Goal: Task Accomplishment & Management: Complete application form

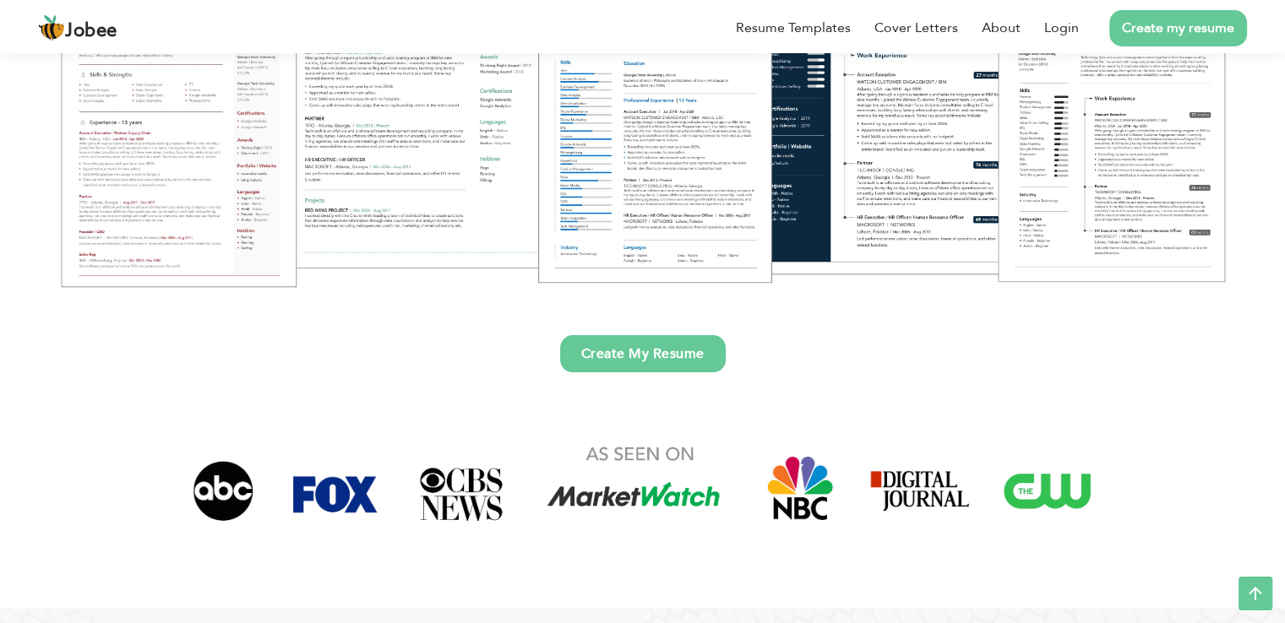
scroll to position [98, 0]
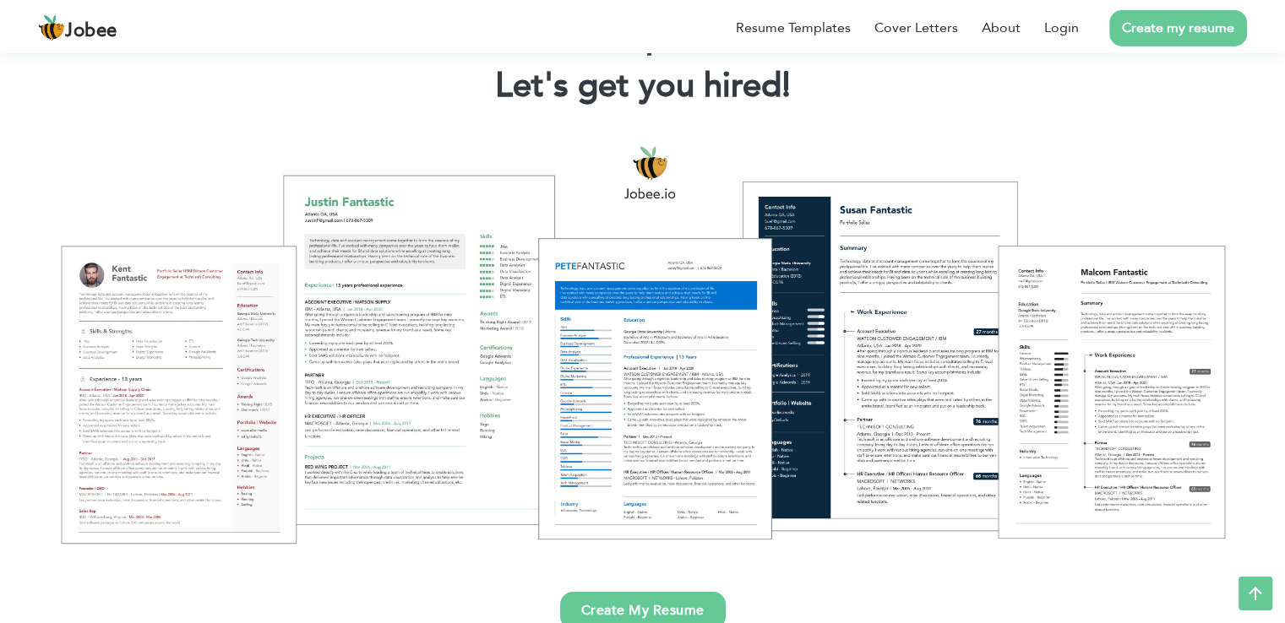
click at [1186, 21] on link "Create my resume" at bounding box center [1178, 28] width 138 height 36
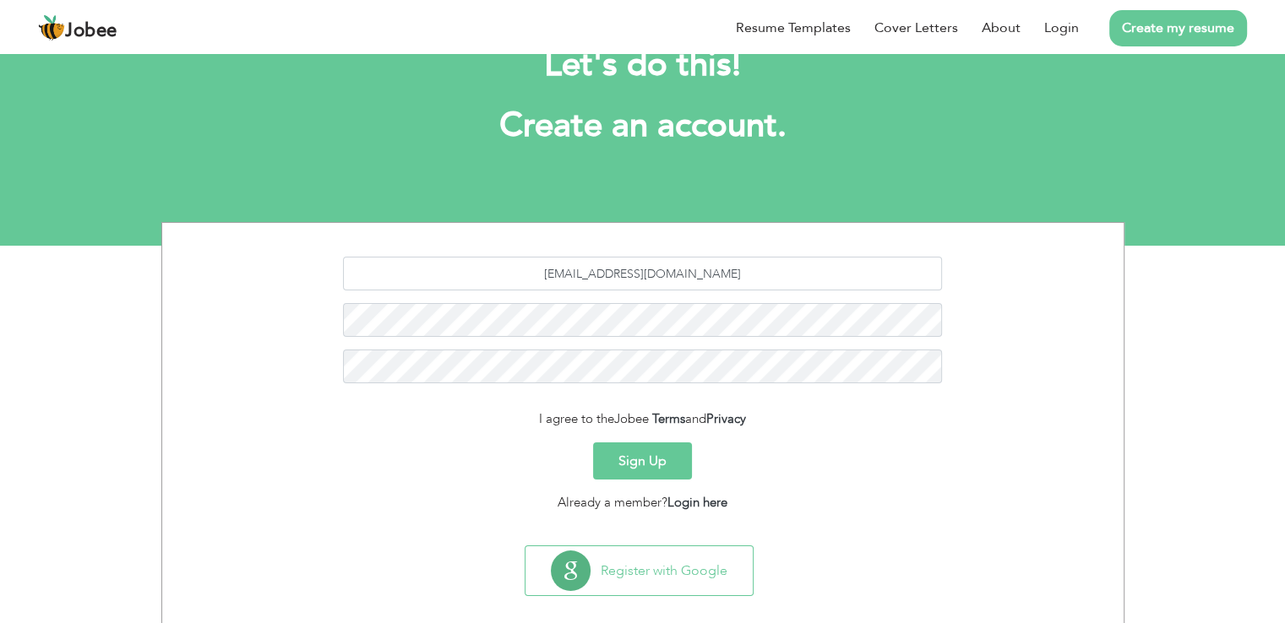
type input "zam321in@gmail.com"
click at [664, 301] on div "zam321in@gmail.com" at bounding box center [643, 326] width 936 height 139
click at [622, 463] on button "Sign Up" at bounding box center [642, 461] width 99 height 37
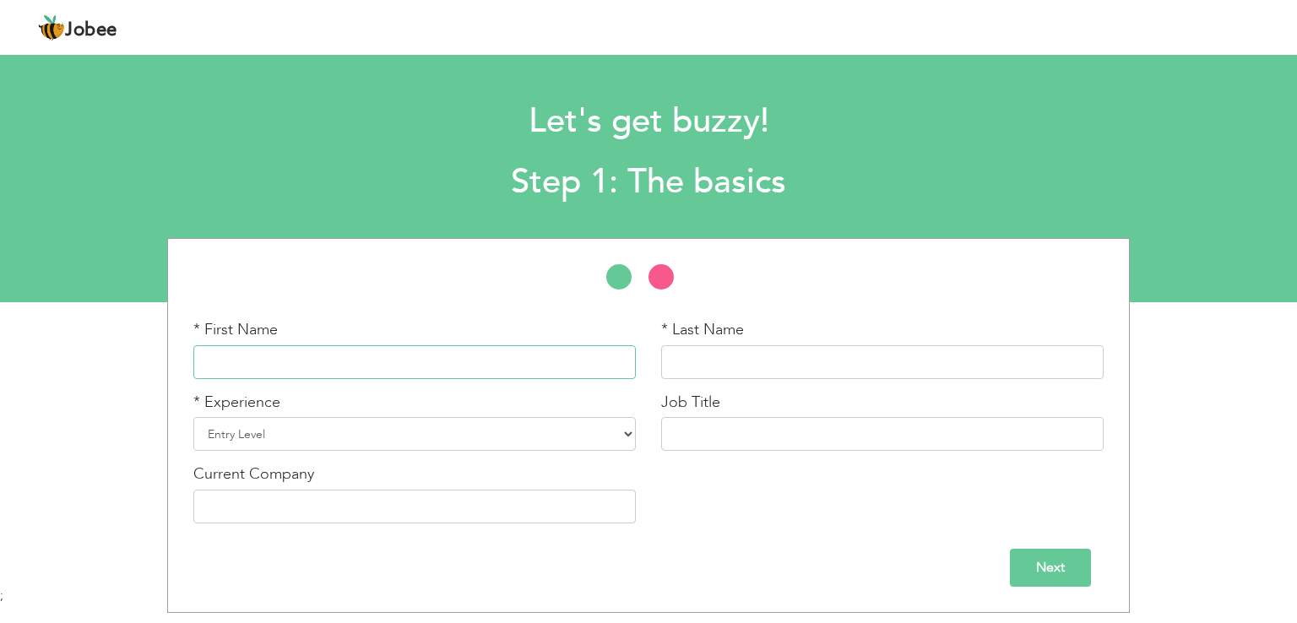
click at [388, 376] on input "text" at bounding box center [414, 362] width 443 height 34
type input "[PERSON_NAME]"
click at [807, 362] on input "text" at bounding box center [882, 362] width 443 height 34
type input "[PERSON_NAME]"
click at [627, 432] on select "Entry Level Less than 1 Year 1 Year 2 Years 3 Years 4 Years 5 Years 6 Years 7 Y…" at bounding box center [414, 434] width 443 height 34
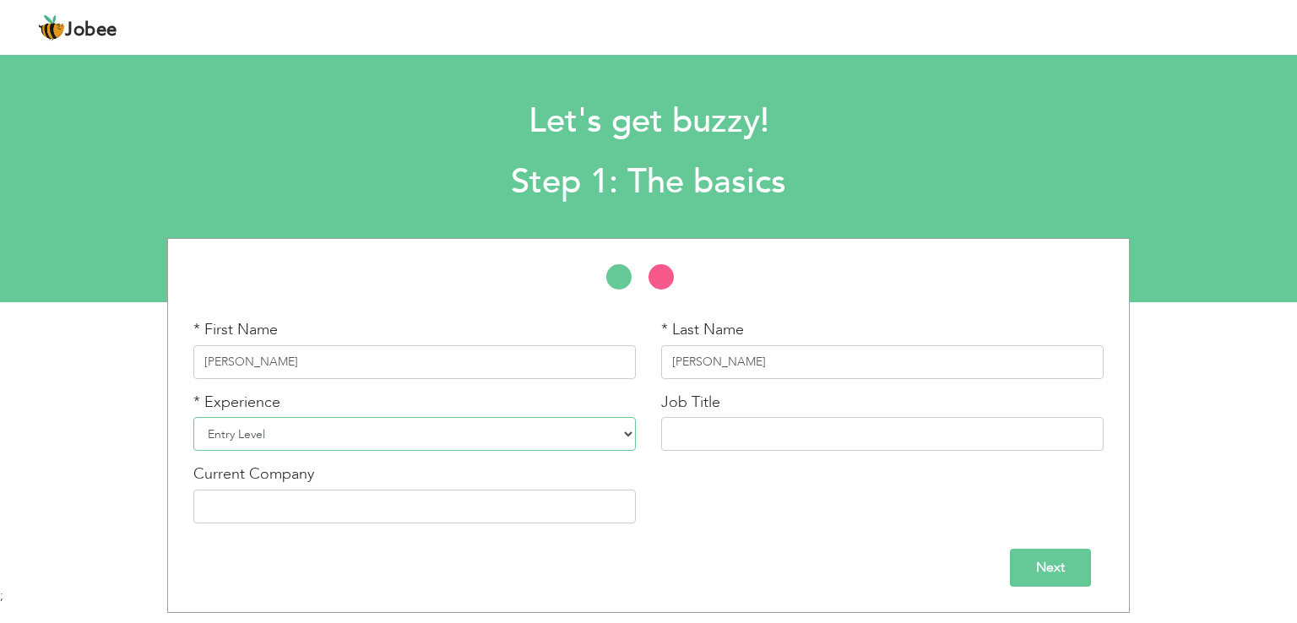
select select "5"
click at [193, 417] on select "Entry Level Less than 1 Year 1 Year 2 Years 3 Years 4 Years 5 Years 6 Years 7 Y…" at bounding box center [414, 434] width 443 height 34
click at [696, 439] on input "text" at bounding box center [882, 434] width 443 height 34
type input "Graphic Designer"
click at [469, 504] on input "text" at bounding box center [414, 507] width 443 height 34
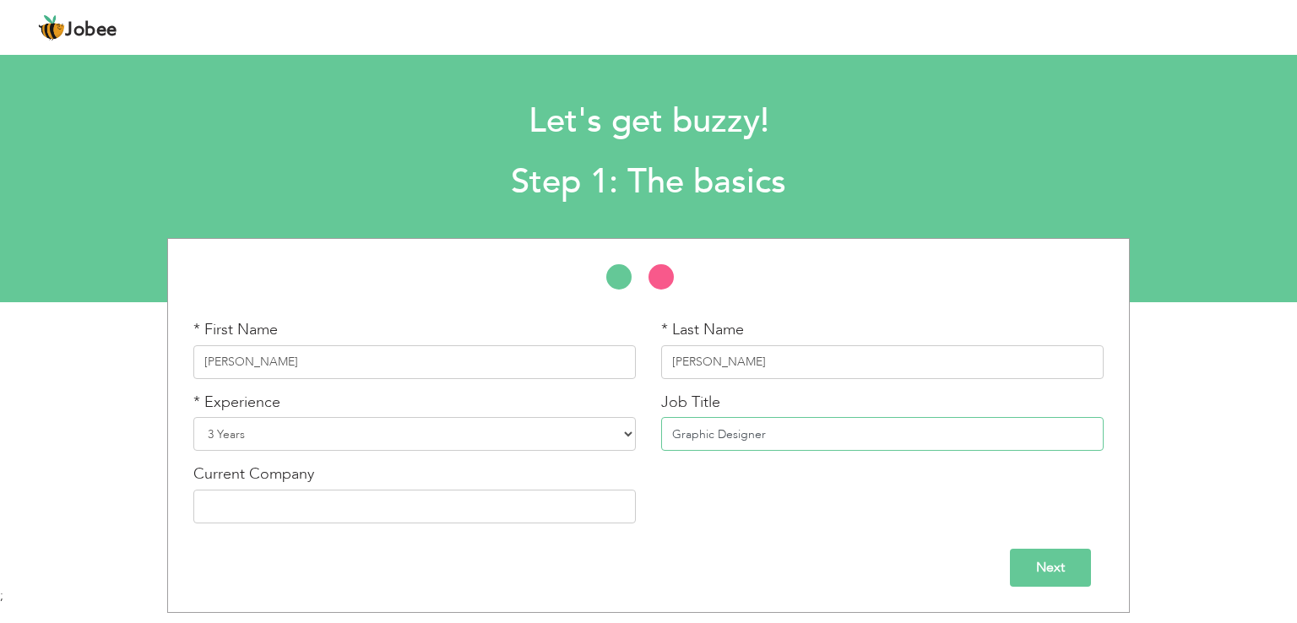
drag, startPoint x: 791, startPoint y: 442, endPoint x: 622, endPoint y: 471, distance: 172.3
click at [622, 471] on div "* First Name Syed Zamin * Last Name Naqvi * Experience Entry Level Less than 1 …" at bounding box center [649, 427] width 936 height 217
click at [478, 498] on input "text" at bounding box center [414, 507] width 443 height 34
paste input "Graphic Designer"
type input "Graphic Designer"
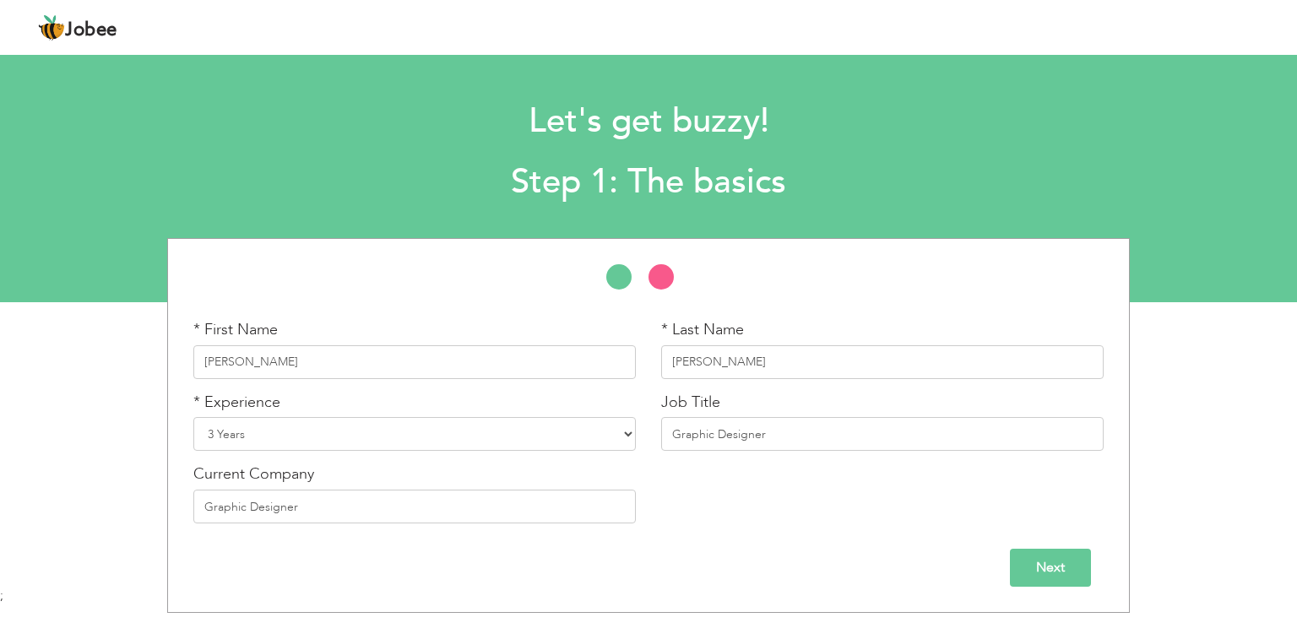
click at [1044, 562] on input "Next" at bounding box center [1050, 568] width 81 height 38
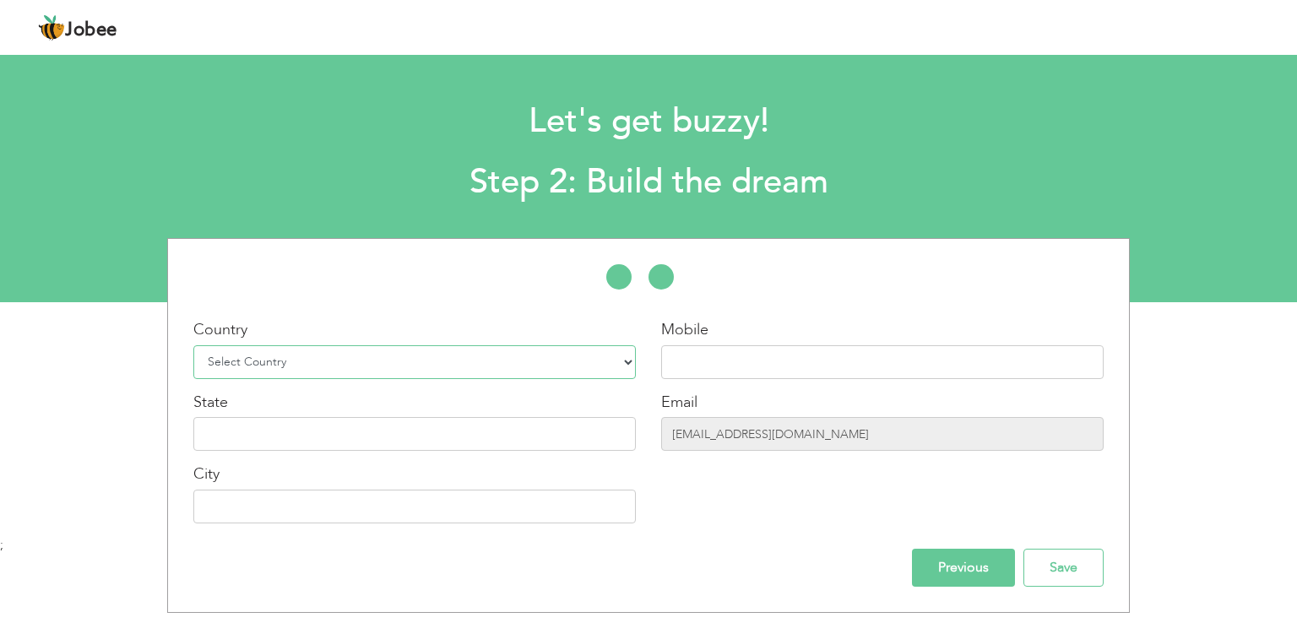
click at [627, 363] on select "Select Country Afghanistan Albania Algeria American Samoa Andorra Angola Anguil…" at bounding box center [414, 362] width 443 height 34
select select "166"
click at [193, 345] on select "Select Country Afghanistan Albania Algeria American Samoa Andorra Angola Anguil…" at bounding box center [414, 362] width 443 height 34
click at [692, 354] on input "text" at bounding box center [882, 362] width 443 height 34
type input "03097325276"
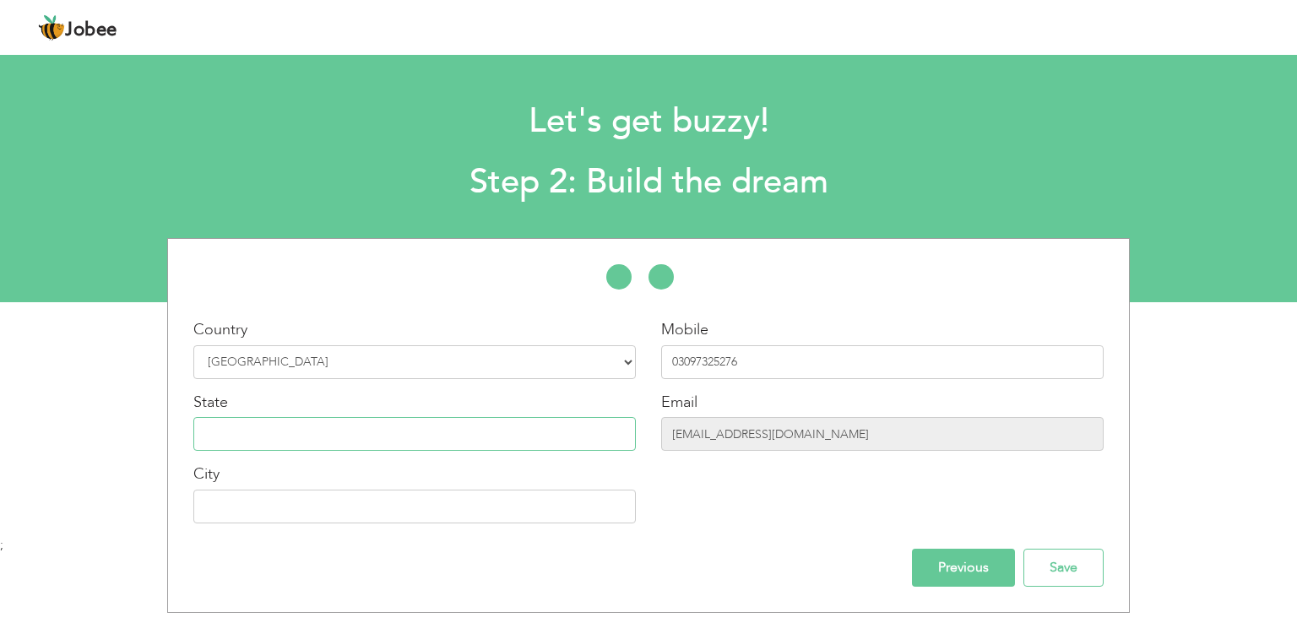
click at [540, 437] on input "text" at bounding box center [414, 434] width 443 height 34
click at [382, 510] on input "text" at bounding box center [414, 507] width 443 height 34
type input "[GEOGRAPHIC_DATA]"
click at [345, 444] on input "text" at bounding box center [414, 434] width 443 height 34
type input "A"
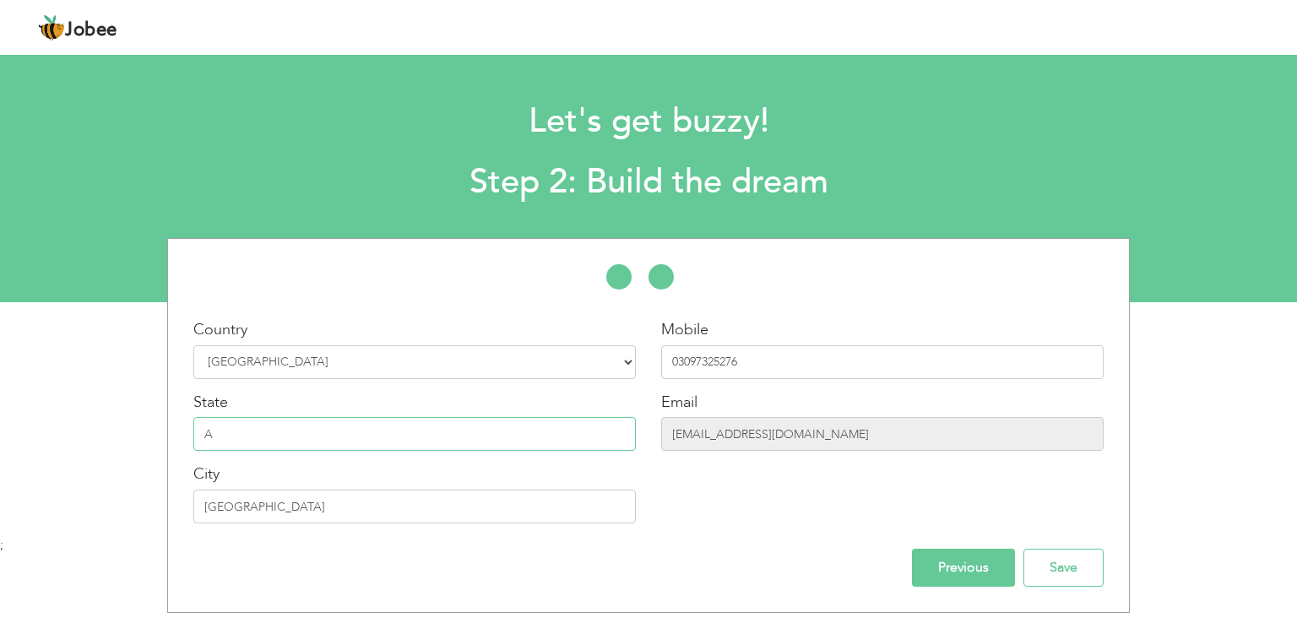
click at [247, 432] on input "A" at bounding box center [414, 434] width 443 height 34
click at [334, 432] on input "text" at bounding box center [414, 434] width 443 height 34
type input "Asia"
click at [945, 562] on input "Previous" at bounding box center [963, 568] width 103 height 38
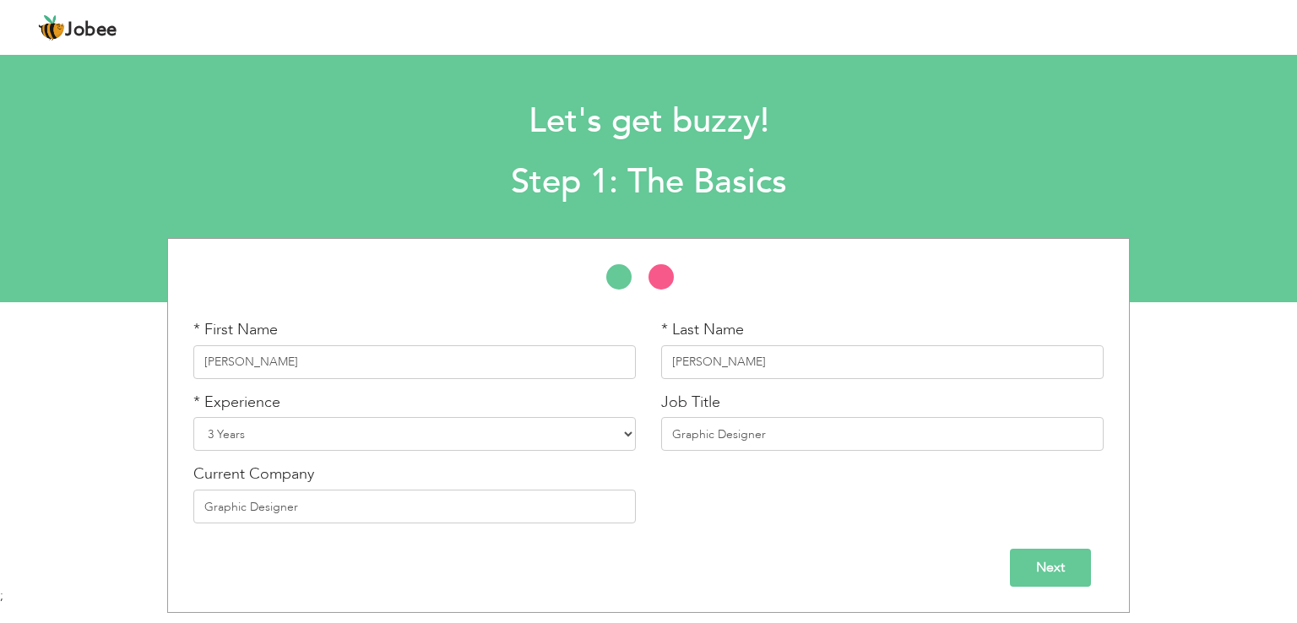
click at [1070, 559] on input "Next" at bounding box center [1050, 568] width 81 height 38
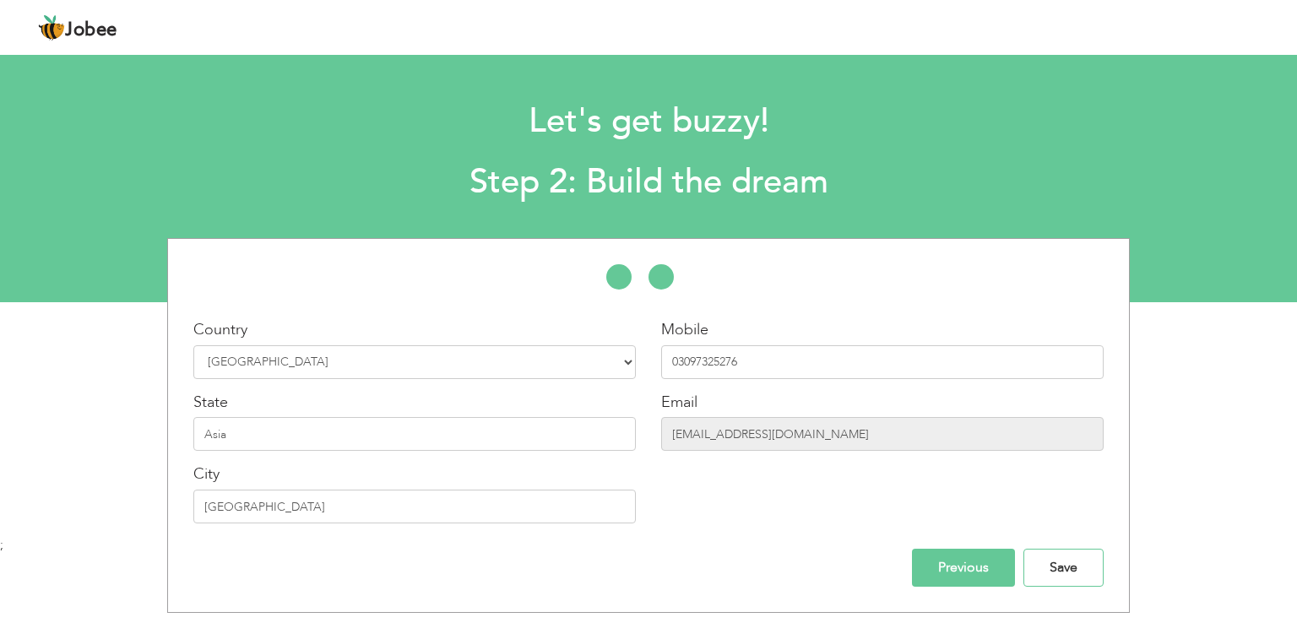
click at [1070, 559] on input "Save" at bounding box center [1064, 568] width 80 height 38
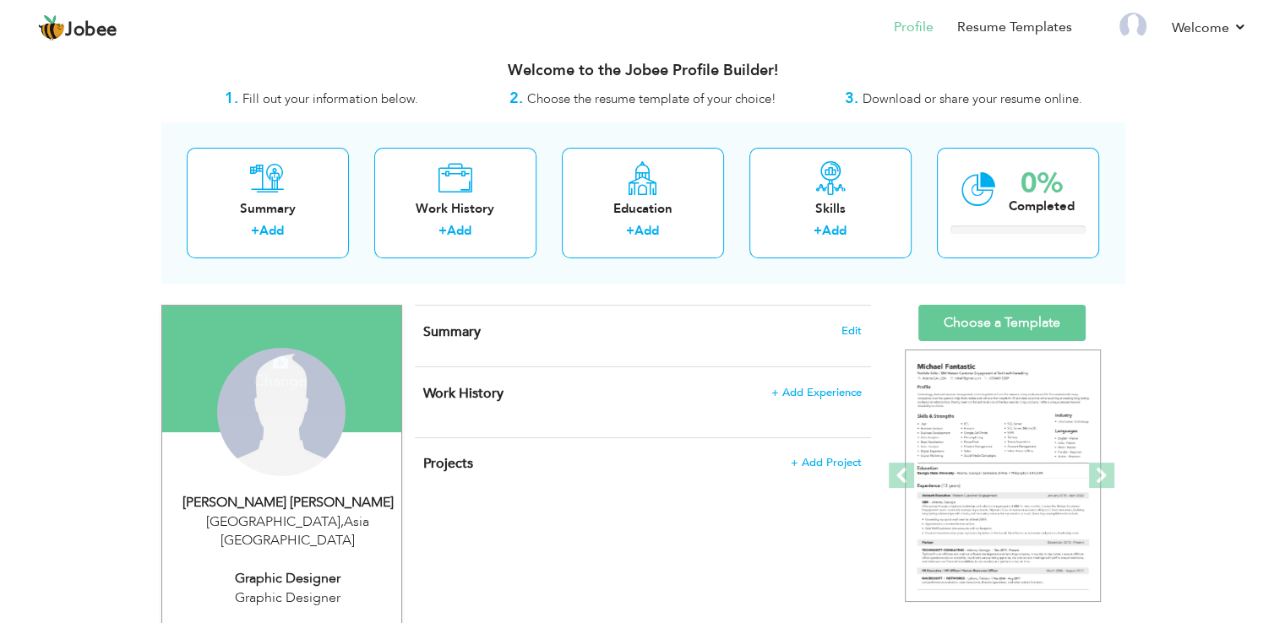
drag, startPoint x: 257, startPoint y: 436, endPoint x: 193, endPoint y: 496, distance: 87.2
click at [193, 496] on div "Change Remove Syed Zamin Naqvi Lahore , Asia Pakistan Graphic Designer Graphic …" at bounding box center [282, 483] width 214 height 354
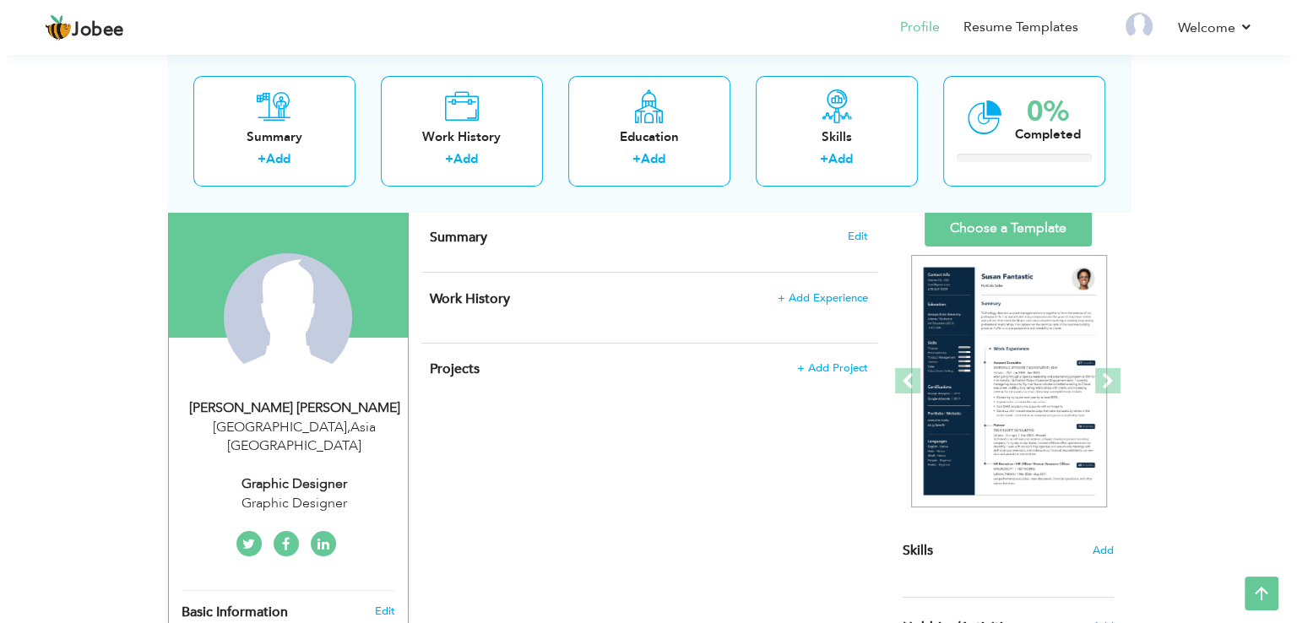
scroll to position [106, 0]
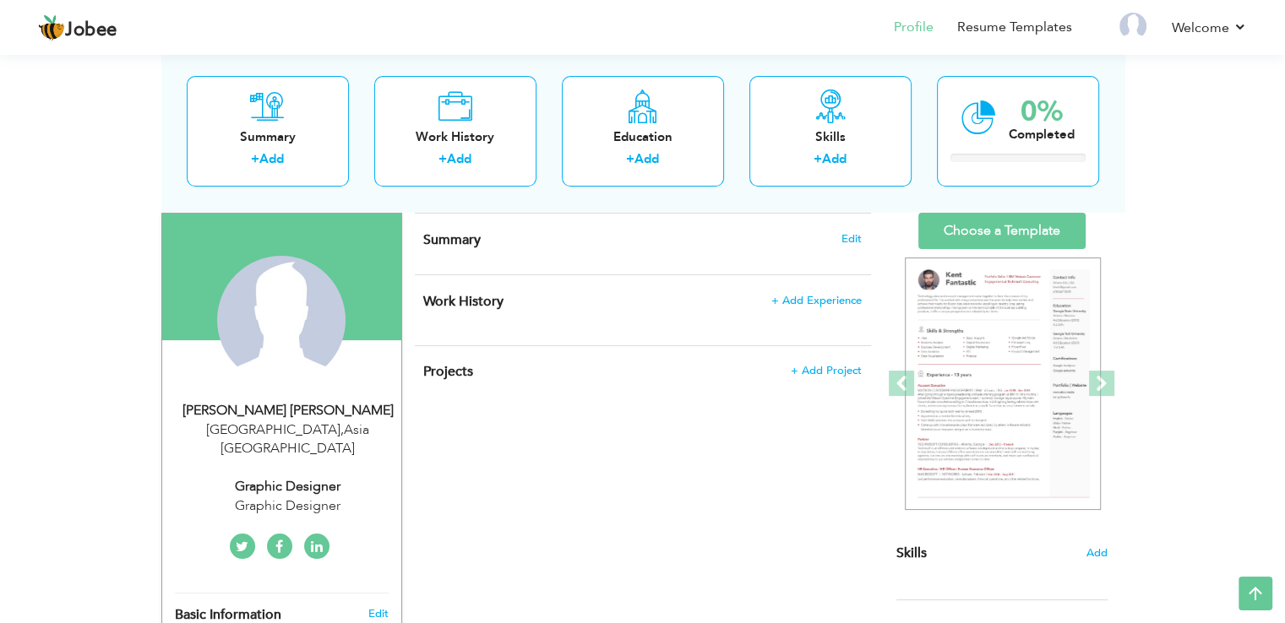
click at [284, 426] on div "Lahore , Asia Pakistan" at bounding box center [288, 440] width 226 height 39
type input "[PERSON_NAME]"
type input "03097325276"
select select "number:166"
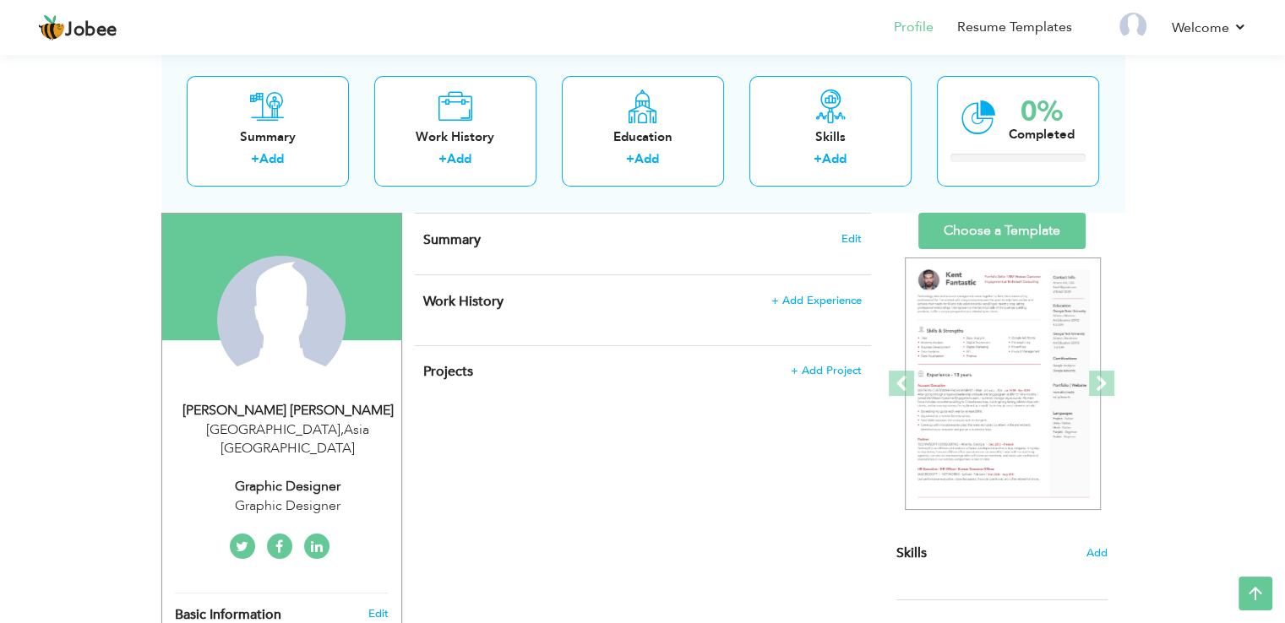
type input "Asia"
type input "[GEOGRAPHIC_DATA]"
select select "number:5"
type input "Graphic Designer"
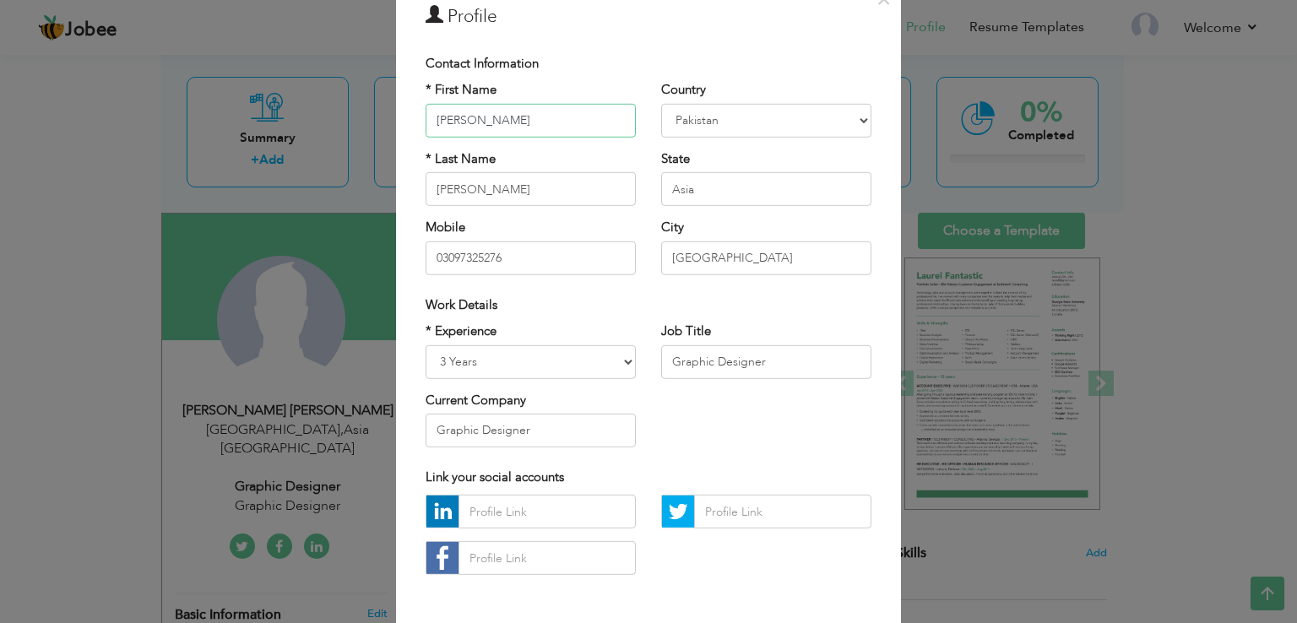
scroll to position [46, 0]
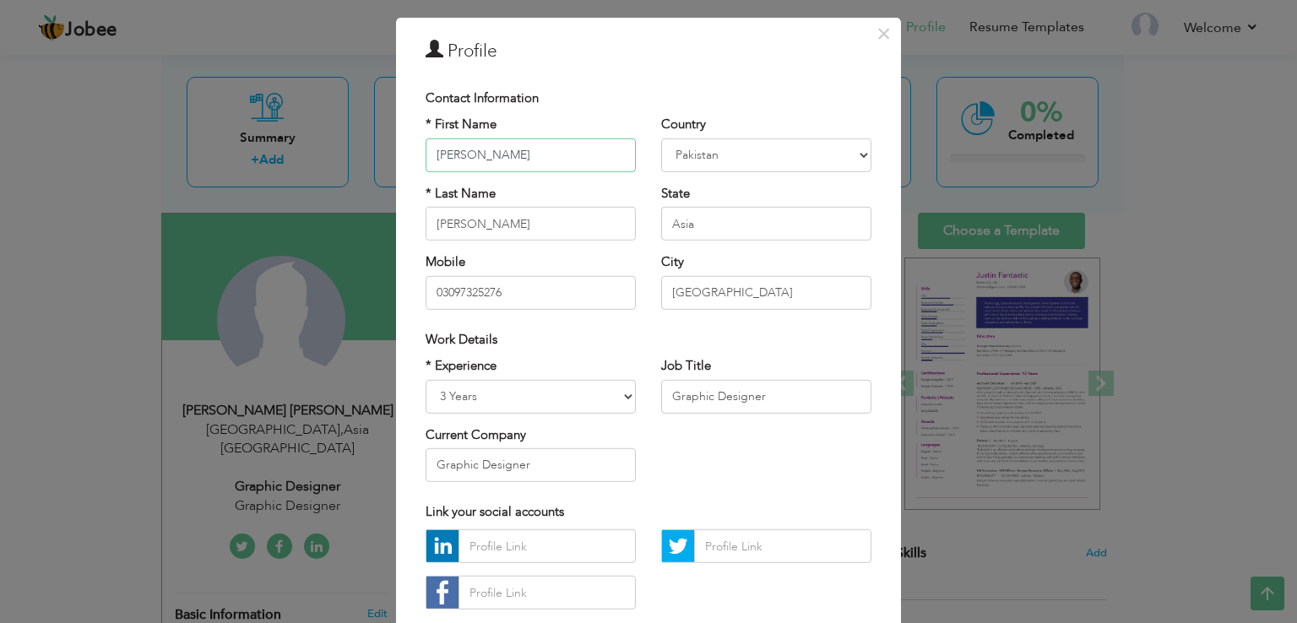
type input "[PERSON_NAME]"
click at [753, 234] on input "Asia" at bounding box center [766, 224] width 210 height 34
type input "A"
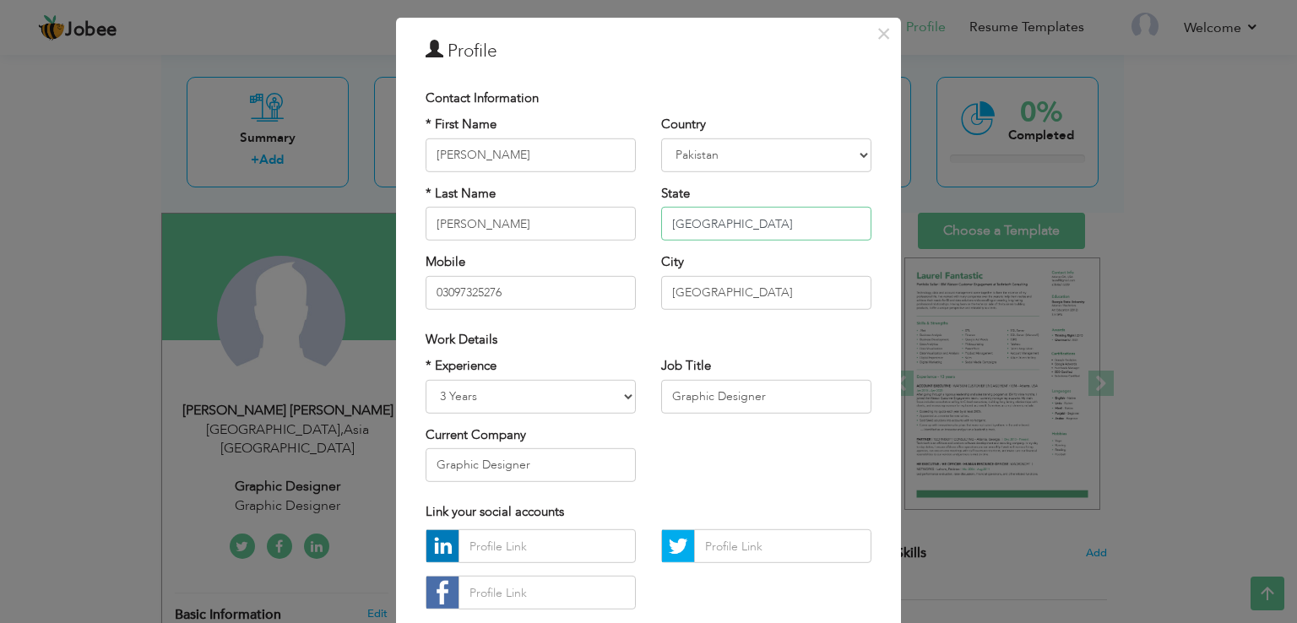
type input "[GEOGRAPHIC_DATA]"
click at [547, 464] on input "Graphic Designer" at bounding box center [531, 465] width 210 height 34
type input "G"
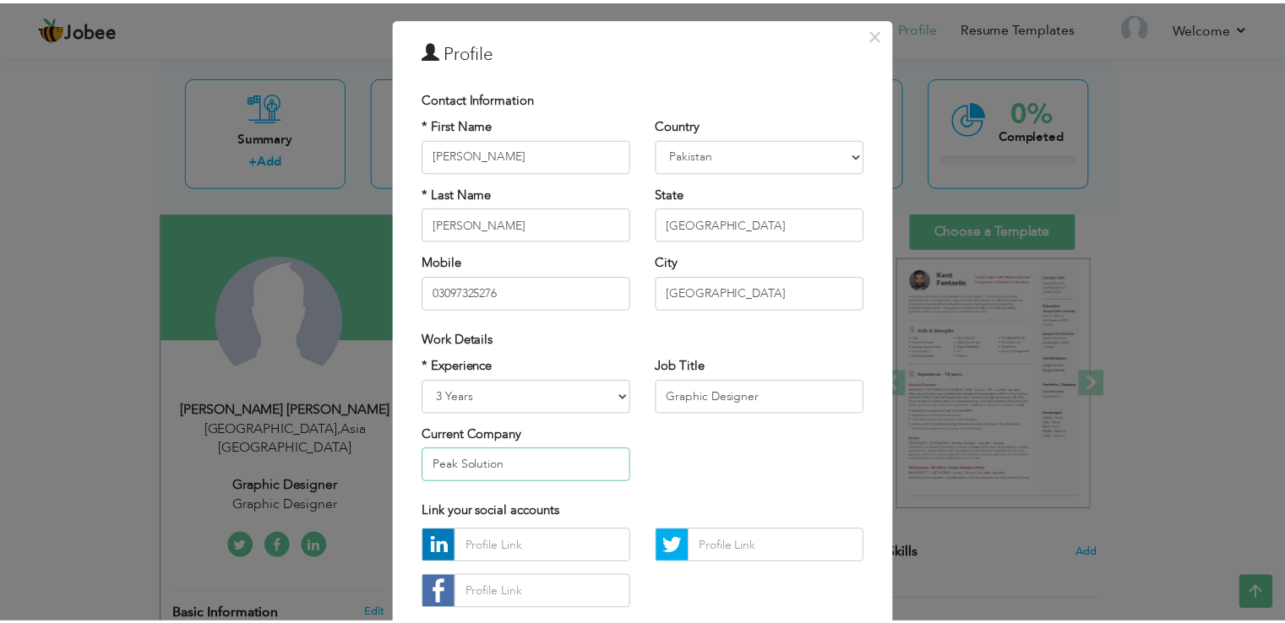
scroll to position [147, 0]
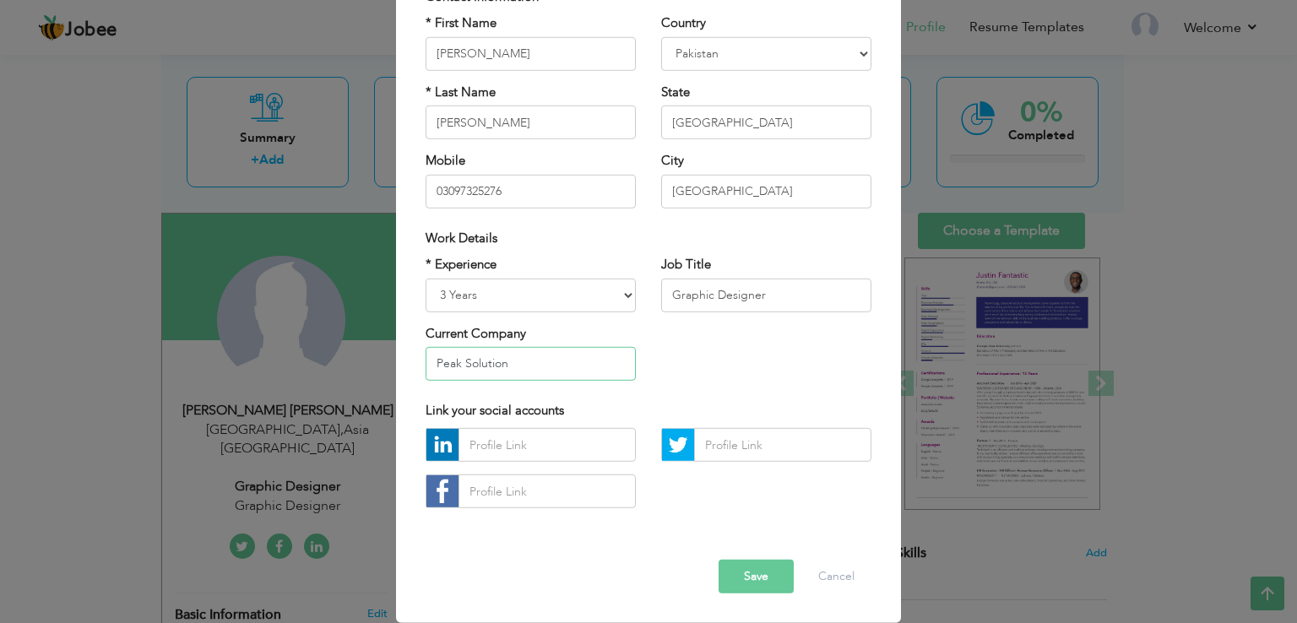
drag, startPoint x: 337, startPoint y: 394, endPoint x: 328, endPoint y: 394, distance: 9.3
click at [328, 394] on div "× Profile Contact Information * First Name Syed Zamin * Last Name U.K" at bounding box center [648, 311] width 1297 height 623
paste input "peak s"
type input "peak solution"
click at [753, 567] on button "Save" at bounding box center [756, 577] width 75 height 34
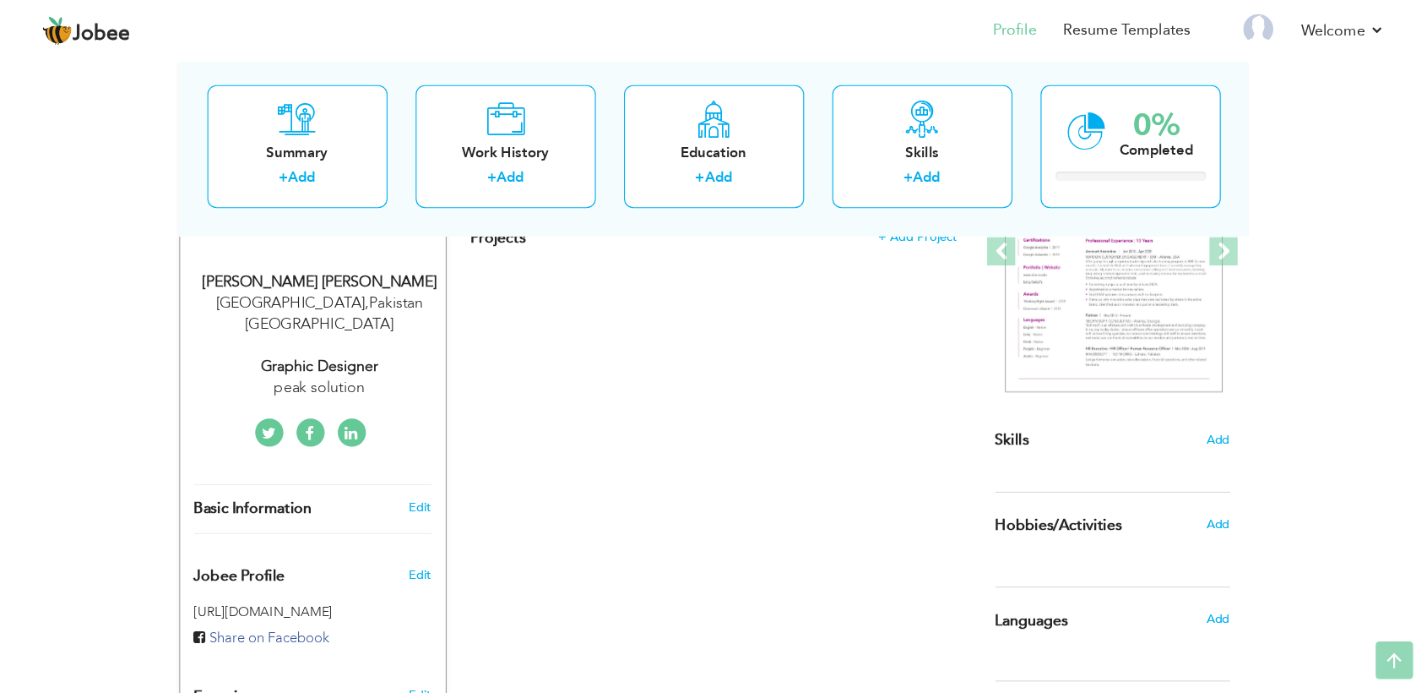
scroll to position [0, 0]
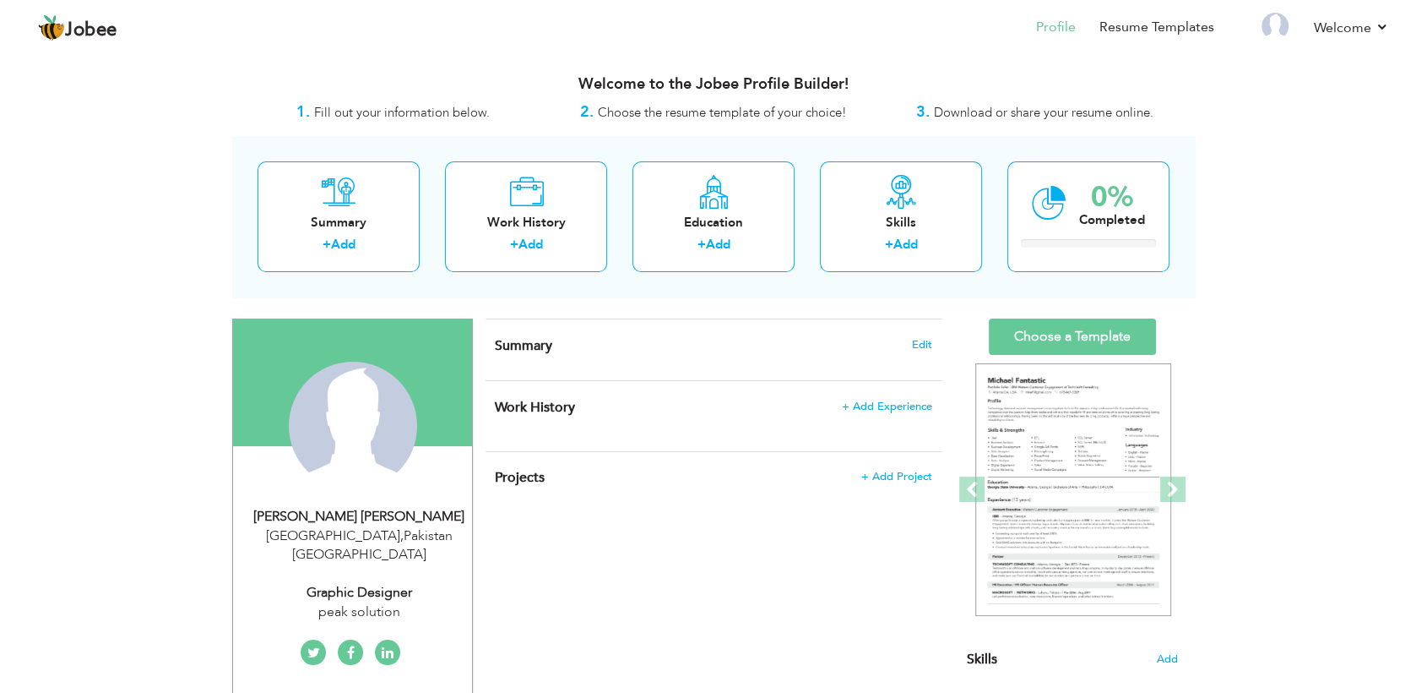
click at [14, 251] on div "View Resume Export PDF Profile Summary Public Link Experience Education Awards …" at bounding box center [713, 622] width 1427 height 1143
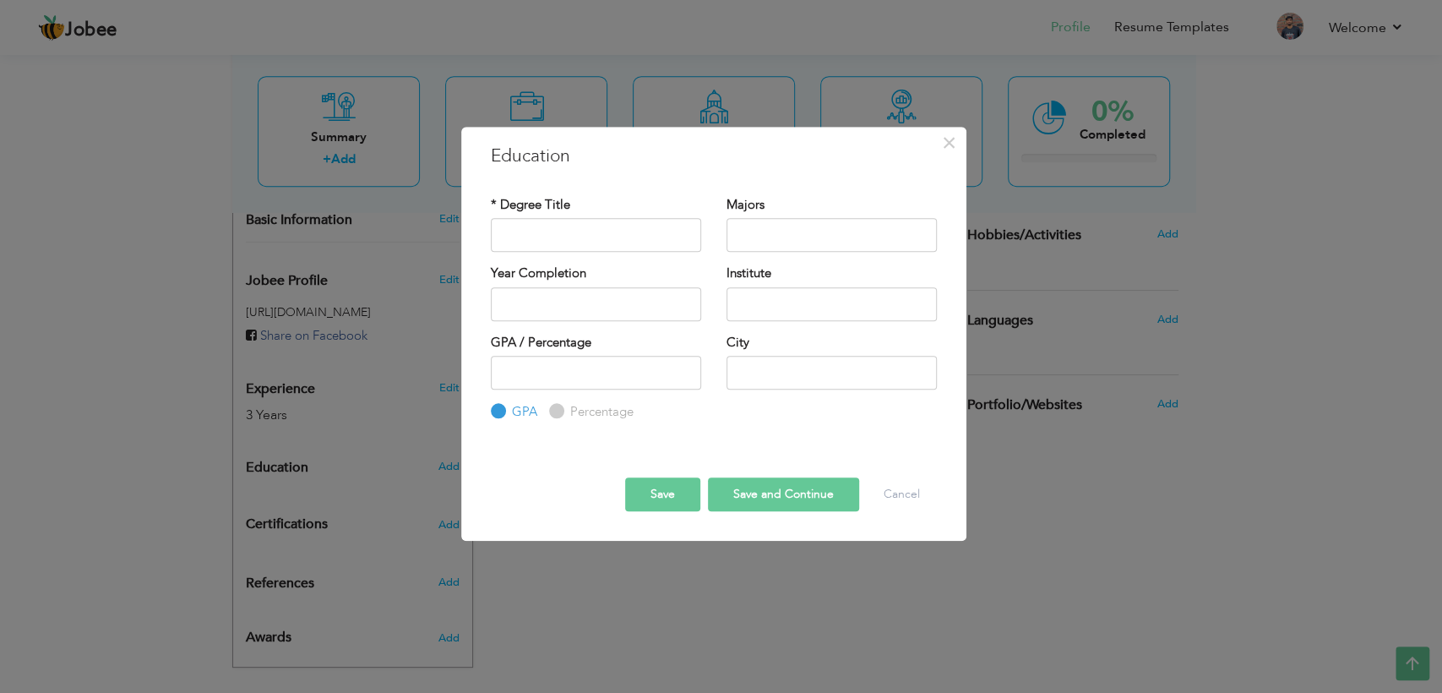
click at [538, 225] on input "text" at bounding box center [596, 235] width 210 height 34
type input "BA"
click at [798, 238] on input "text" at bounding box center [831, 235] width 210 height 34
click at [566, 412] on label "Percentage" at bounding box center [600, 412] width 68 height 18
click at [560, 412] on input "Percentage" at bounding box center [554, 411] width 11 height 11
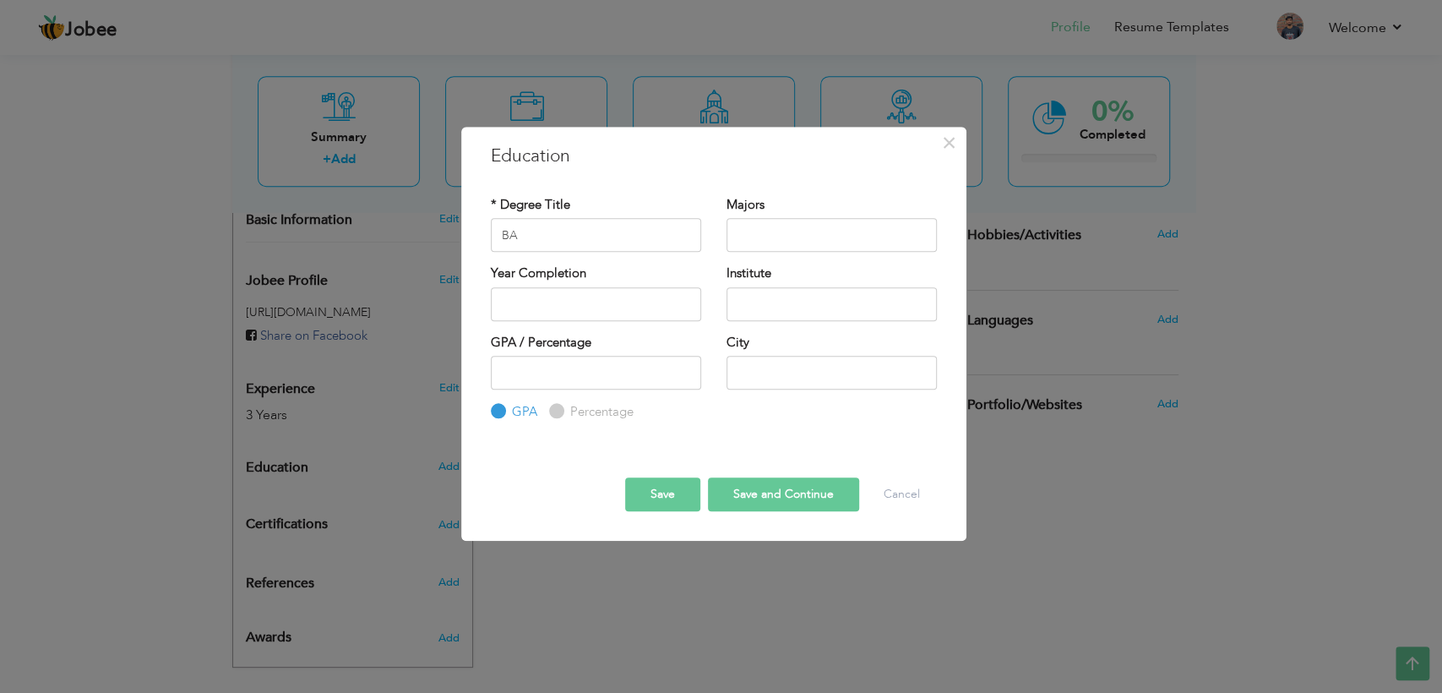
radio input "true"
click at [513, 415] on label "GPA" at bounding box center [523, 412] width 30 height 18
click at [502, 415] on input "GPA" at bounding box center [496, 411] width 11 height 11
radio input "true"
click at [757, 298] on input "text" at bounding box center [831, 304] width 210 height 34
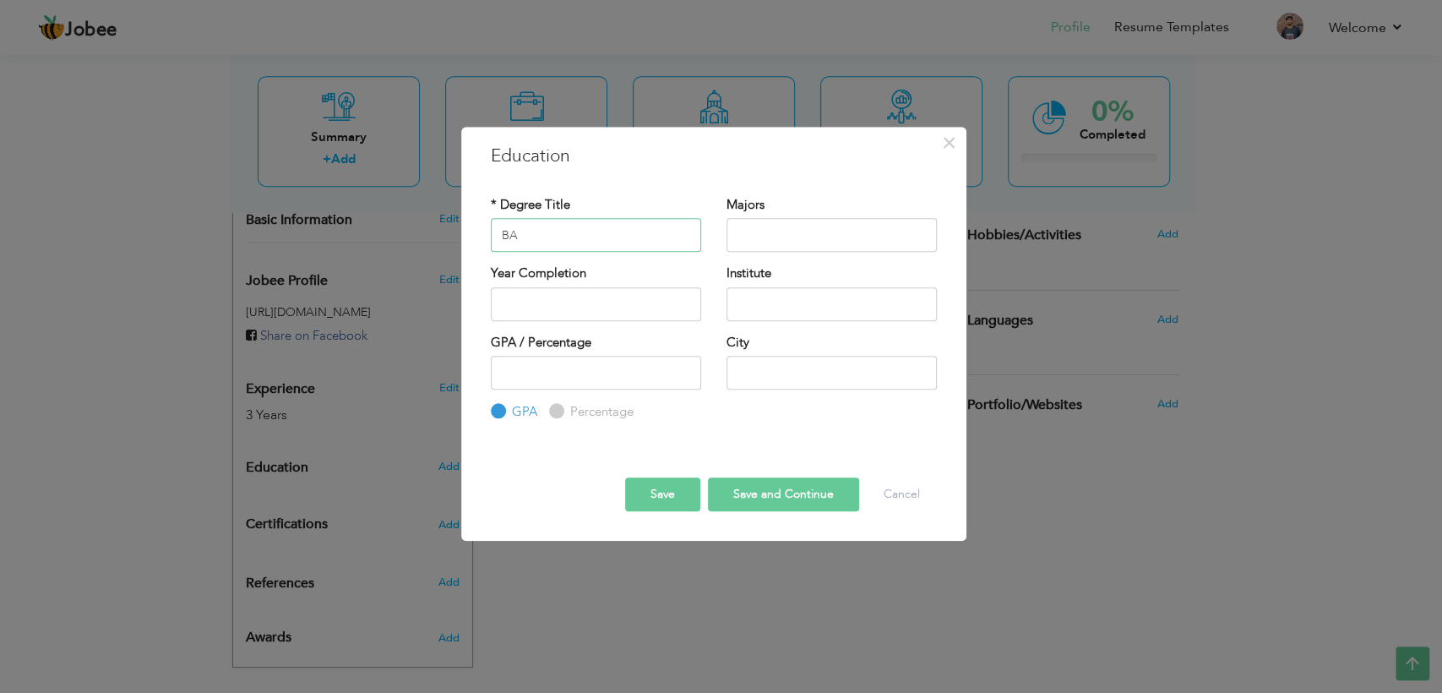
click at [578, 236] on input "BA" at bounding box center [596, 235] width 210 height 34
type input "B"
paste input "Bachelor of Arts (BA)"
type input "Bachelor of Arts (BA)"
click at [551, 305] on input "text" at bounding box center [596, 304] width 210 height 34
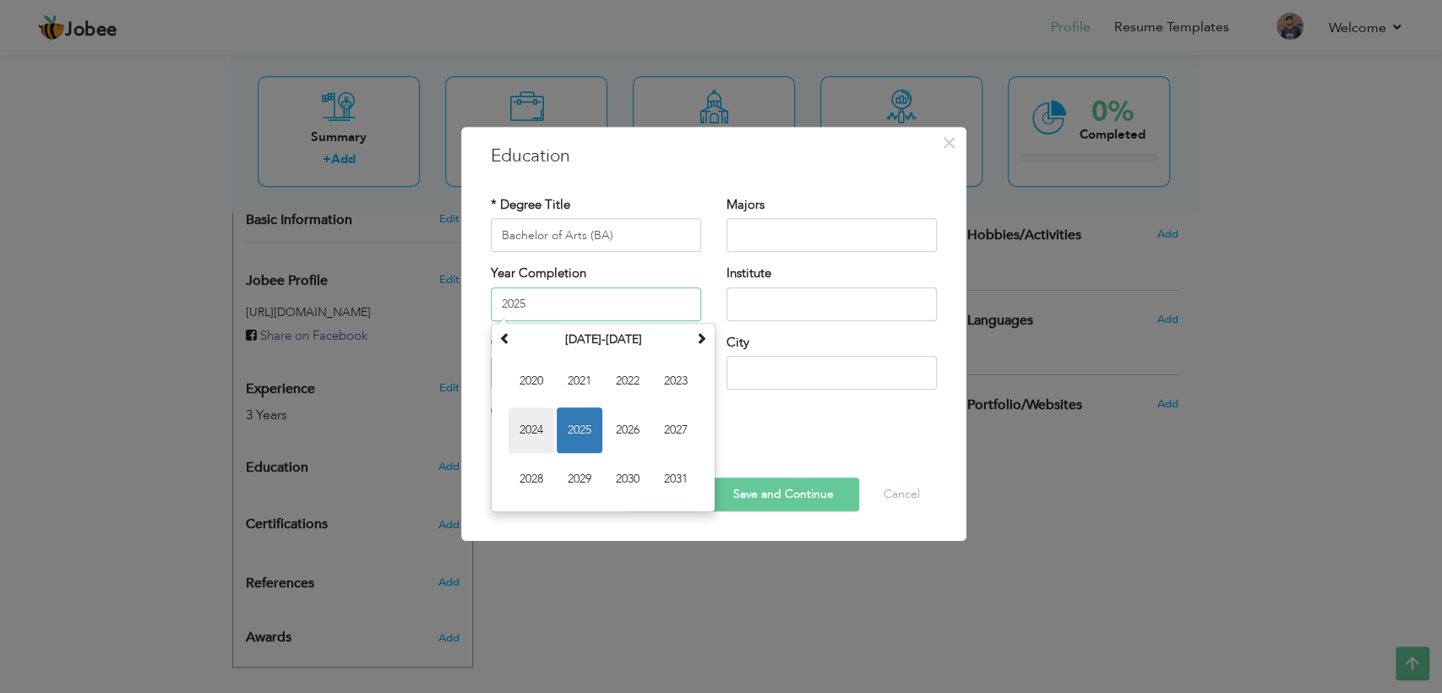
click at [535, 418] on span "2024" at bounding box center [531, 430] width 46 height 46
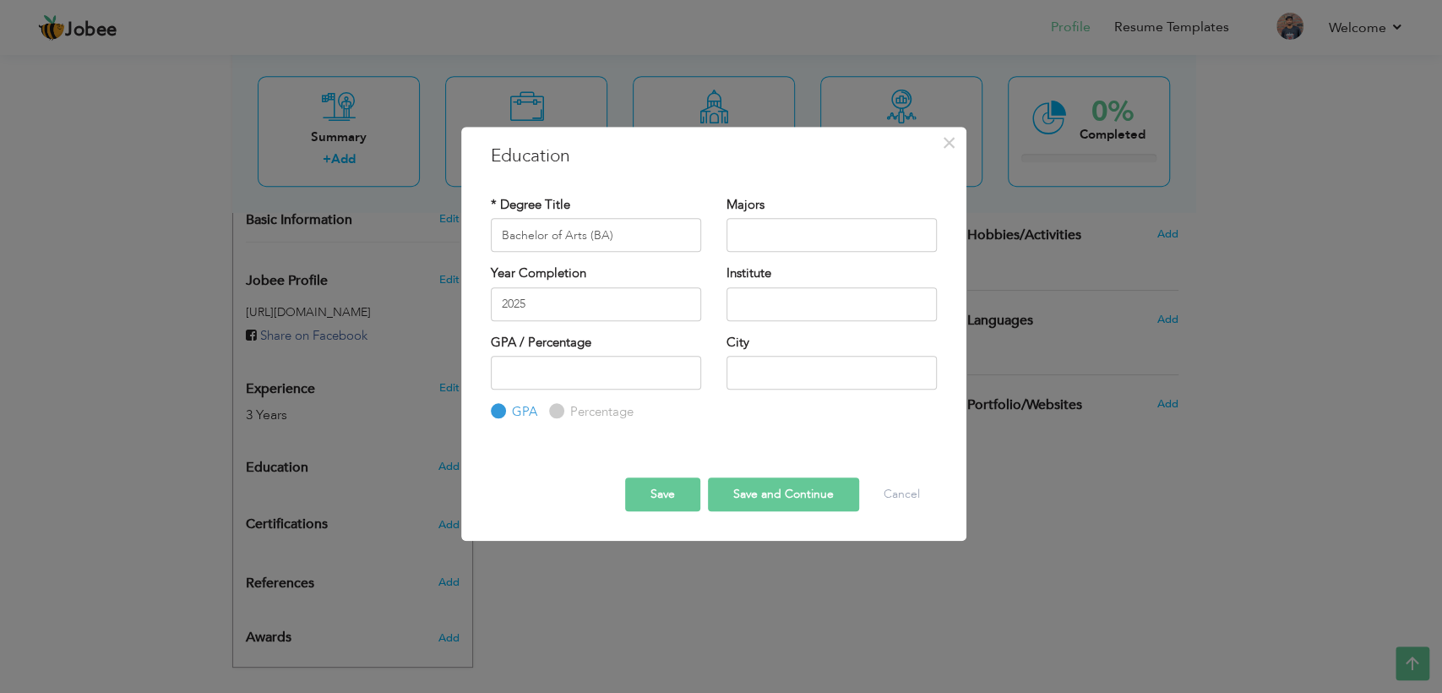
type input "2024"
click at [769, 304] on input "text" at bounding box center [831, 304] width 210 height 34
paste input "university"
type input "Punjab university"
click at [569, 375] on input "number" at bounding box center [596, 373] width 210 height 34
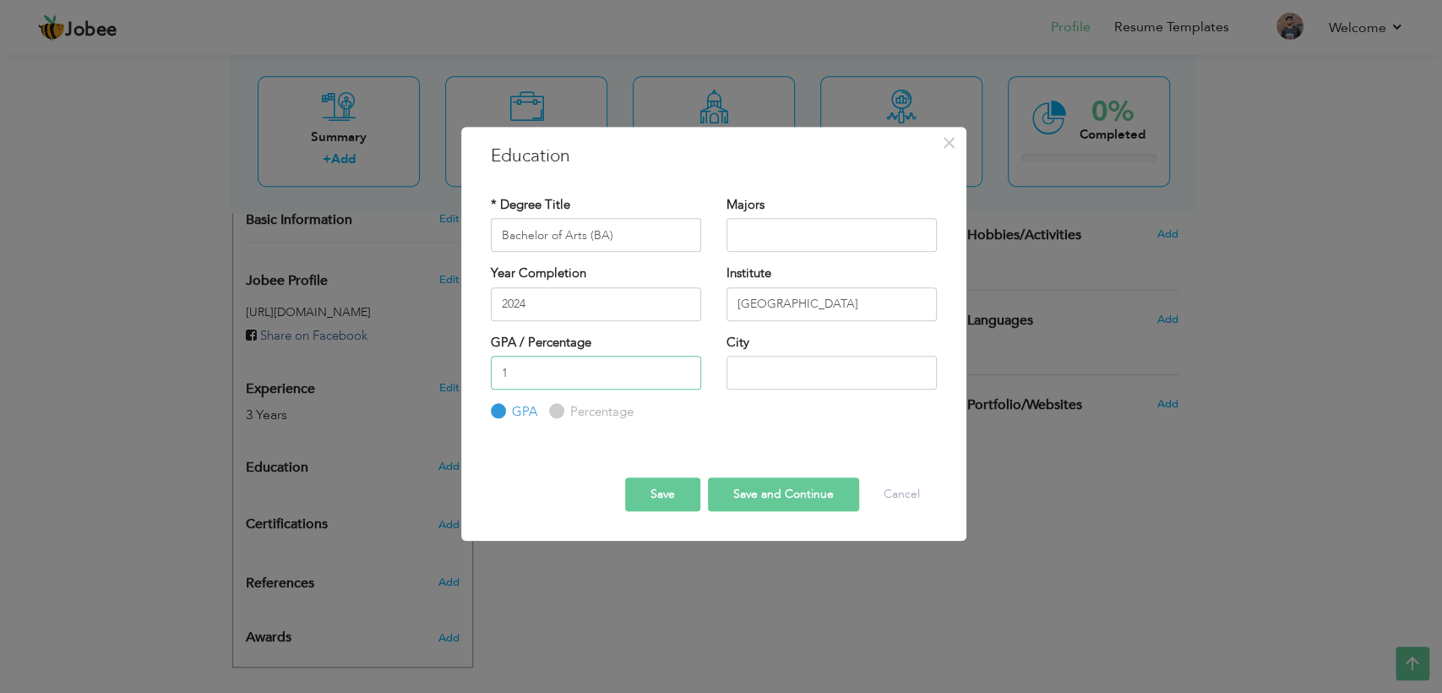
click at [684, 368] on input "1" at bounding box center [596, 373] width 210 height 34
click at [684, 368] on input "2" at bounding box center [596, 373] width 210 height 34
click at [684, 368] on input "3" at bounding box center [596, 373] width 210 height 34
click at [684, 368] on input "4" at bounding box center [596, 373] width 210 height 34
click at [684, 368] on input "5" at bounding box center [596, 373] width 210 height 34
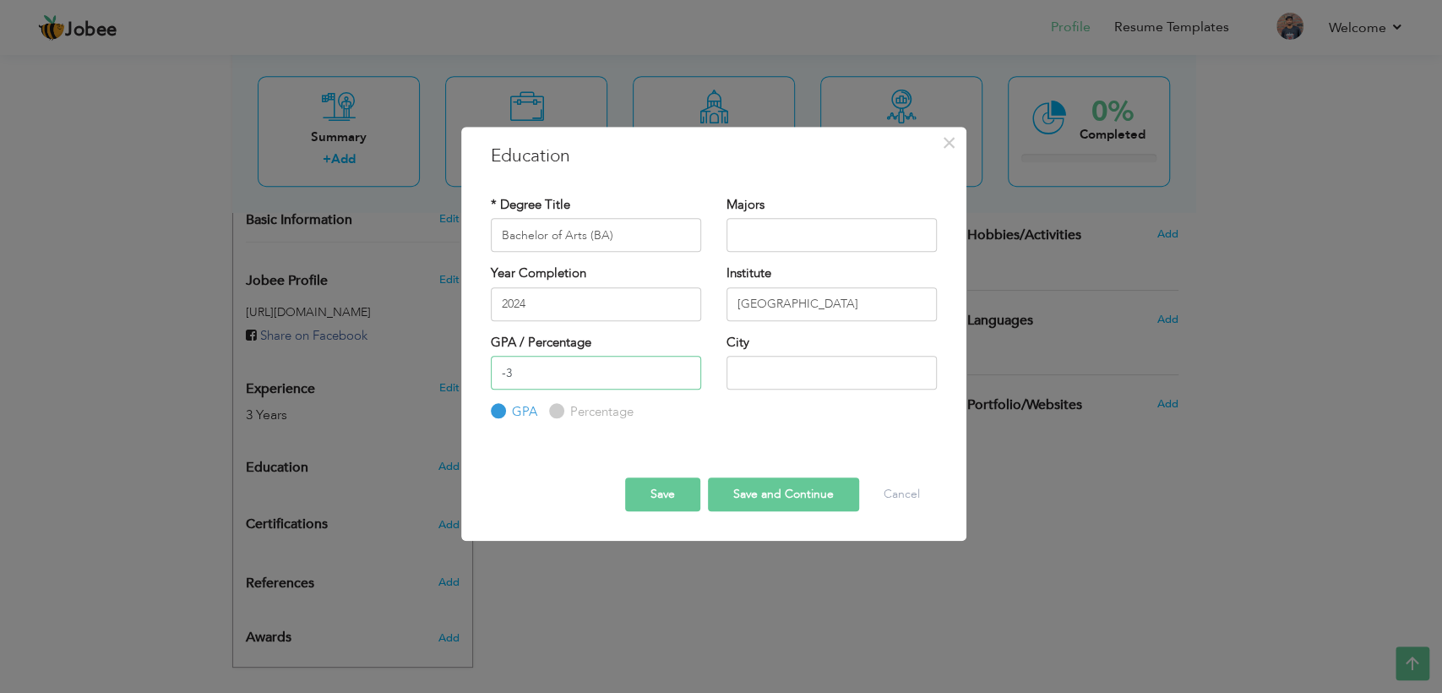
drag, startPoint x: 684, startPoint y: 368, endPoint x: 554, endPoint y: 409, distance: 136.2
type input "-3"
click at [554, 389] on input "-3" at bounding box center [596, 373] width 210 height 34
click at [554, 409] on input "Percentage" at bounding box center [554, 411] width 11 height 11
radio input "true"
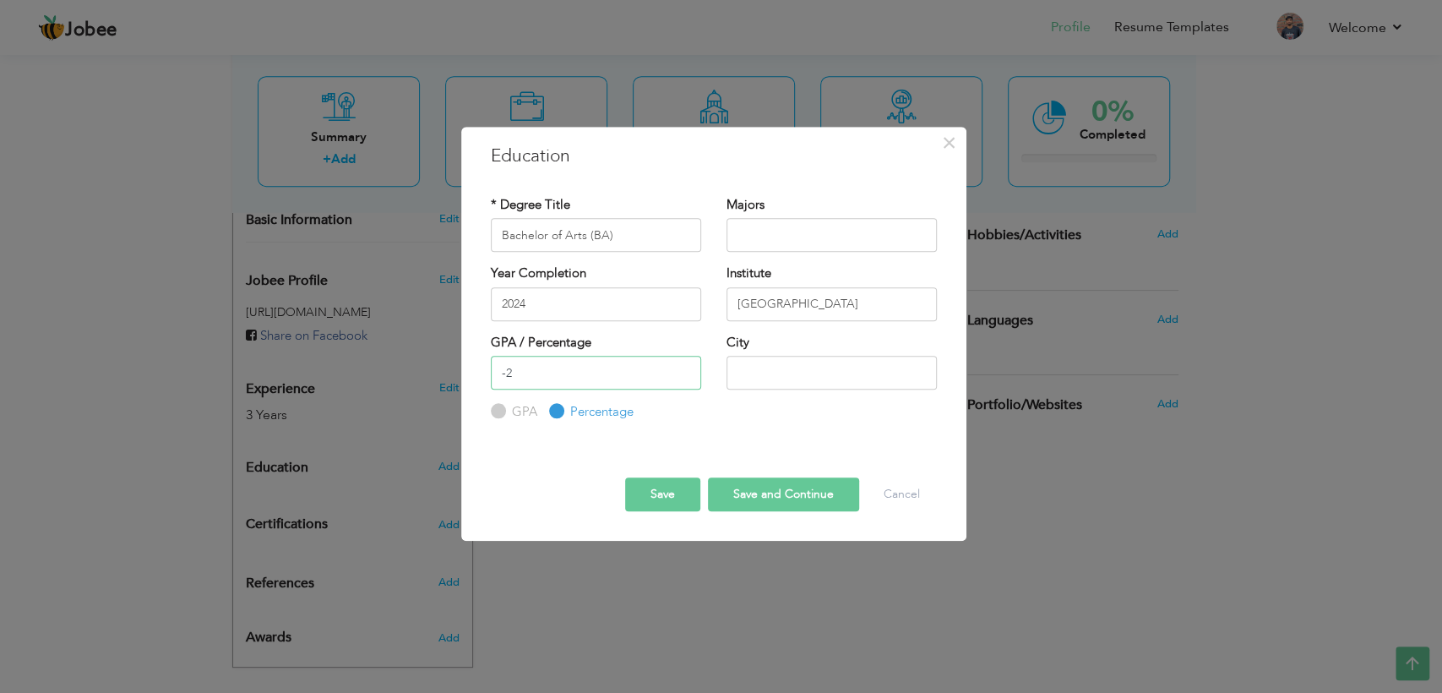
click at [683, 367] on input "-2" at bounding box center [596, 373] width 210 height 34
click at [683, 367] on input "-1" at bounding box center [596, 373] width 210 height 34
click at [683, 367] on input "0" at bounding box center [596, 373] width 210 height 34
click at [683, 367] on input "1" at bounding box center [596, 373] width 210 height 34
click at [683, 367] on input "2" at bounding box center [596, 373] width 210 height 34
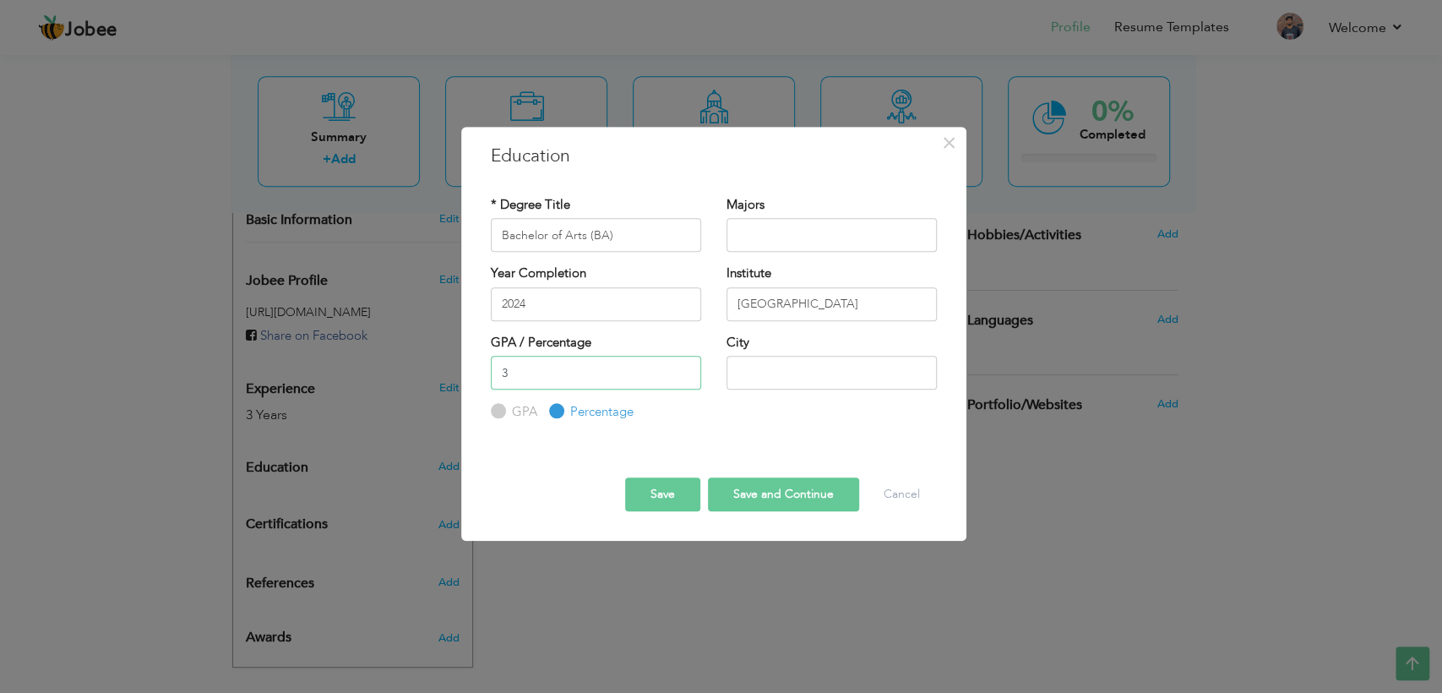
click at [683, 367] on input "3" at bounding box center [596, 373] width 210 height 34
click at [683, 367] on input "76" at bounding box center [596, 373] width 210 height 34
click at [683, 376] on input "75" at bounding box center [596, 373] width 210 height 34
click at [683, 376] on input "74" at bounding box center [596, 373] width 210 height 34
type input "73"
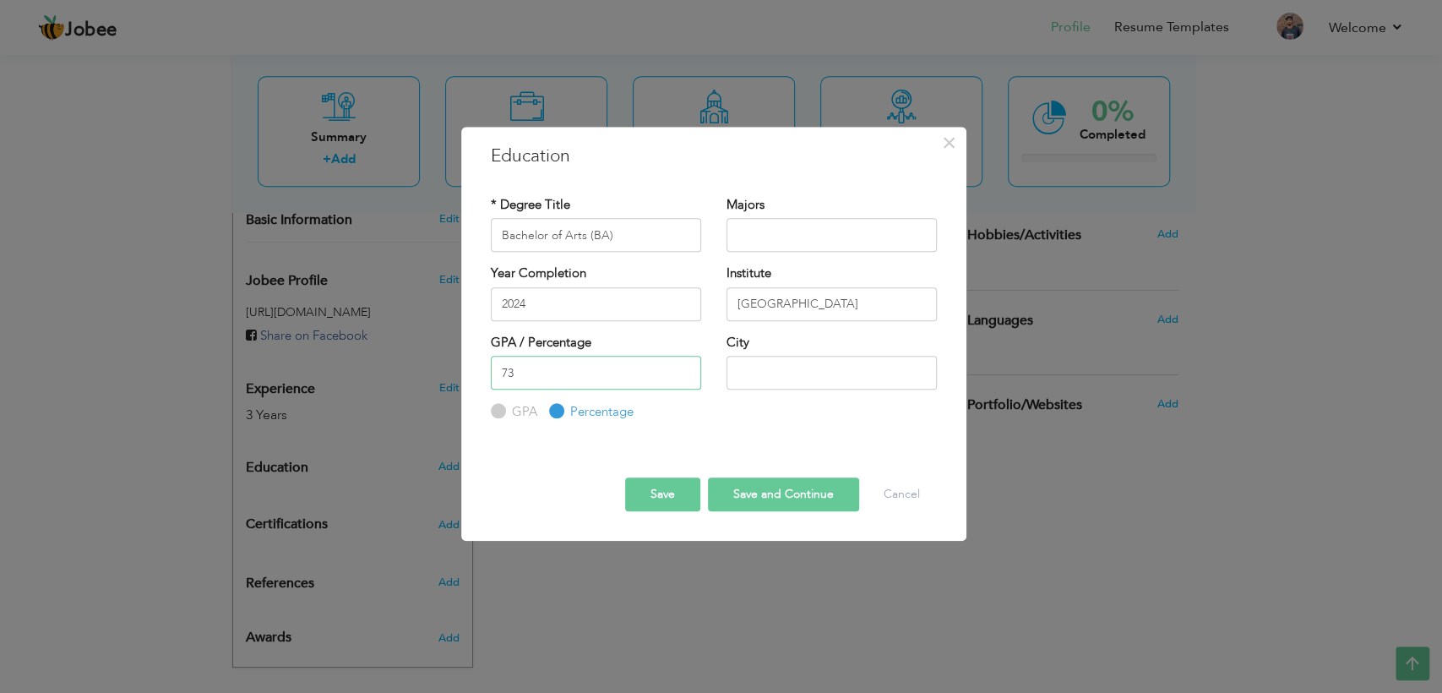
click at [683, 376] on input "73" at bounding box center [596, 373] width 210 height 34
click at [813, 372] on input "text" at bounding box center [831, 373] width 210 height 34
type input "[GEOGRAPHIC_DATA]"
click at [798, 242] on input "text" at bounding box center [831, 235] width 210 height 34
click at [774, 225] on input "text" at bounding box center [831, 235] width 210 height 34
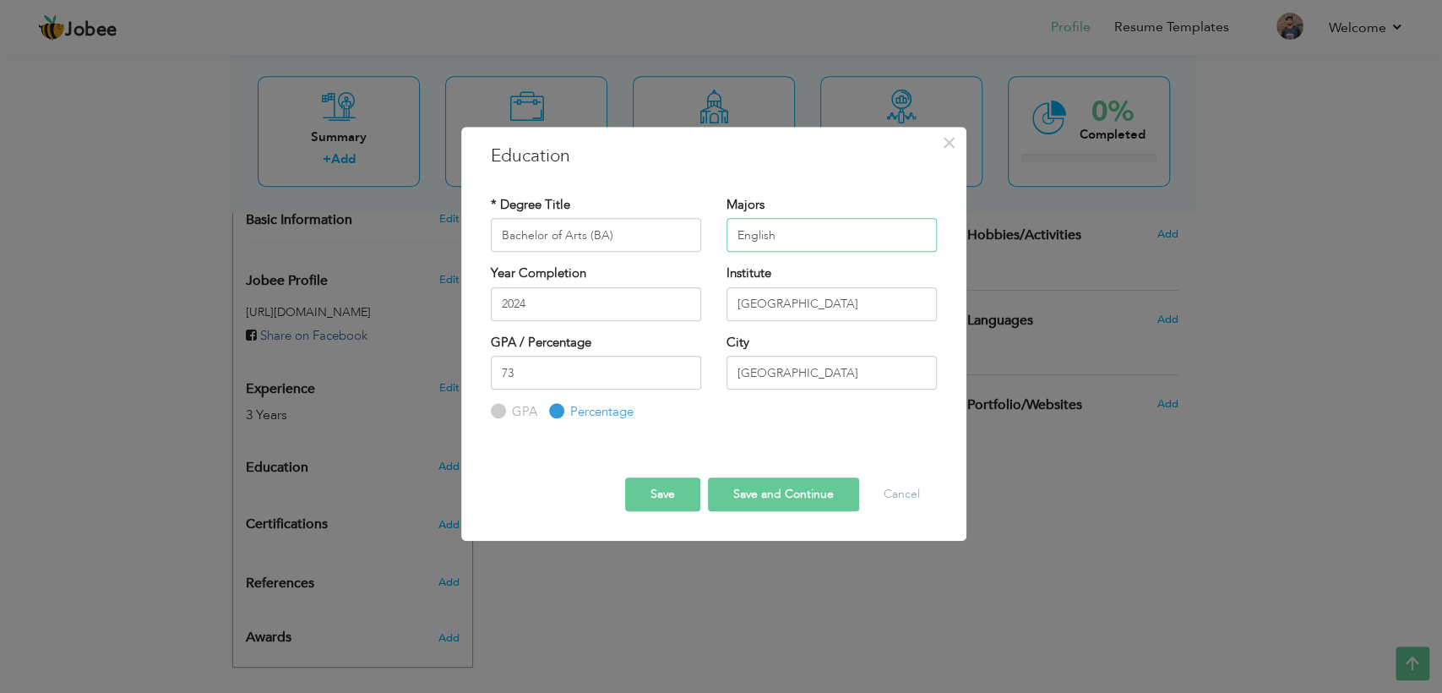
type input "English"
click at [815, 487] on button "Save and Continue" at bounding box center [783, 494] width 151 height 34
radio input "true"
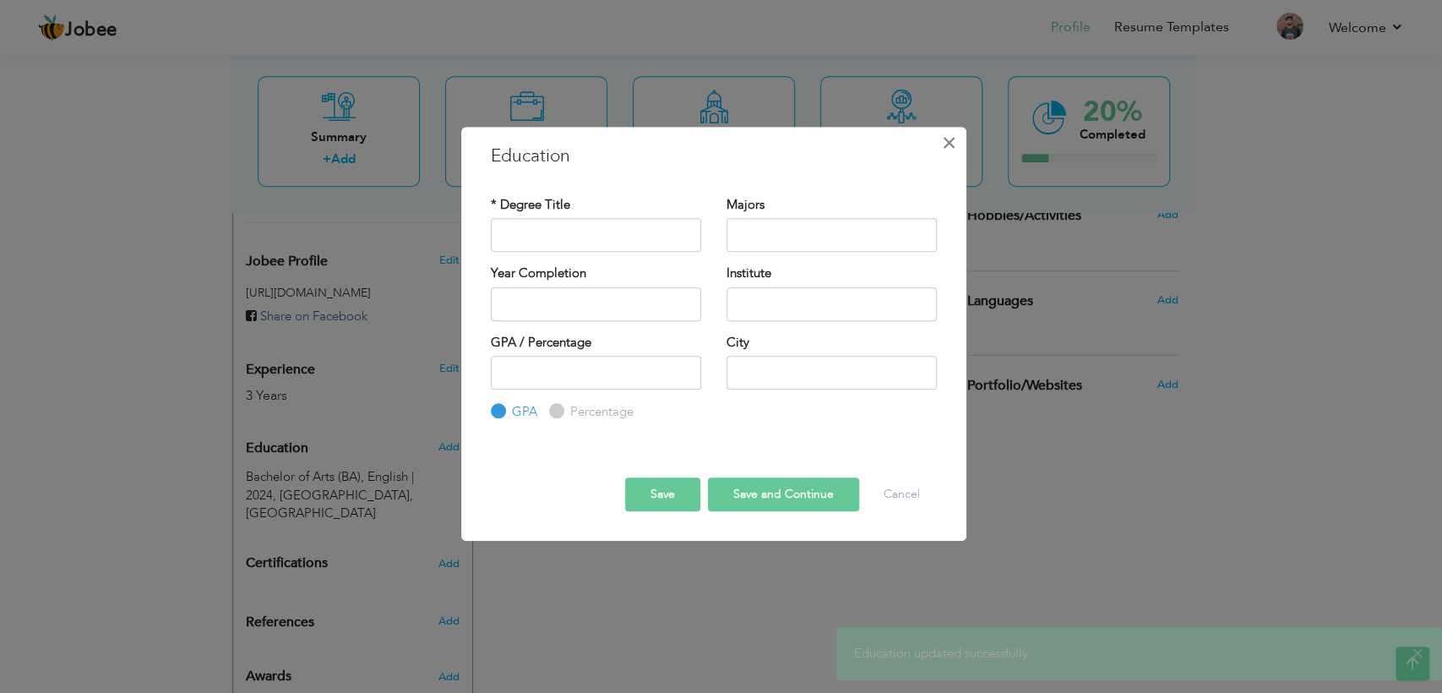
click at [946, 137] on span "×" at bounding box center [949, 143] width 14 height 30
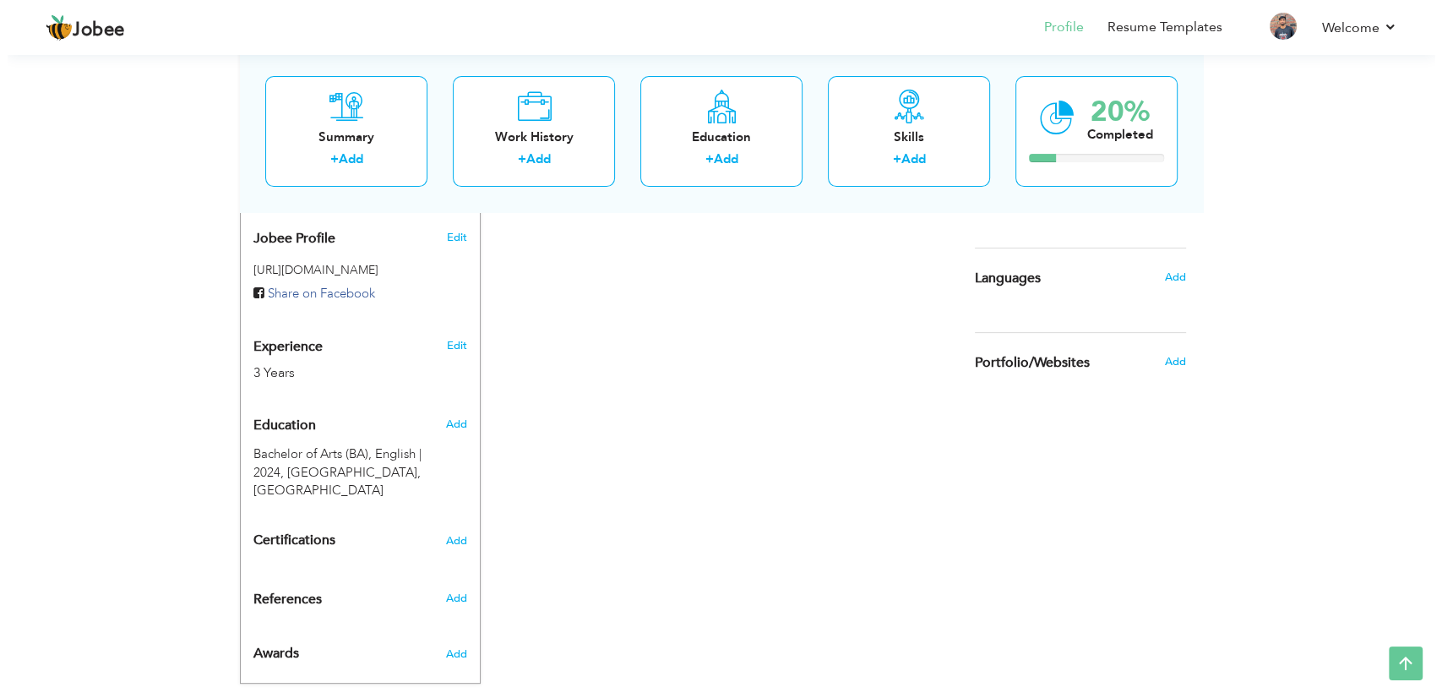
scroll to position [561, 0]
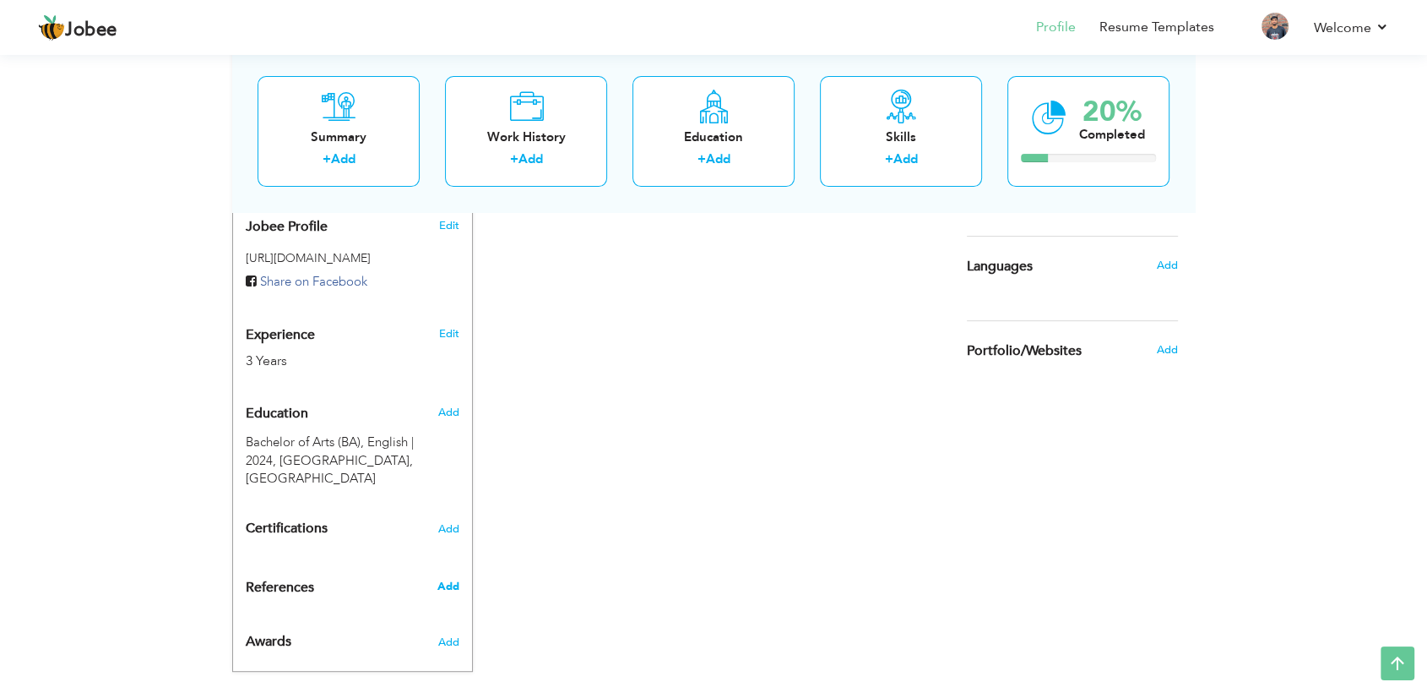
click at [437, 578] on span "Add" at bounding box center [448, 585] width 22 height 15
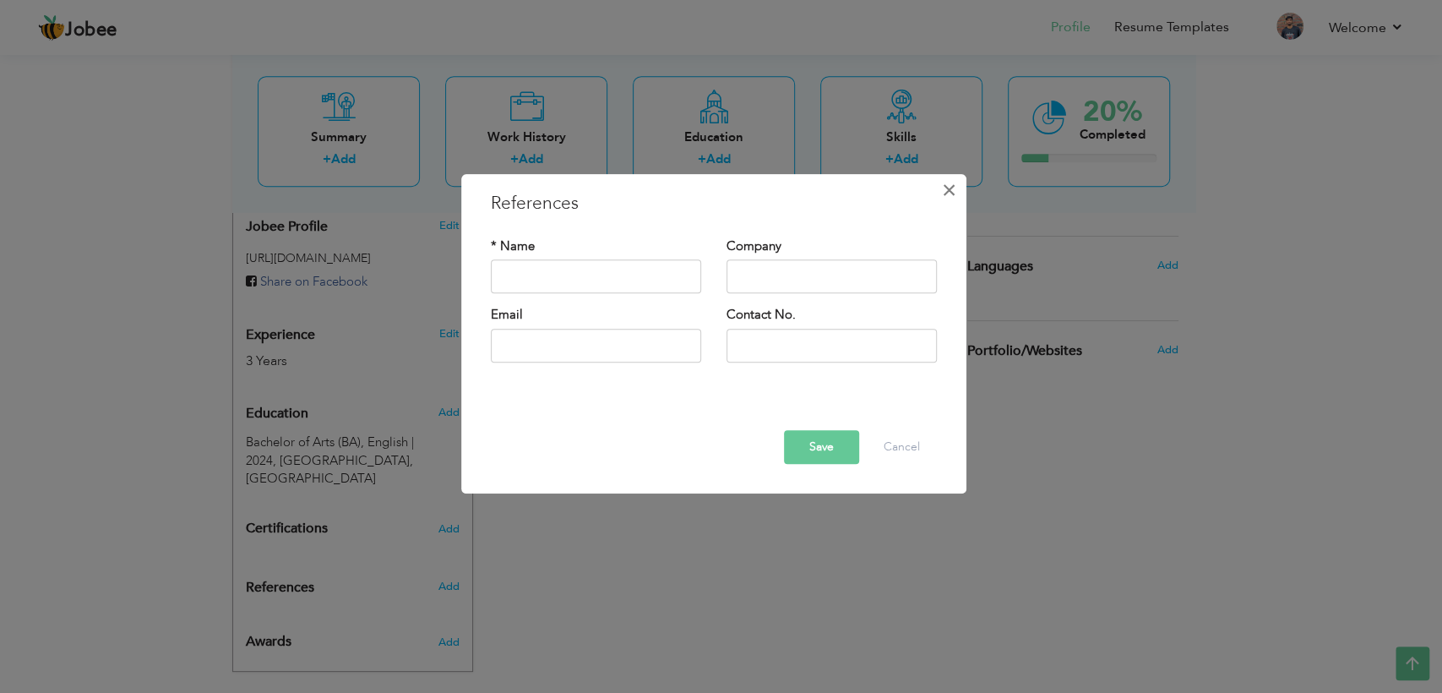
click at [952, 184] on span "×" at bounding box center [949, 190] width 14 height 30
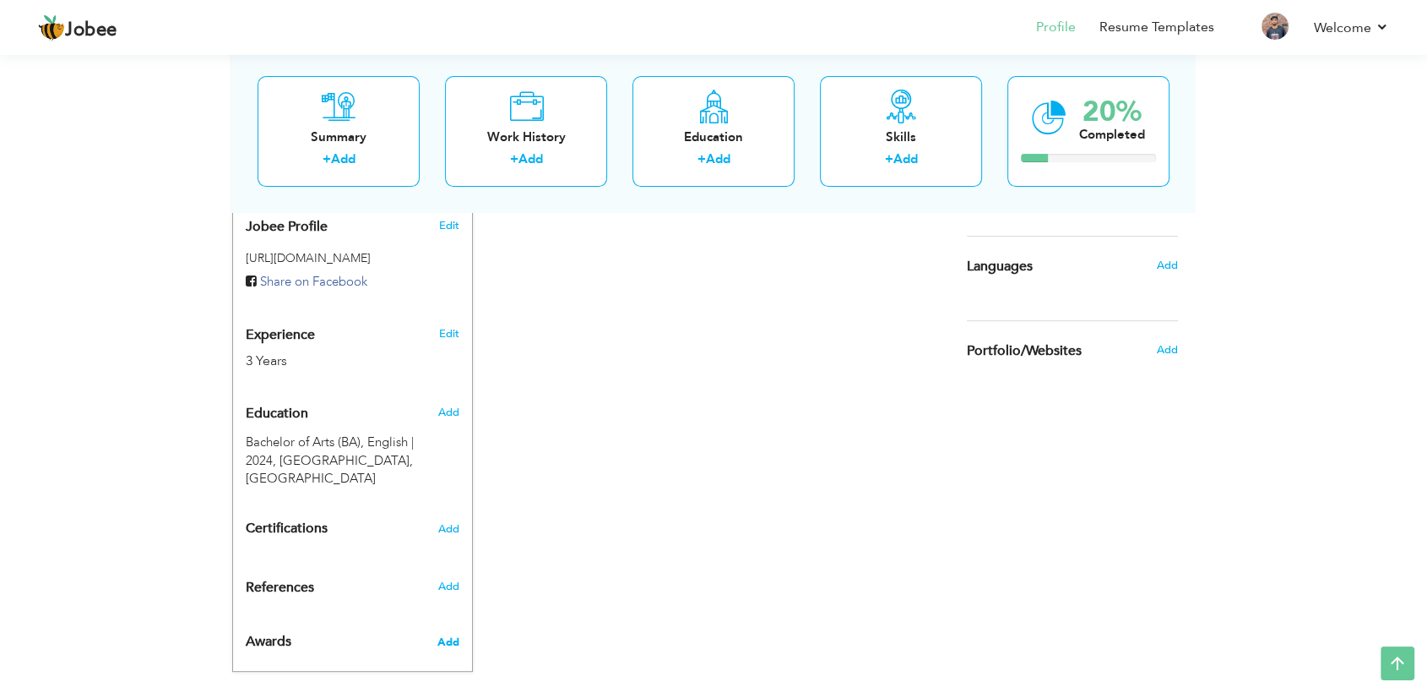
click at [444, 634] on span "Add" at bounding box center [448, 641] width 22 height 15
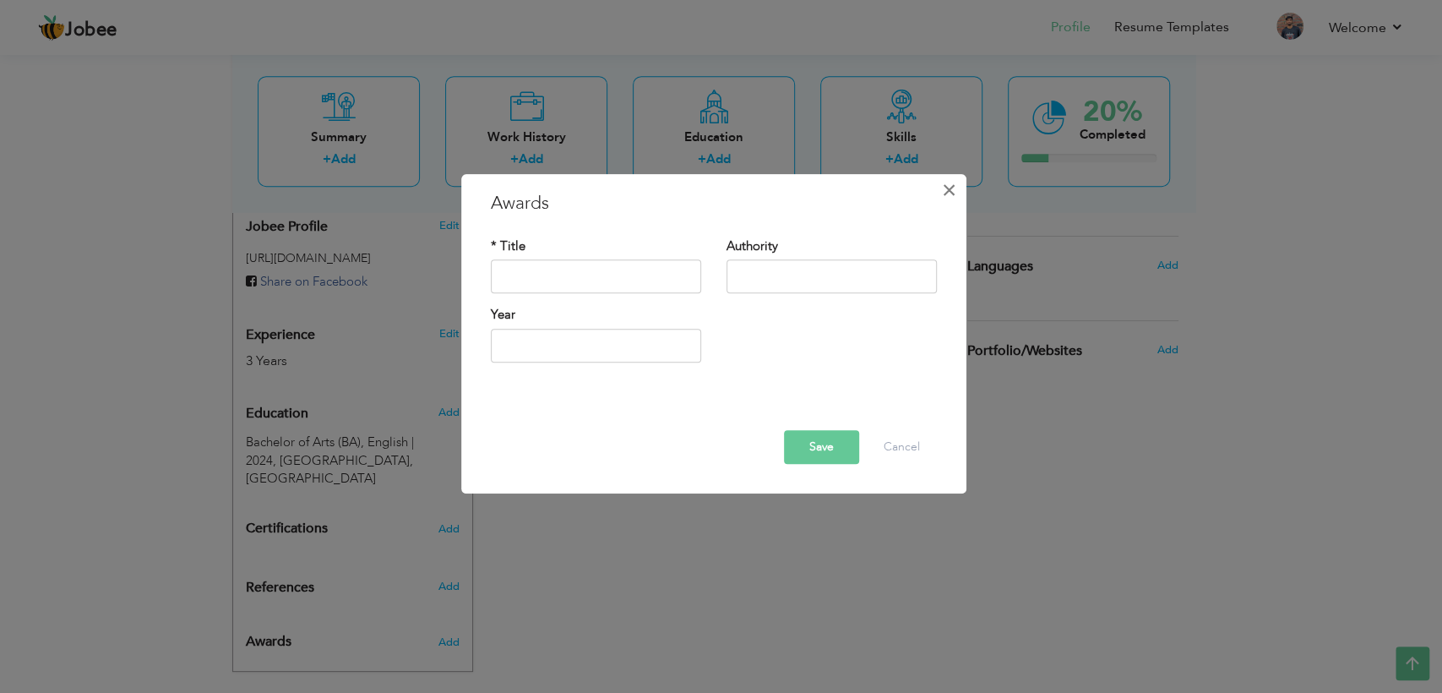
click at [945, 204] on span "×" at bounding box center [949, 190] width 14 height 30
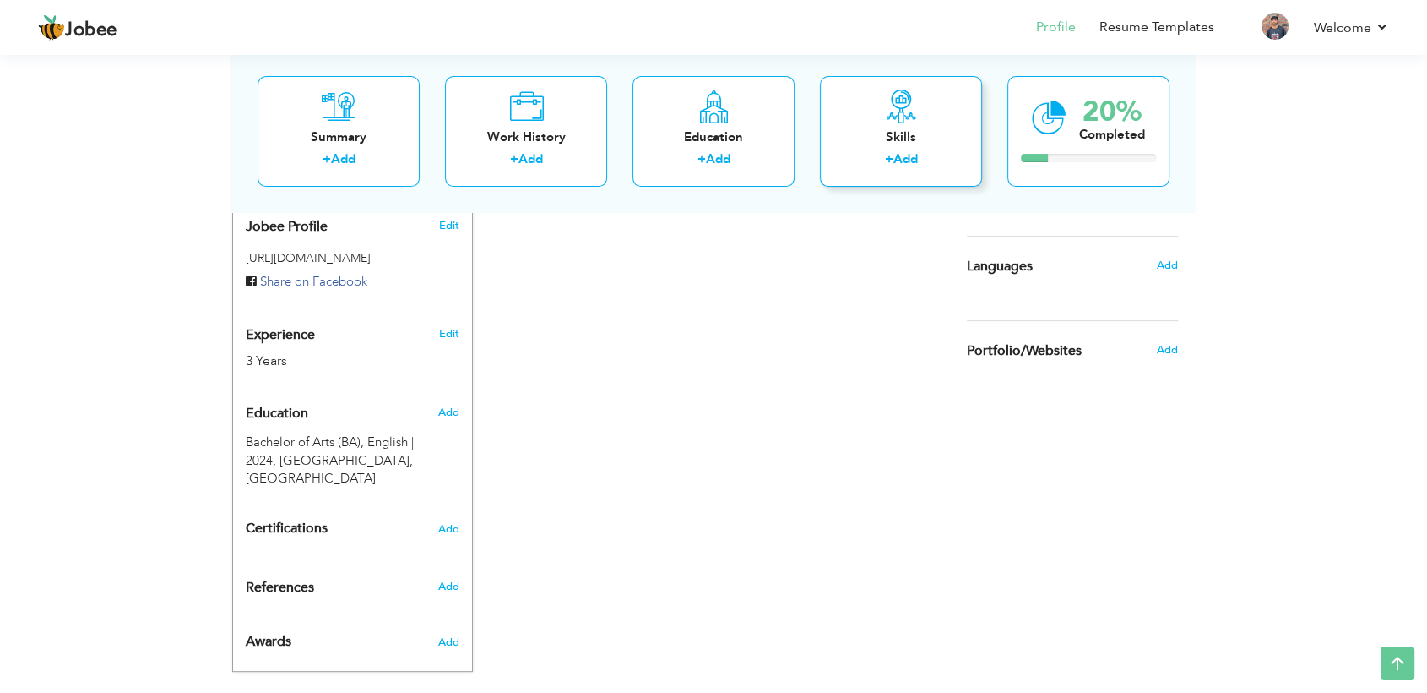
click at [913, 155] on link "Add" at bounding box center [905, 159] width 24 height 17
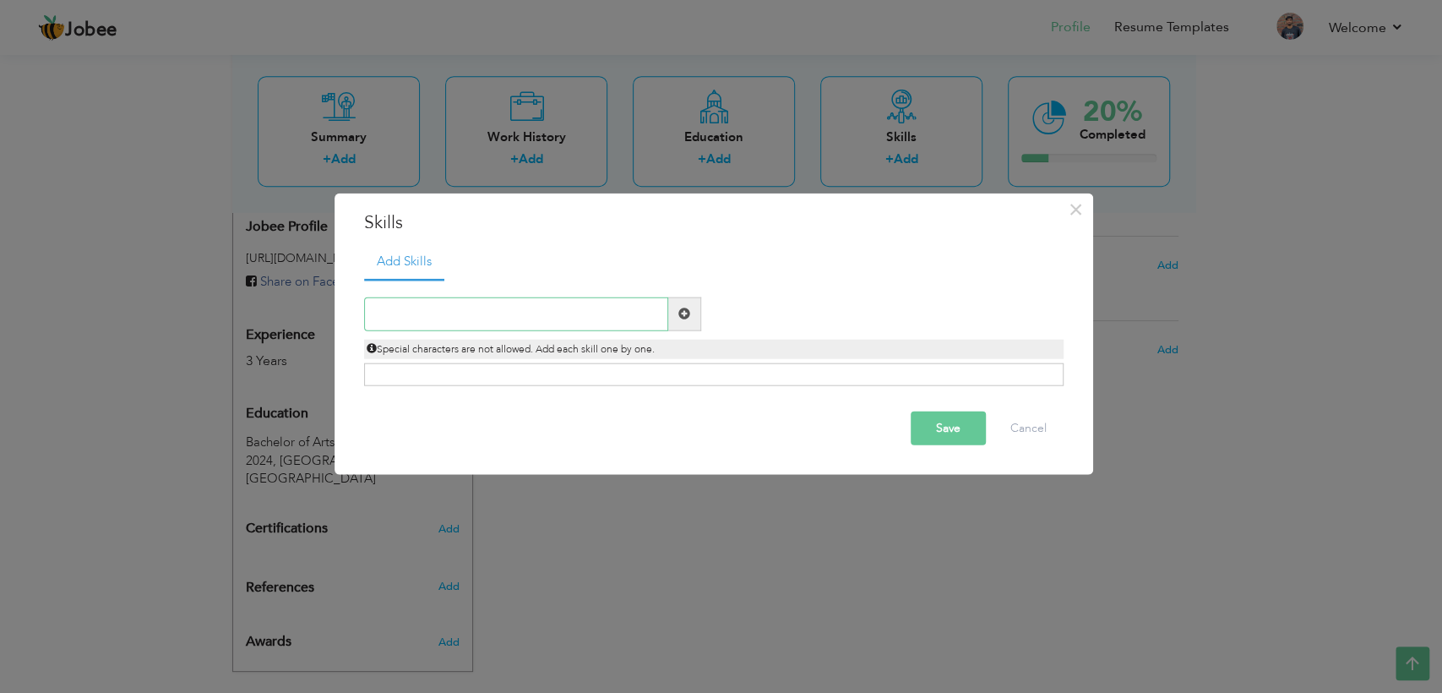
click at [568, 311] on input "text" at bounding box center [516, 313] width 304 height 34
type input "B"
click at [672, 320] on span at bounding box center [684, 313] width 33 height 34
click at [682, 314] on span at bounding box center [684, 313] width 12 height 12
click at [682, 312] on span at bounding box center [684, 313] width 12 height 12
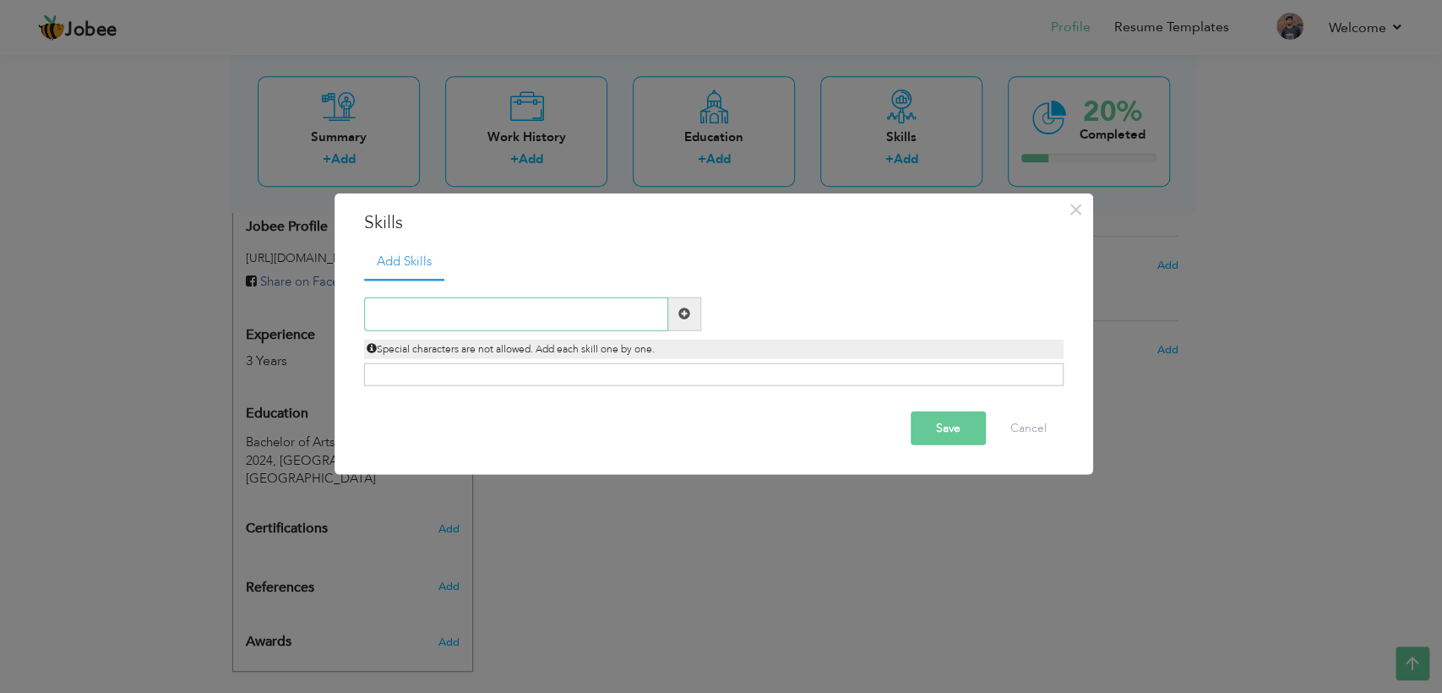
click at [543, 310] on input "text" at bounding box center [516, 313] width 304 height 34
type input "Logo"
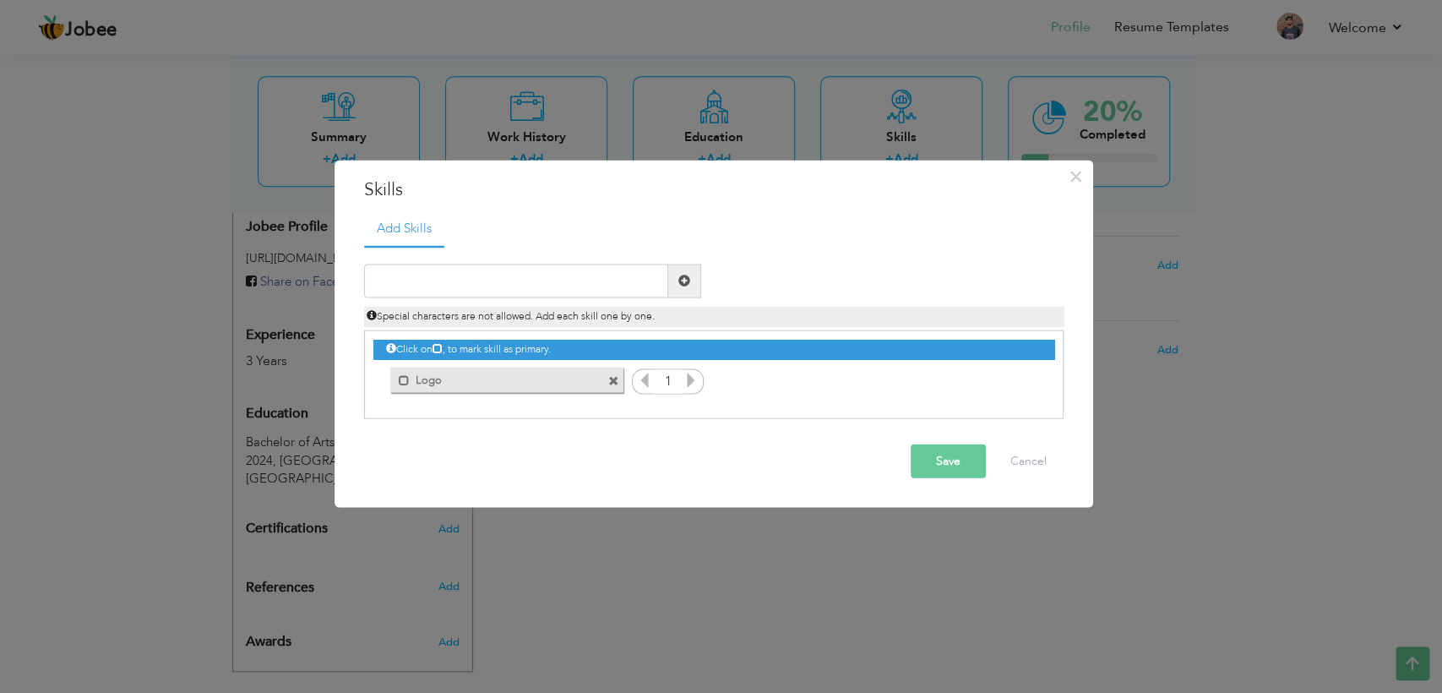
click at [614, 380] on span at bounding box center [613, 381] width 11 height 11
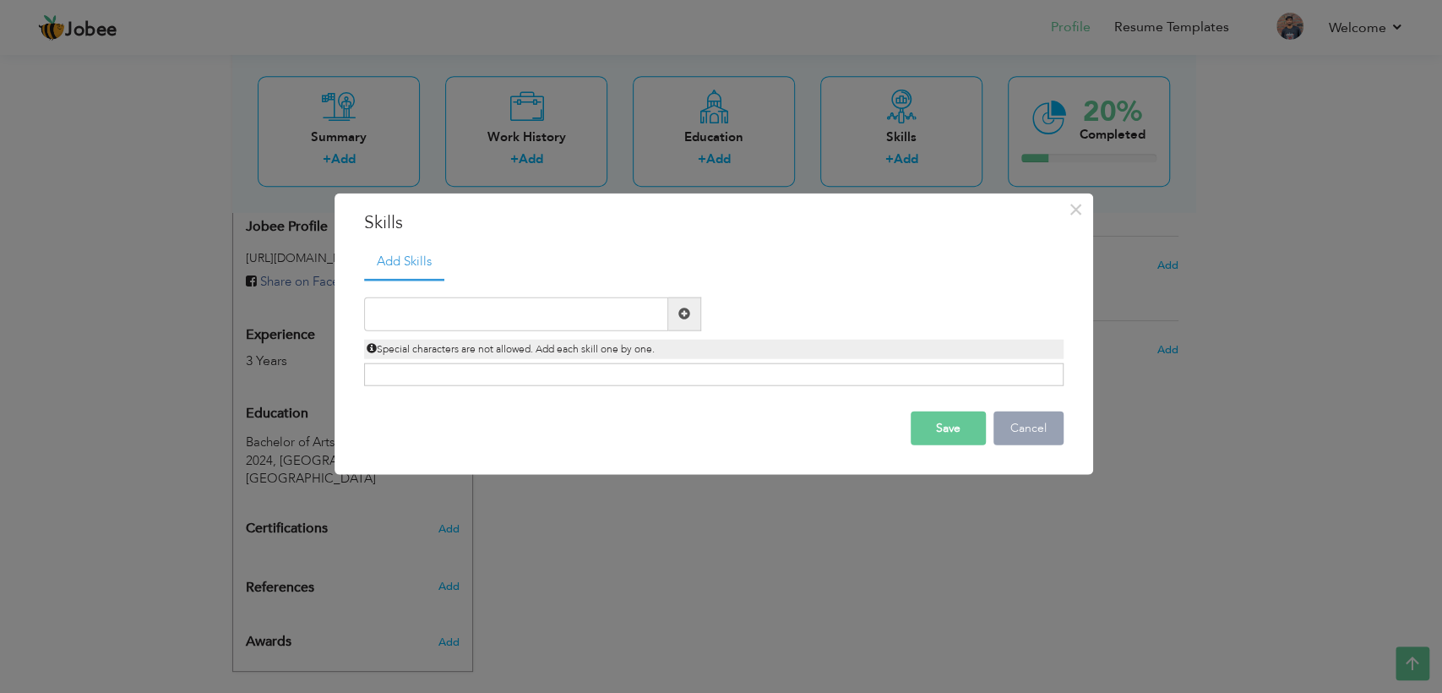
click at [1034, 441] on button "Cancel" at bounding box center [1028, 427] width 70 height 34
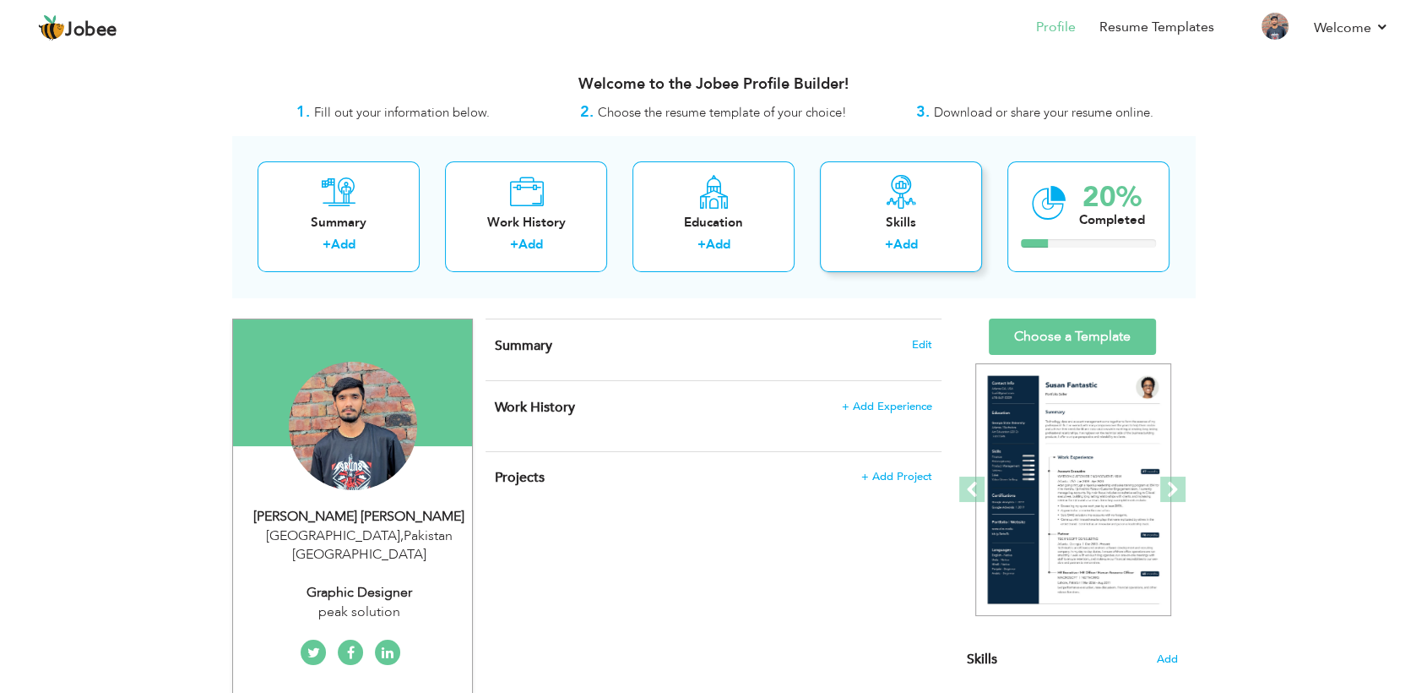
click at [909, 237] on link "Add" at bounding box center [905, 244] width 24 height 17
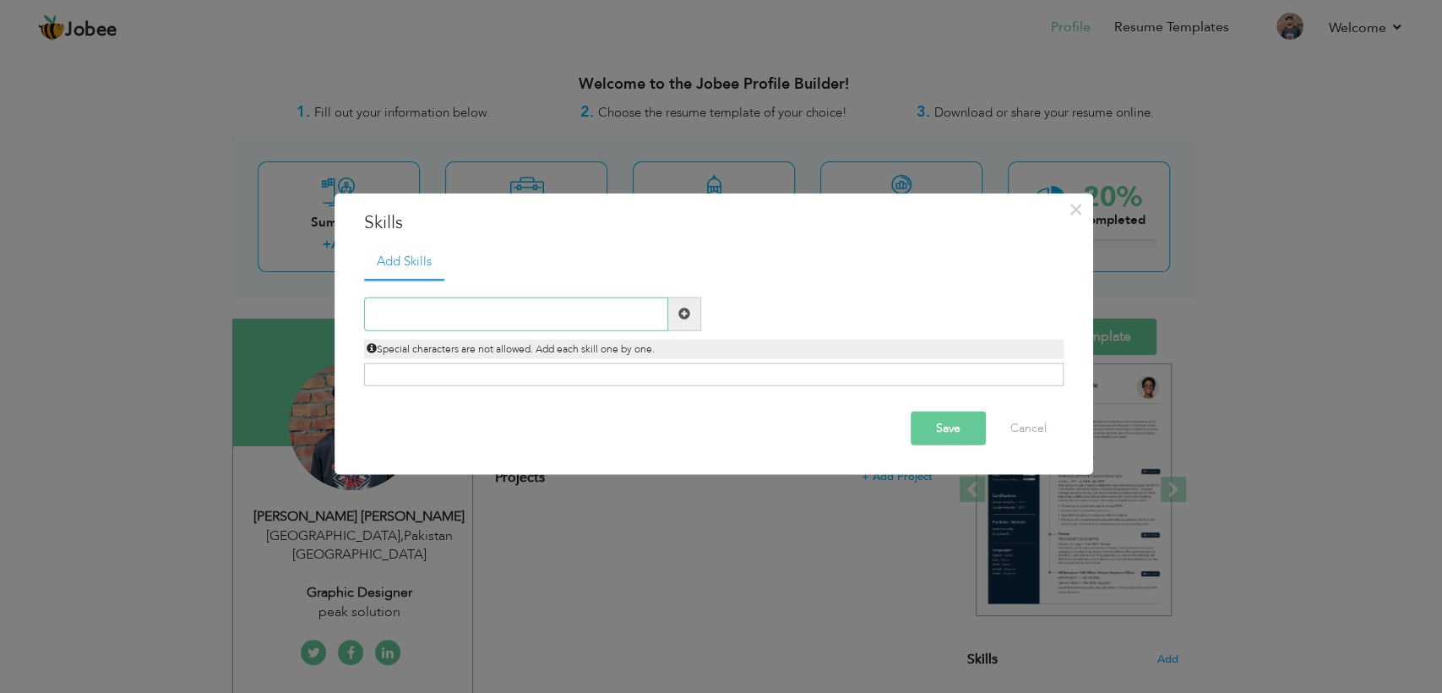
paste input "Adobe Creative Suite (Photoshop, Illustrator, InDe"
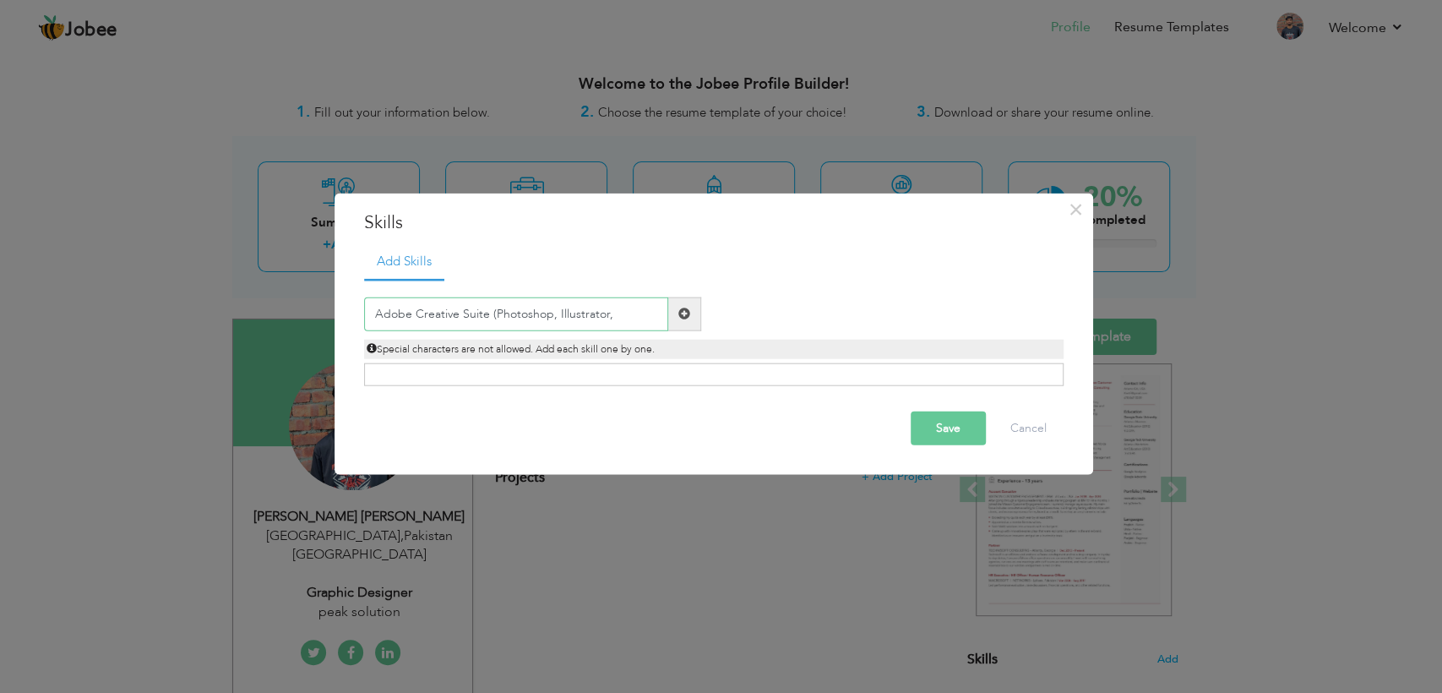
click at [491, 312] on input "Adobe Creative Suite (Photoshop, Illustrator," at bounding box center [516, 313] width 304 height 34
click at [493, 312] on input "Adobe Creative Suite (Photoshop, Illustrator," at bounding box center [516, 313] width 304 height 34
type input "Adobe CreativePhotoshop, Illustrator,"
click at [941, 419] on button "Save" at bounding box center [947, 427] width 75 height 34
click at [556, 320] on input "text" at bounding box center [516, 313] width 304 height 34
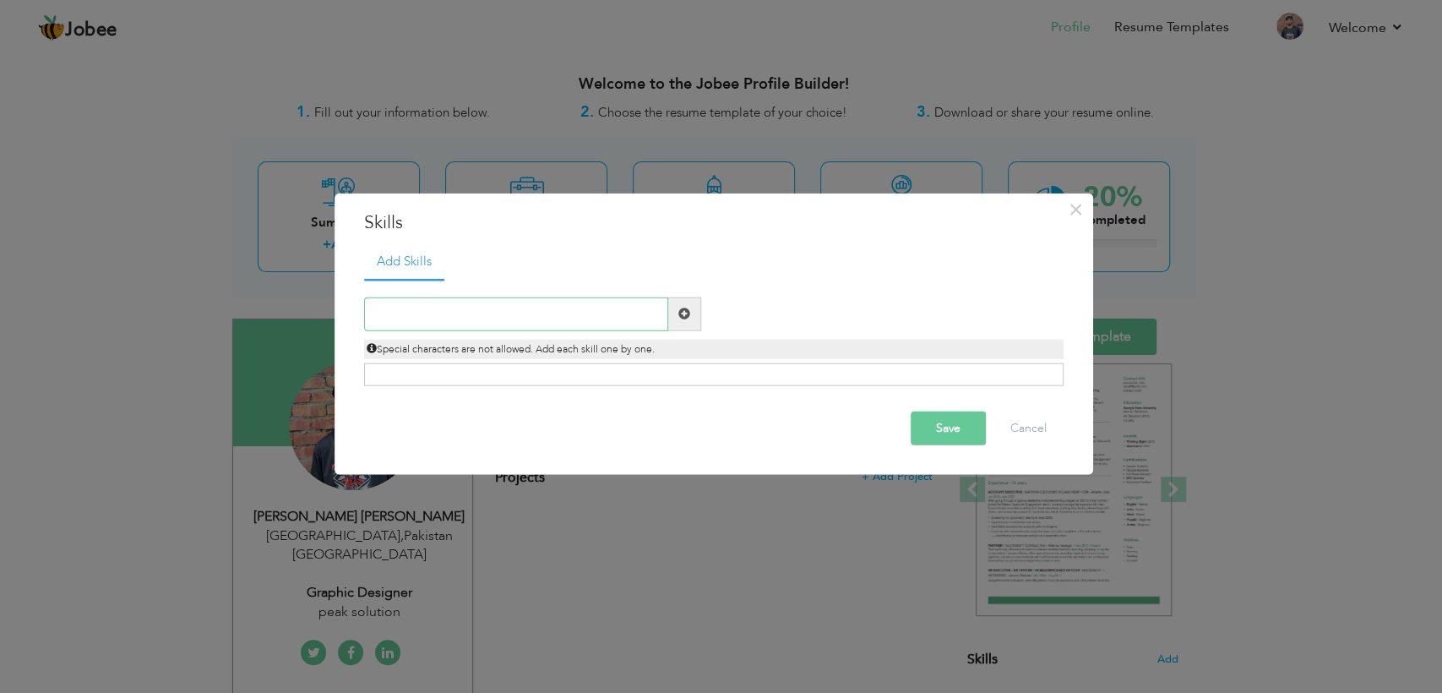
paste input "Adobe Creative Suite (Photoshop, Illustrator, InDe"
click at [555, 318] on input "Adobe Creative Suite (Photoshop, Illustrator, InDe" at bounding box center [516, 313] width 304 height 34
click at [657, 308] on input "Adobe Creative Suite (Photoshop Illustrator, InDe" at bounding box center [516, 313] width 304 height 34
click at [492, 312] on input "Adobe Creative Suite (Photoshop Illustrator" at bounding box center [516, 313] width 304 height 34
type input "Adobe Creative Suite Photoshop Illustrator"
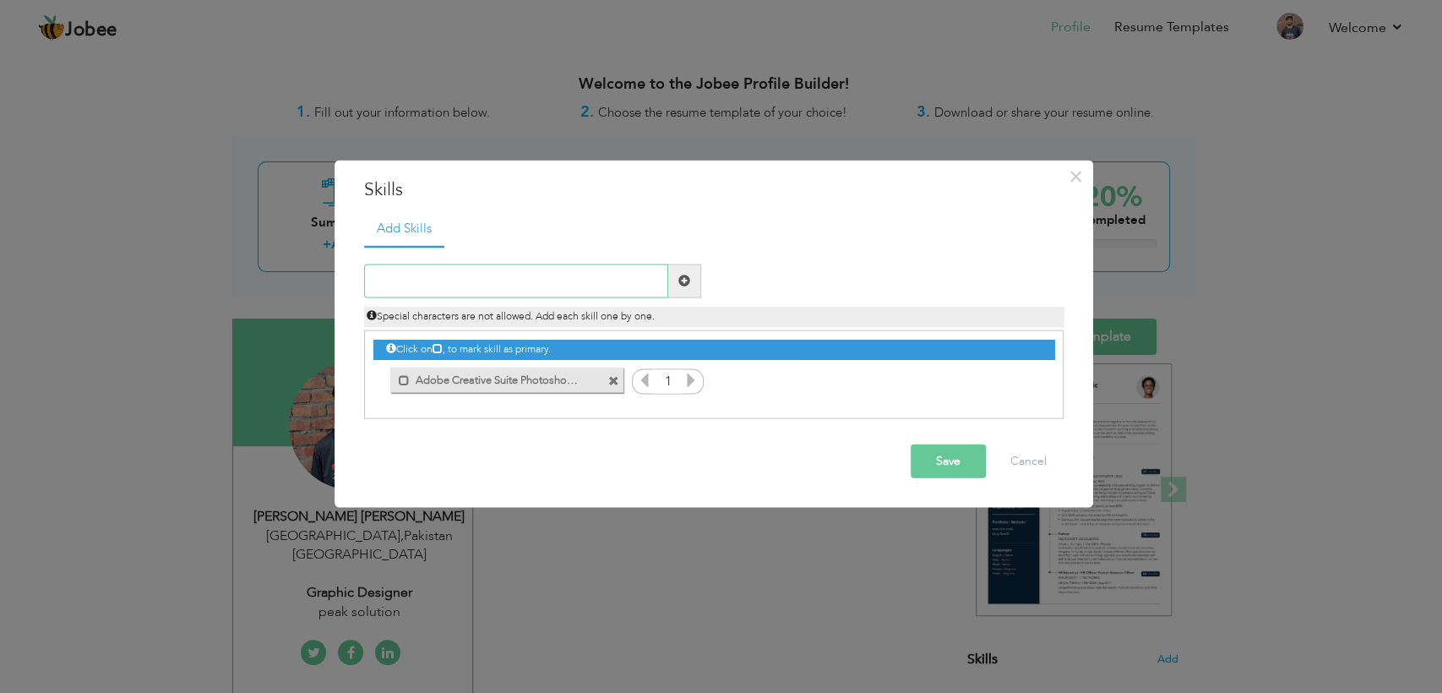
click at [486, 283] on input "text" at bounding box center [516, 280] width 304 height 34
paste input "Branding & Logo Design"
type input "Branding & Logo Design"
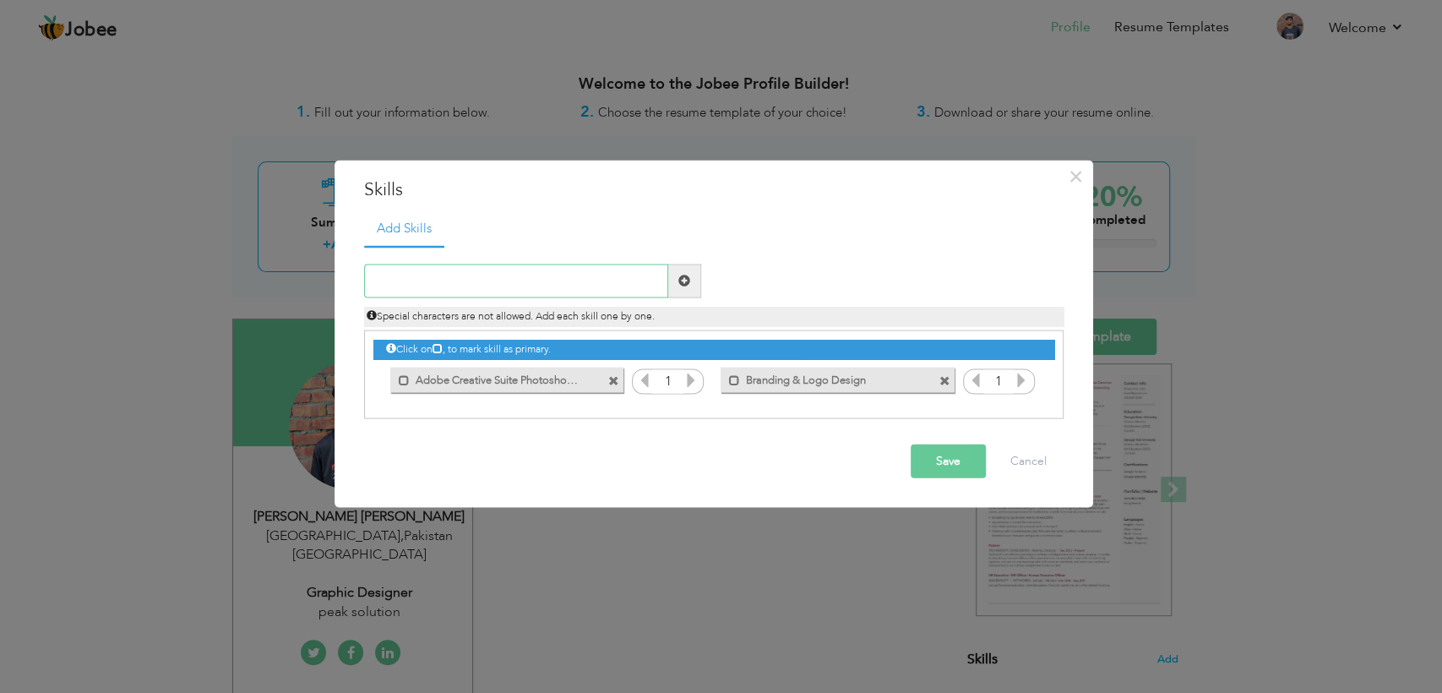
paste input "brochures"
type input "brochures"
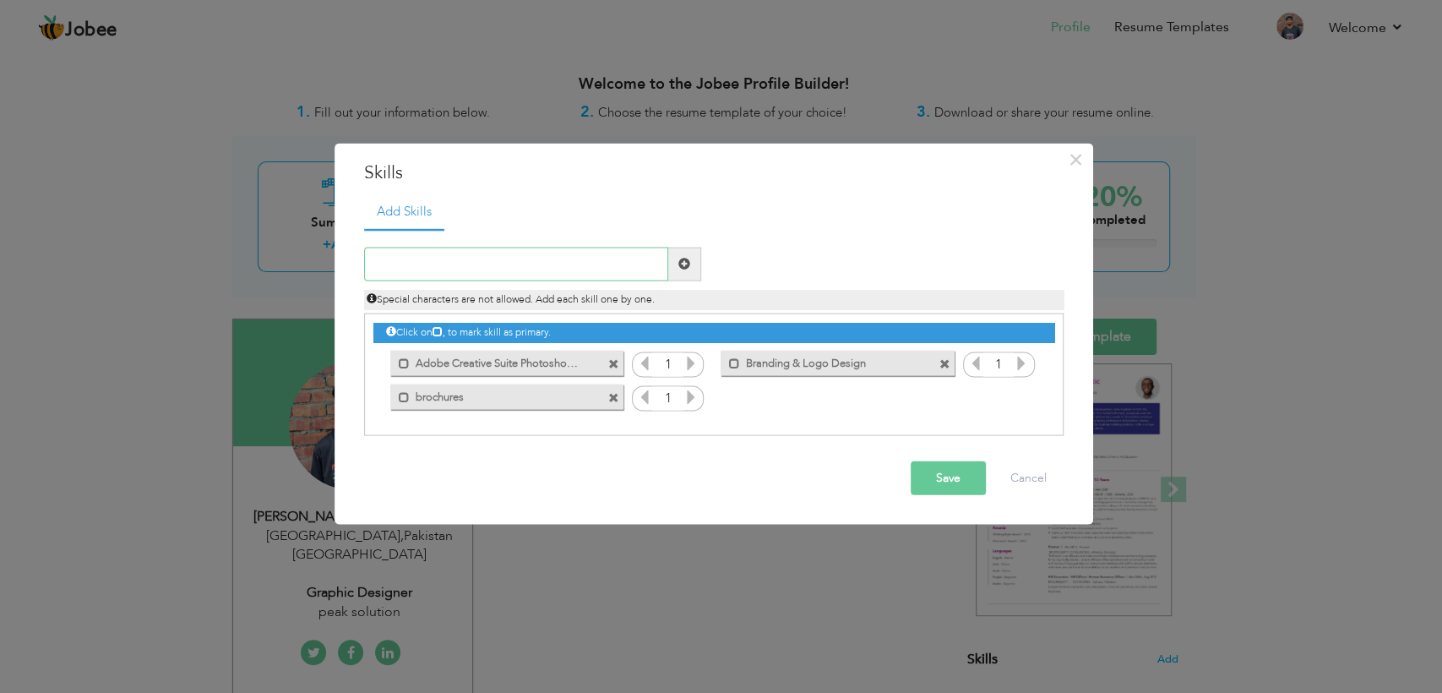
click at [428, 264] on input "text" at bounding box center [516, 264] width 304 height 34
paste input "flyers"
type input "flyers"
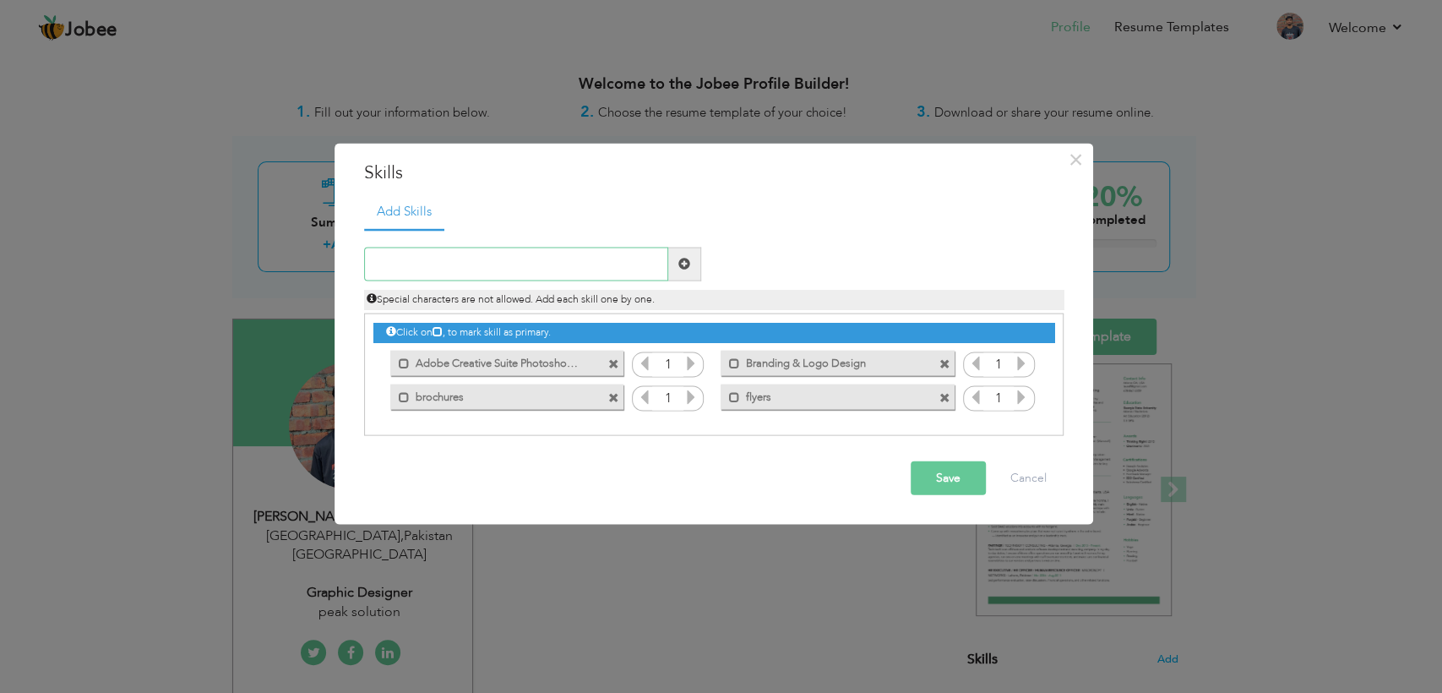
paste input "posters"
type input "posters"
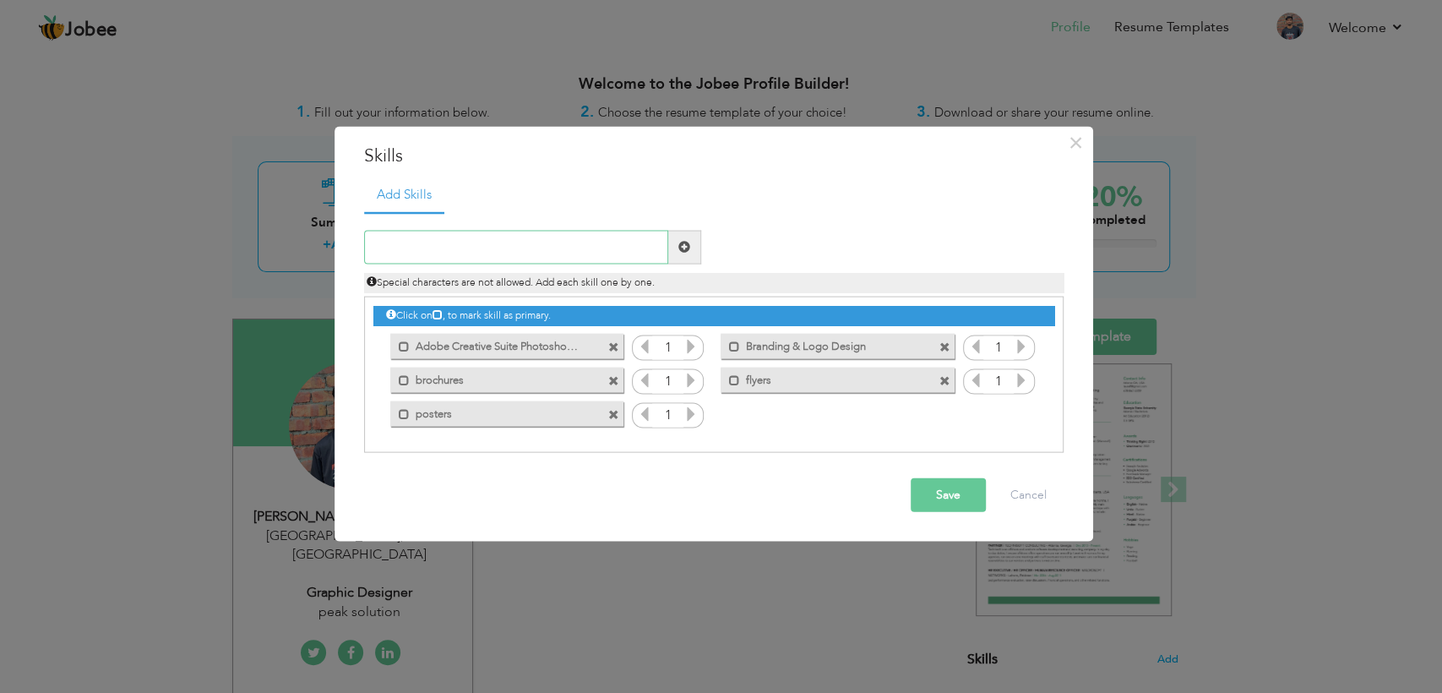
click at [449, 246] on input "text" at bounding box center [516, 247] width 304 height 34
paste input "Canva"
type input "Canva"
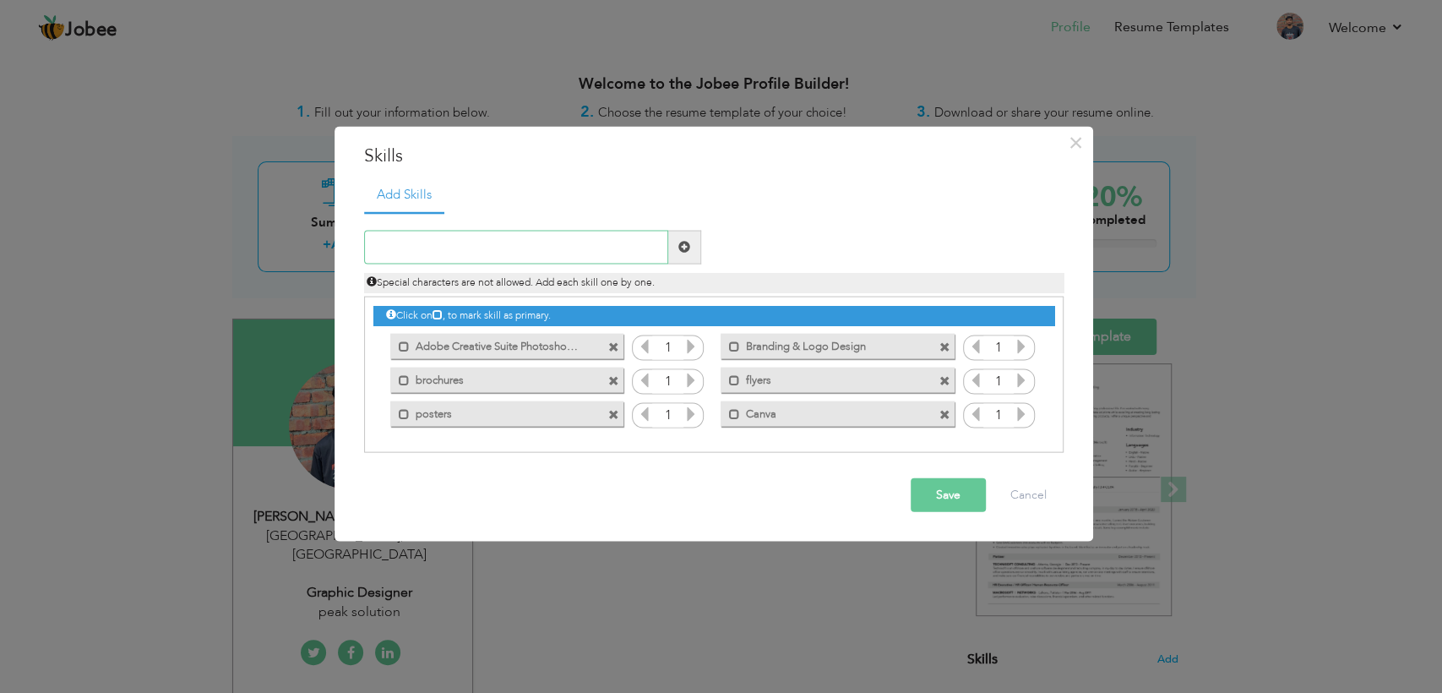
paste input "Typography & Layout Design"
type input "Typography & Layout Design"
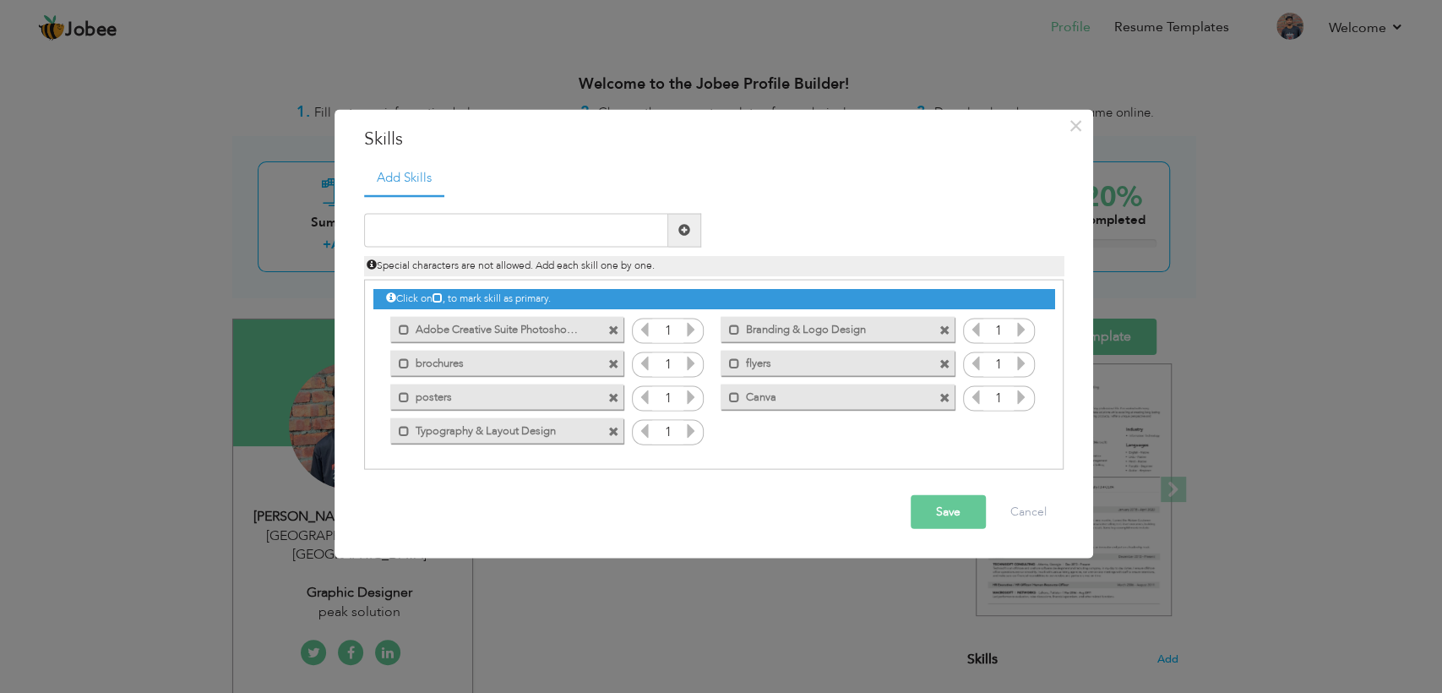
click at [953, 508] on button "Save" at bounding box center [947, 511] width 75 height 34
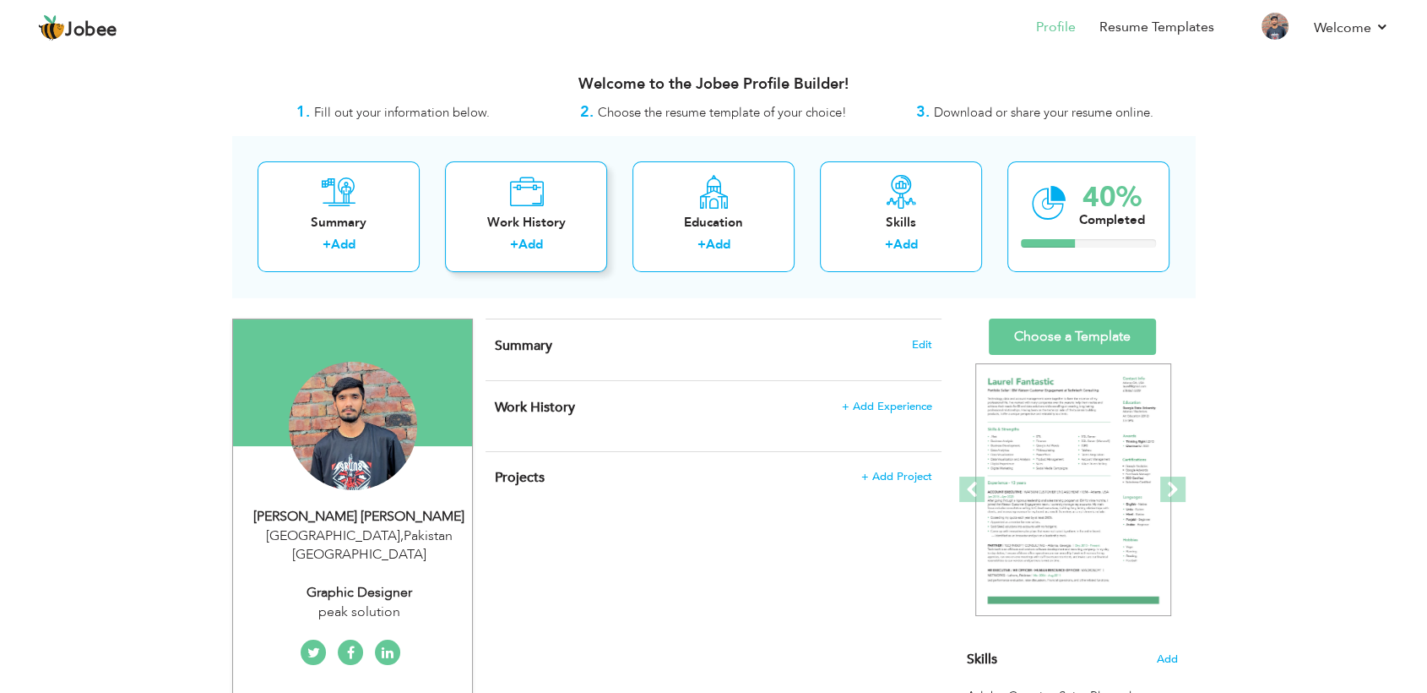
click at [540, 240] on link "Add" at bounding box center [531, 244] width 24 height 17
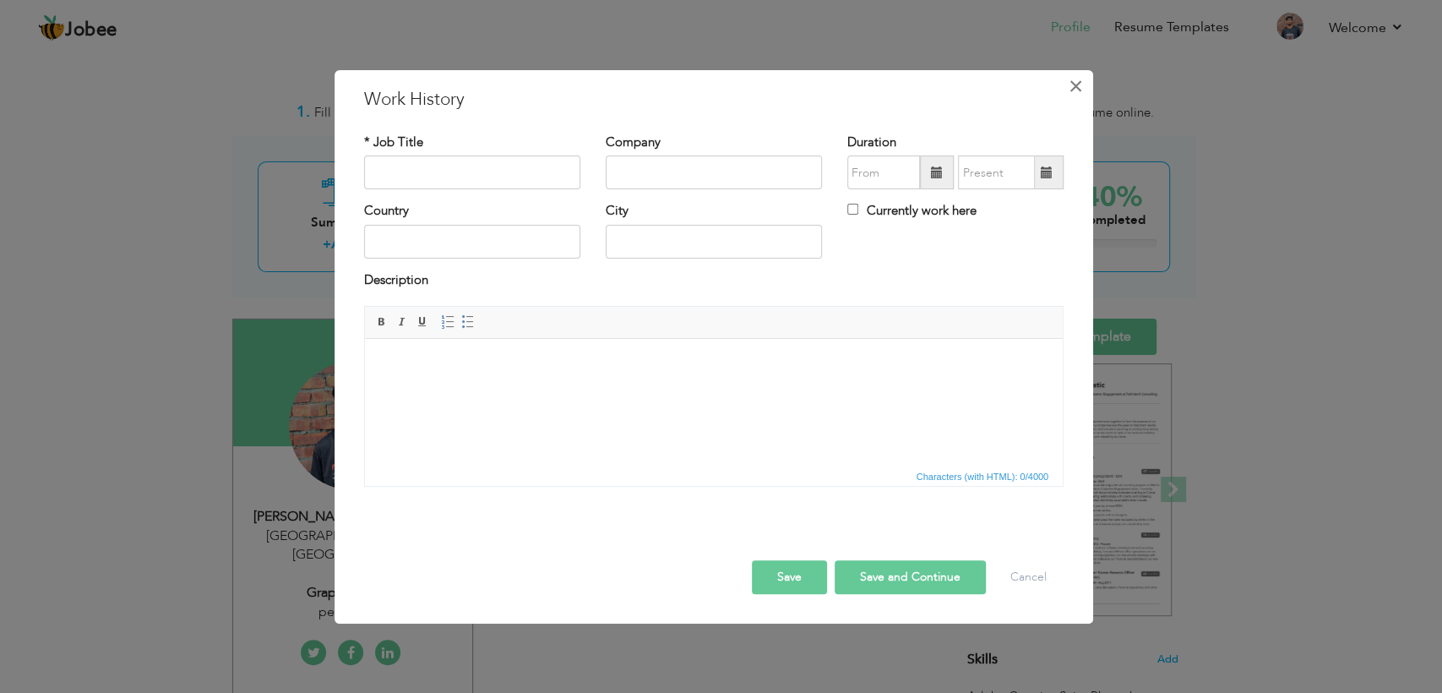
click at [1076, 82] on span "×" at bounding box center [1075, 86] width 14 height 30
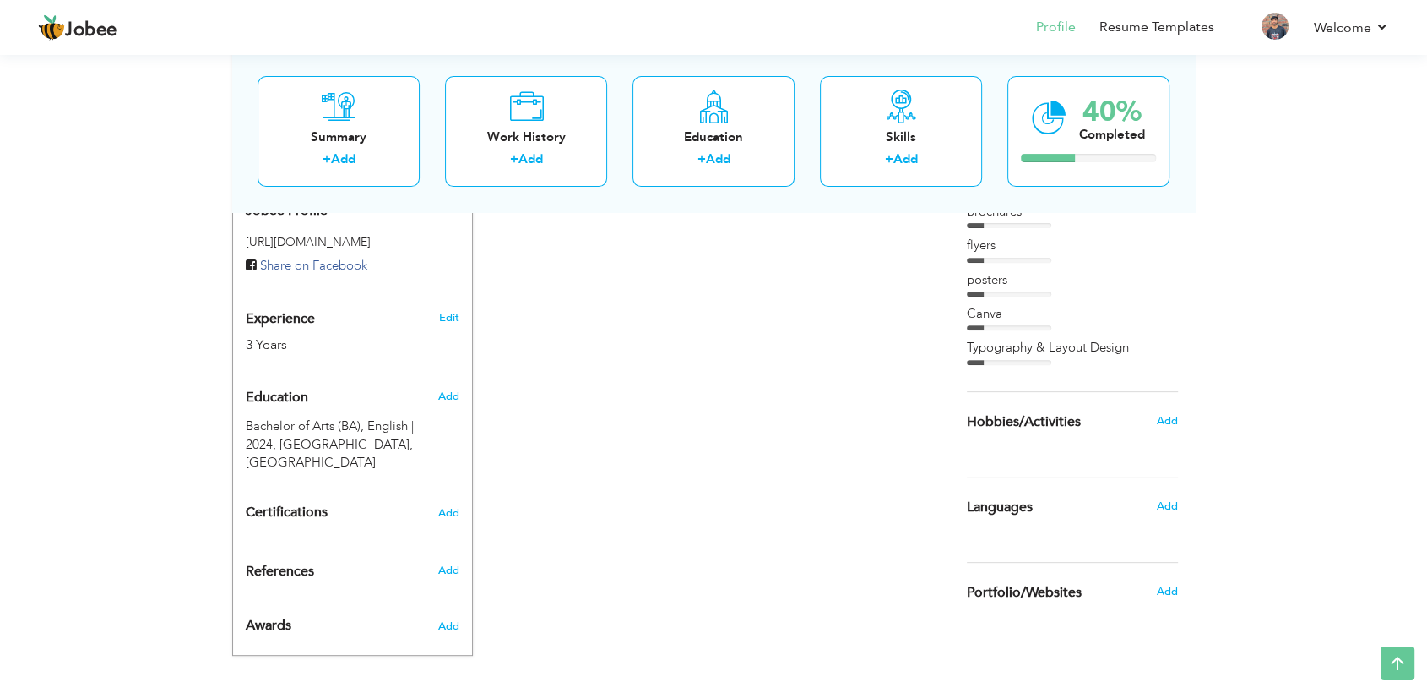
scroll to position [589, 0]
click at [1169, 498] on span "Add" at bounding box center [1167, 505] width 22 height 15
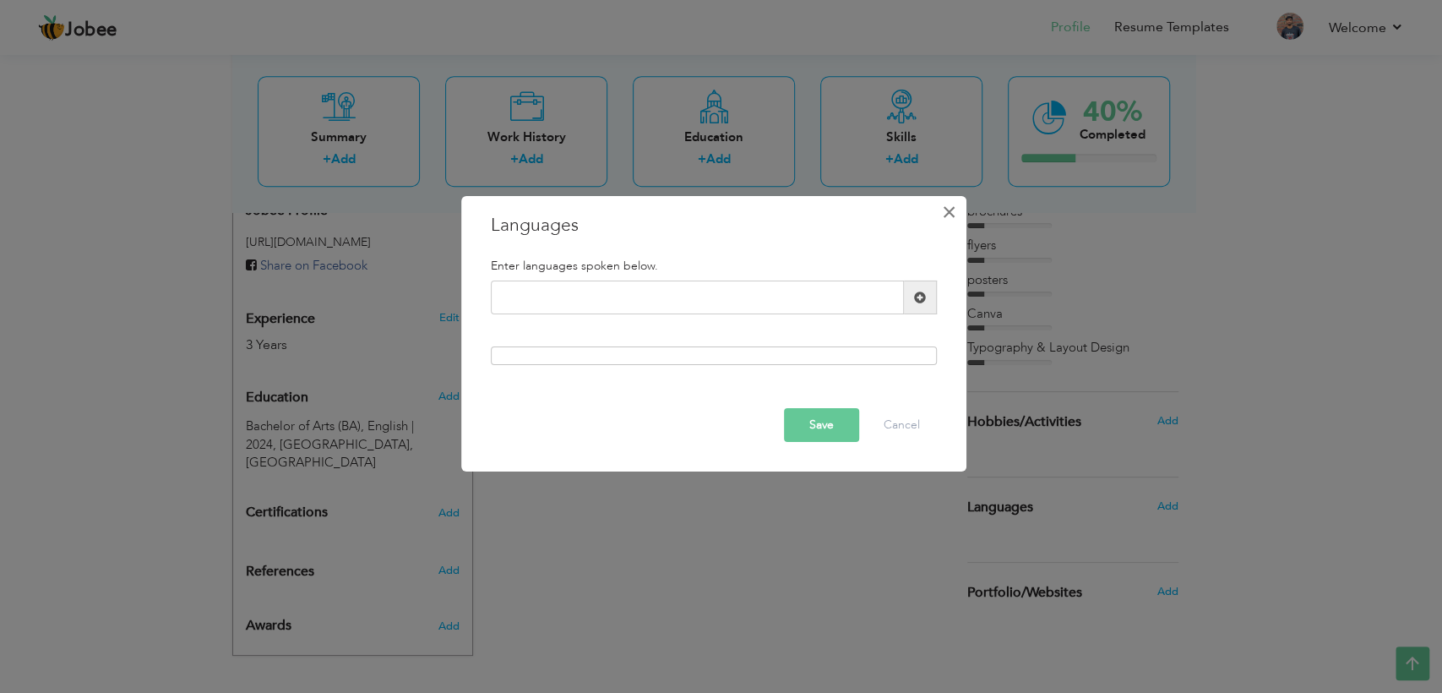
click at [942, 208] on span "×" at bounding box center [949, 212] width 14 height 30
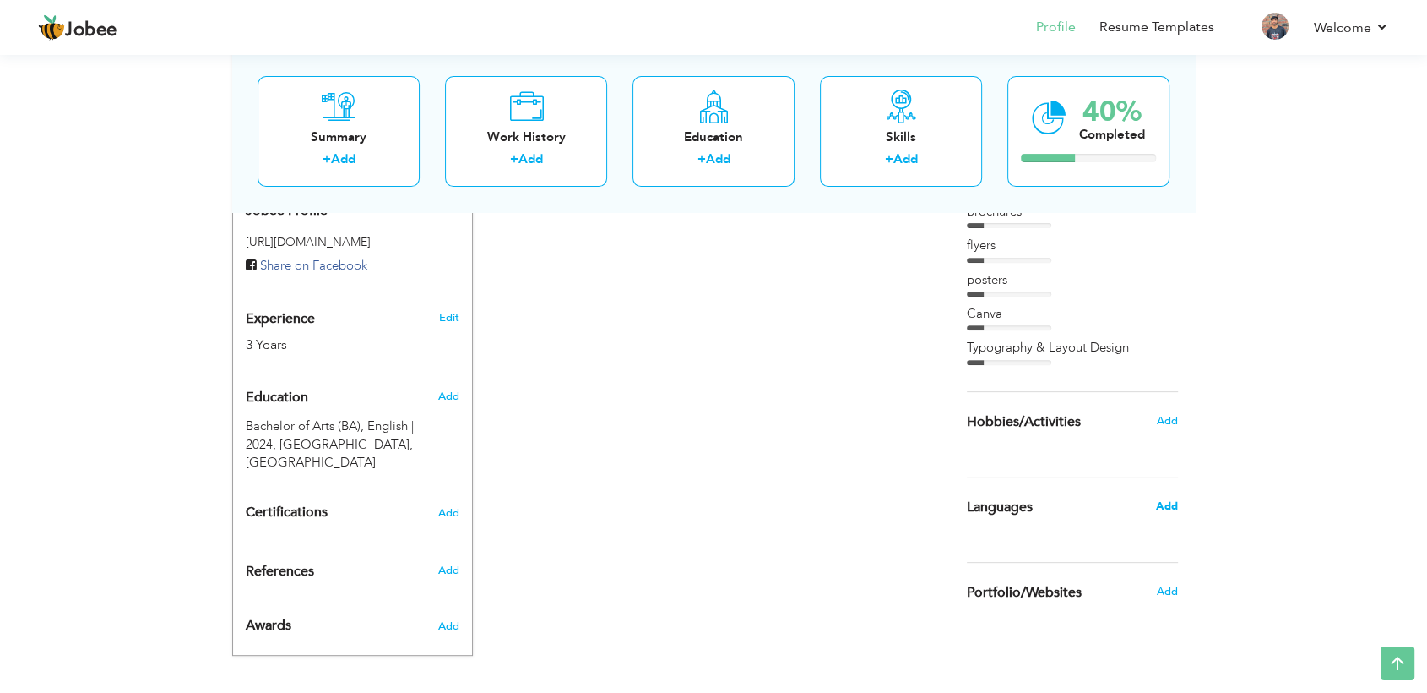
click at [1170, 498] on span "Add" at bounding box center [1167, 505] width 22 height 15
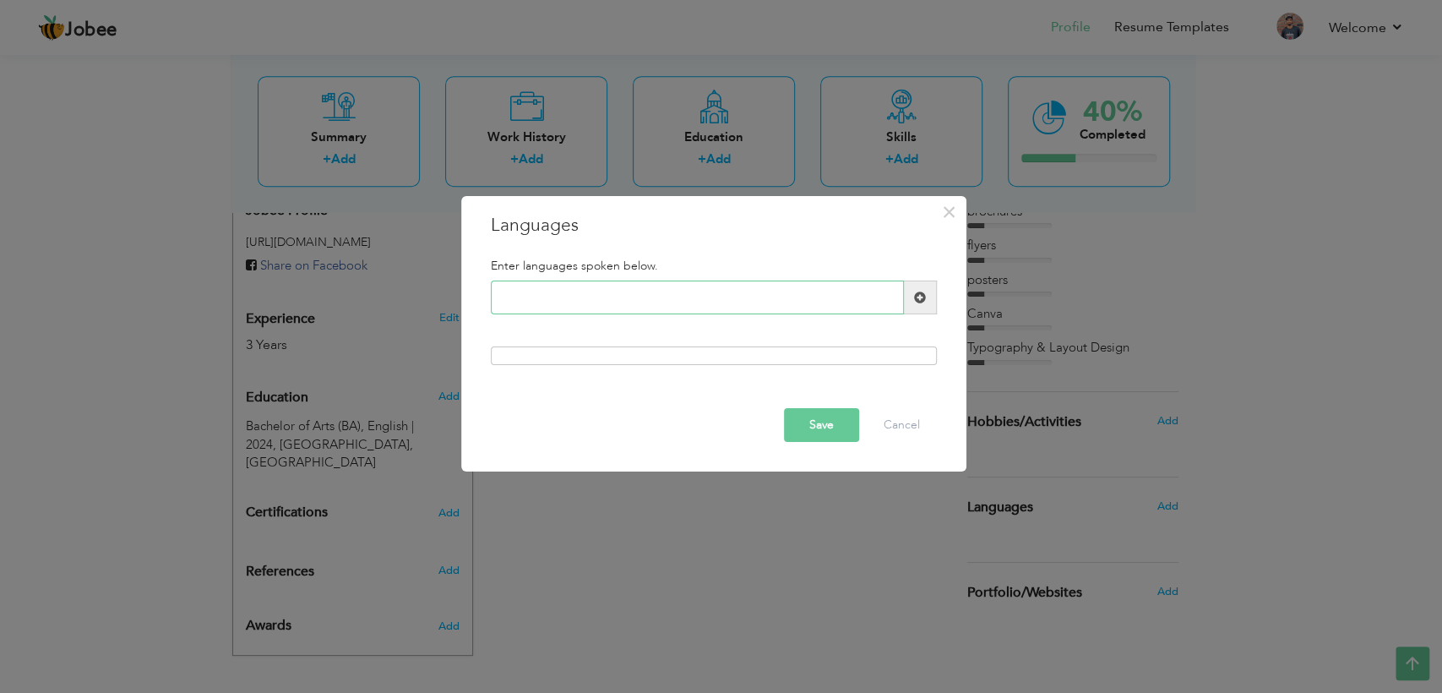
click at [715, 296] on input "text" at bounding box center [697, 297] width 413 height 34
type input "English"
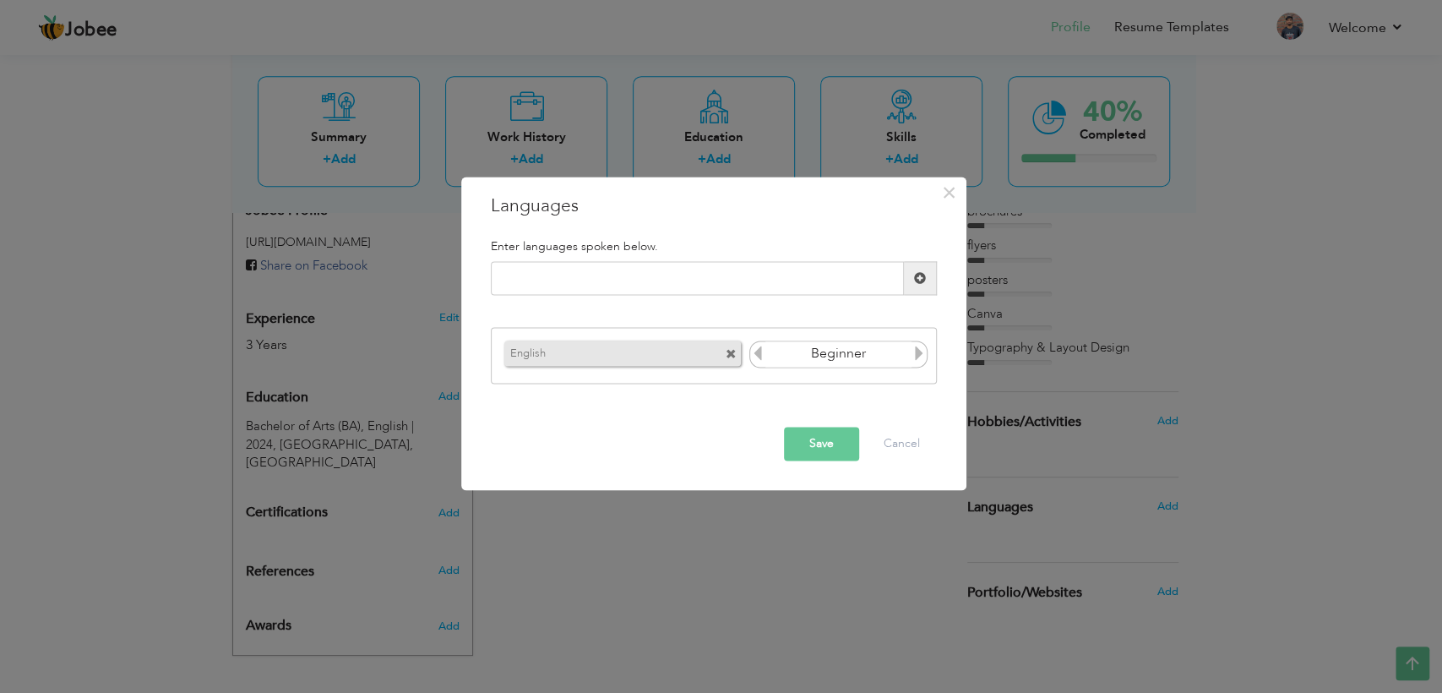
click at [918, 356] on icon at bounding box center [918, 352] width 15 height 15
click at [752, 350] on icon at bounding box center [757, 352] width 15 height 15
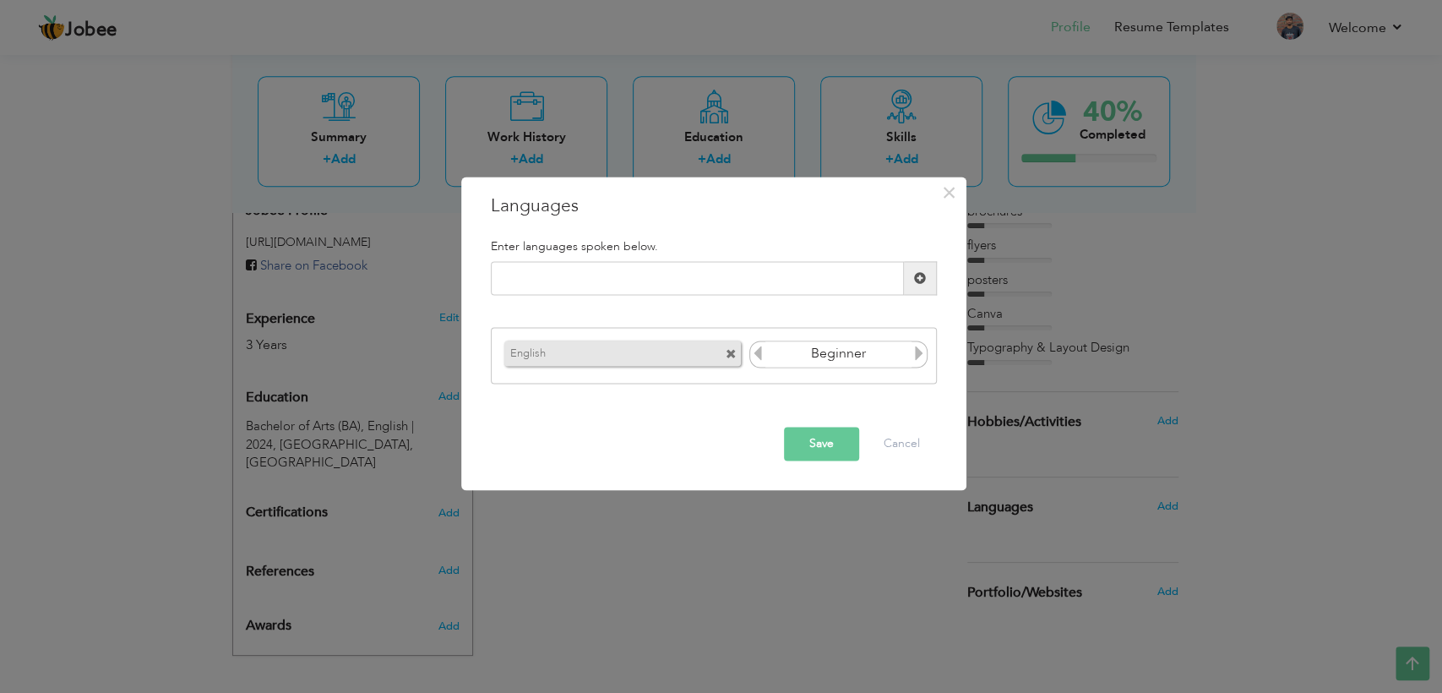
click at [916, 353] on icon at bounding box center [918, 352] width 15 height 15
click at [654, 280] on input "text" at bounding box center [697, 279] width 413 height 34
type input "urdu"
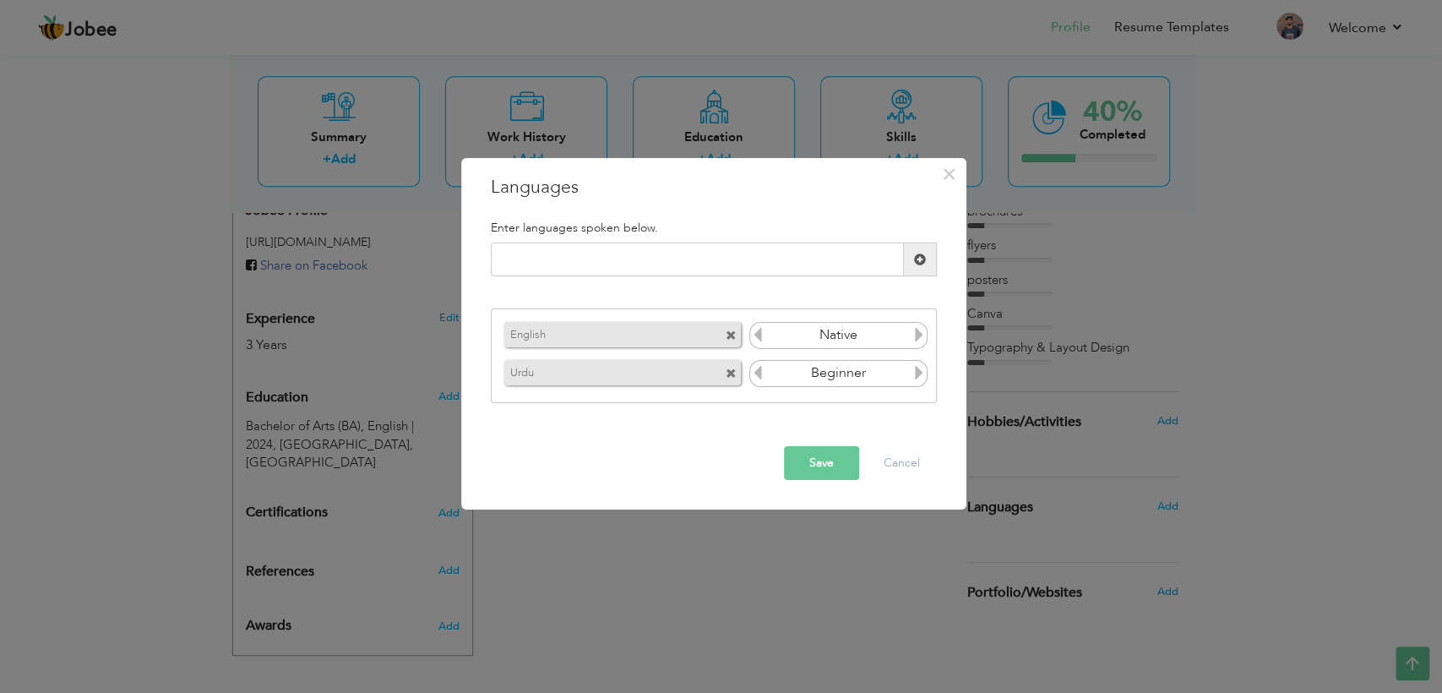
click at [921, 374] on icon at bounding box center [918, 372] width 15 height 15
click at [588, 253] on input "text" at bounding box center [697, 259] width 413 height 34
type input "farance"
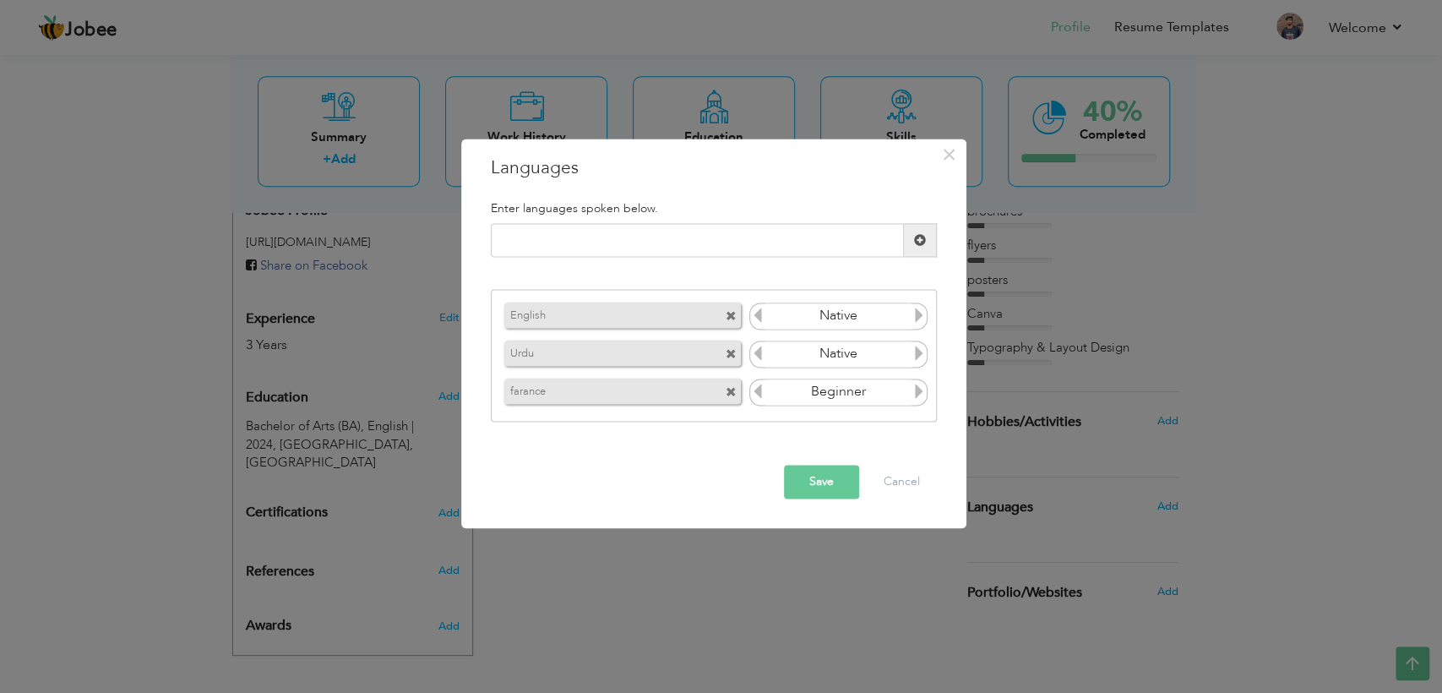
click at [732, 387] on span at bounding box center [730, 392] width 11 height 11
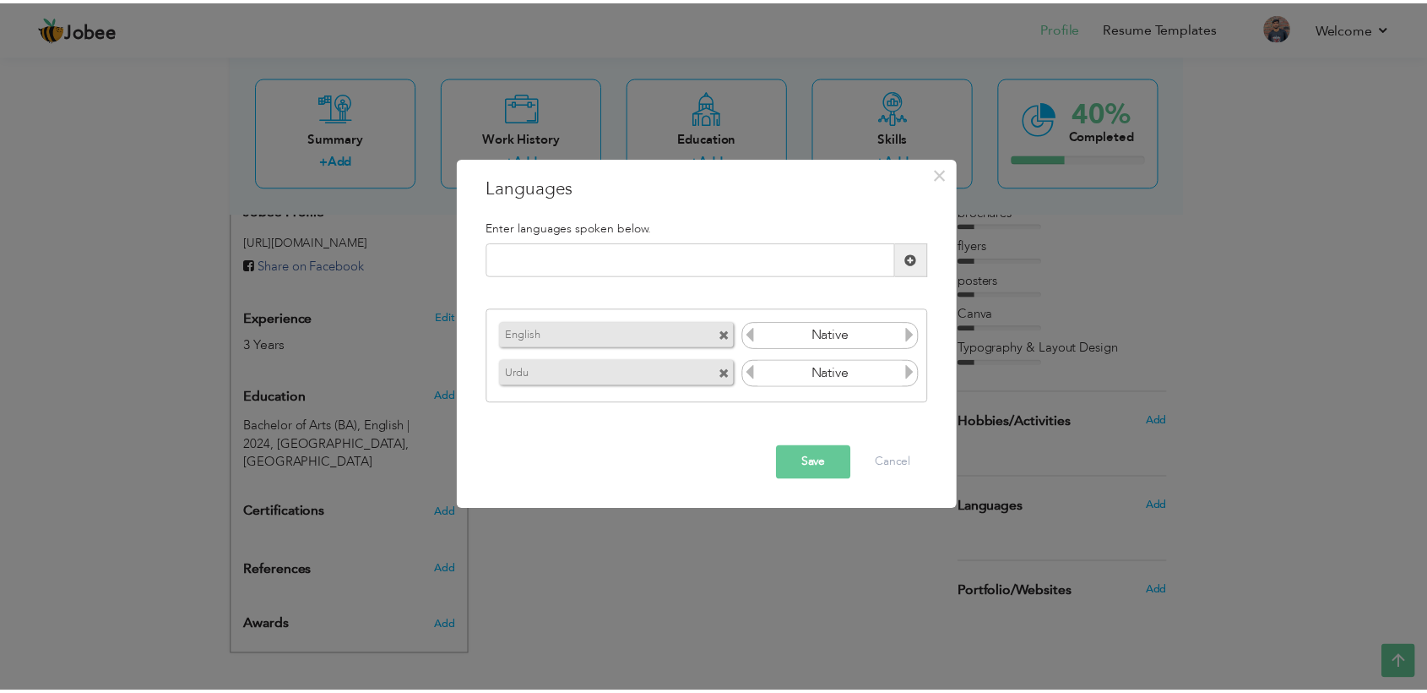
scroll to position [589, 0]
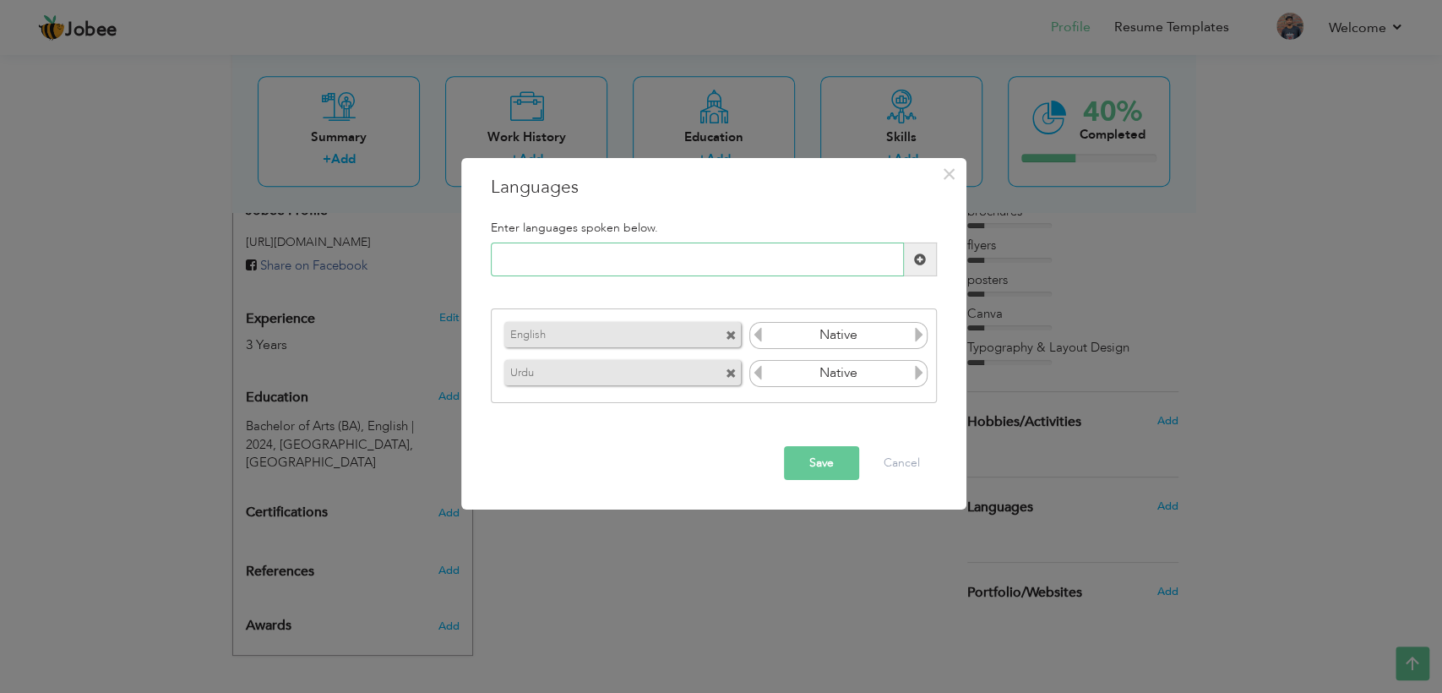
click at [585, 260] on input "text" at bounding box center [697, 259] width 413 height 34
paste input "French"
type input "French"
click at [814, 458] on button "Save" at bounding box center [821, 463] width 75 height 34
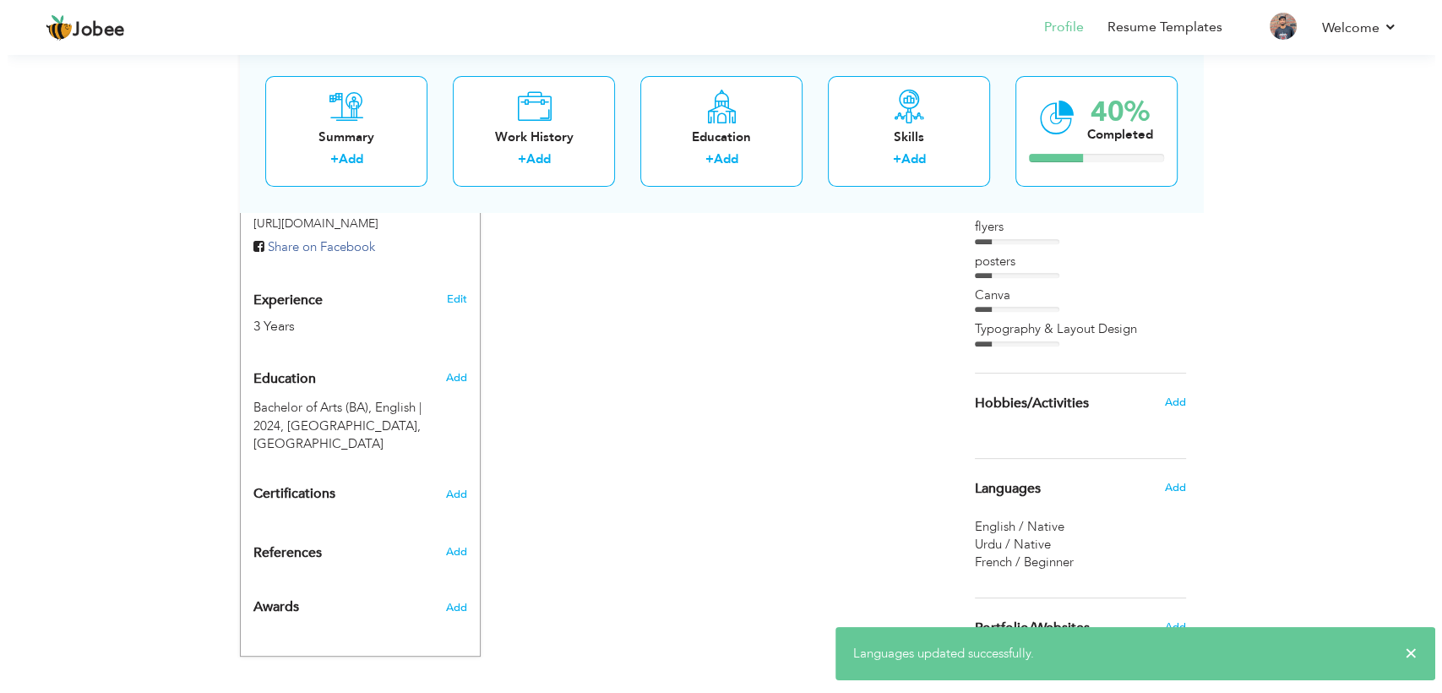
scroll to position [644, 0]
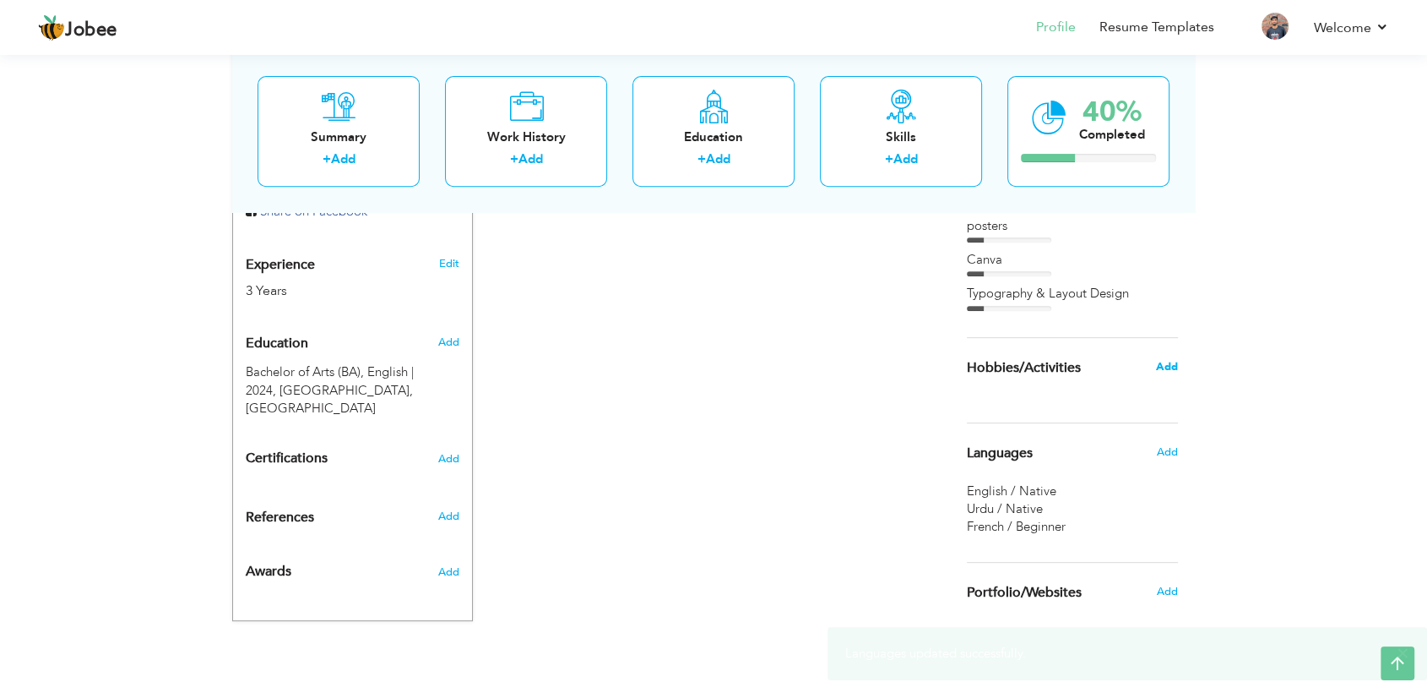
click at [1160, 359] on span "Add" at bounding box center [1167, 366] width 22 height 15
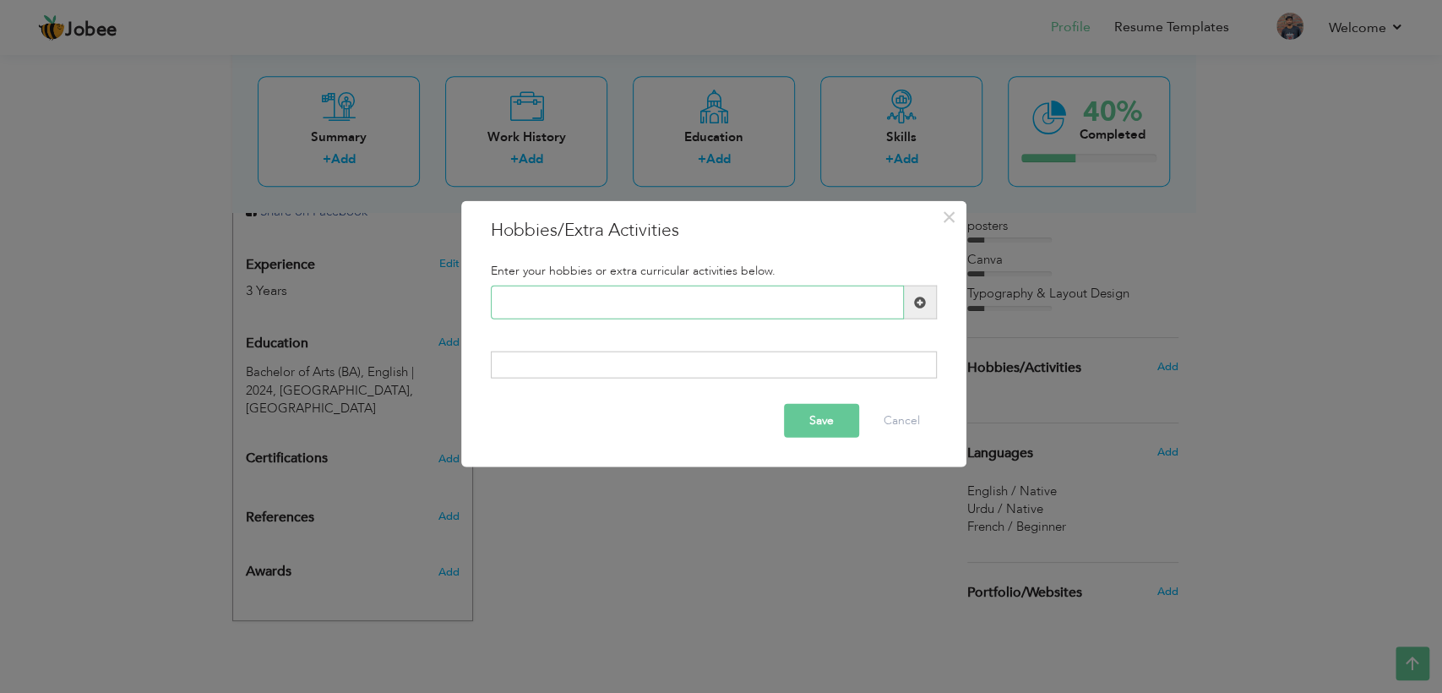
paste input "Music & Creativity"
type input "Music & Creativity"
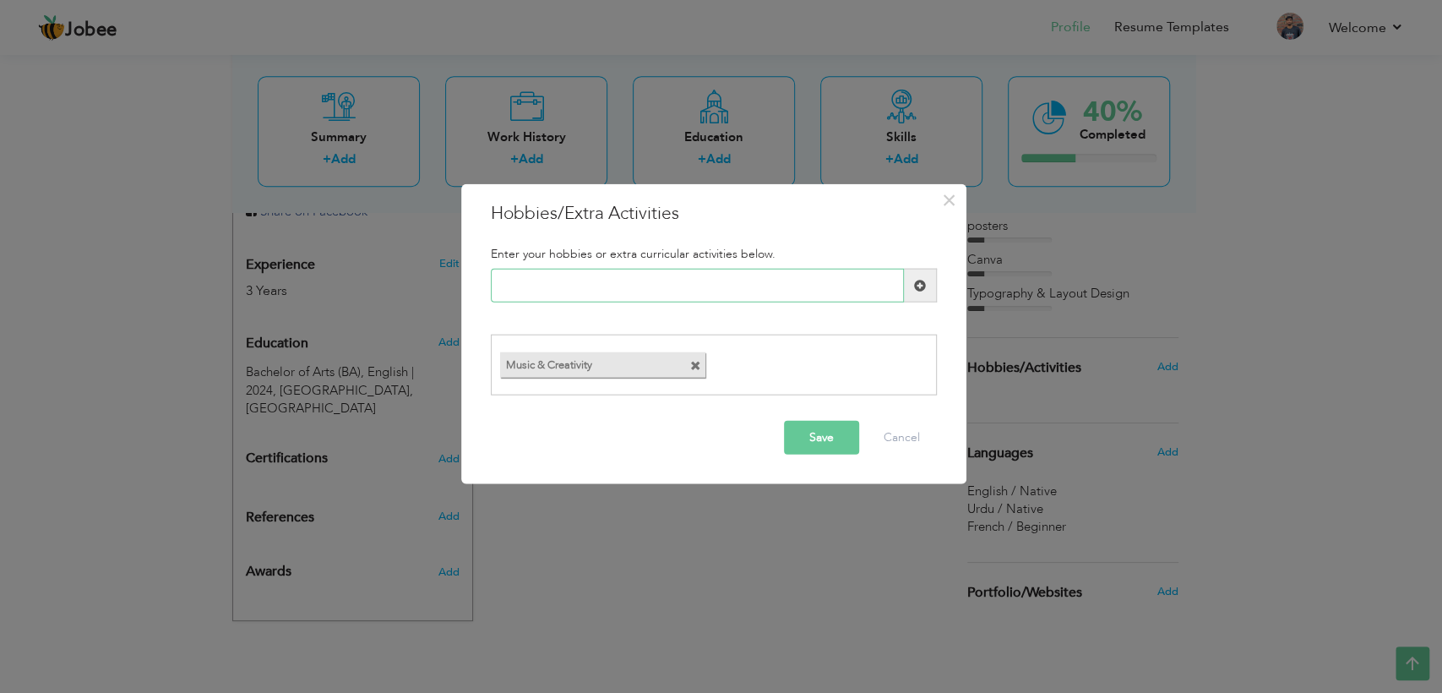
click at [554, 283] on input "text" at bounding box center [697, 286] width 413 height 34
paste input "Sketching & Drawing"
type input "Sketching & Drawing"
paste input "Photography"
type input "Photography"
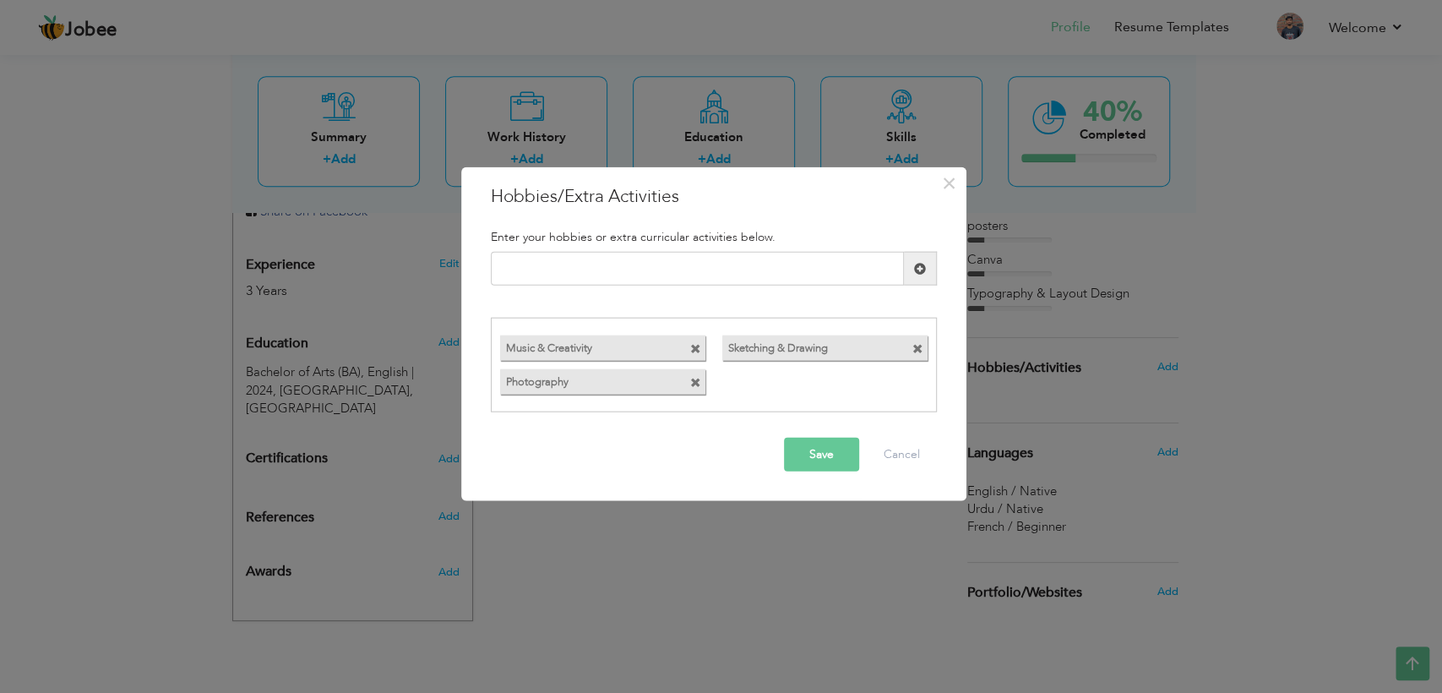
click at [817, 443] on button "Save" at bounding box center [821, 454] width 75 height 34
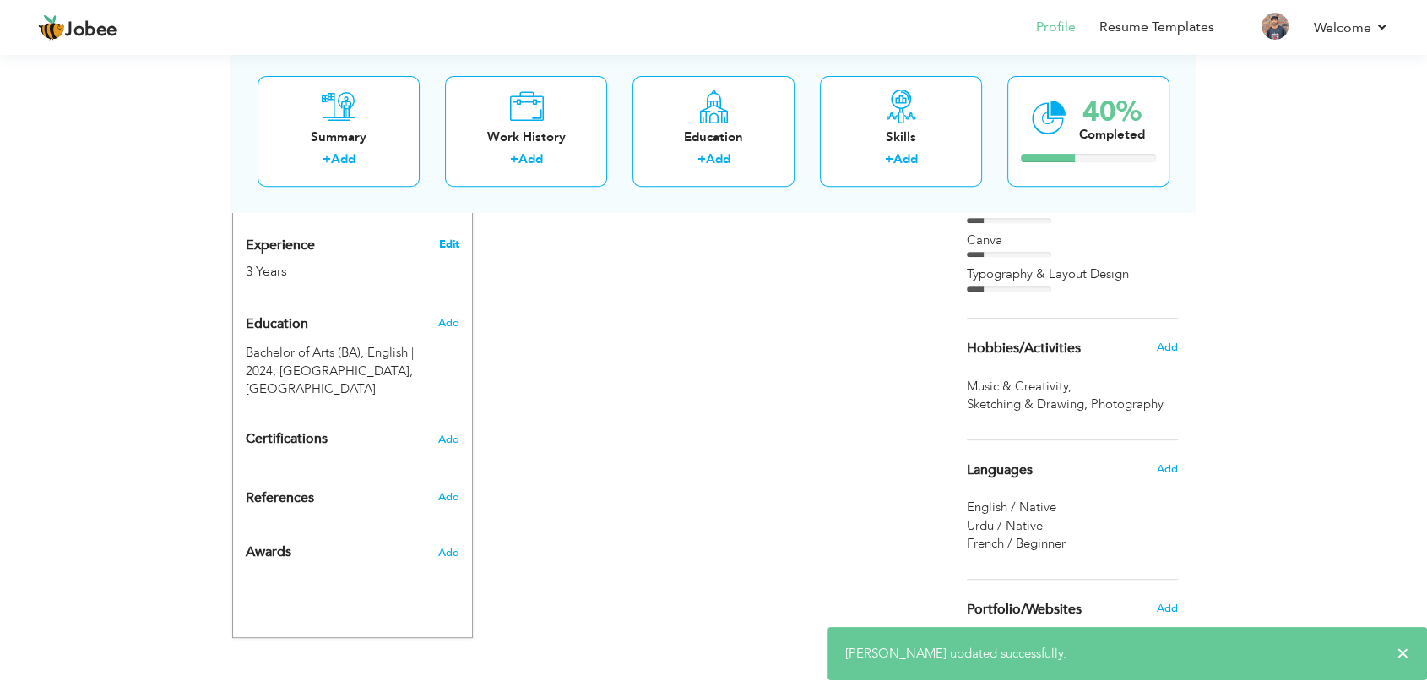
click at [443, 236] on link "Edit" at bounding box center [449, 243] width 20 height 15
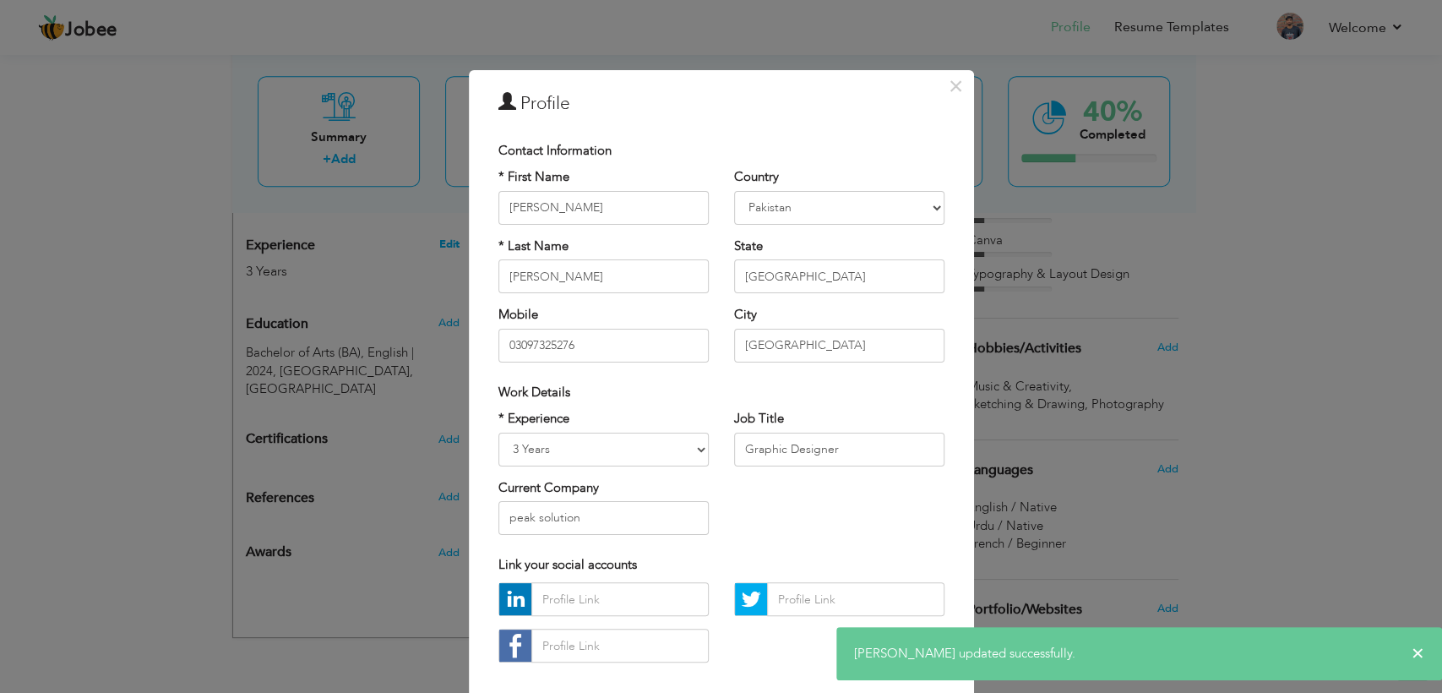
scroll to position [0, 0]
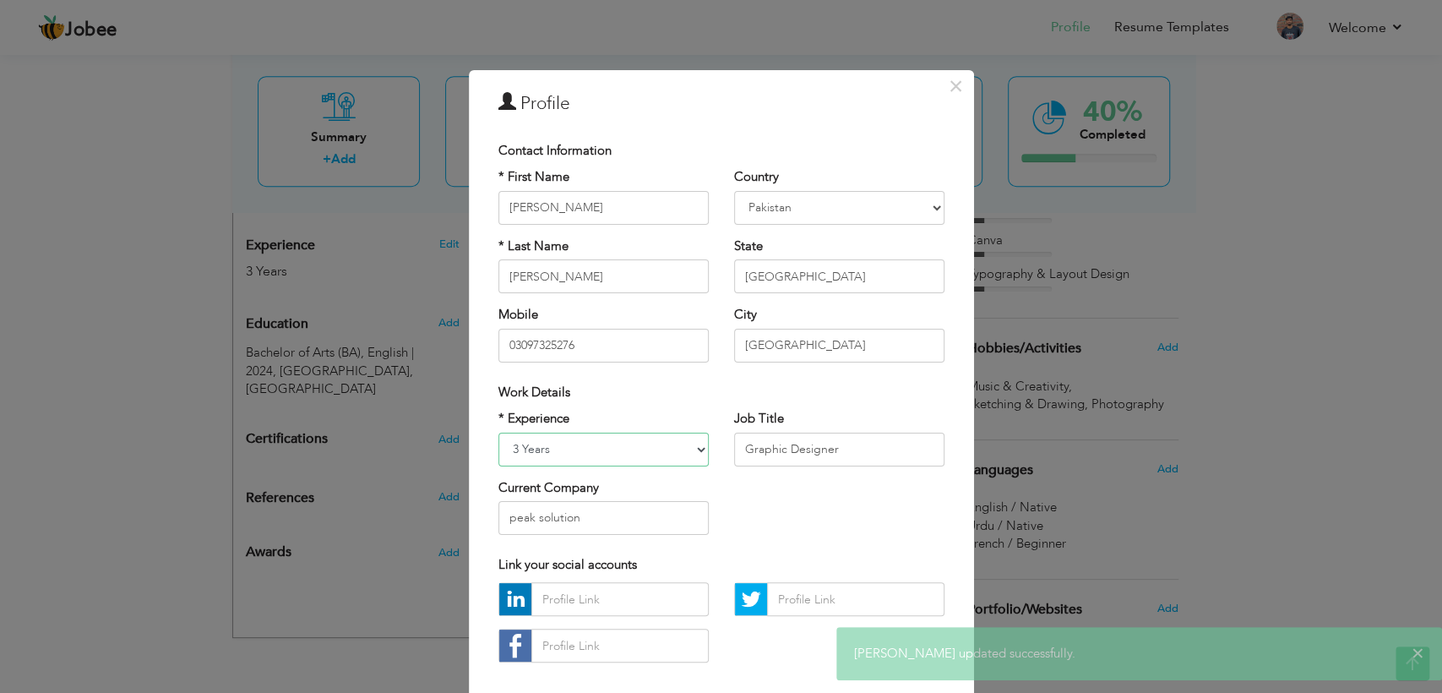
click at [693, 446] on select "Entry Level Less than 1 Year 1 Year 2 Years 3 Years 4 Years 5 Years 6 Years 7 Y…" at bounding box center [603, 449] width 210 height 34
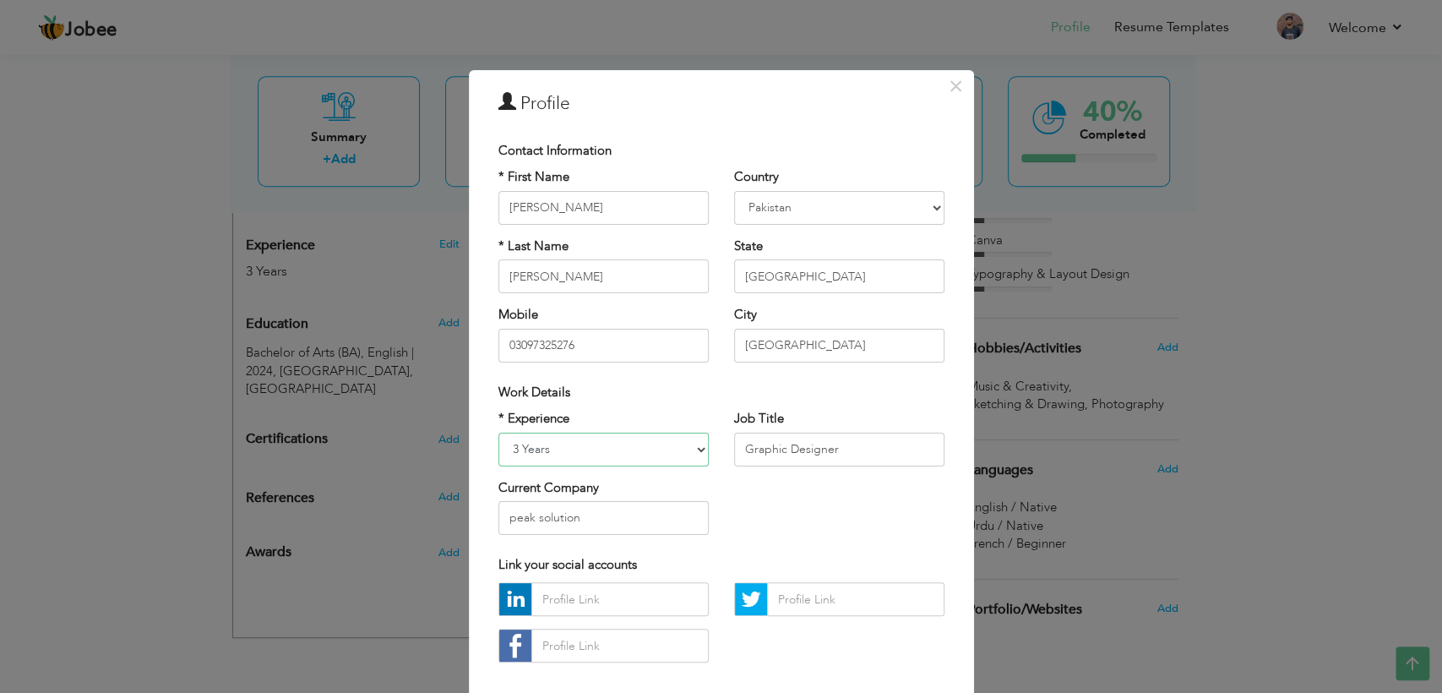
select select "number:2"
click at [498, 432] on select "Entry Level Less than 1 Year 1 Year 2 Years 3 Years 4 Years 5 Years 6 Years 7 Y…" at bounding box center [603, 449] width 210 height 34
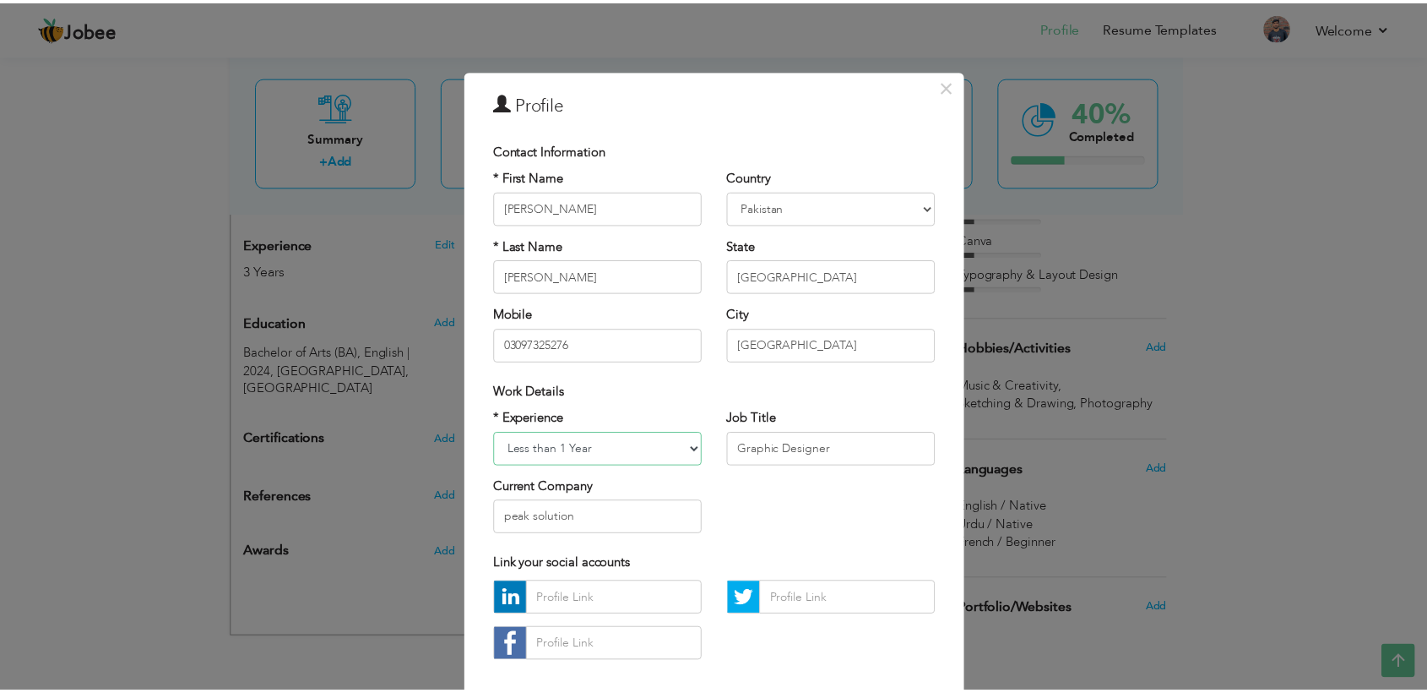
scroll to position [84, 0]
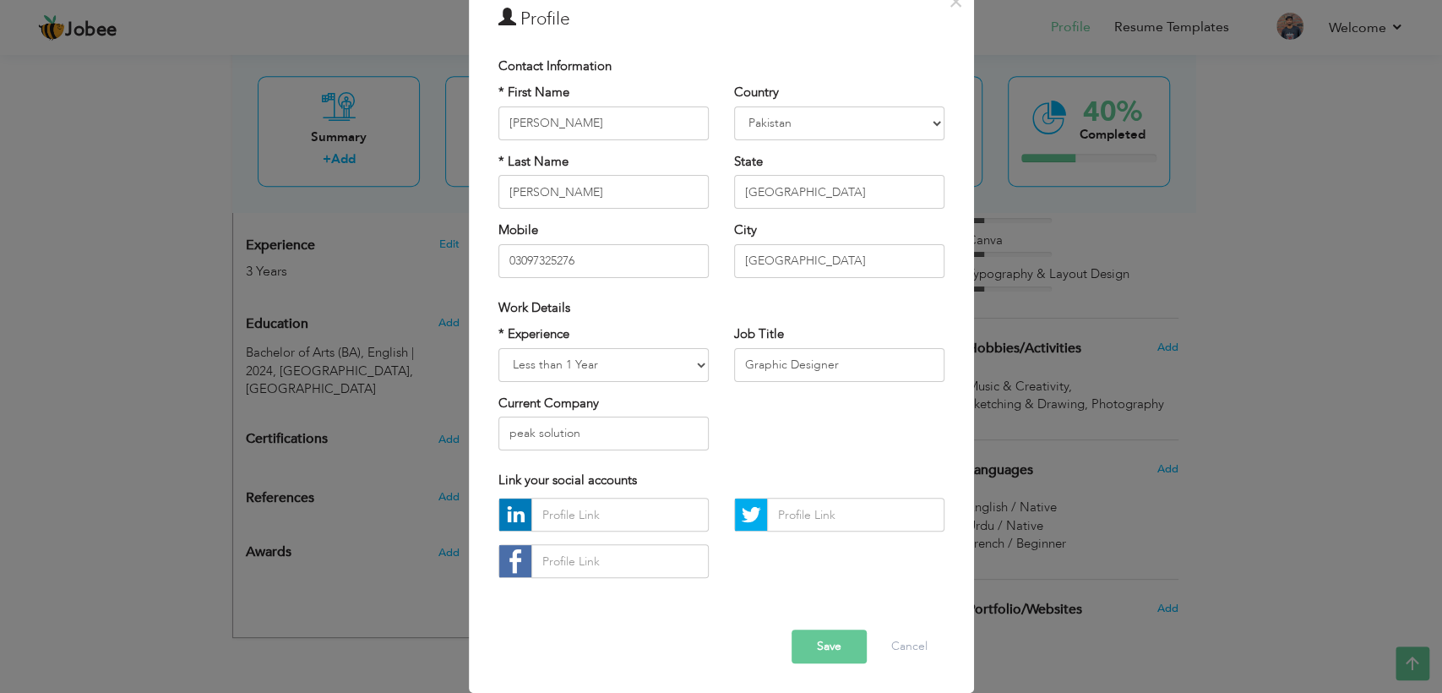
click at [829, 657] on button "Save" at bounding box center [828, 646] width 75 height 34
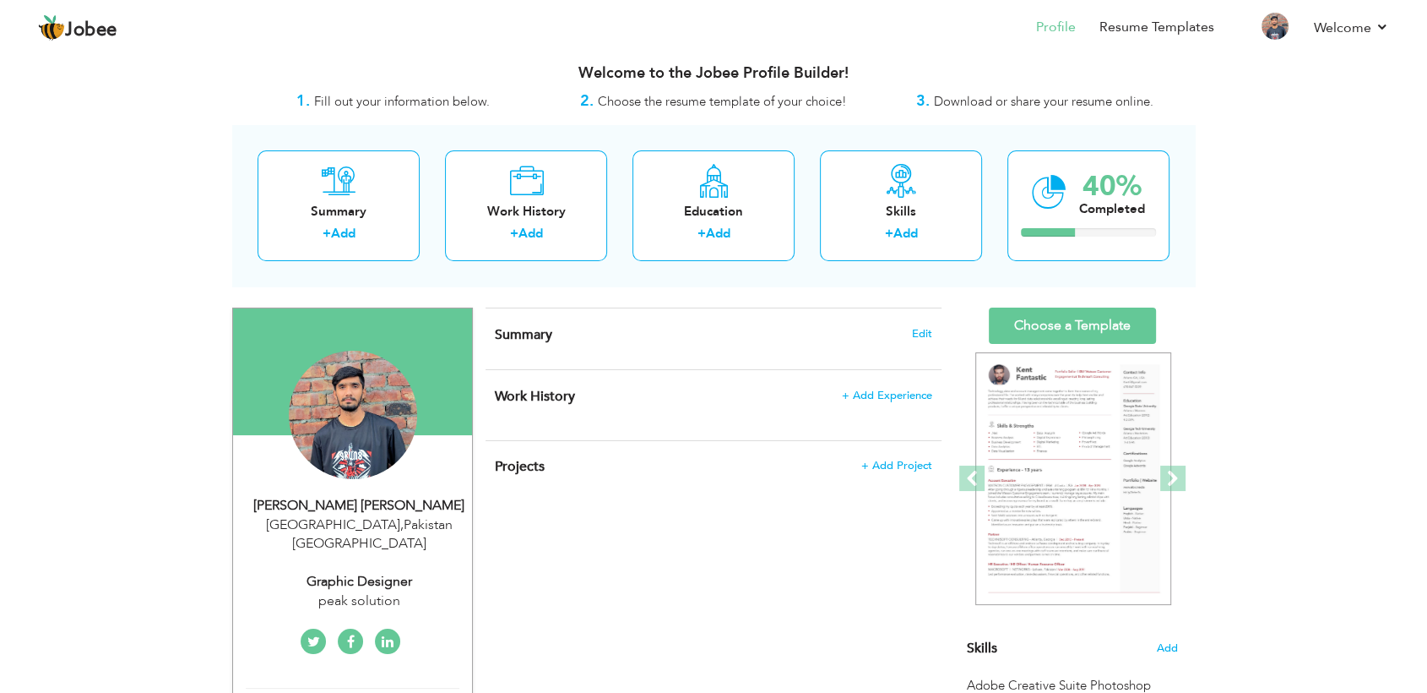
scroll to position [9, 0]
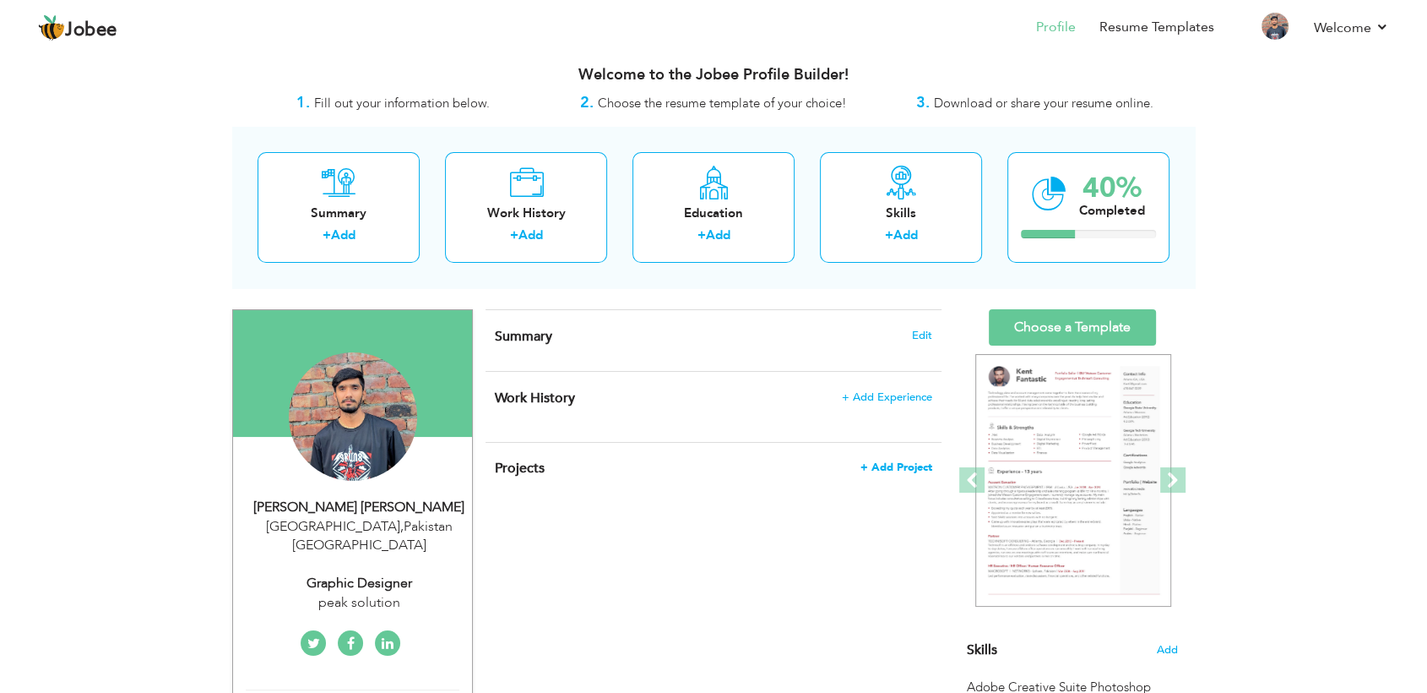
click at [897, 466] on span "+ Add Project" at bounding box center [897, 467] width 72 height 12
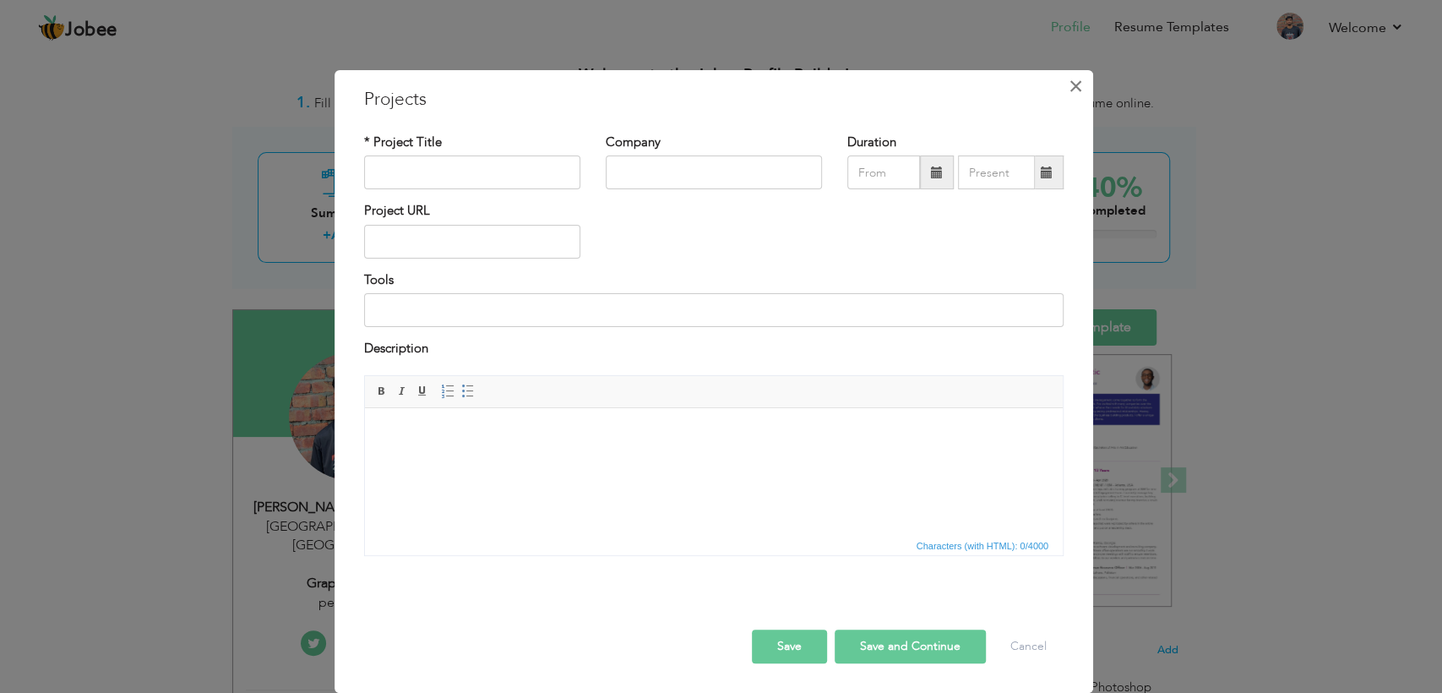
click at [1081, 82] on span "×" at bounding box center [1075, 86] width 14 height 30
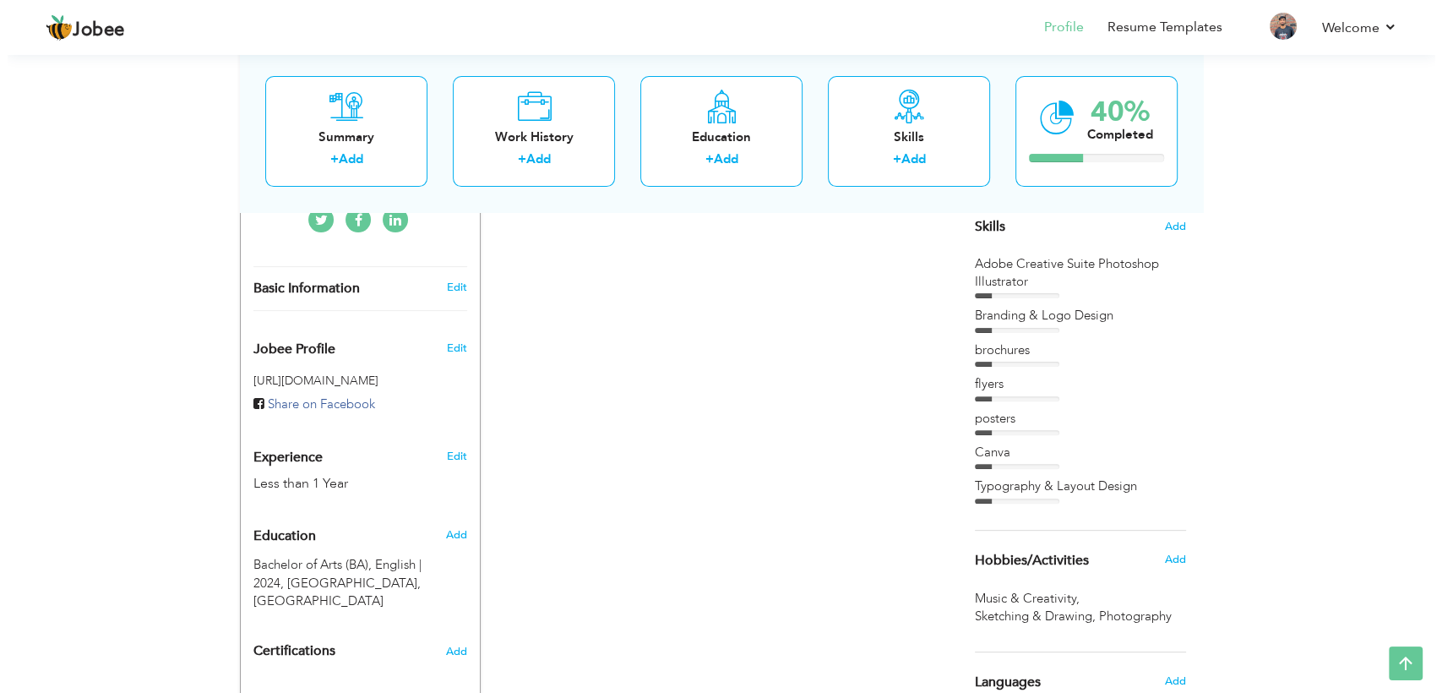
scroll to position [681, 0]
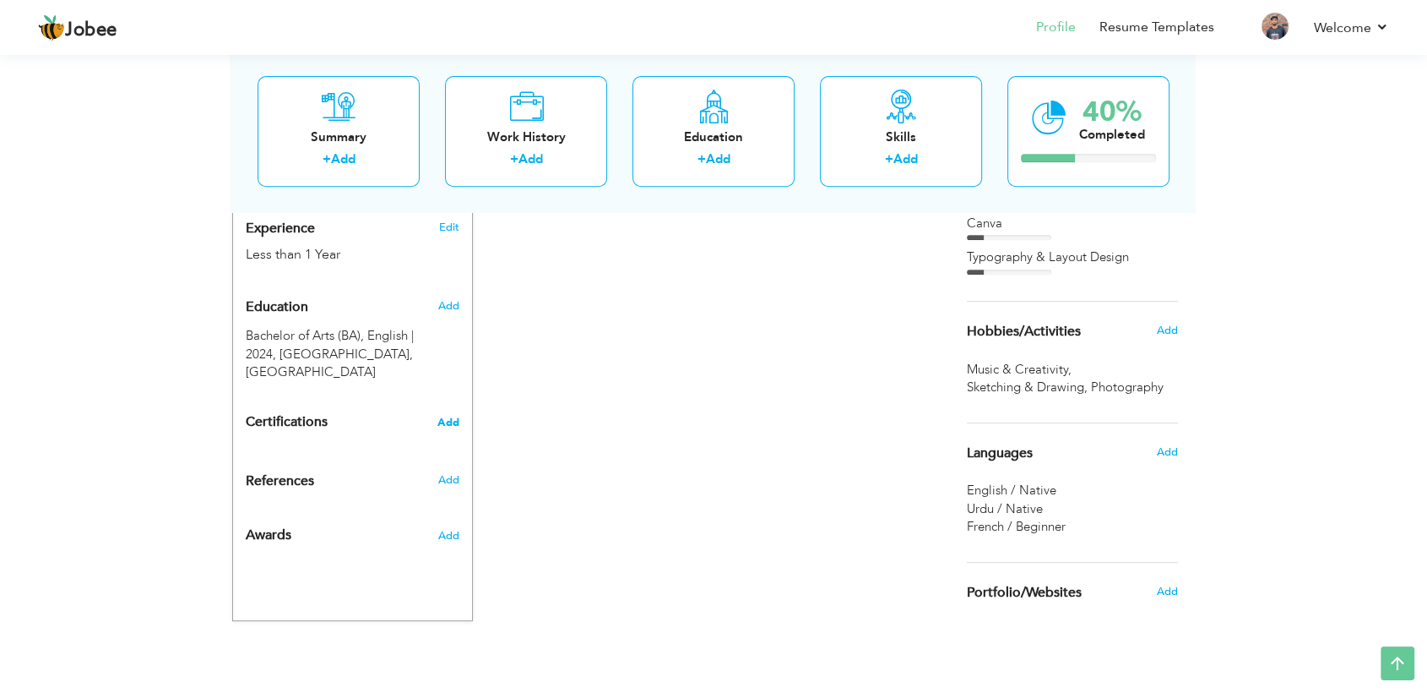
click at [446, 416] on span "Add" at bounding box center [448, 422] width 22 height 12
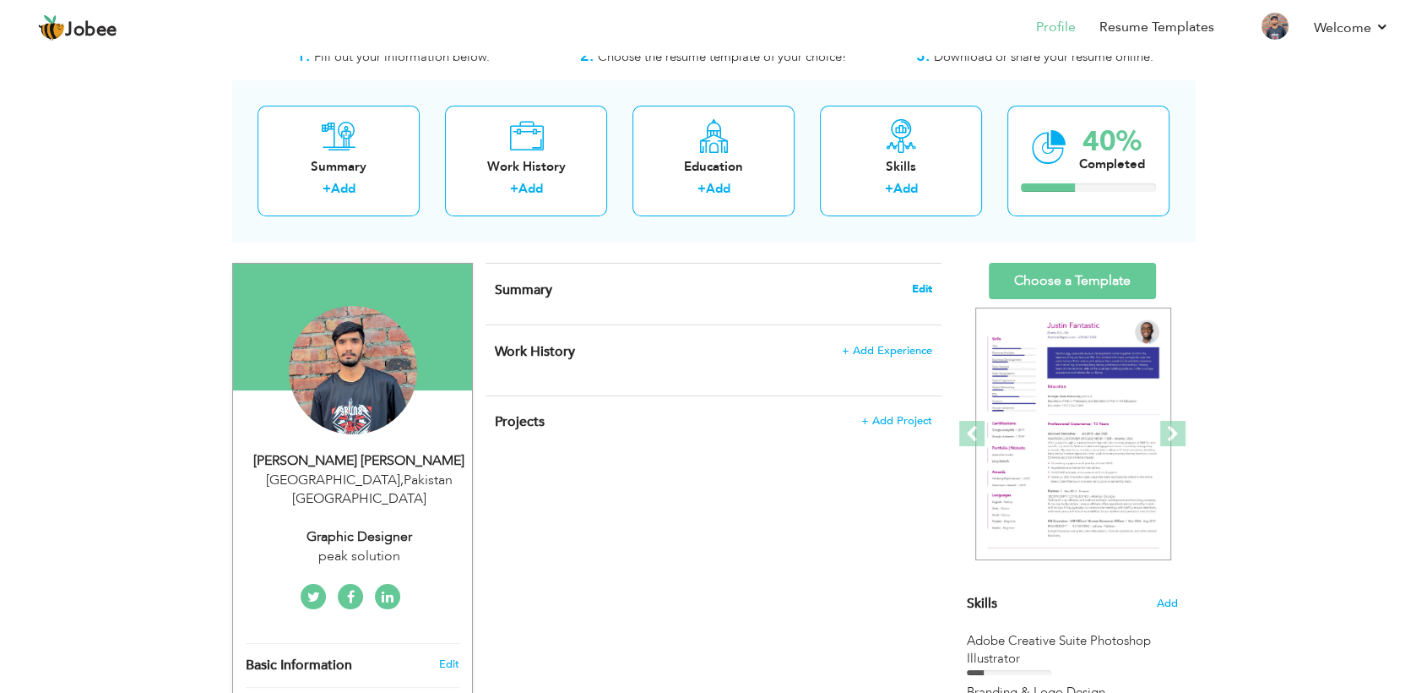
click at [926, 292] on span "Edit" at bounding box center [922, 289] width 20 height 12
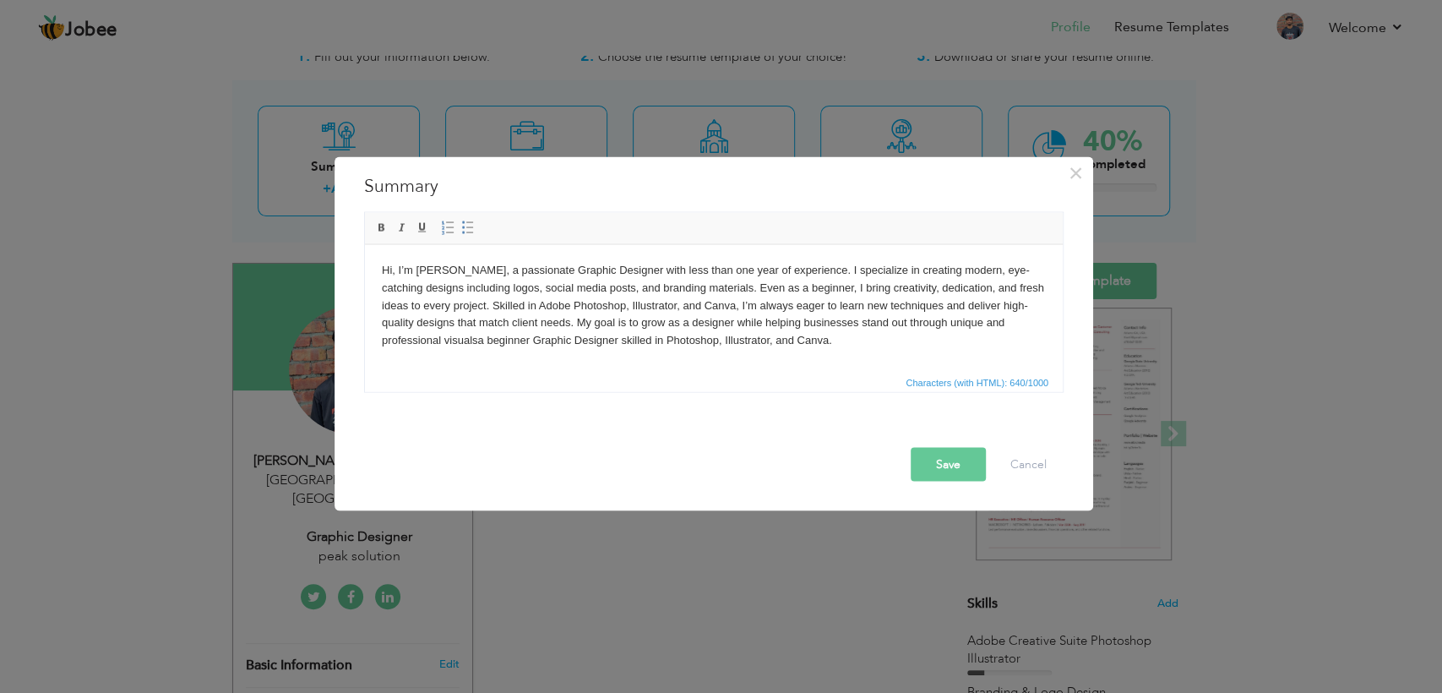
click at [930, 454] on button "Save" at bounding box center [947, 465] width 75 height 34
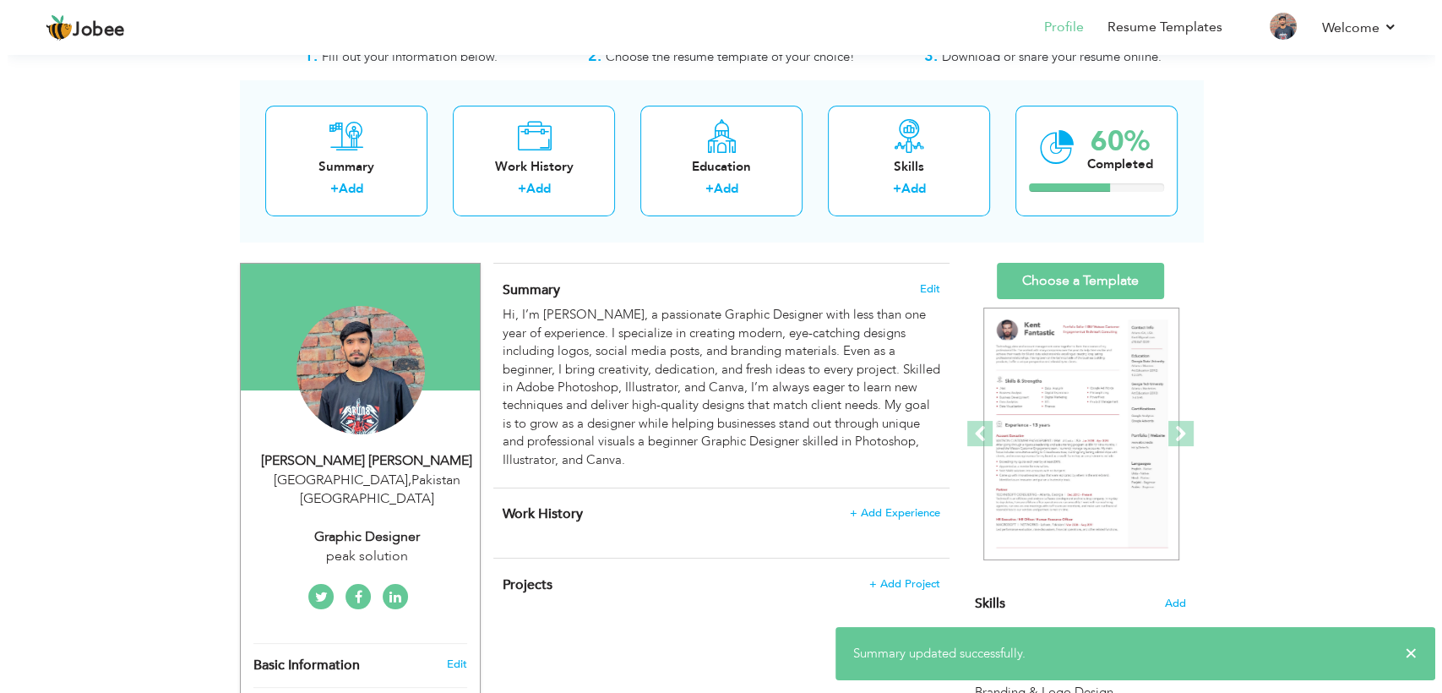
scroll to position [195, 0]
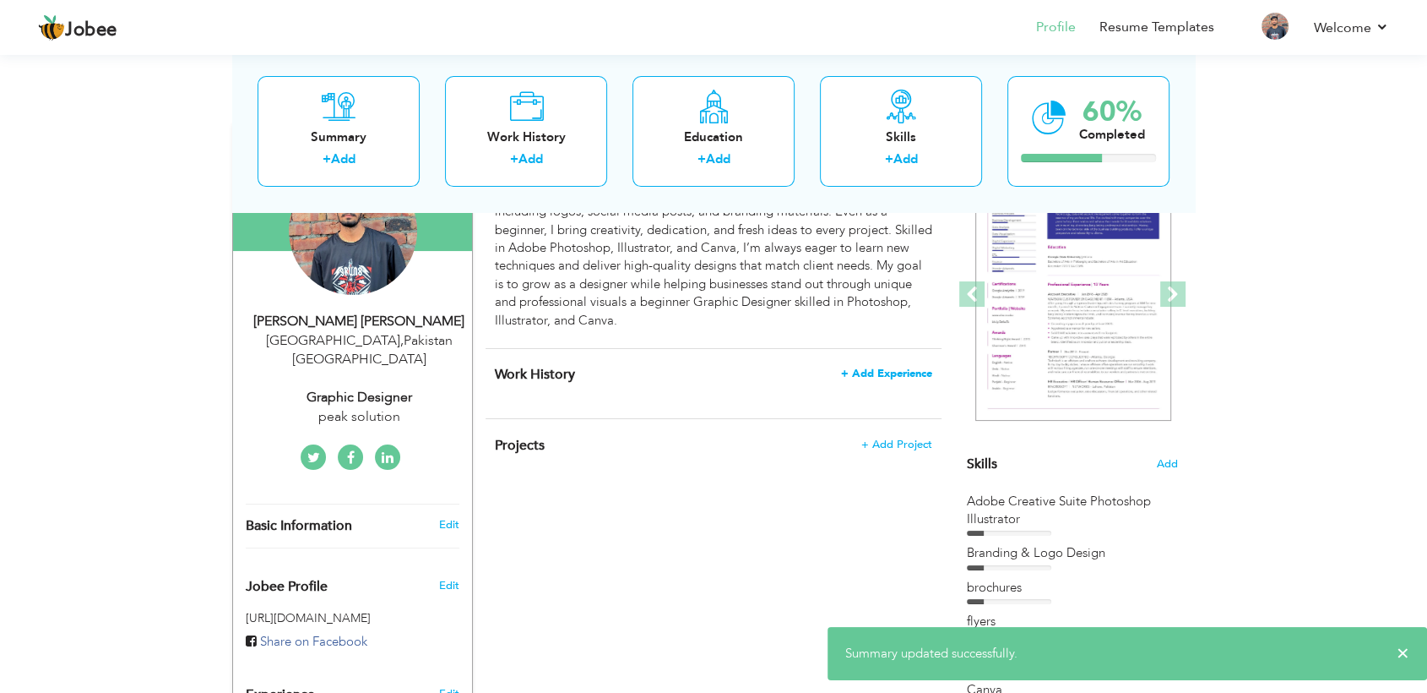
click at [915, 368] on span "+ Add Experience" at bounding box center [886, 373] width 91 height 12
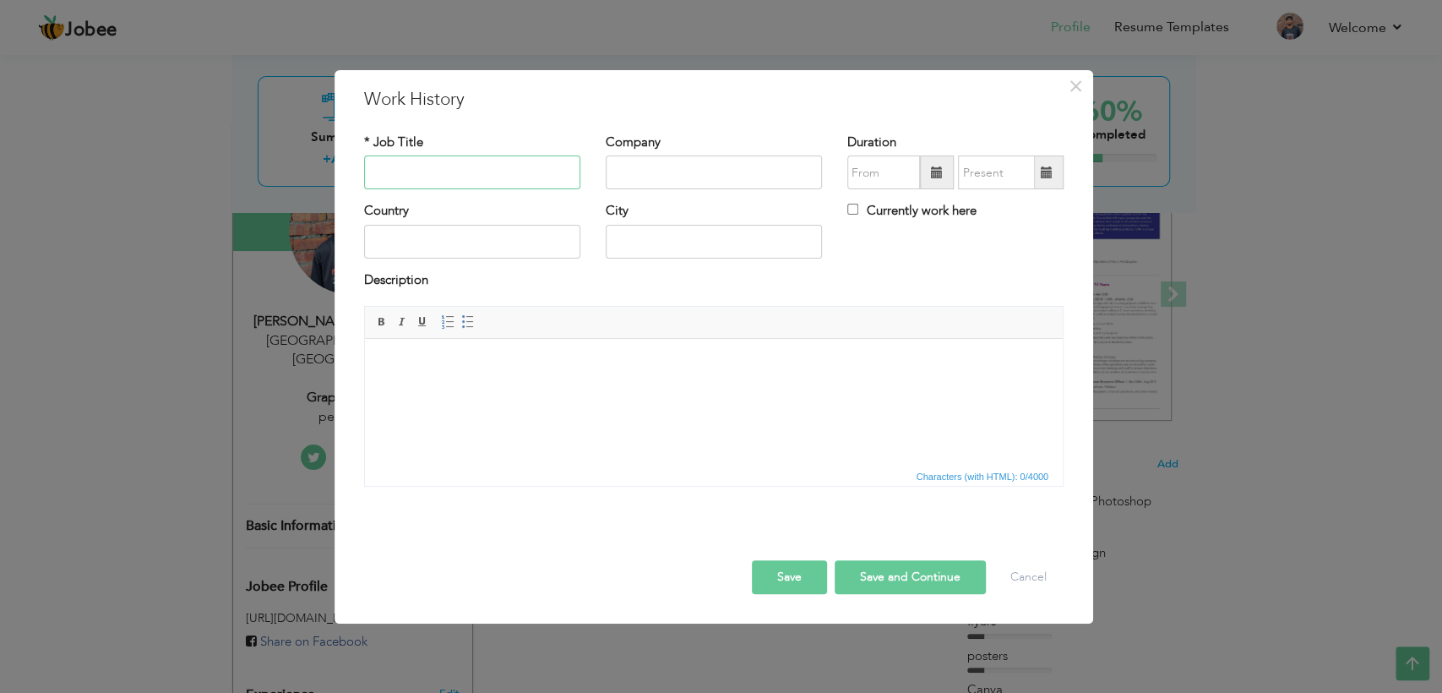
click at [457, 171] on input "text" at bounding box center [472, 172] width 216 height 34
type input "Graphic Designer"
click at [693, 187] on input "text" at bounding box center [714, 172] width 216 height 34
type input "Peak Solution"
click at [456, 221] on div "Country" at bounding box center [472, 230] width 216 height 56
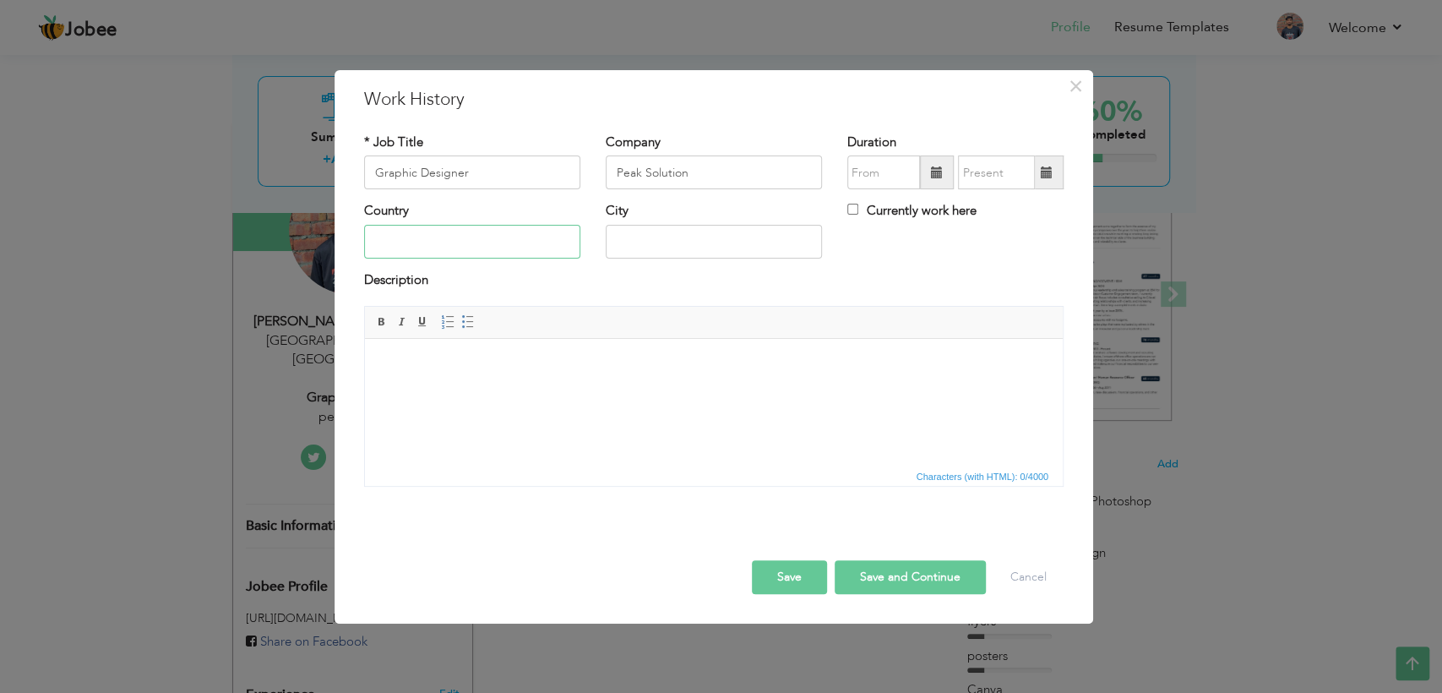
click at [437, 238] on input "text" at bounding box center [472, 242] width 216 height 34
click at [680, 245] on input "text" at bounding box center [714, 242] width 216 height 34
click at [379, 240] on input "pakistan" at bounding box center [472, 242] width 216 height 34
type input "[GEOGRAPHIC_DATA]"
click at [649, 258] on input "text" at bounding box center [714, 242] width 216 height 34
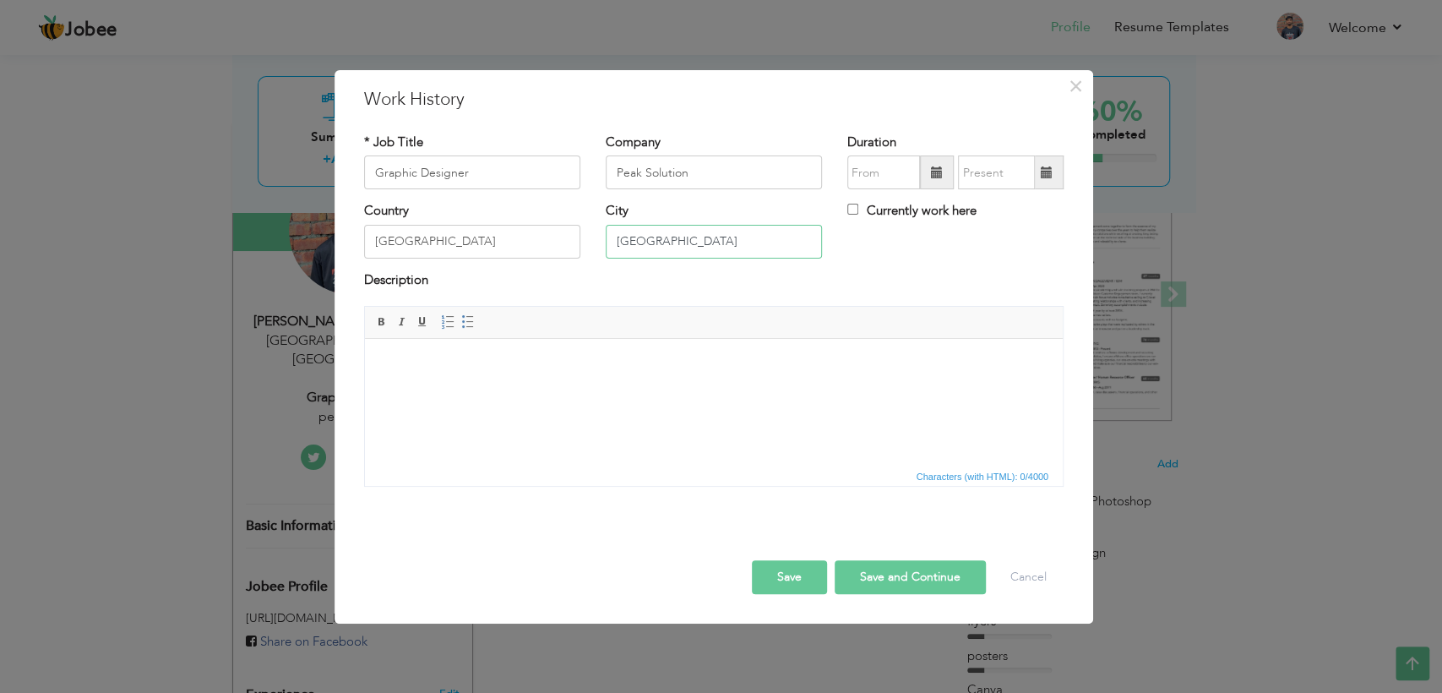
type input "[GEOGRAPHIC_DATA]"
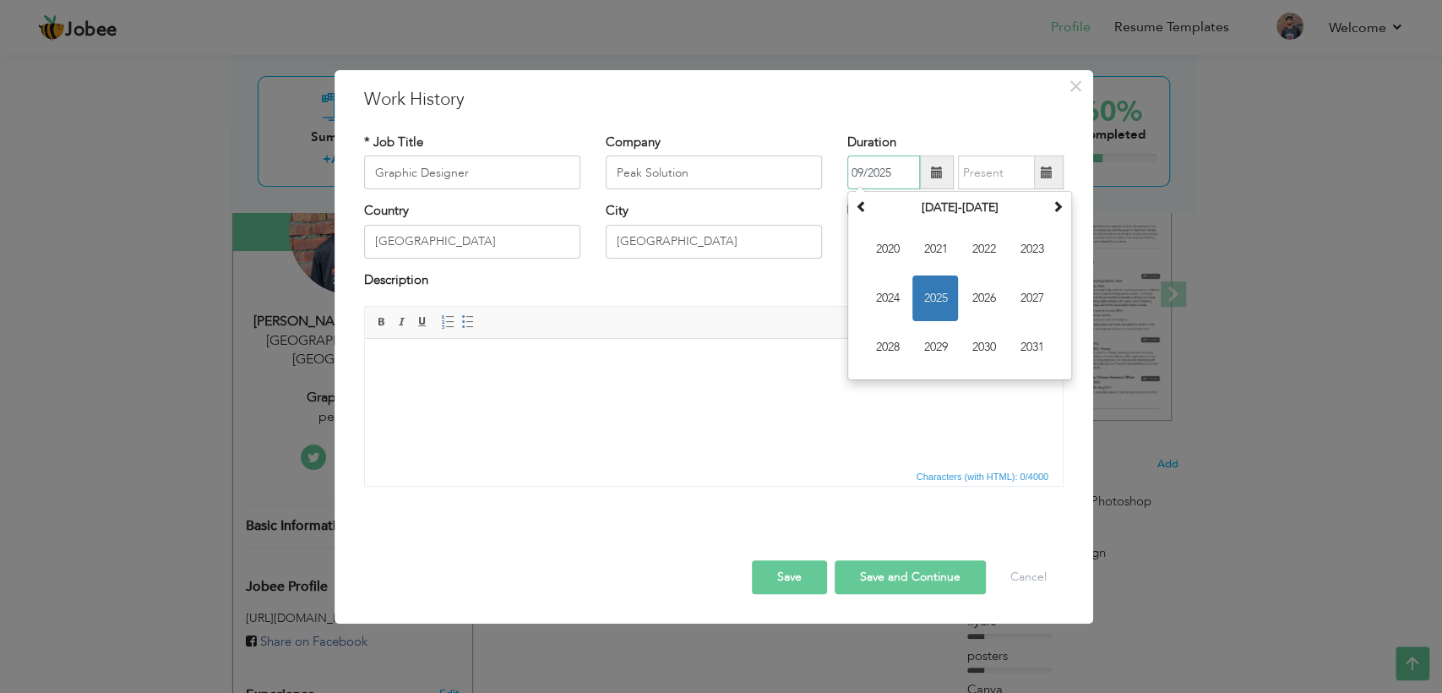
click at [899, 176] on input "09/2025" at bounding box center [883, 172] width 73 height 34
click at [921, 297] on span "2025" at bounding box center [935, 298] width 46 height 46
click at [1035, 258] on span "Apr" at bounding box center [1031, 249] width 46 height 46
type input "04/2025"
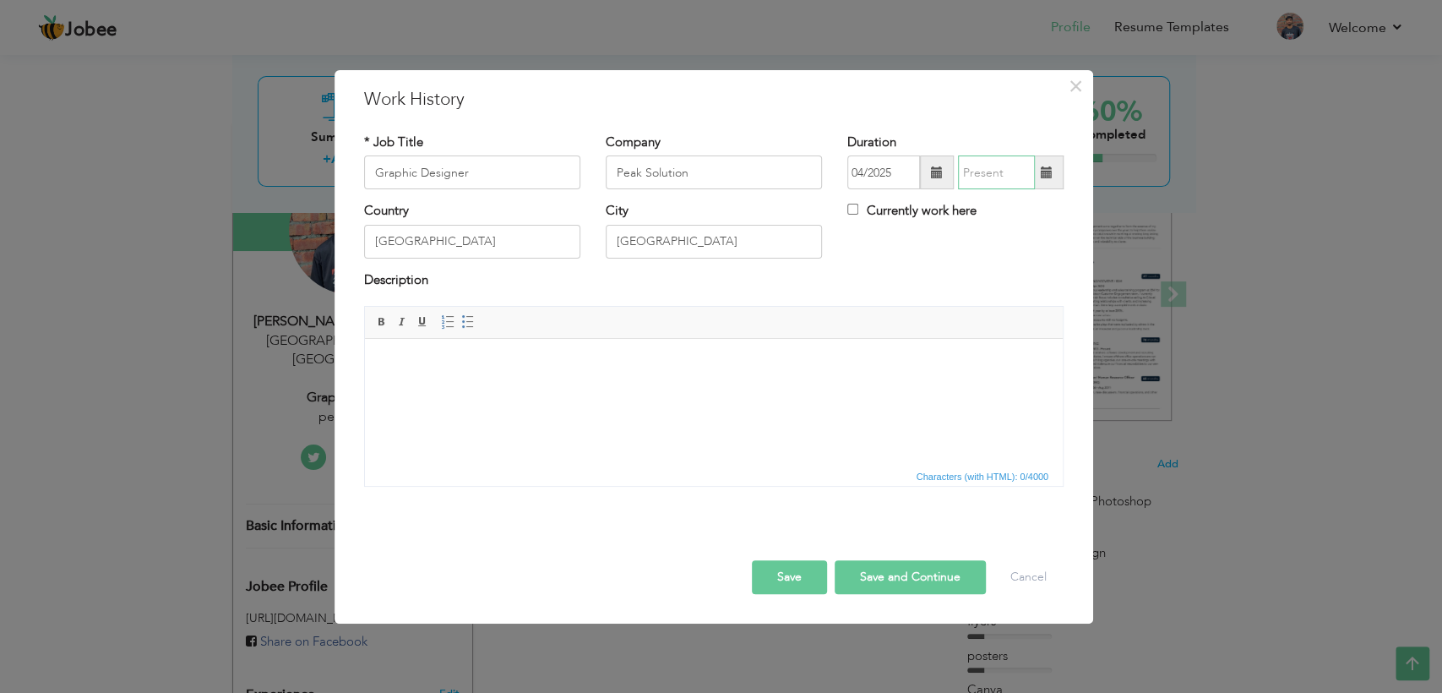
type input "09/2025"
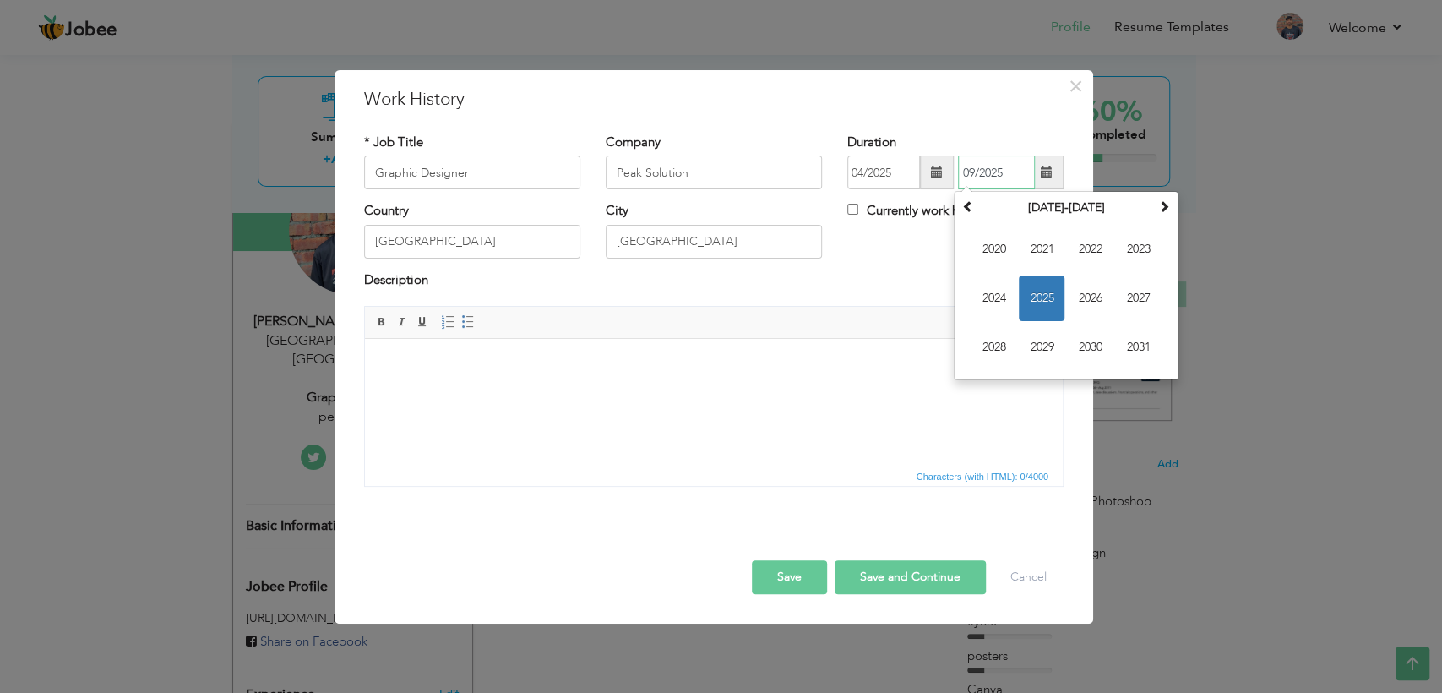
click at [1002, 173] on input "09/2025" at bounding box center [996, 172] width 77 height 34
click at [1035, 294] on span "2025" at bounding box center [1041, 298] width 46 height 46
click at [999, 346] on span "Sep" at bounding box center [993, 347] width 46 height 46
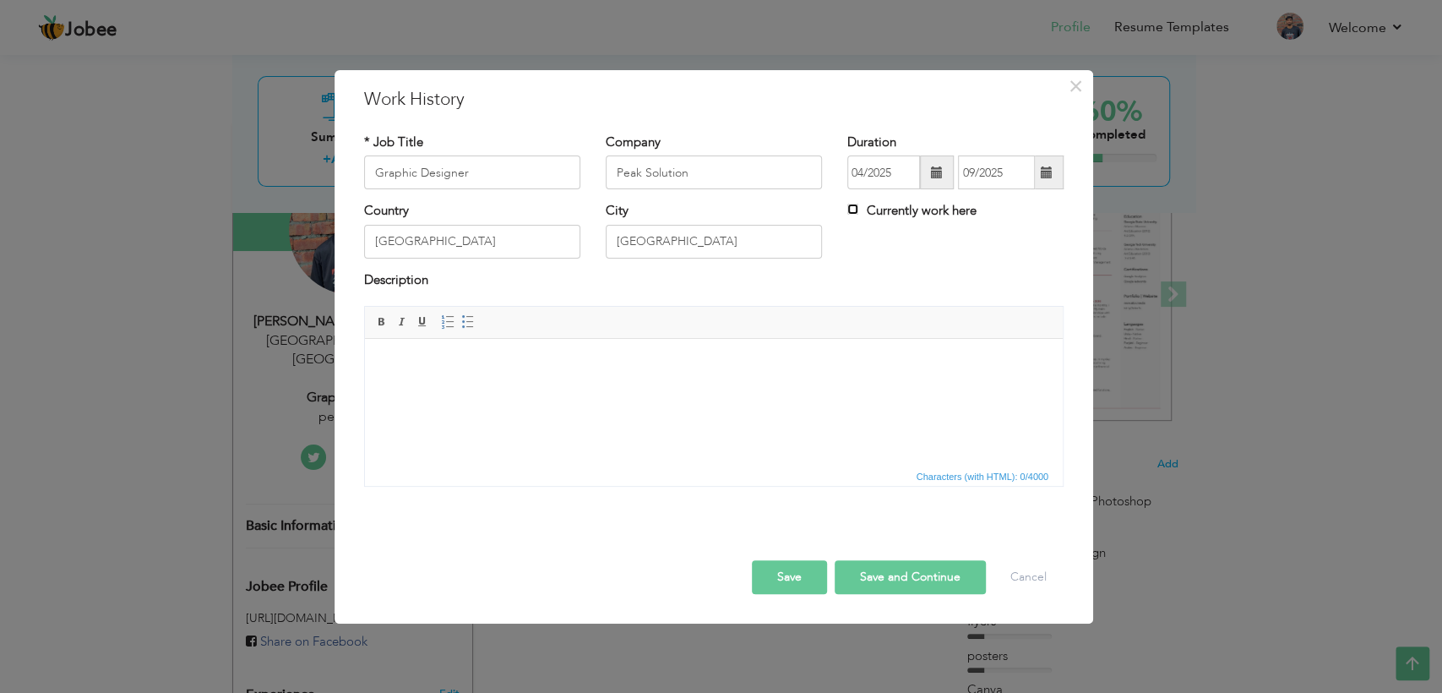
click at [855, 215] on input "Currently work here" at bounding box center [852, 209] width 11 height 11
checkbox input "true"
click at [855, 215] on input "Currently work here" at bounding box center [852, 209] width 11 height 11
checkbox input "false"
click at [992, 161] on input "text" at bounding box center [996, 172] width 77 height 34
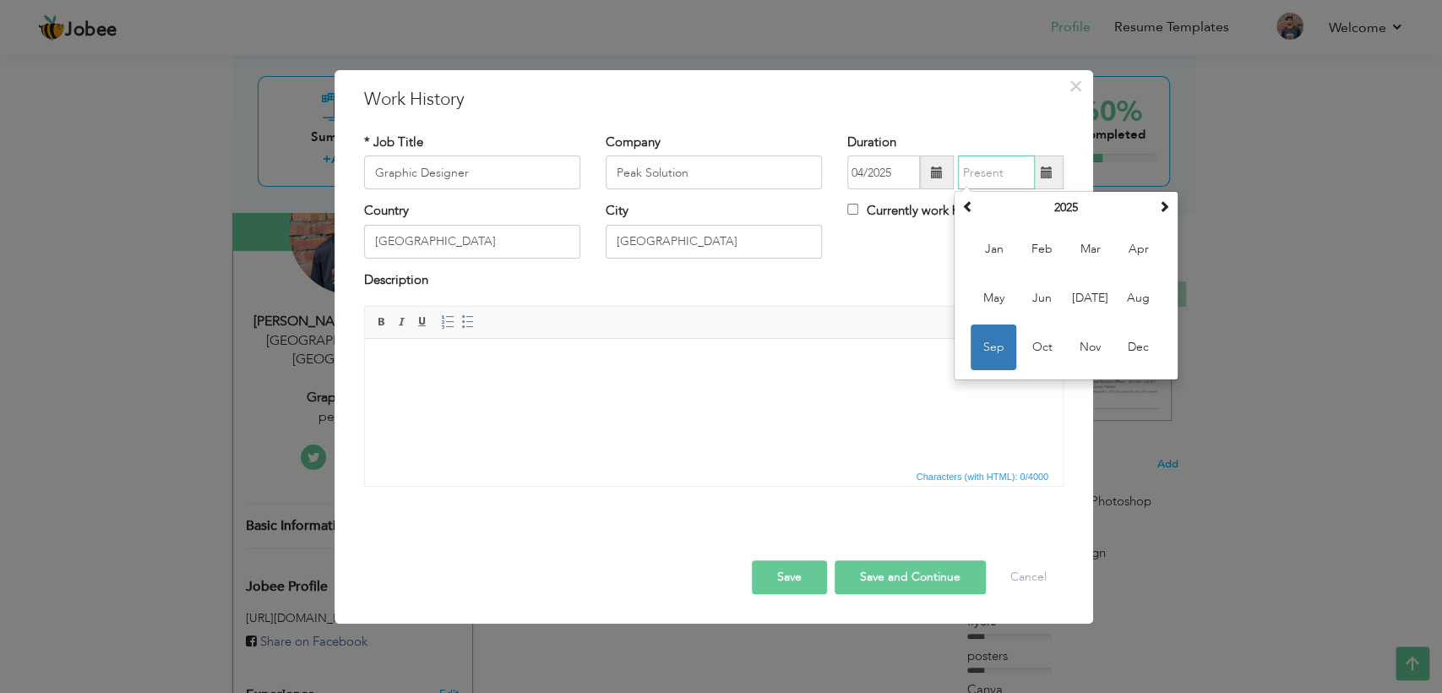
click at [991, 351] on span "Sep" at bounding box center [993, 347] width 46 height 46
type input "09/2025"
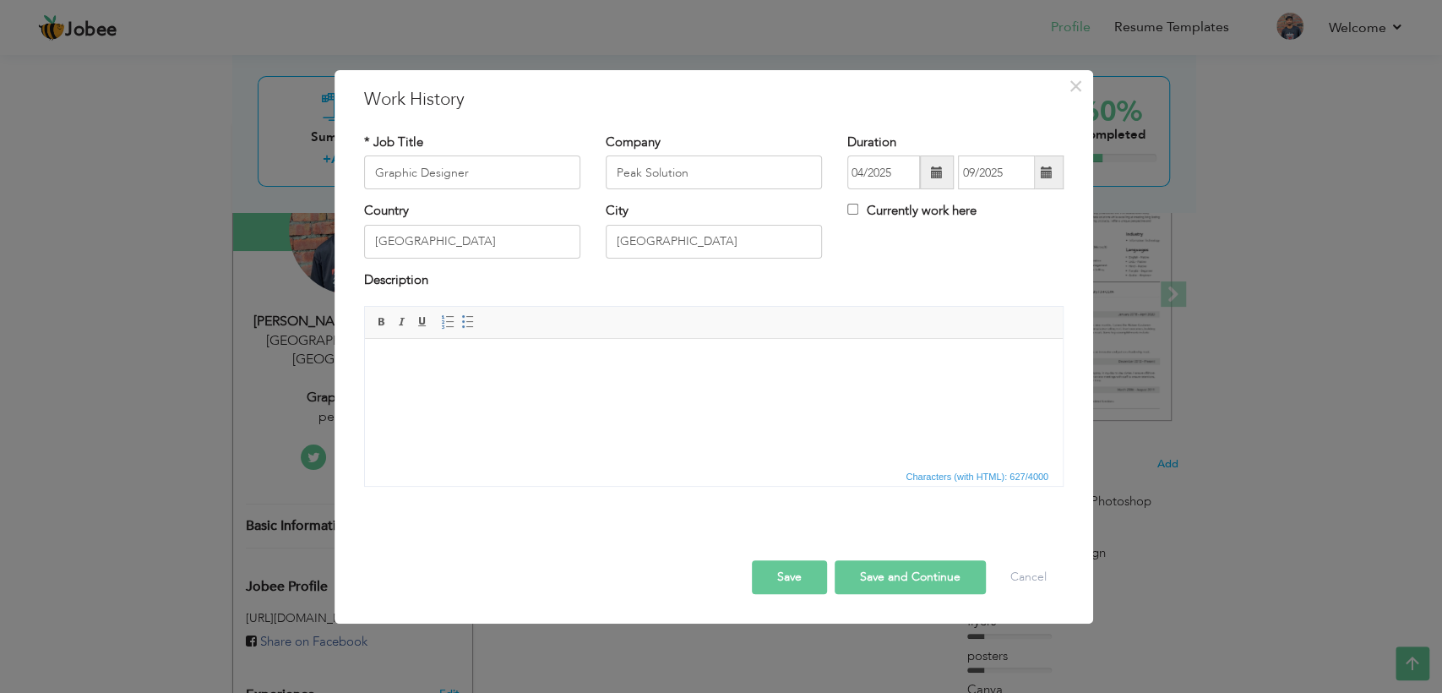
click at [904, 578] on button "Save and Continue" at bounding box center [909, 577] width 151 height 34
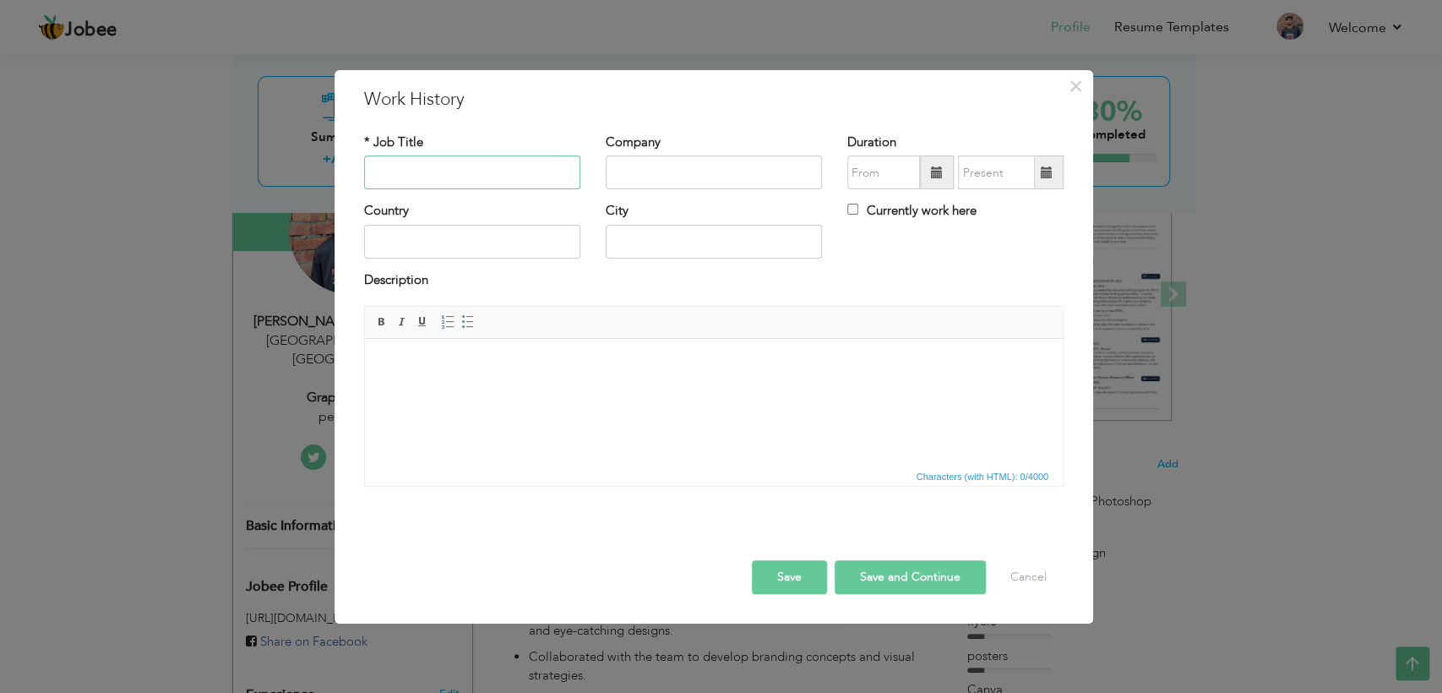
click at [416, 164] on input "text" at bounding box center [472, 172] width 216 height 34
type input "Graphic Designer"
click at [666, 170] on input "text" at bounding box center [714, 172] width 216 height 34
type input "Unique Graphic"
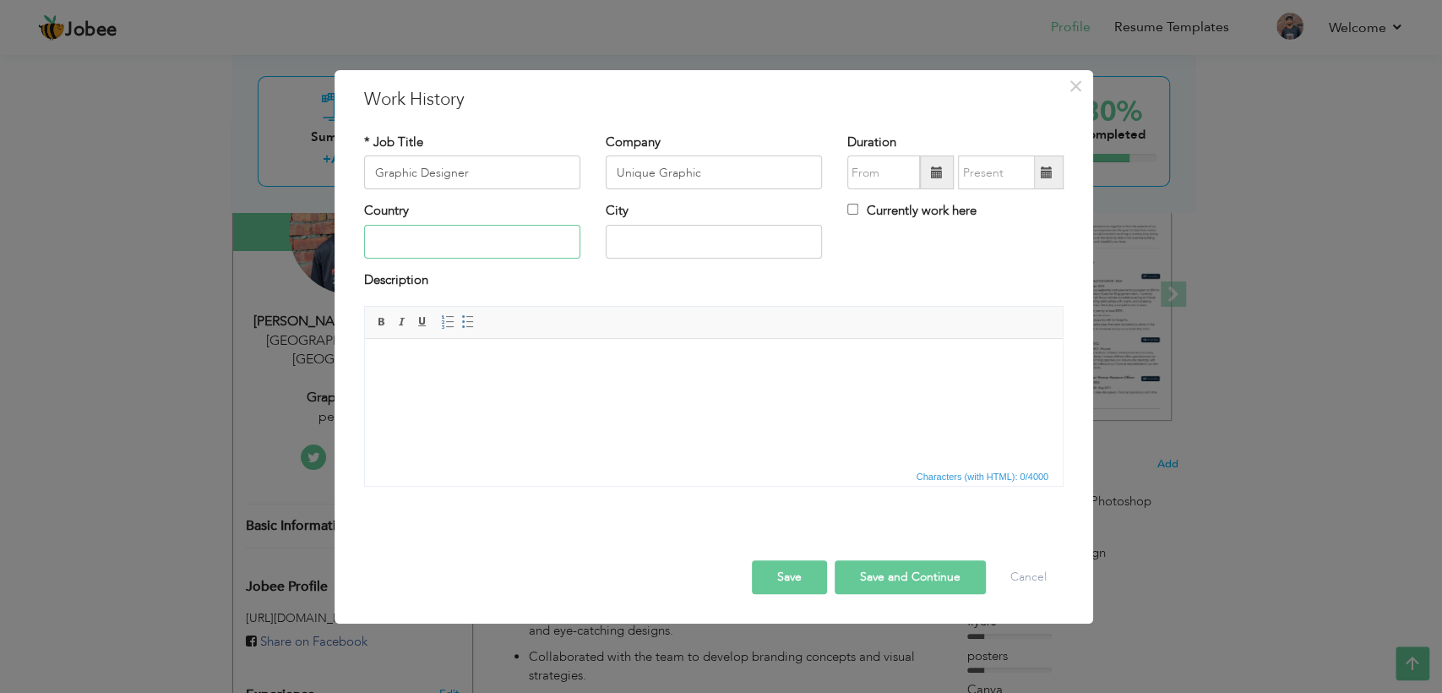
click at [459, 245] on input "text" at bounding box center [472, 242] width 216 height 34
type input "[GEOGRAPHIC_DATA]"
click at [699, 254] on input "text" at bounding box center [714, 242] width 216 height 34
type input "l"
type input "lahore"
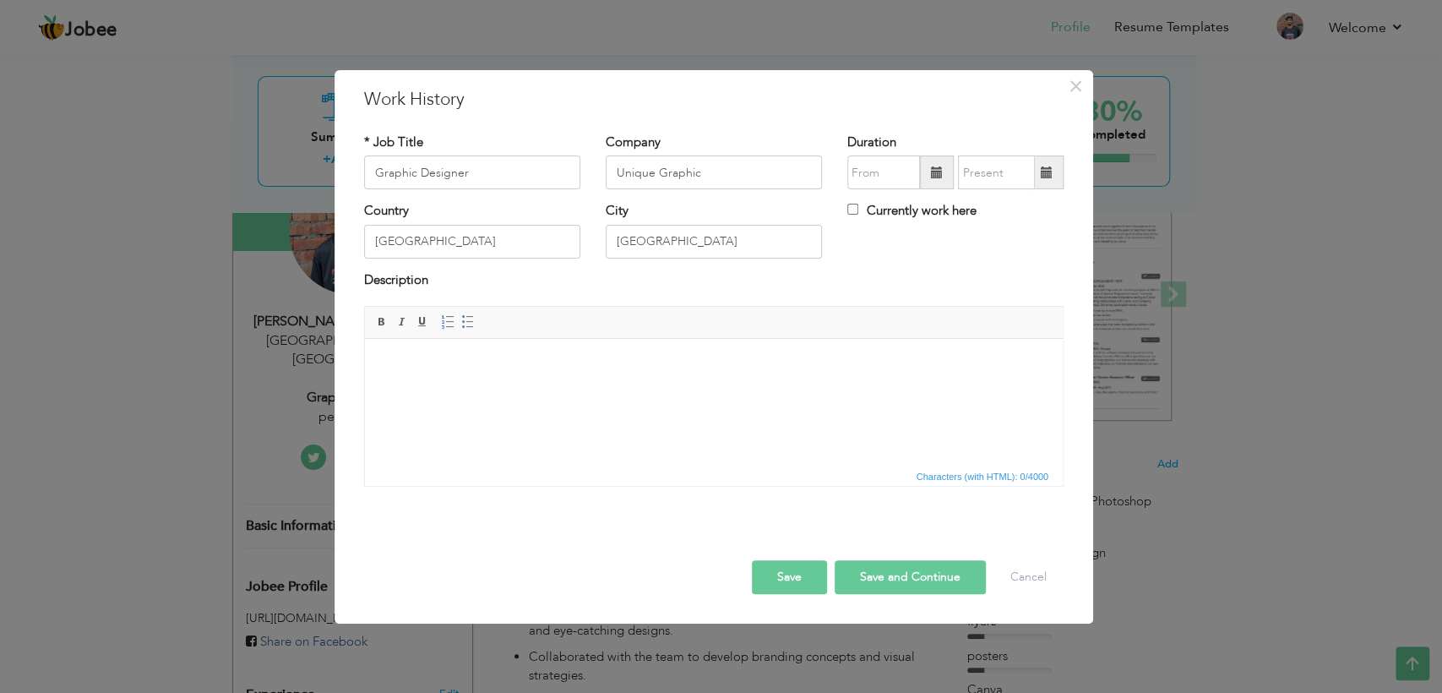
click at [489, 368] on body at bounding box center [714, 365] width 664 height 18
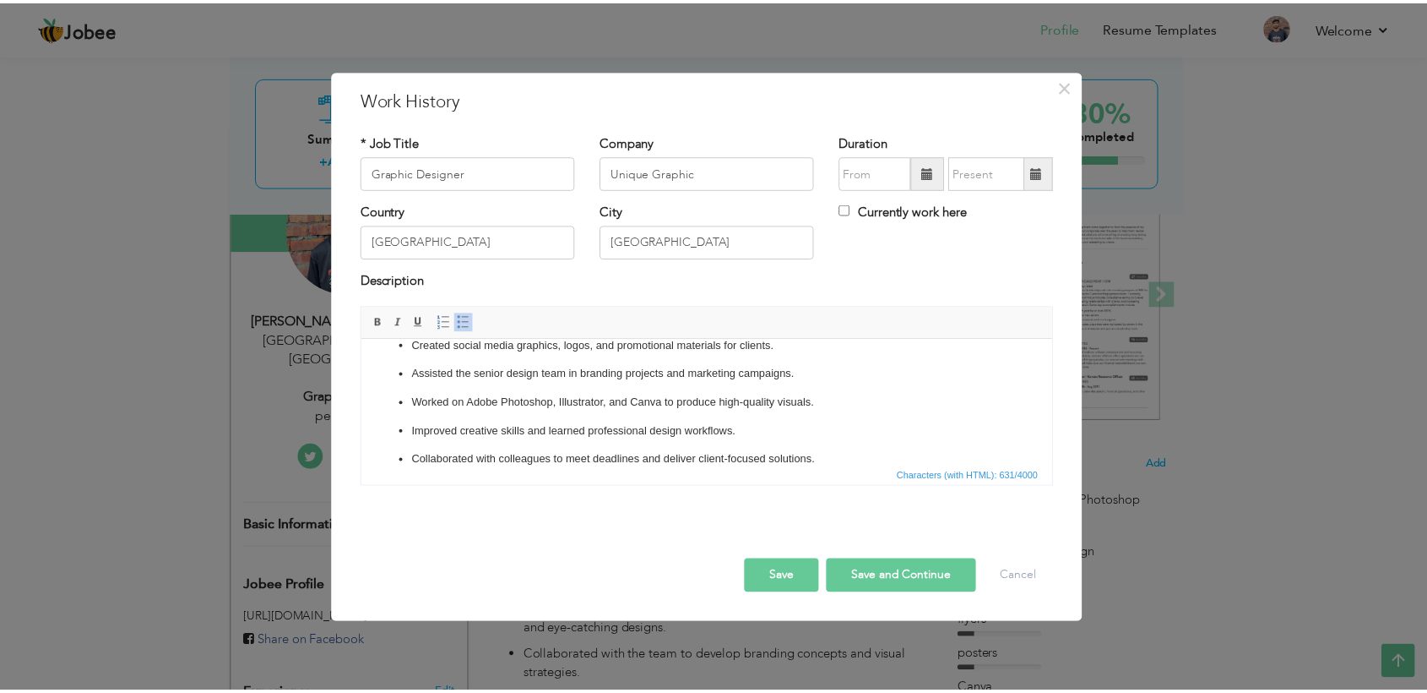
scroll to position [0, 0]
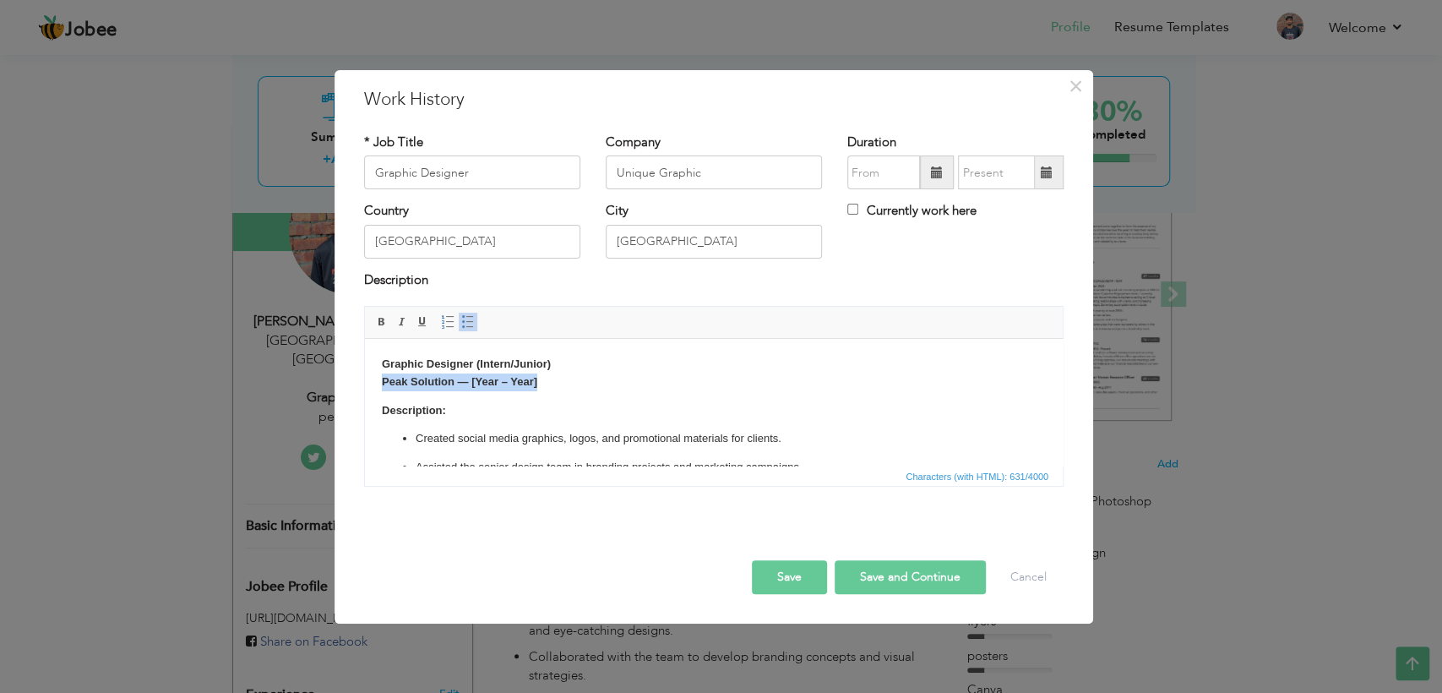
drag, startPoint x: 557, startPoint y: 379, endPoint x: 354, endPoint y: 383, distance: 202.7
click at [365, 383] on html "Graphic Designer (Intern/Junior) Peak Solution — [Year – Year] Description: Cre…" at bounding box center [714, 459] width 698 height 240
click at [953, 589] on button "Save and Continue" at bounding box center [909, 577] width 151 height 34
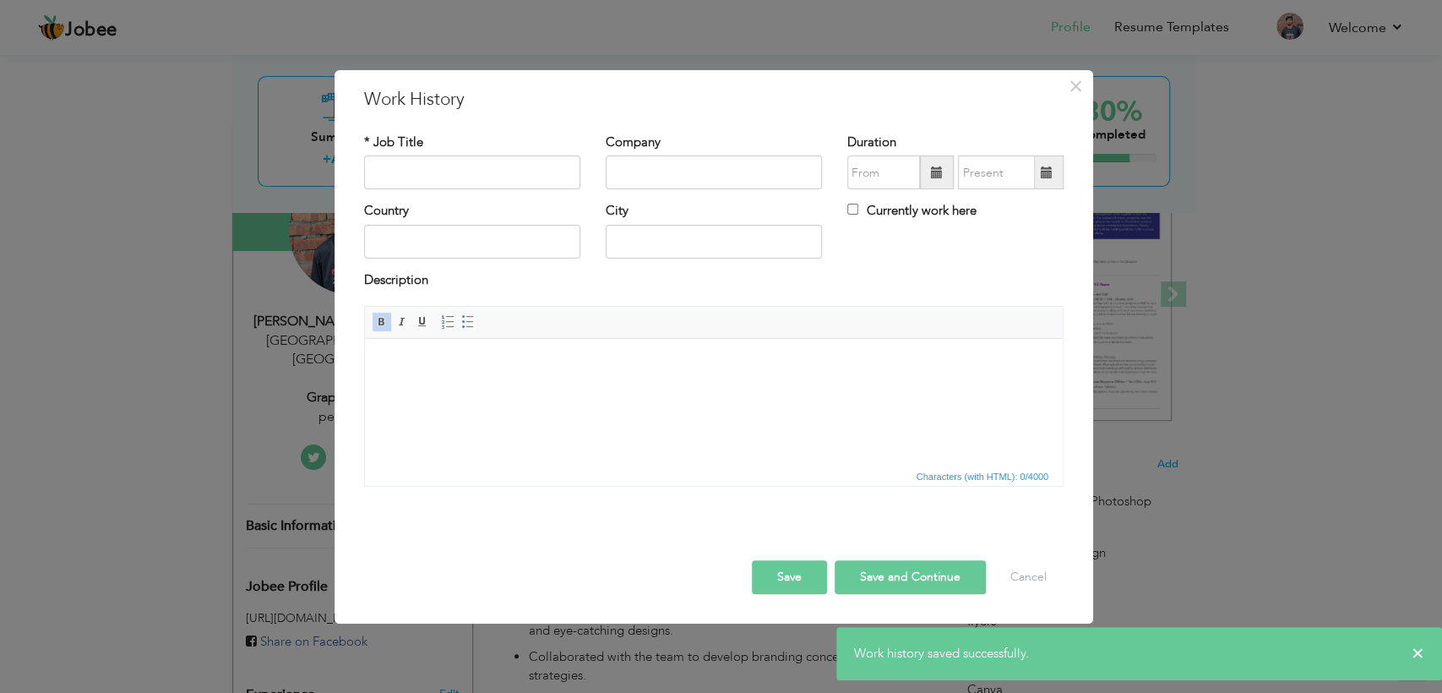
click at [790, 581] on button "Save" at bounding box center [789, 577] width 75 height 34
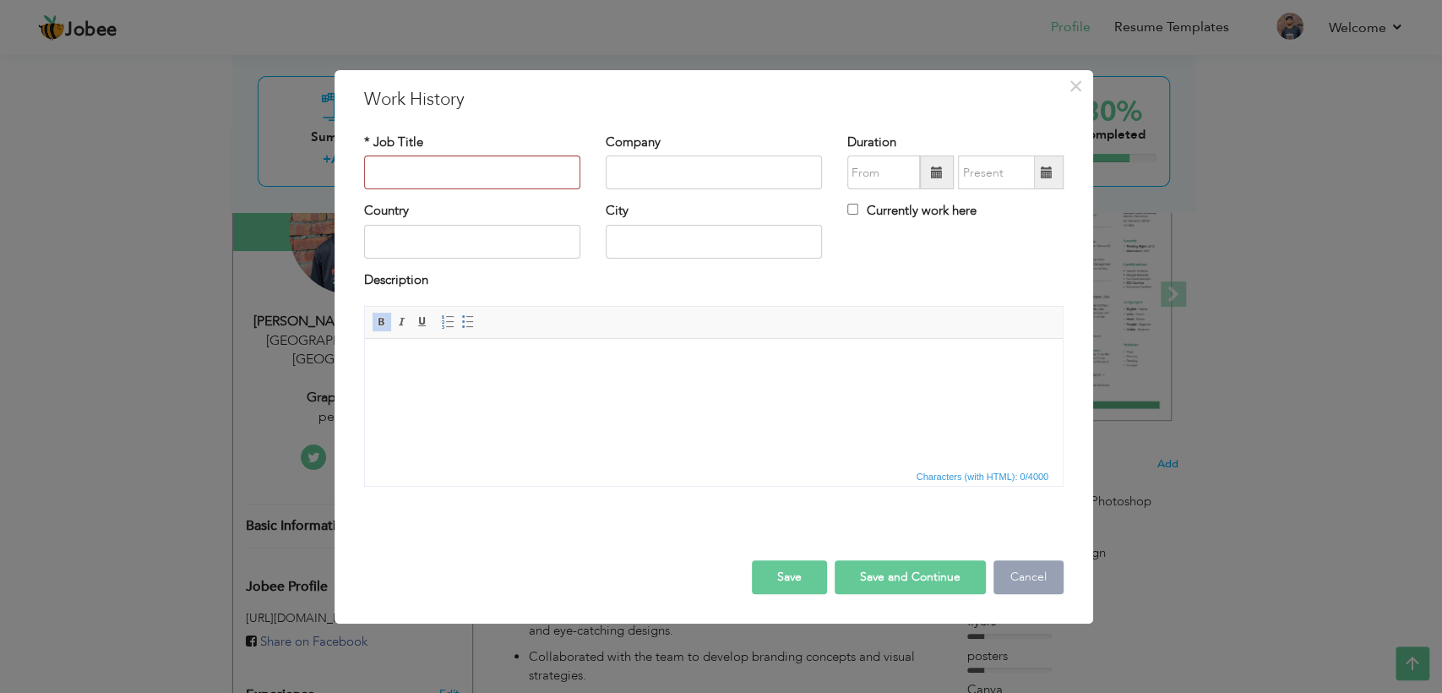
click at [1039, 590] on button "Cancel" at bounding box center [1028, 577] width 70 height 34
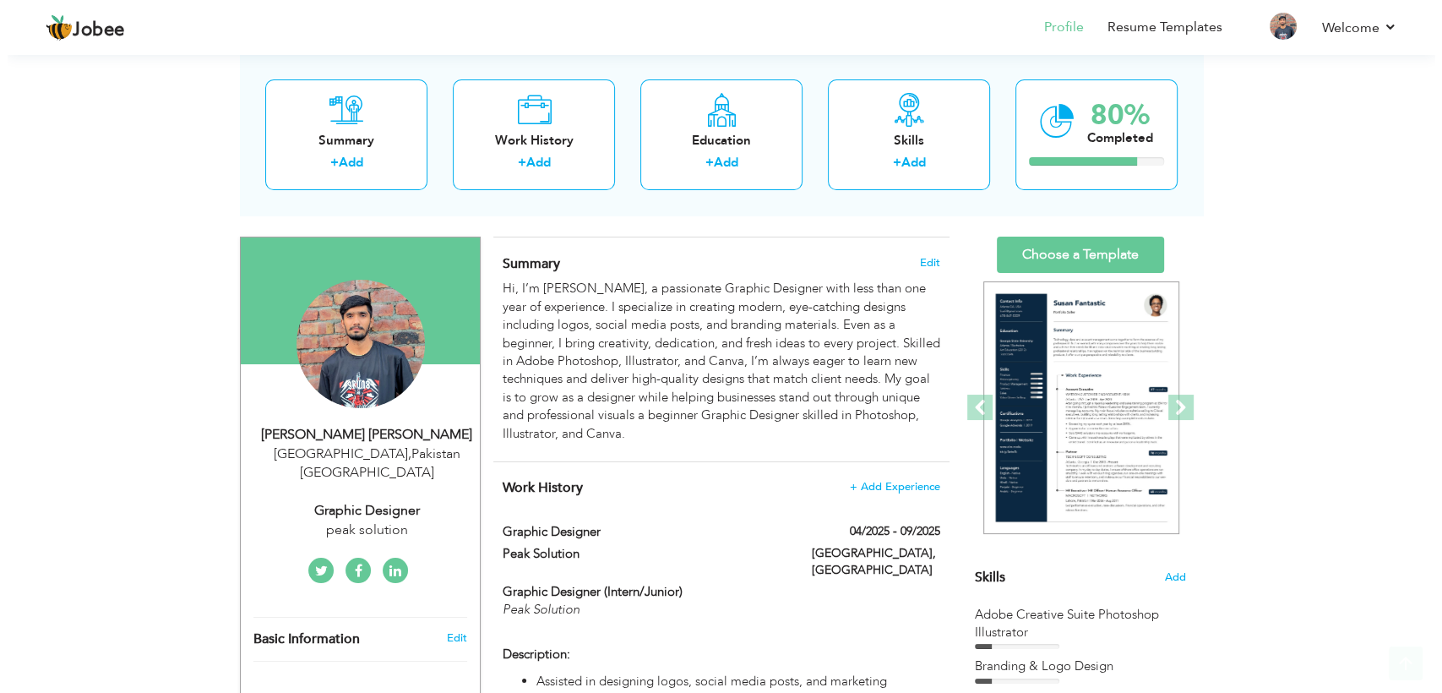
scroll to position [85, 0]
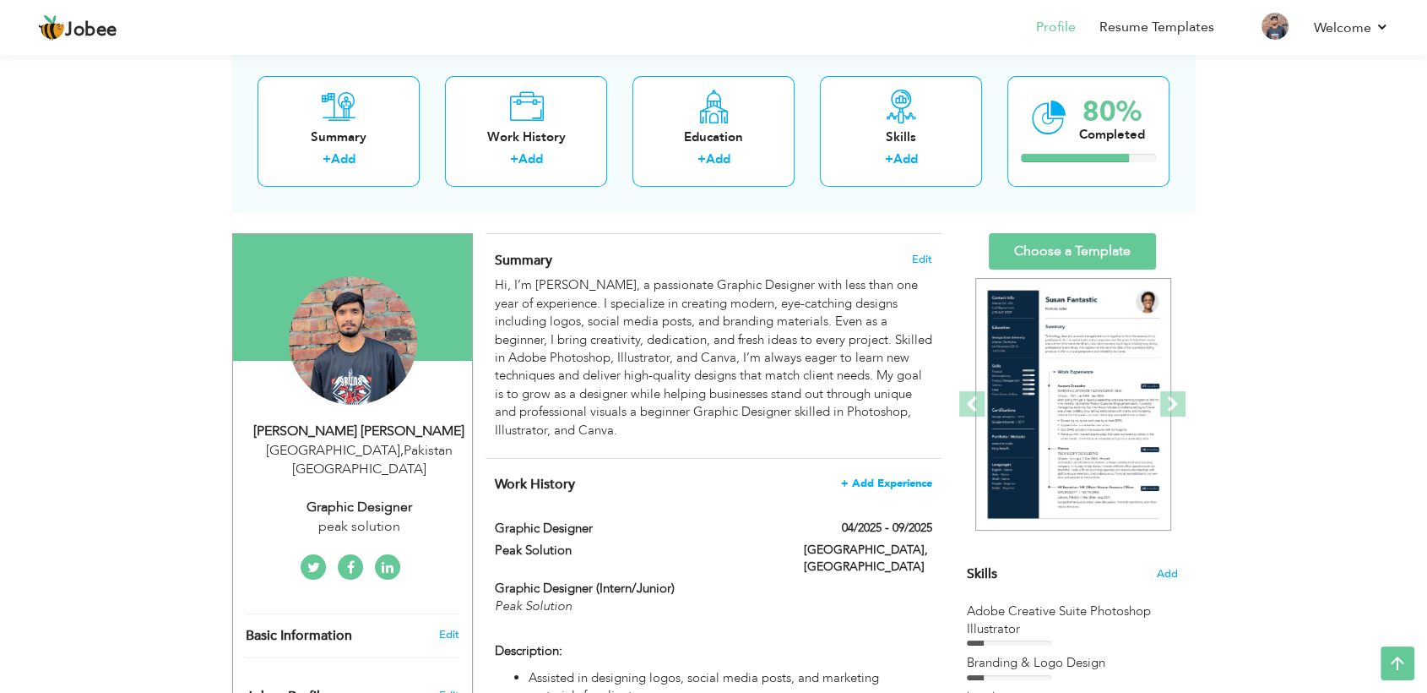
click at [905, 483] on span "+ Add Experience" at bounding box center [886, 483] width 91 height 12
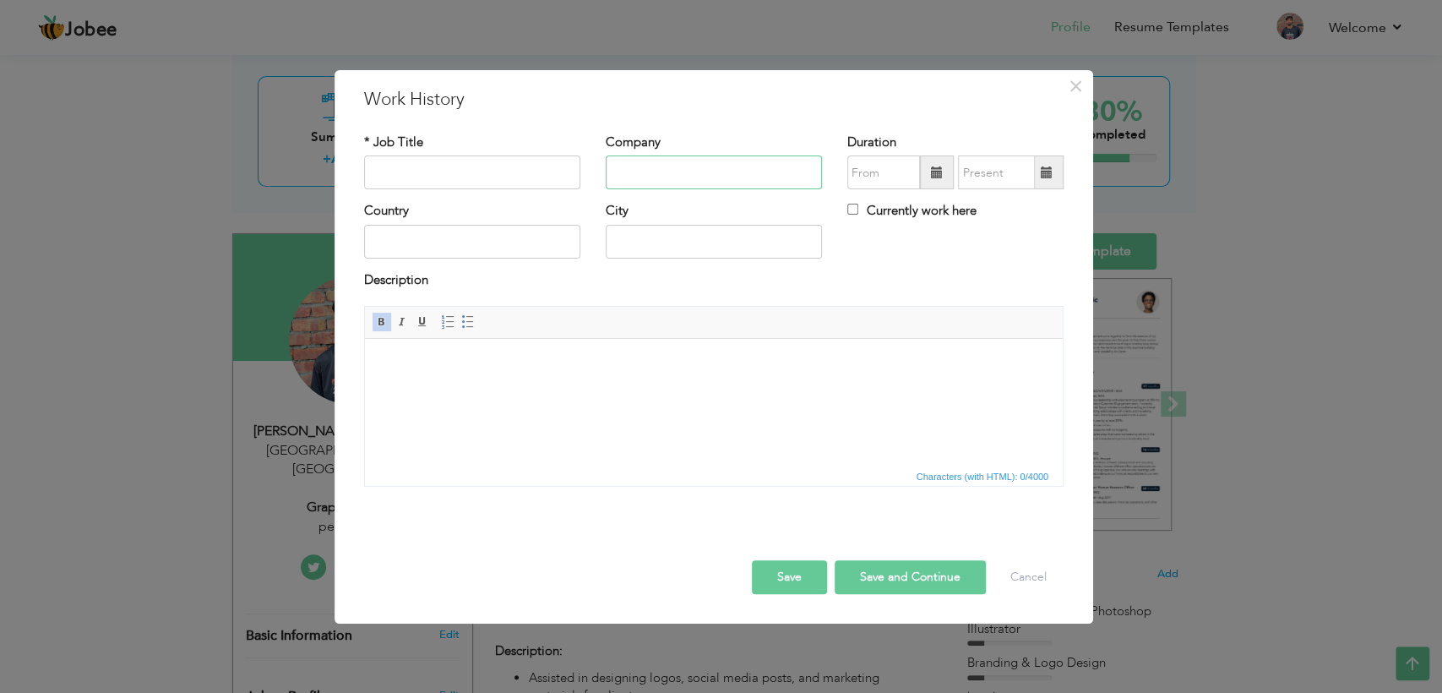
click at [662, 177] on input "text" at bounding box center [714, 172] width 216 height 34
paste input "Decent-Gifting"
type input "Decent-Gifting"
click at [454, 177] on input "text" at bounding box center [472, 172] width 216 height 34
type input "Graphic Designer"
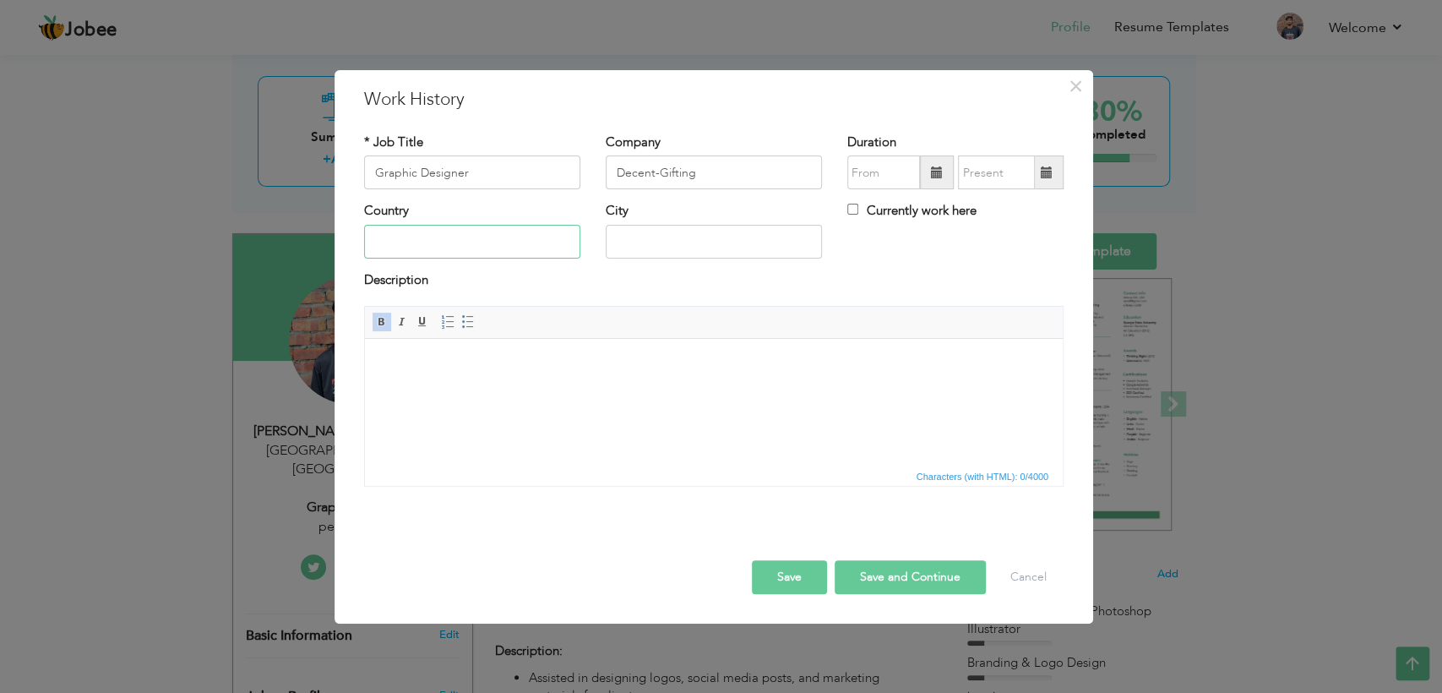
click at [451, 233] on input "text" at bounding box center [472, 242] width 216 height 34
type input "[GEOGRAPHIC_DATA]"
click at [676, 231] on input "text" at bounding box center [714, 242] width 216 height 34
type input "[GEOGRAPHIC_DATA]"
click at [513, 390] on html at bounding box center [714, 365] width 698 height 52
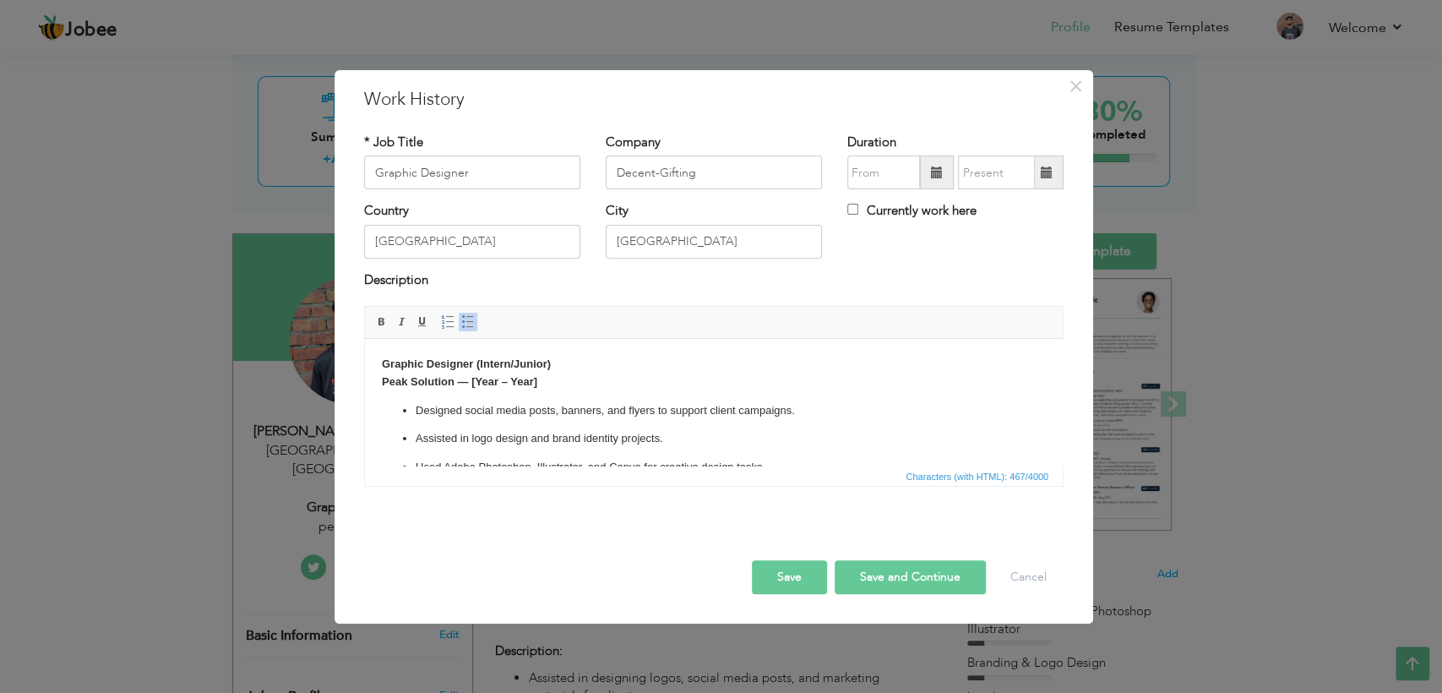
scroll to position [0, 0]
drag, startPoint x: 551, startPoint y: 376, endPoint x: 677, endPoint y: 724, distance: 370.0
click at [365, 385] on html "Graphic Designer (Intern/Junior) Peak Solution — [Year – Year] Designed social …" at bounding box center [714, 430] width 698 height 183
drag, startPoint x: 724, startPoint y: 166, endPoint x: 522, endPoint y: 167, distance: 201.8
click at [522, 167] on div "* Job Title Graphic Designer Company Decent-Gifting Duration Currently work here" at bounding box center [713, 167] width 725 height 68
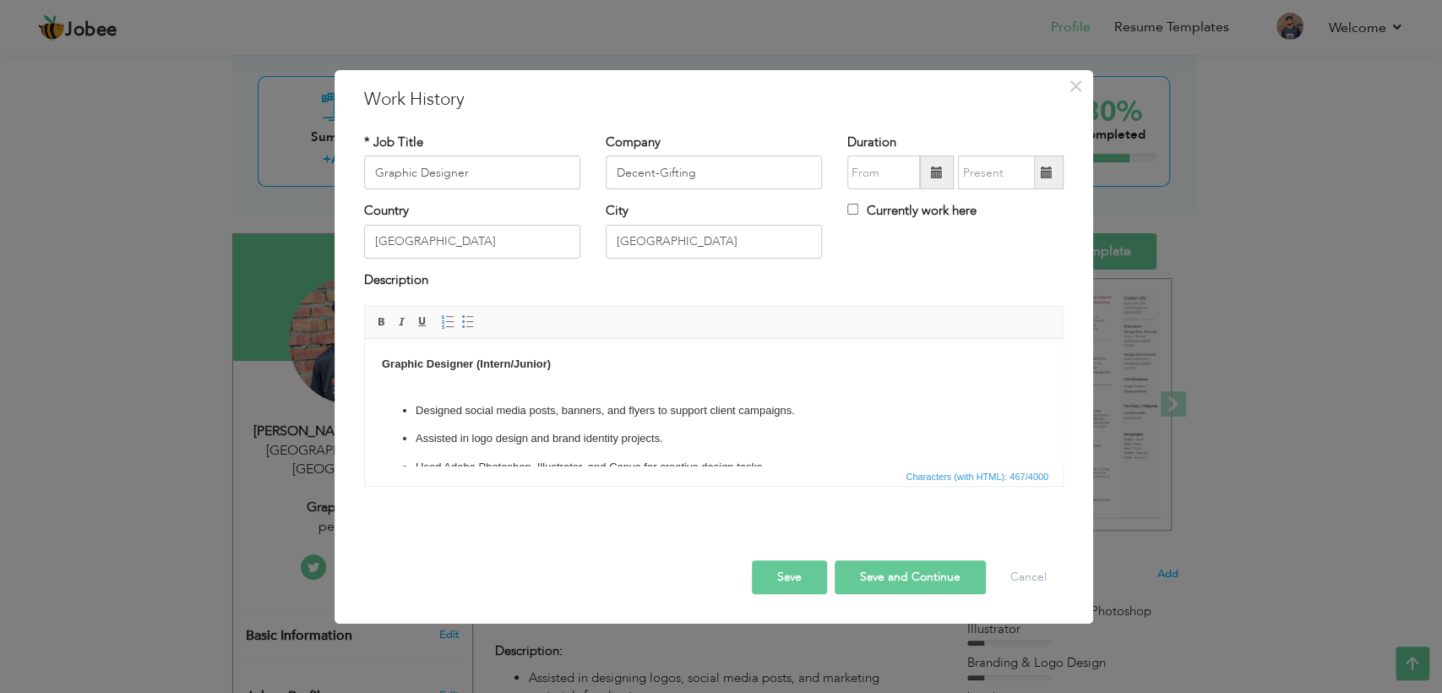
click at [389, 384] on p "Graphic Designer (Intern/Junior)" at bounding box center [714, 373] width 664 height 35
drag, startPoint x: 563, startPoint y: 361, endPoint x: 475, endPoint y: 368, distance: 88.2
click at [475, 368] on p "Graphic Designer (Intern/Junior) Decent-Gifting" at bounding box center [714, 373] width 664 height 35
click at [909, 584] on button "Save and Continue" at bounding box center [909, 577] width 151 height 34
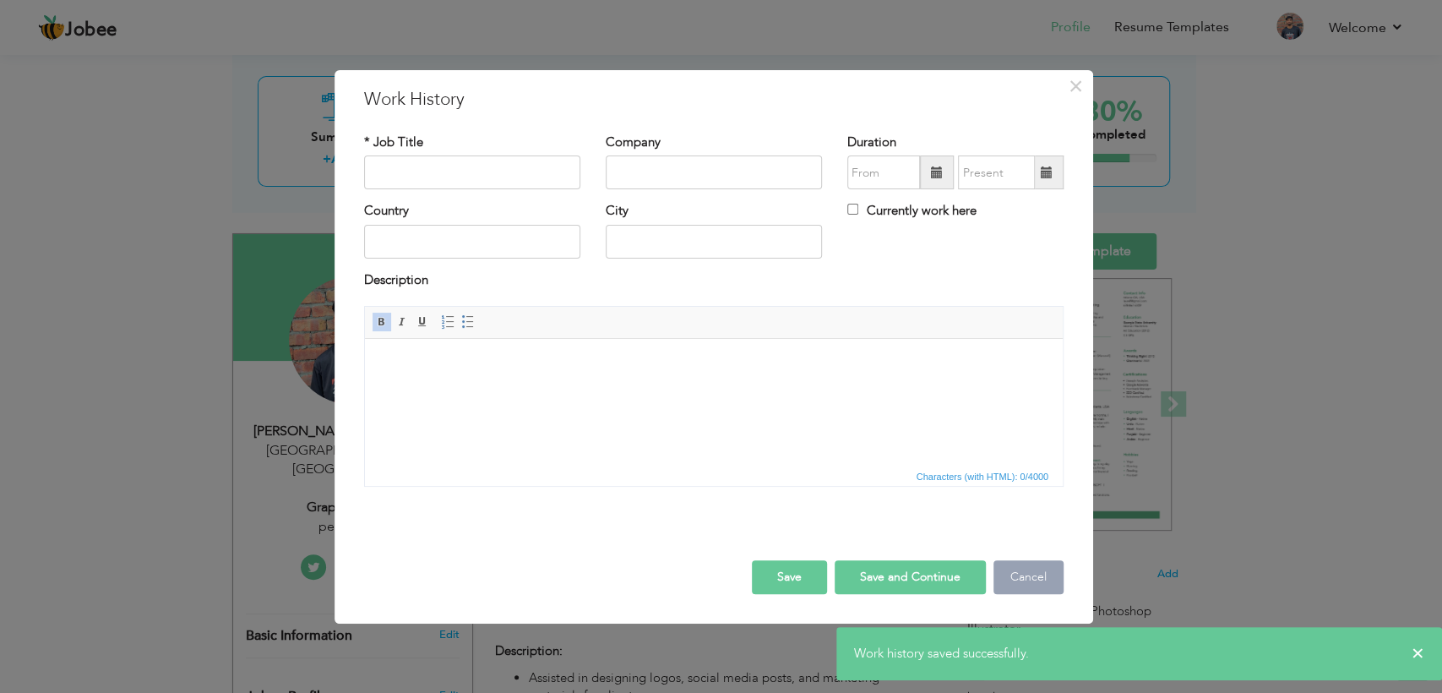
click at [1029, 571] on button "Cancel" at bounding box center [1028, 577] width 70 height 34
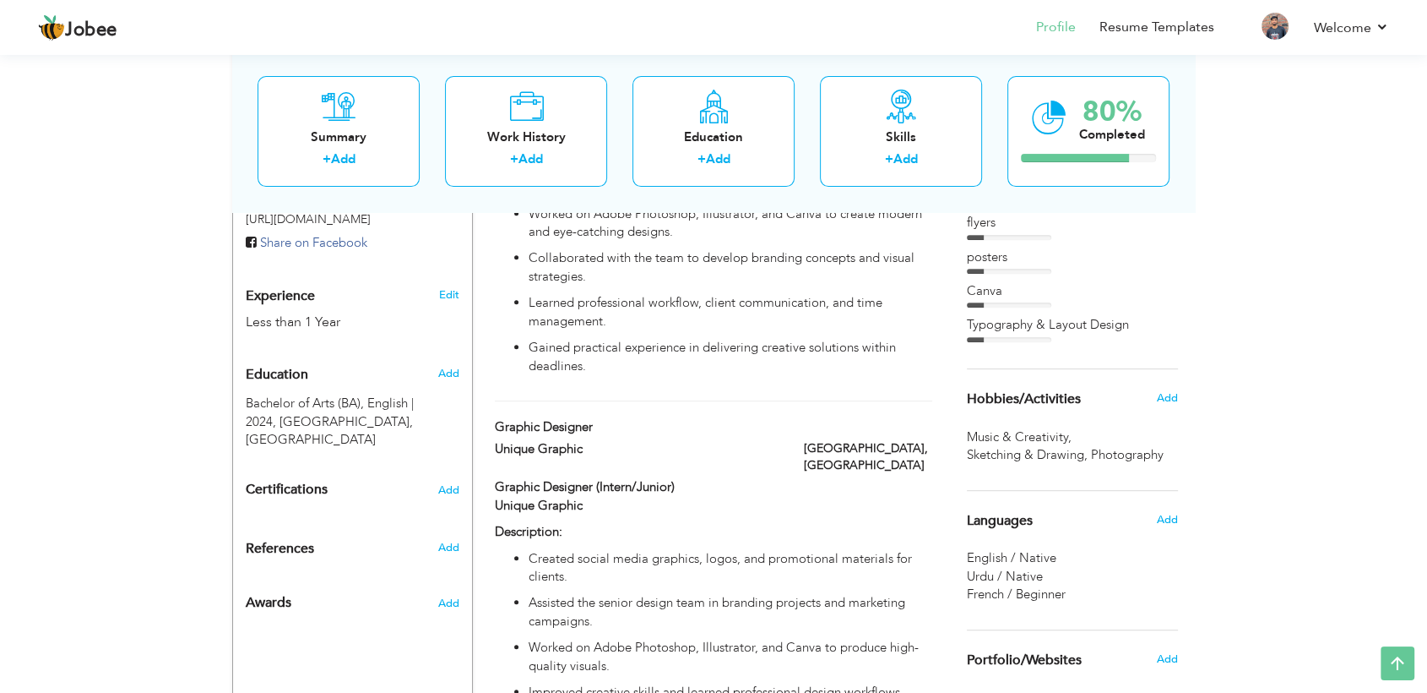
scroll to position [603, 0]
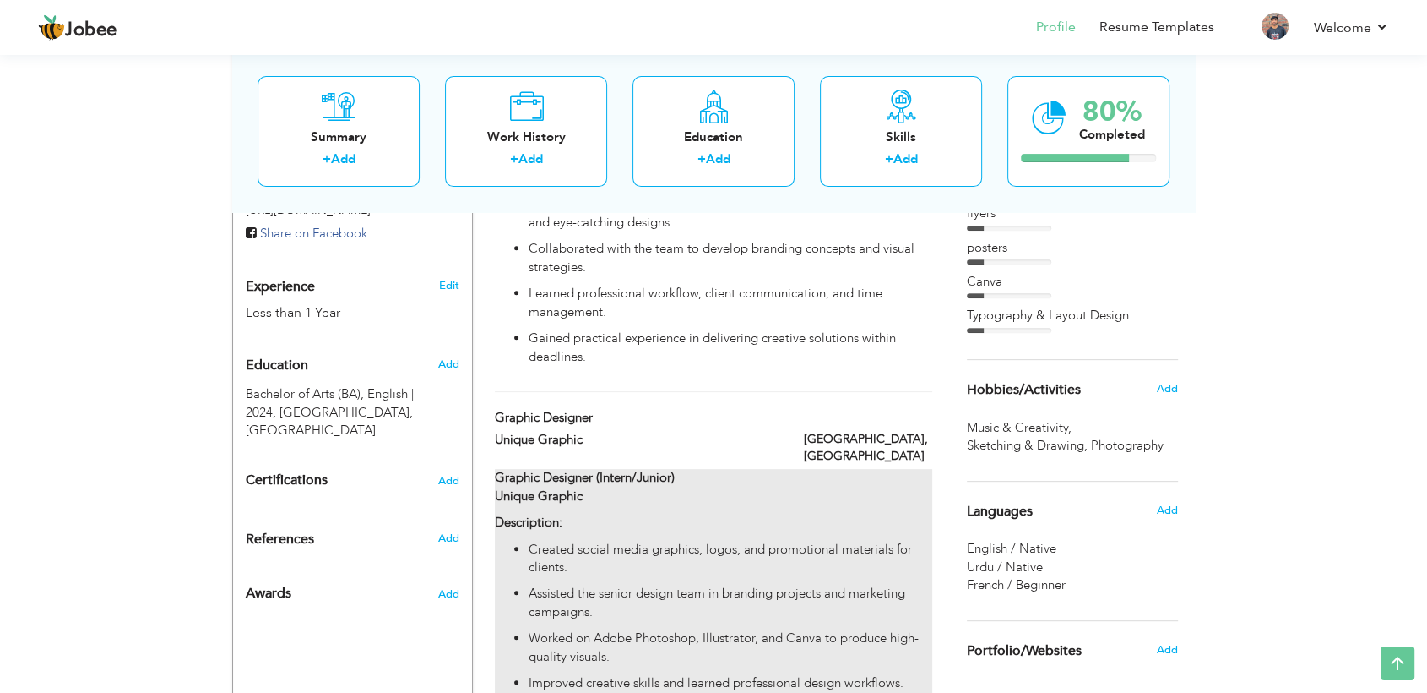
click at [688, 469] on p "Graphic Designer (Intern/Junior) Unique Graphic" at bounding box center [713, 487] width 437 height 36
type input "Graphic Designer"
type input "Unique Graphic"
type input "[GEOGRAPHIC_DATA]"
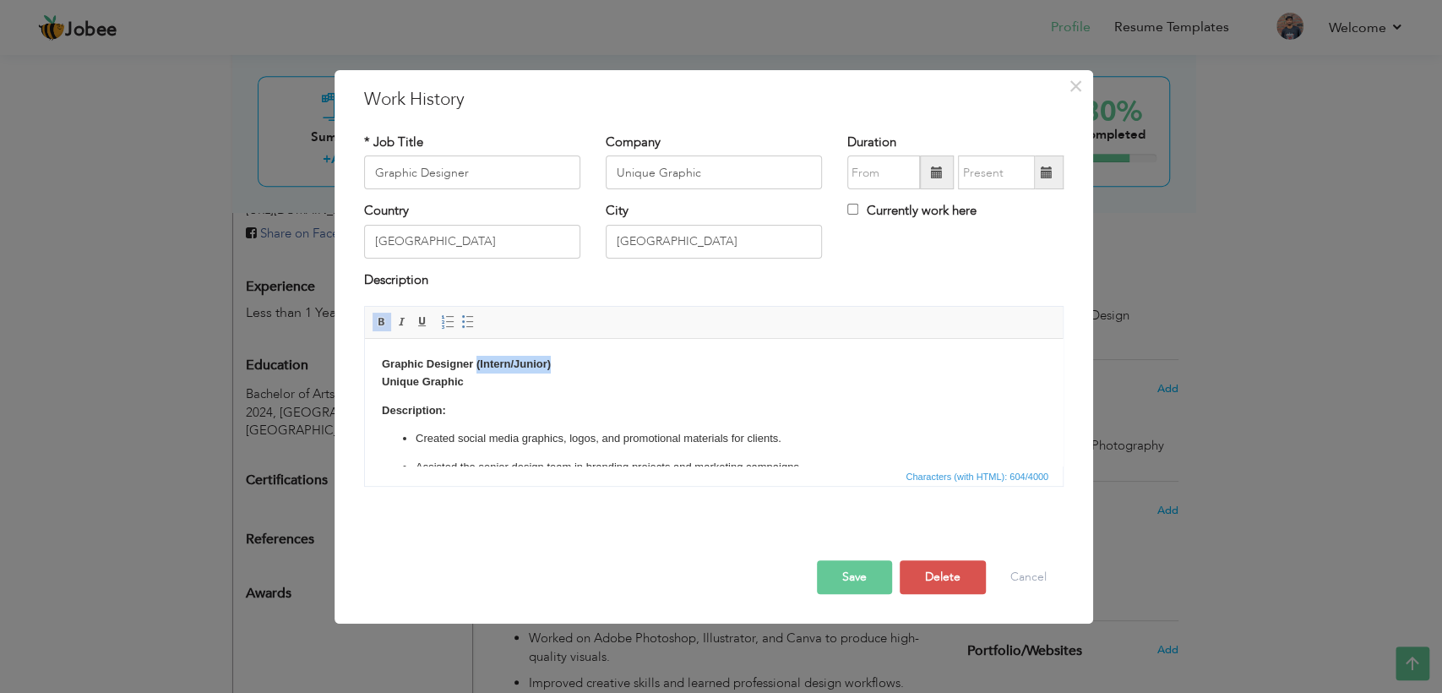
drag, startPoint x: 563, startPoint y: 367, endPoint x: 476, endPoint y: 364, distance: 87.1
click at [476, 364] on p "Graphic Designer (Intern/Junior) Unique Graphic" at bounding box center [714, 373] width 664 height 35
click at [847, 578] on button "Save" at bounding box center [854, 577] width 75 height 34
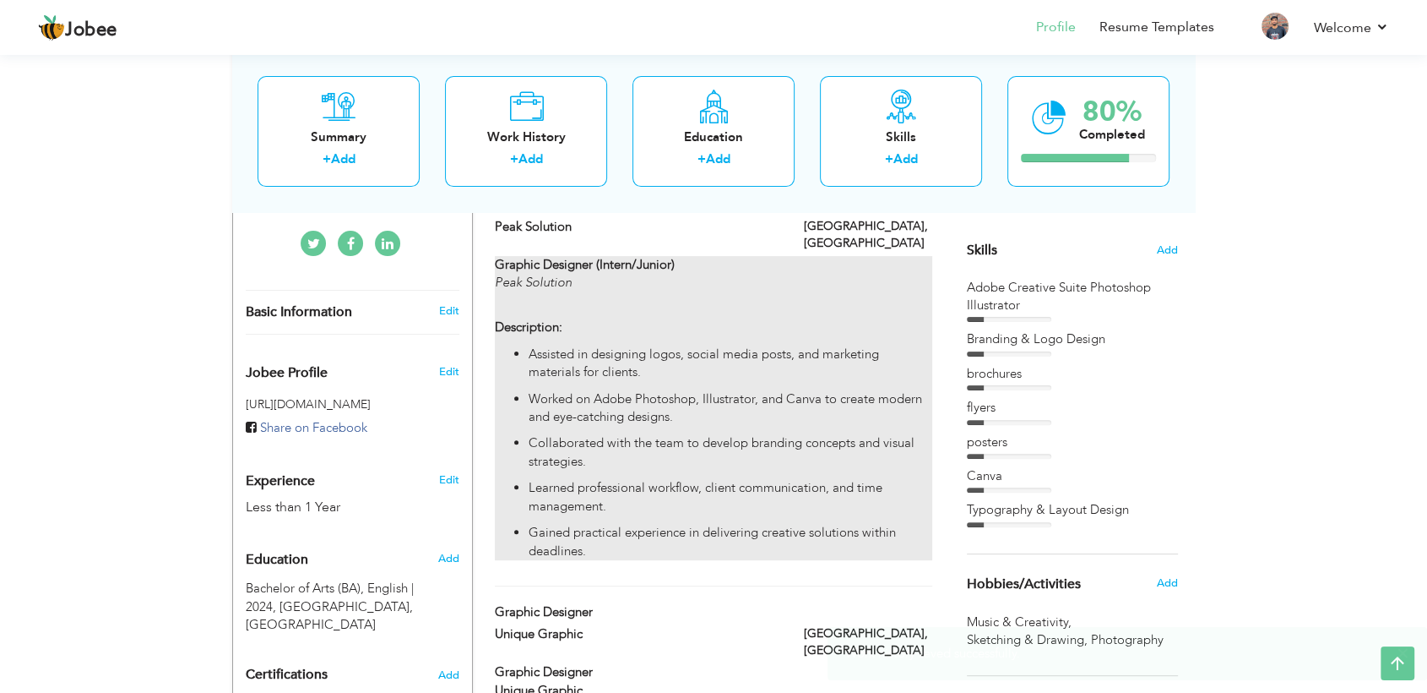
scroll to position [399, 0]
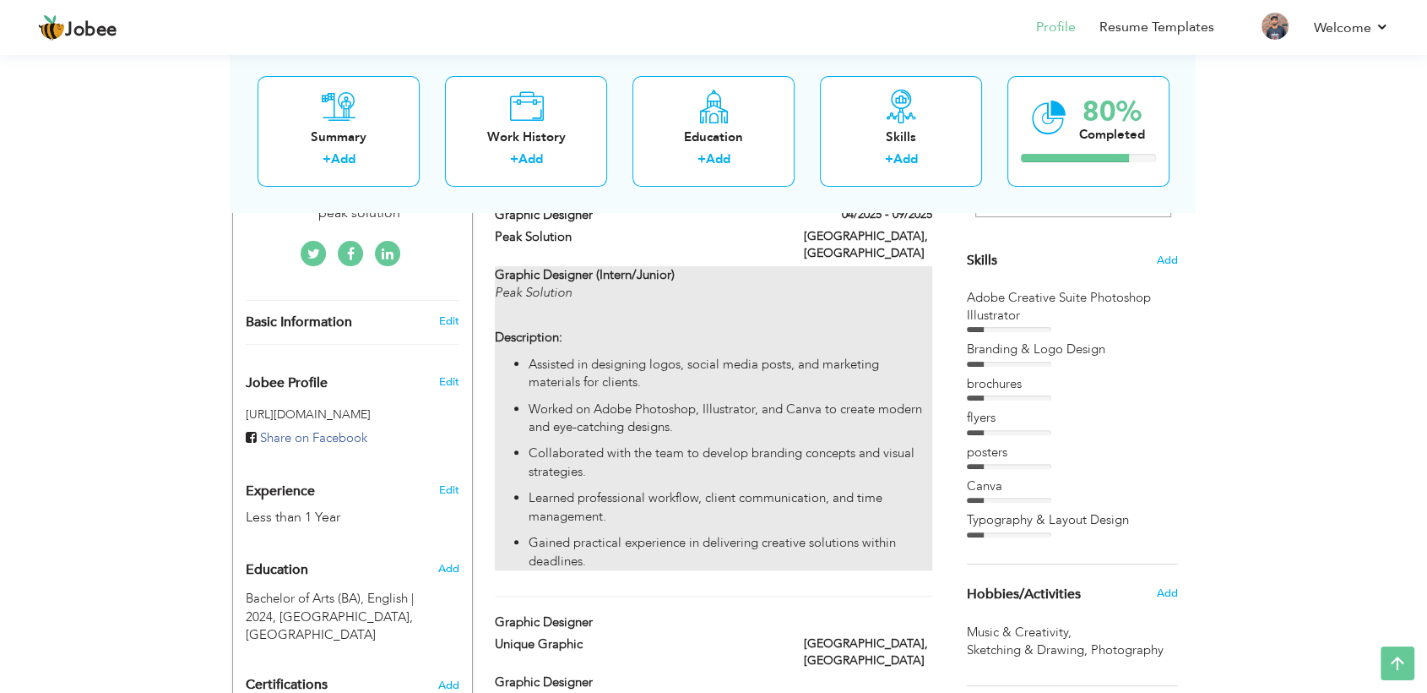
click at [662, 266] on strong "Graphic Designer (Intern/Junior)" at bounding box center [585, 274] width 180 height 17
type input "Peak Solution"
type input "04/2025"
type input "09/2025"
type input "[GEOGRAPHIC_DATA]"
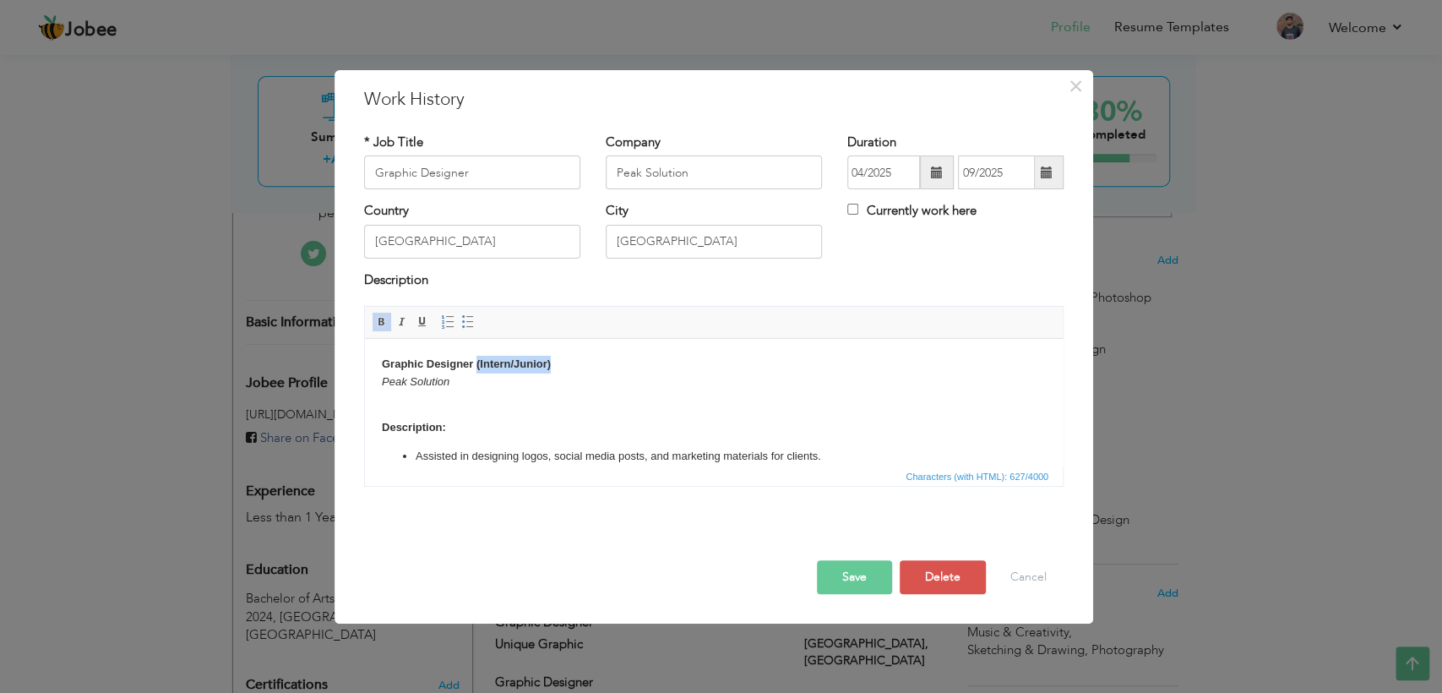
drag, startPoint x: 556, startPoint y: 365, endPoint x: 475, endPoint y: 359, distance: 80.4
click at [475, 359] on p "Graphic Designer (Intern/Junior) Peak Solution" at bounding box center [714, 382] width 664 height 52
click at [843, 567] on button "Save" at bounding box center [854, 577] width 75 height 34
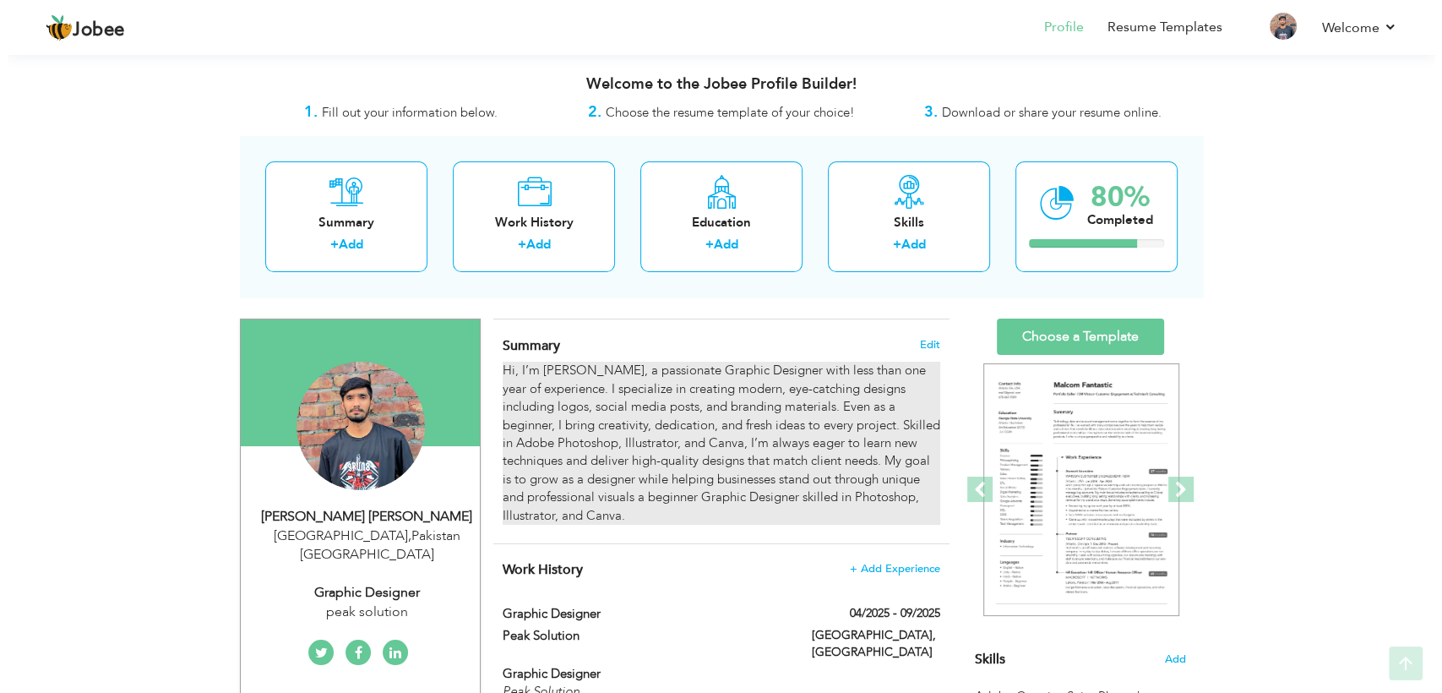
scroll to position [1054, 0]
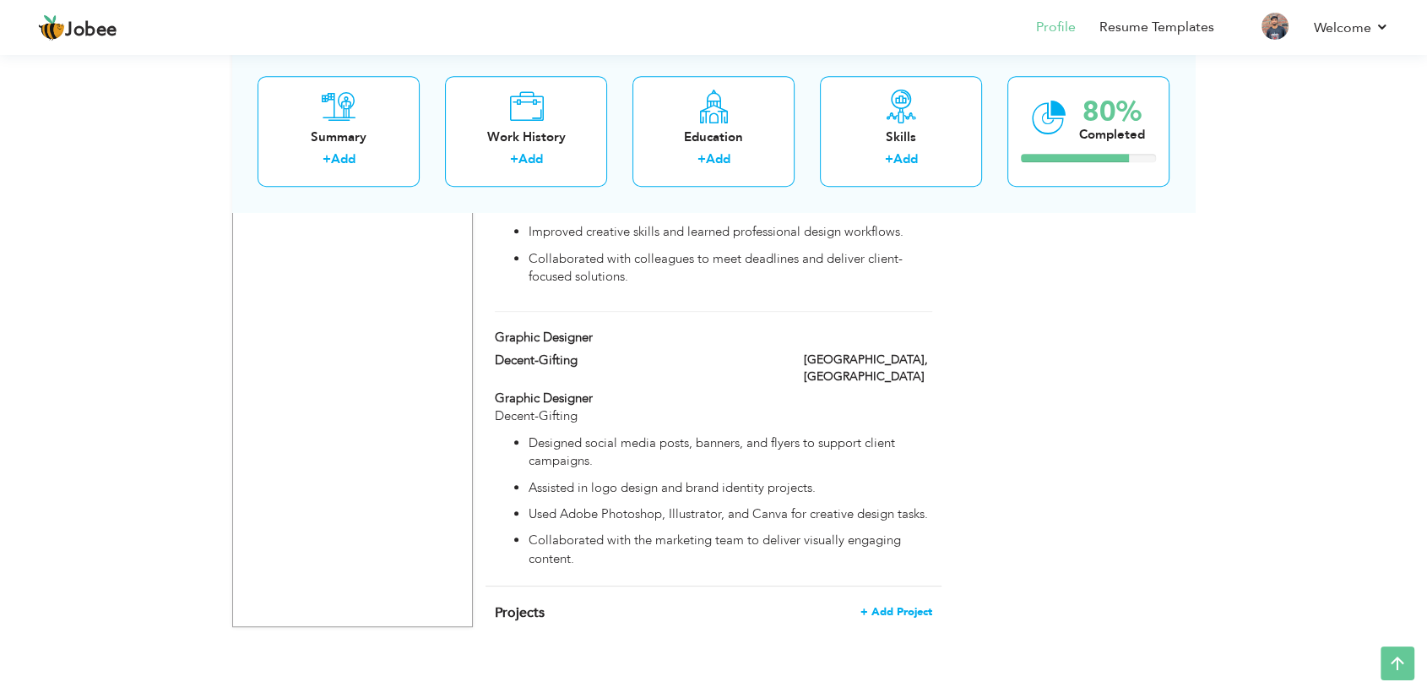
click at [892, 606] on span "+ Add Project" at bounding box center [897, 612] width 72 height 12
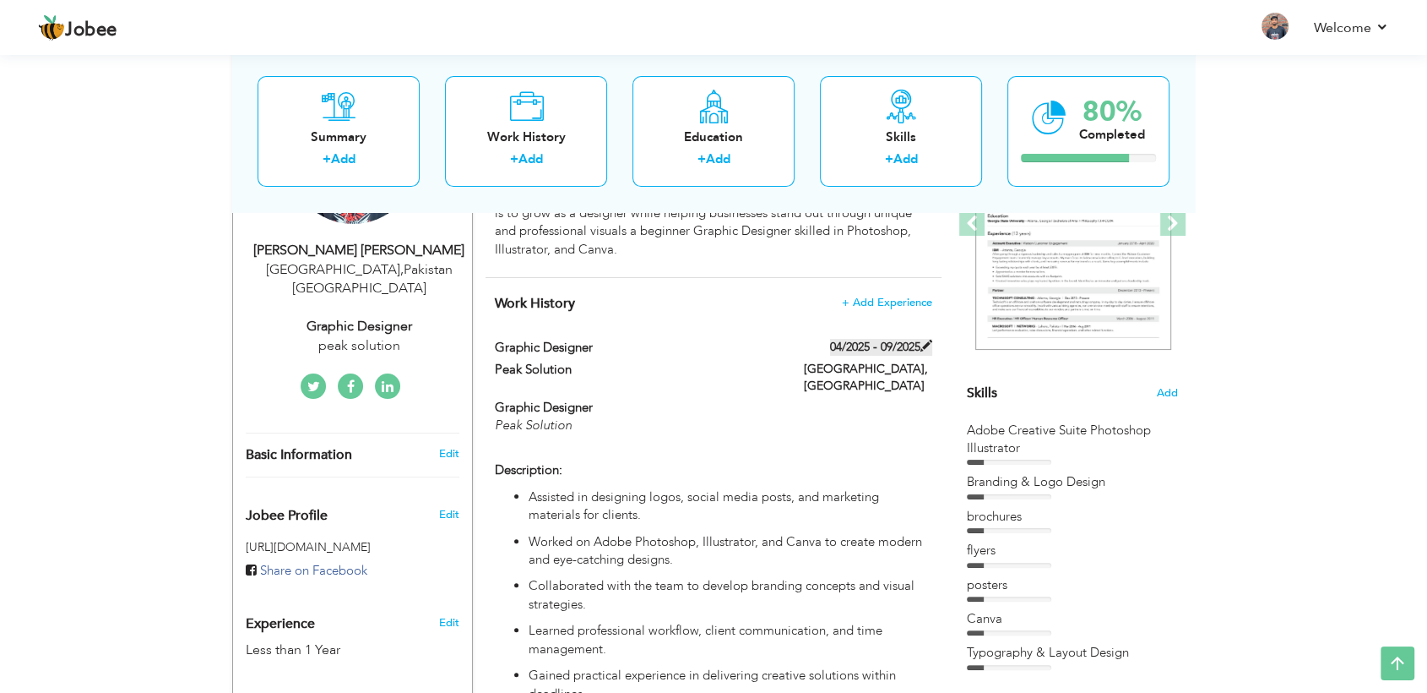
click at [927, 344] on span at bounding box center [927, 345] width 12 height 12
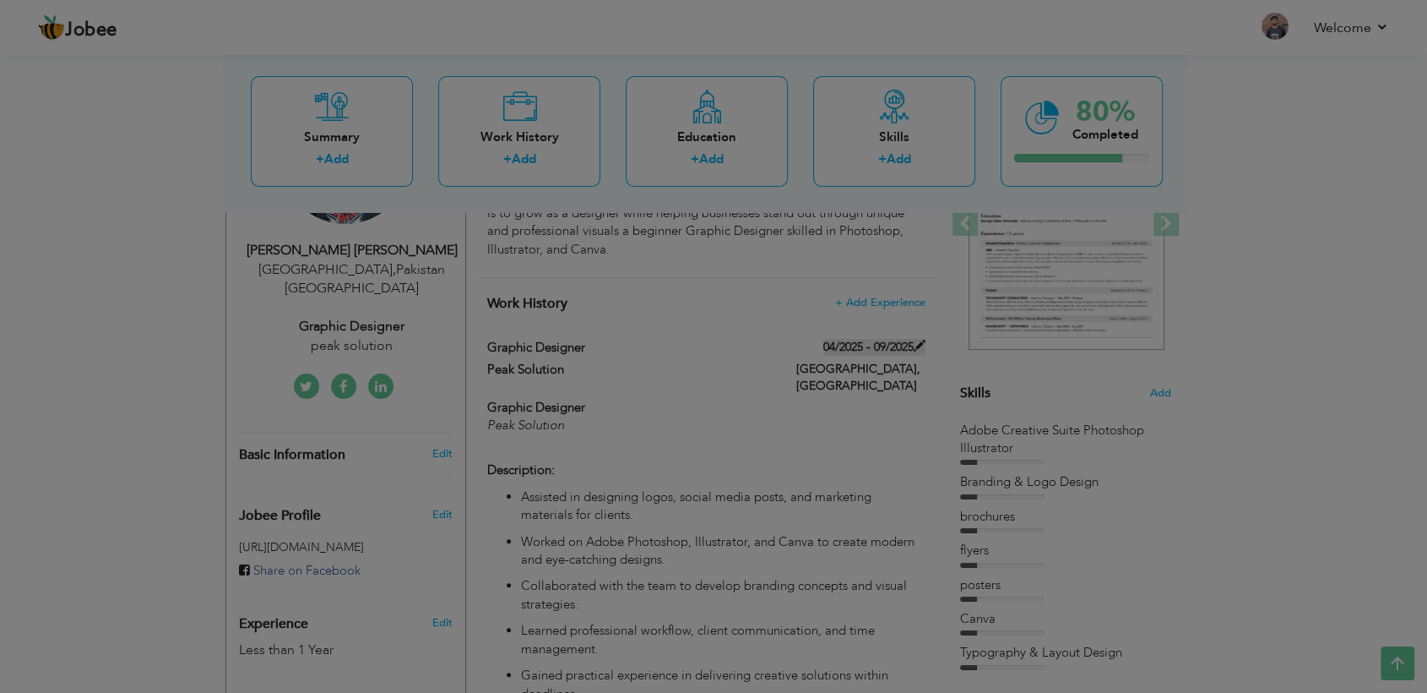
type input "Graphic Designer"
type input "Peak Solution"
type input "04/2025"
type input "09/2025"
type input "[GEOGRAPHIC_DATA]"
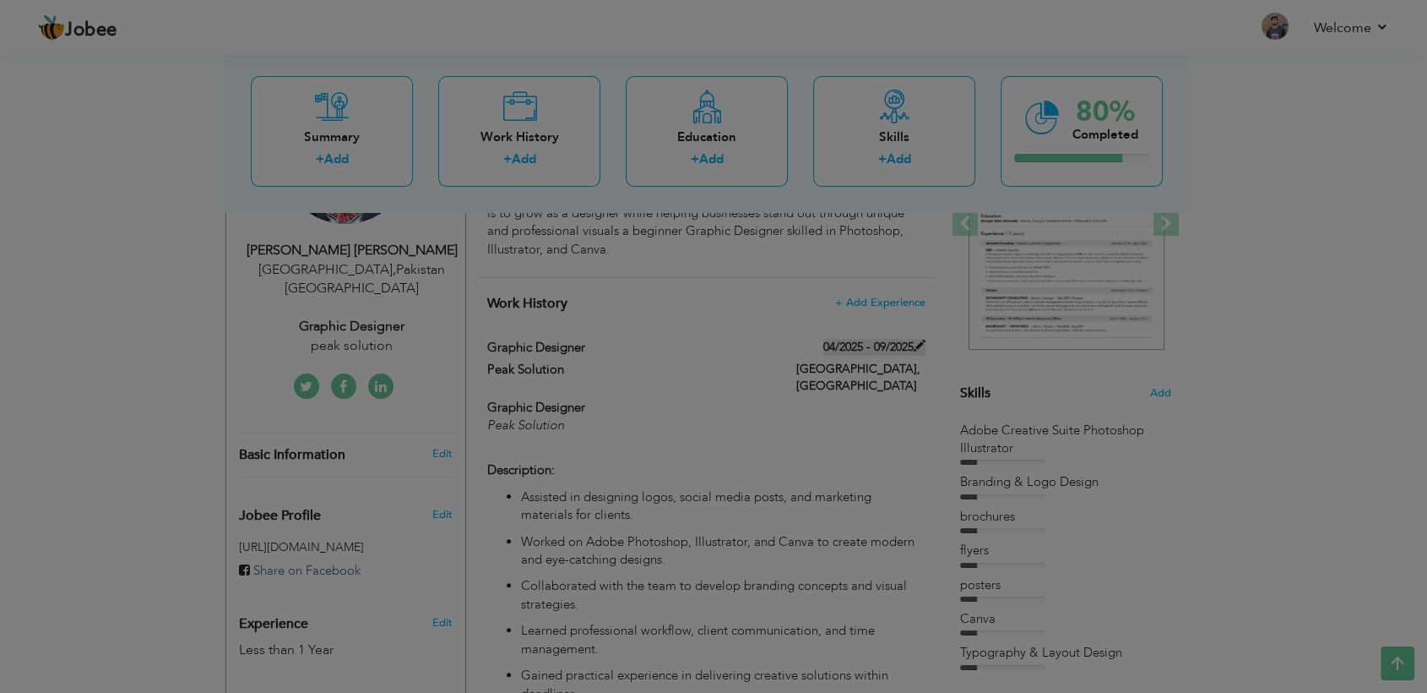
type input "[GEOGRAPHIC_DATA]"
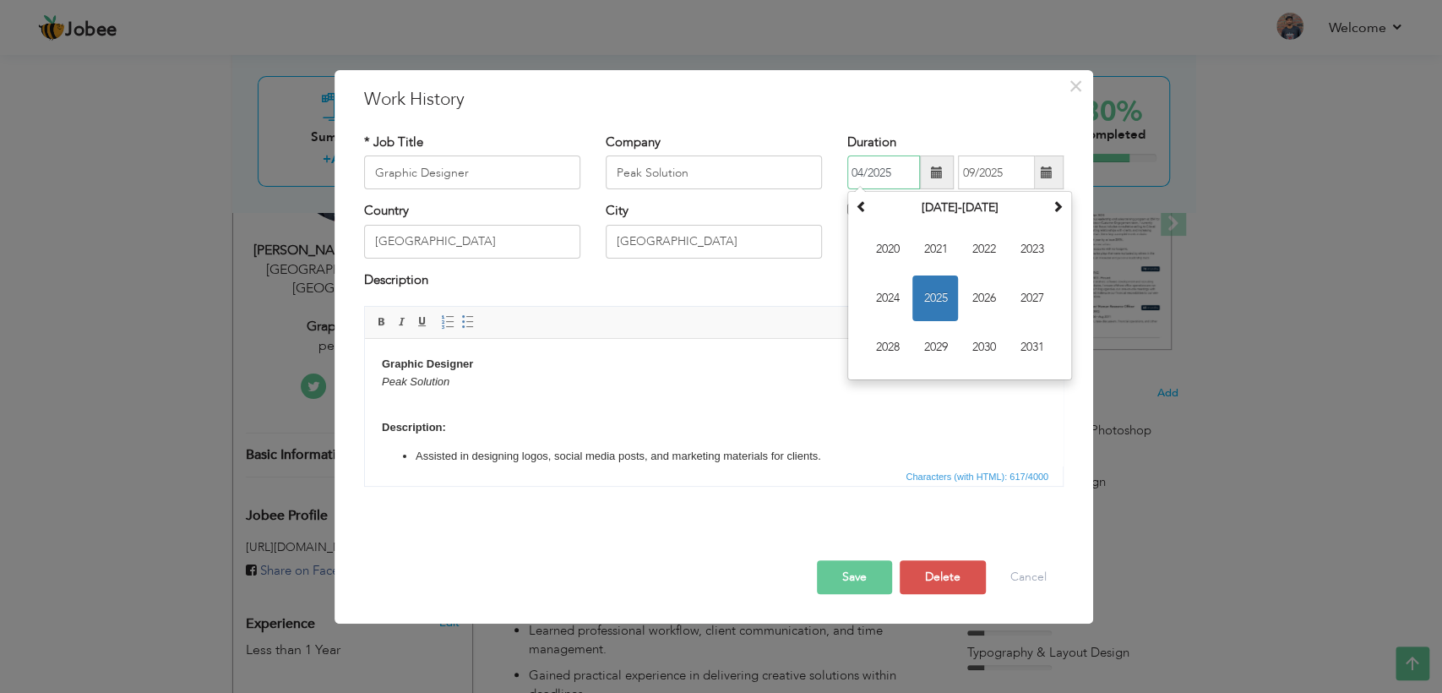
click at [896, 181] on input "04/2025" at bounding box center [883, 172] width 73 height 34
type input "0"
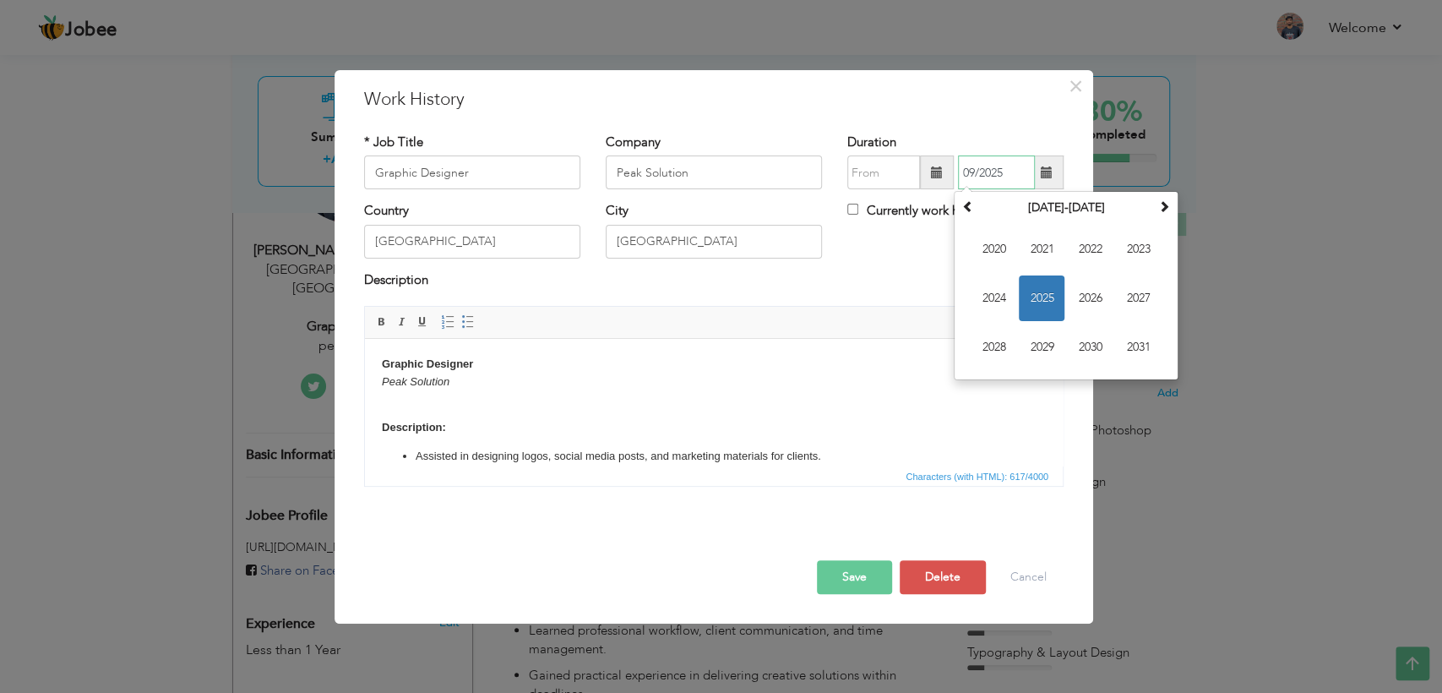
click at [1015, 171] on input "09/2025" at bounding box center [996, 172] width 77 height 34
type input "0"
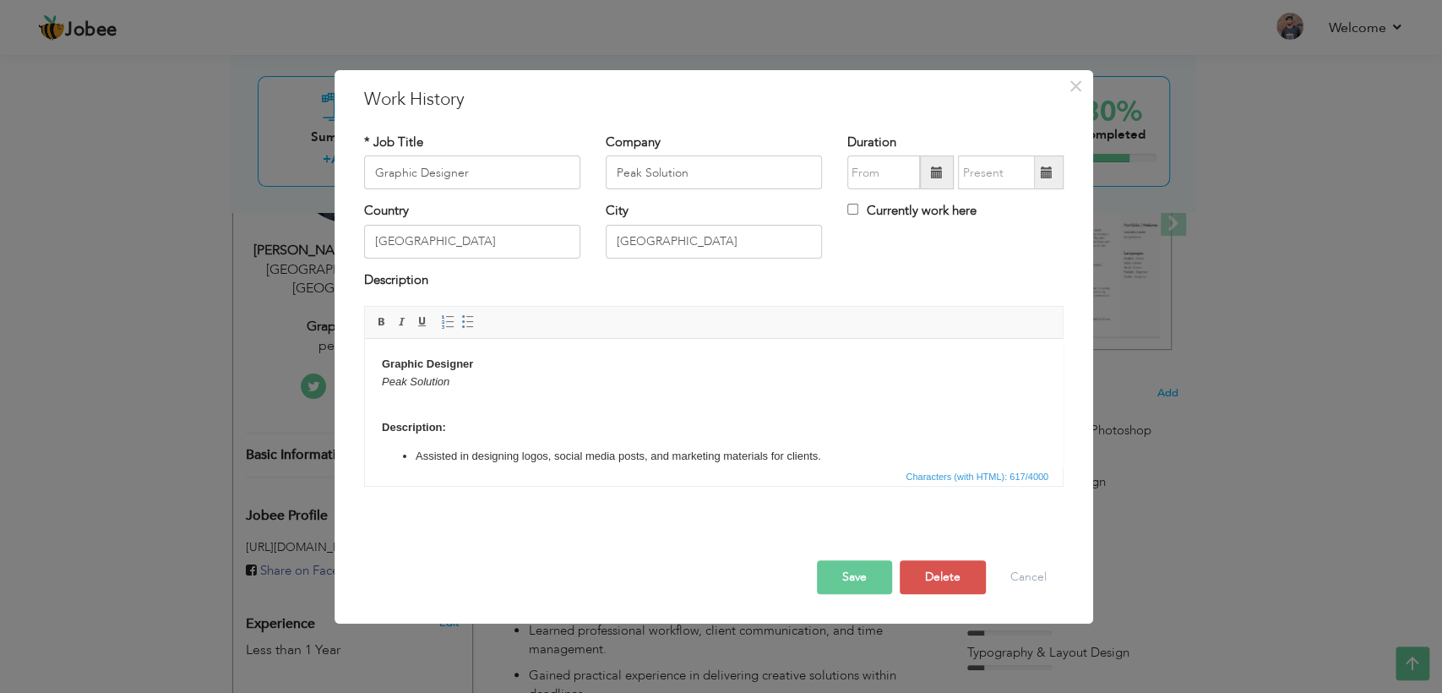
click at [839, 580] on button "Save" at bounding box center [854, 577] width 75 height 34
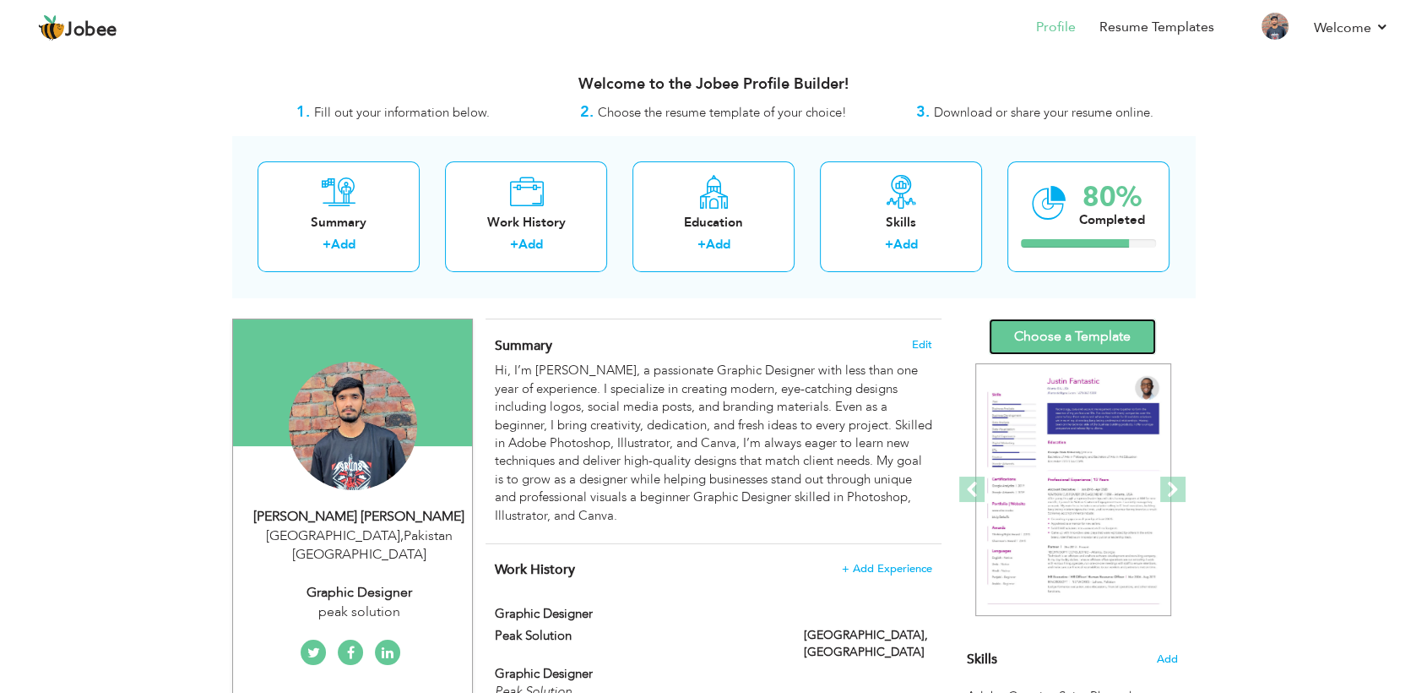
click at [1098, 334] on link "Choose a Template" at bounding box center [1072, 336] width 167 height 36
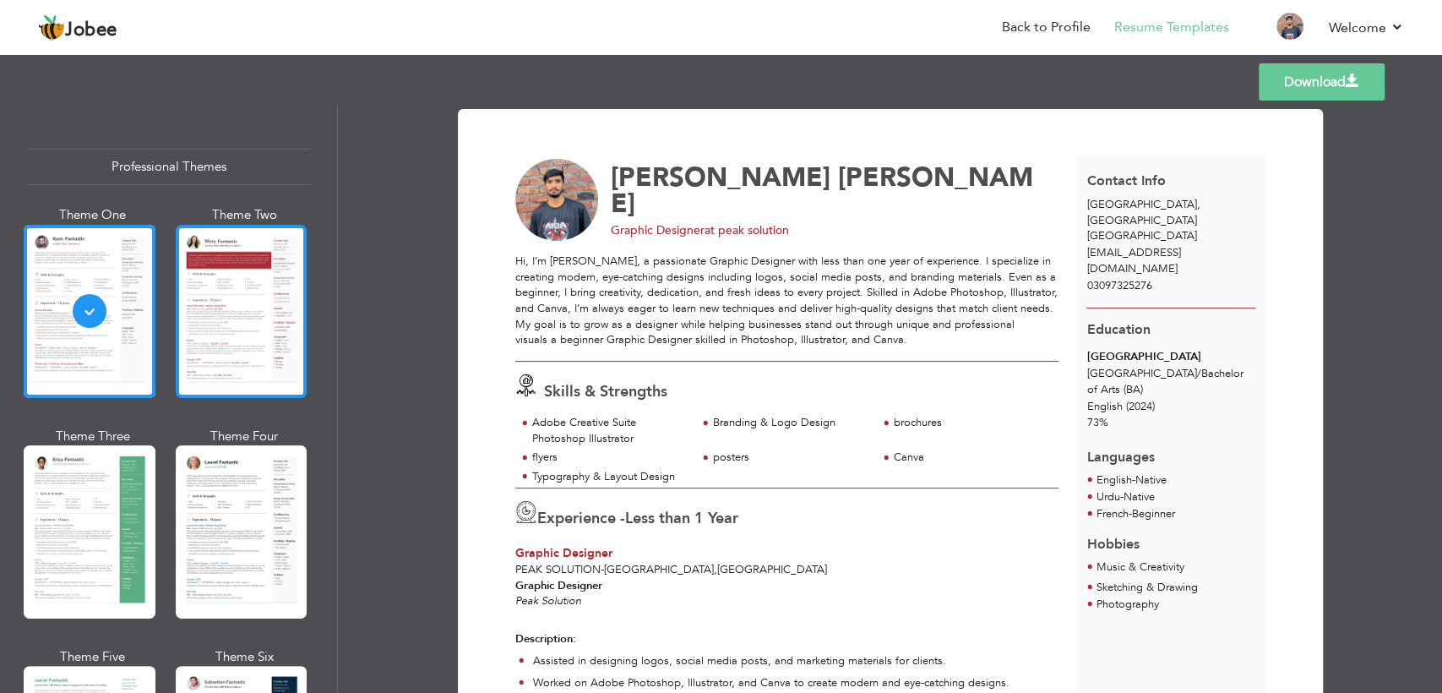
click at [249, 289] on div at bounding box center [242, 311] width 132 height 173
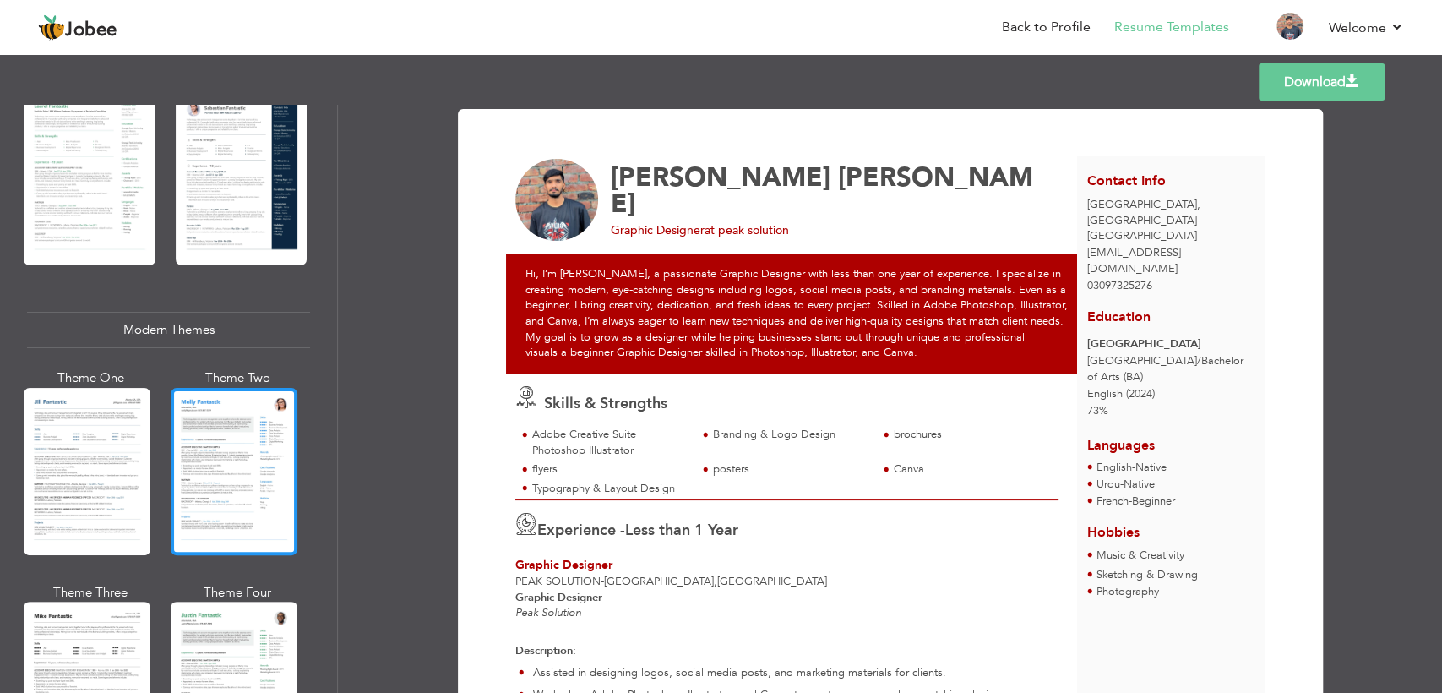
click at [240, 440] on div at bounding box center [234, 471] width 127 height 167
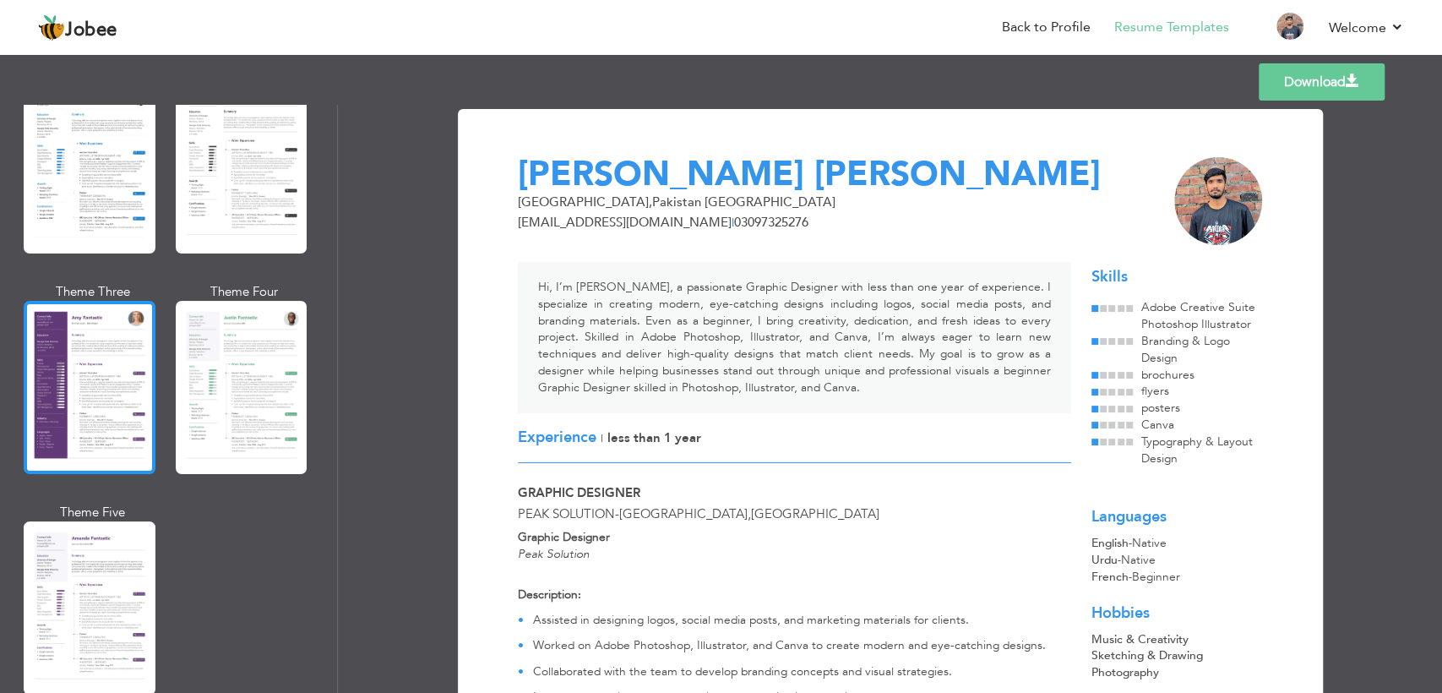
scroll to position [1384, 0]
click at [100, 387] on div at bounding box center [90, 386] width 132 height 173
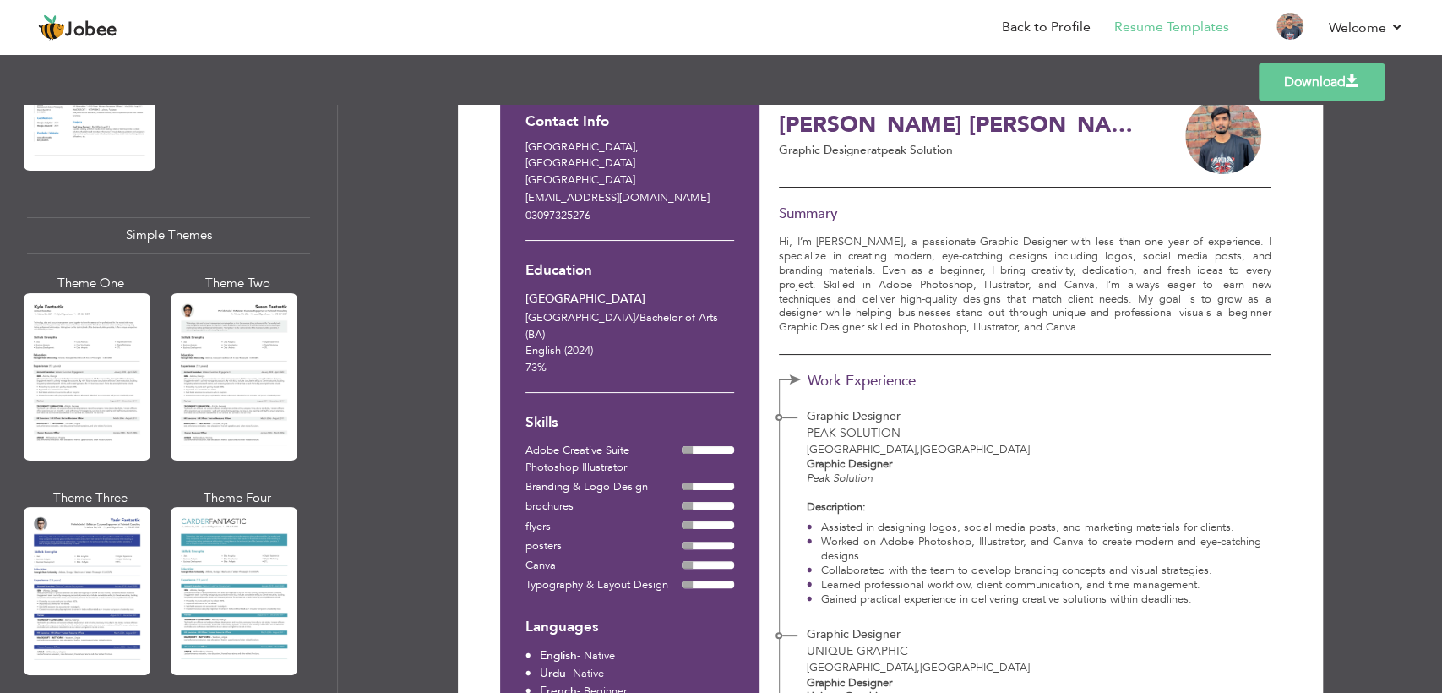
scroll to position [0, 0]
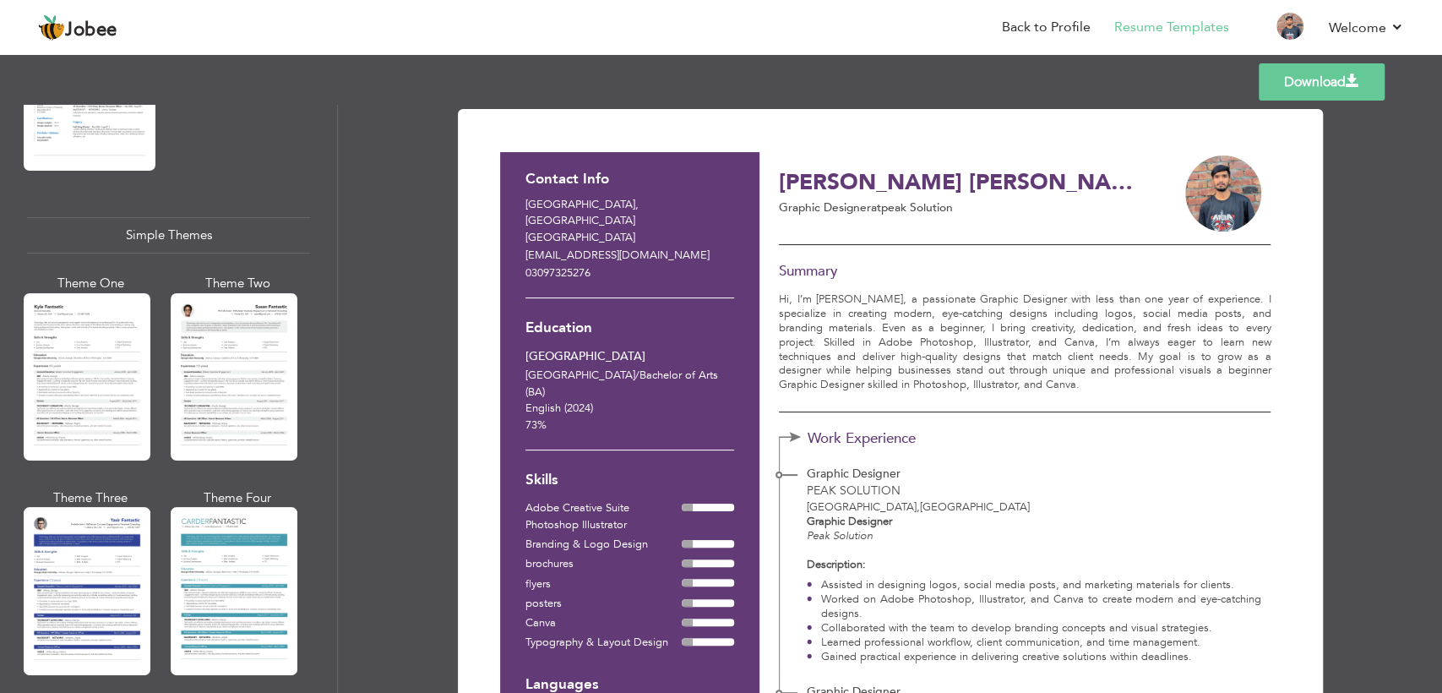
click at [400, 253] on div "Download Contact Info [GEOGRAPHIC_DATA][EMAIL_ADDRESS][DOMAIN_NAME] 03097325276…" at bounding box center [890, 399] width 1104 height 588
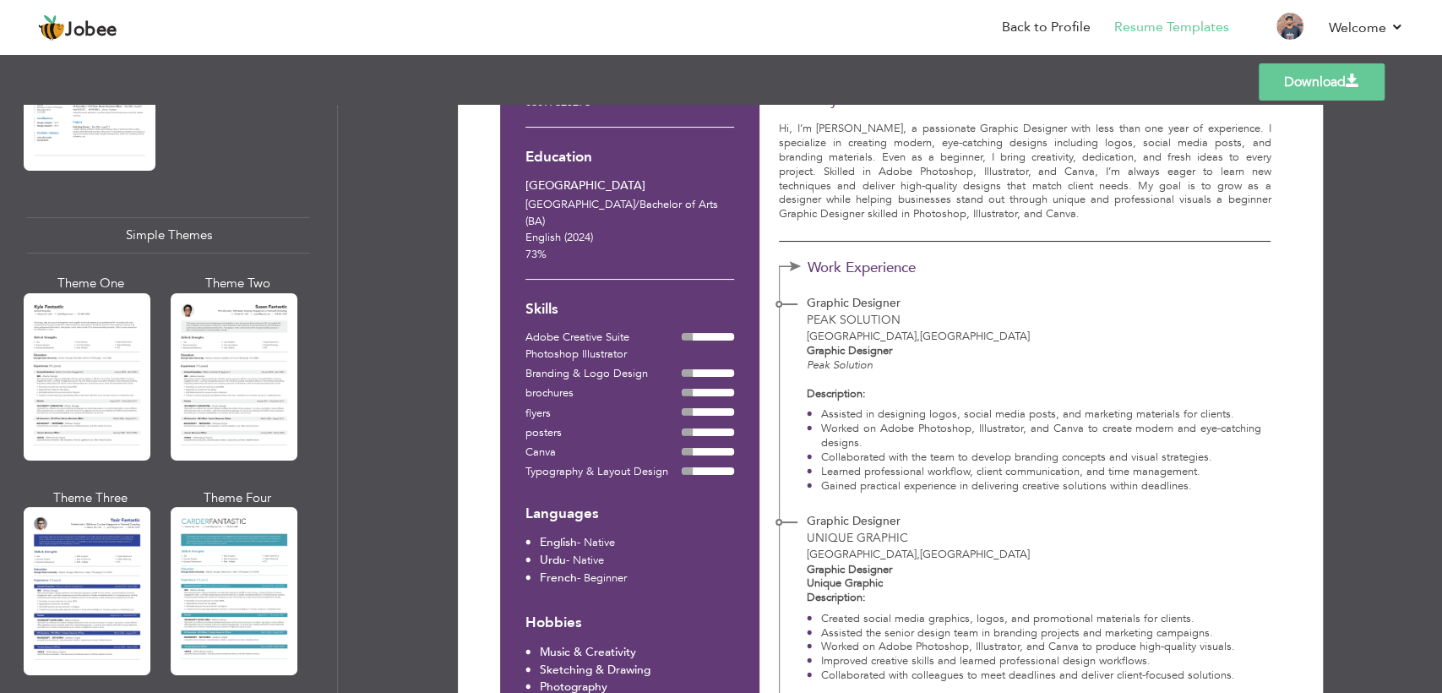
scroll to position [39, 0]
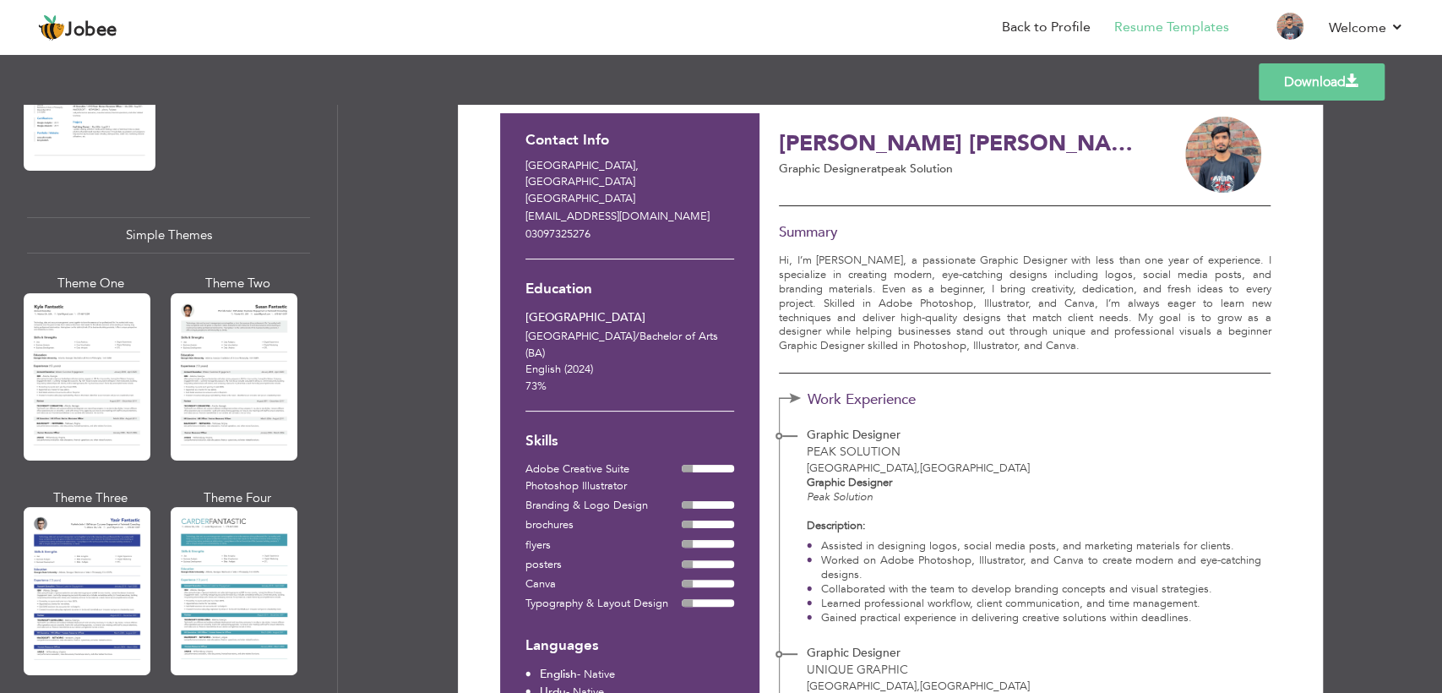
click at [1338, 83] on link "Download" at bounding box center [1321, 81] width 126 height 37
click at [1358, 79] on span at bounding box center [1352, 81] width 14 height 14
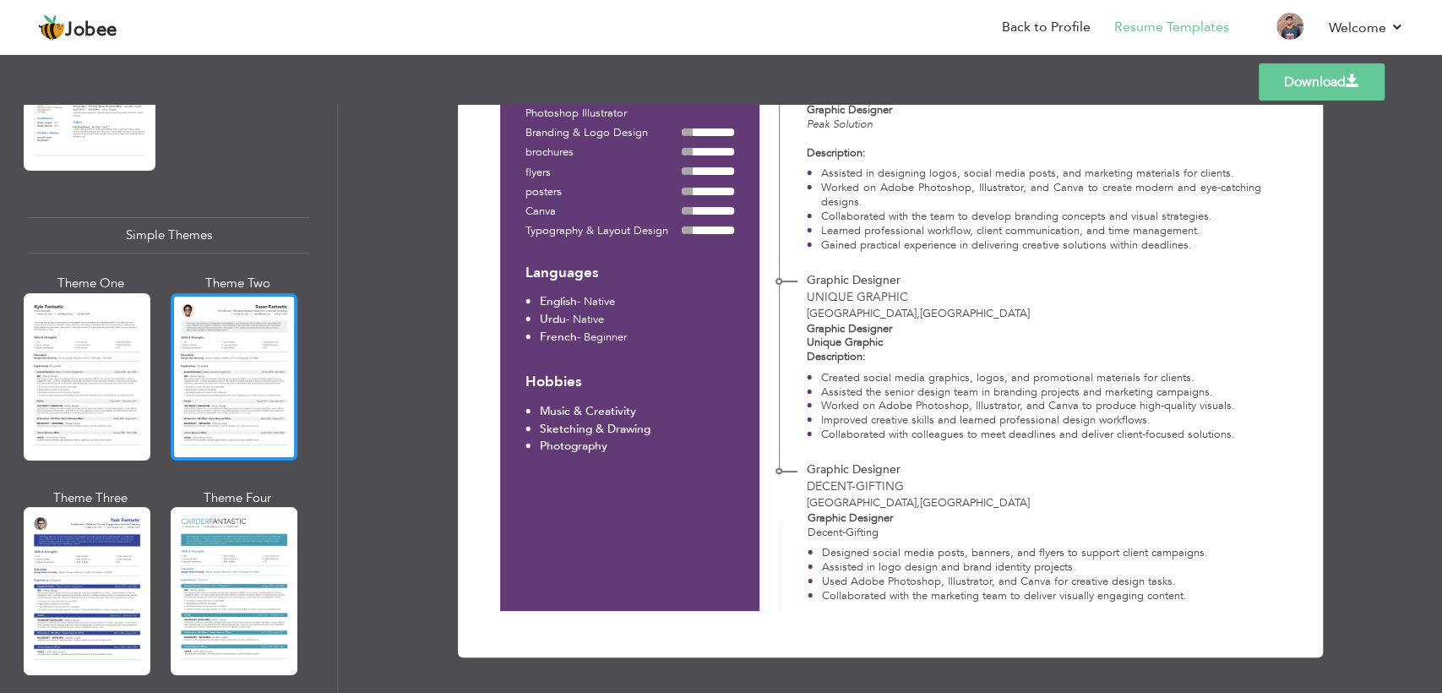
click at [250, 367] on div at bounding box center [234, 376] width 127 height 167
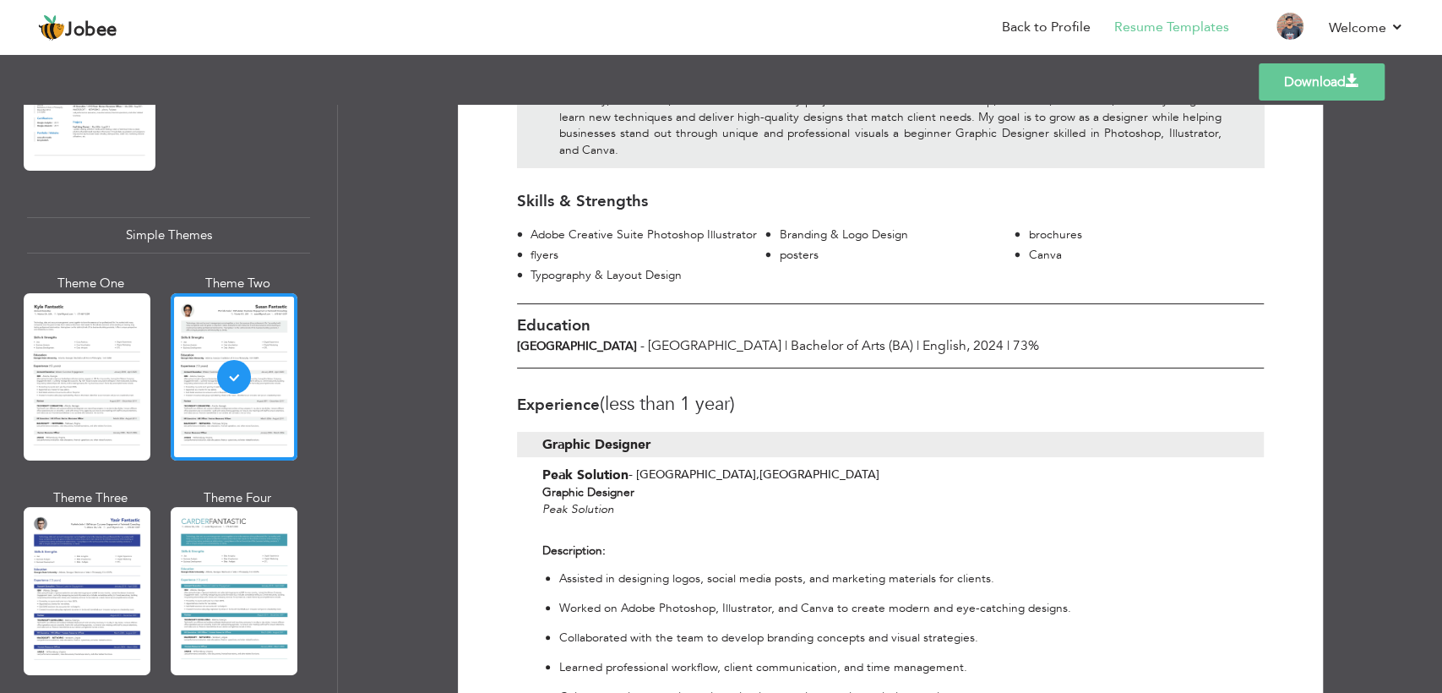
scroll to position [0, 0]
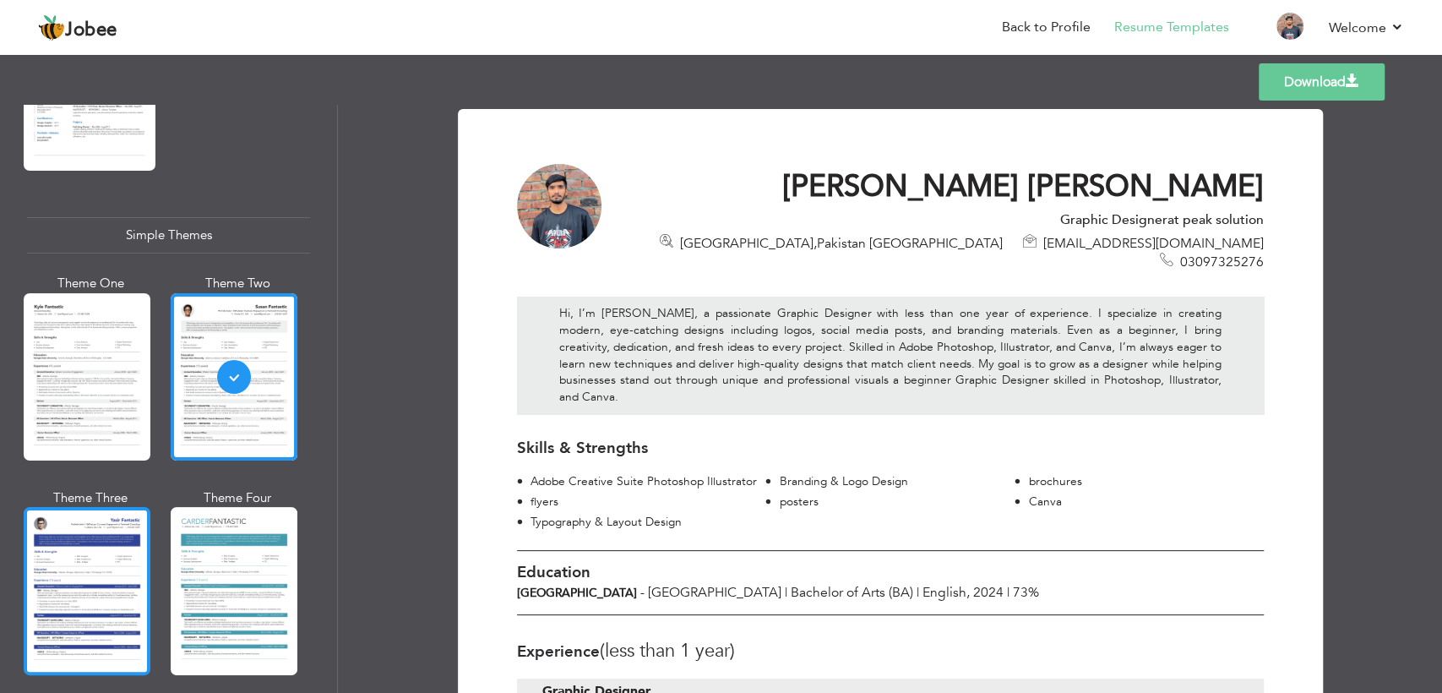
click at [100, 513] on div at bounding box center [87, 590] width 127 height 167
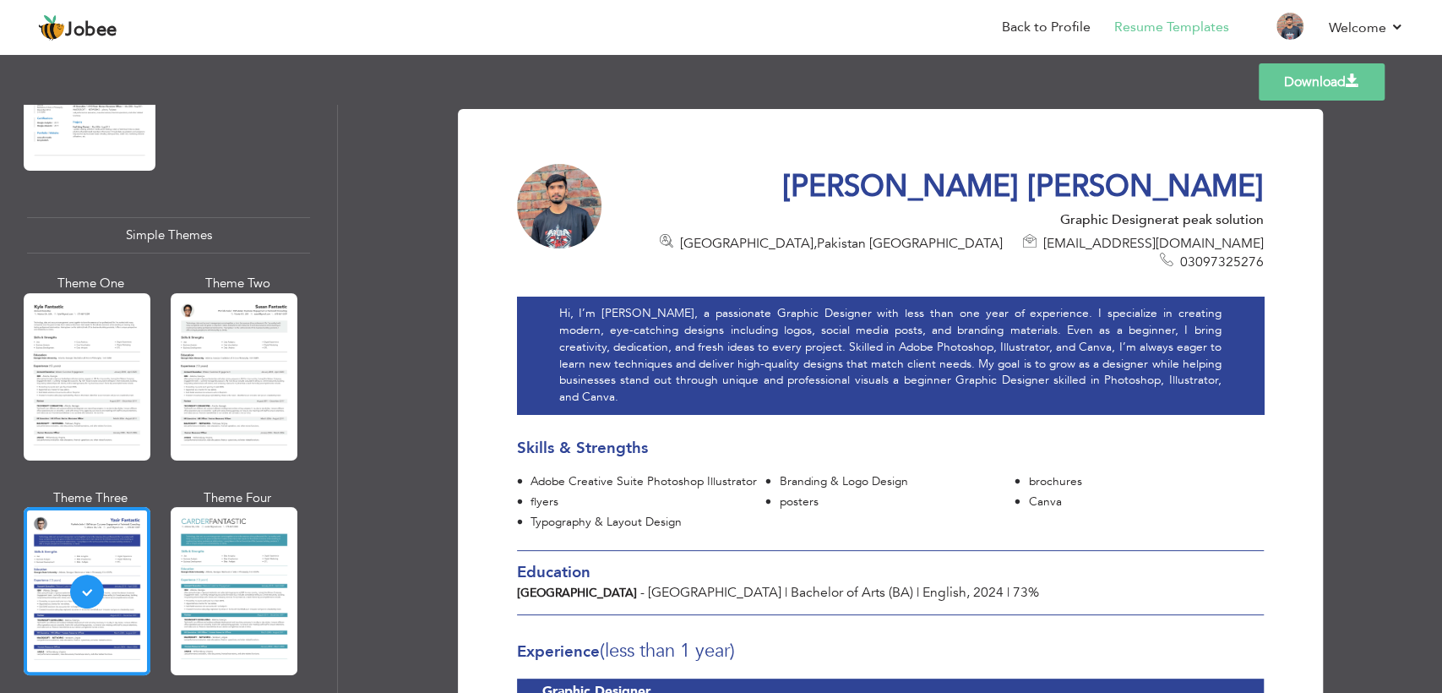
click at [1340, 82] on link "Download" at bounding box center [1321, 81] width 126 height 37
click at [1034, 35] on link "Back to Profile" at bounding box center [1046, 27] width 89 height 19
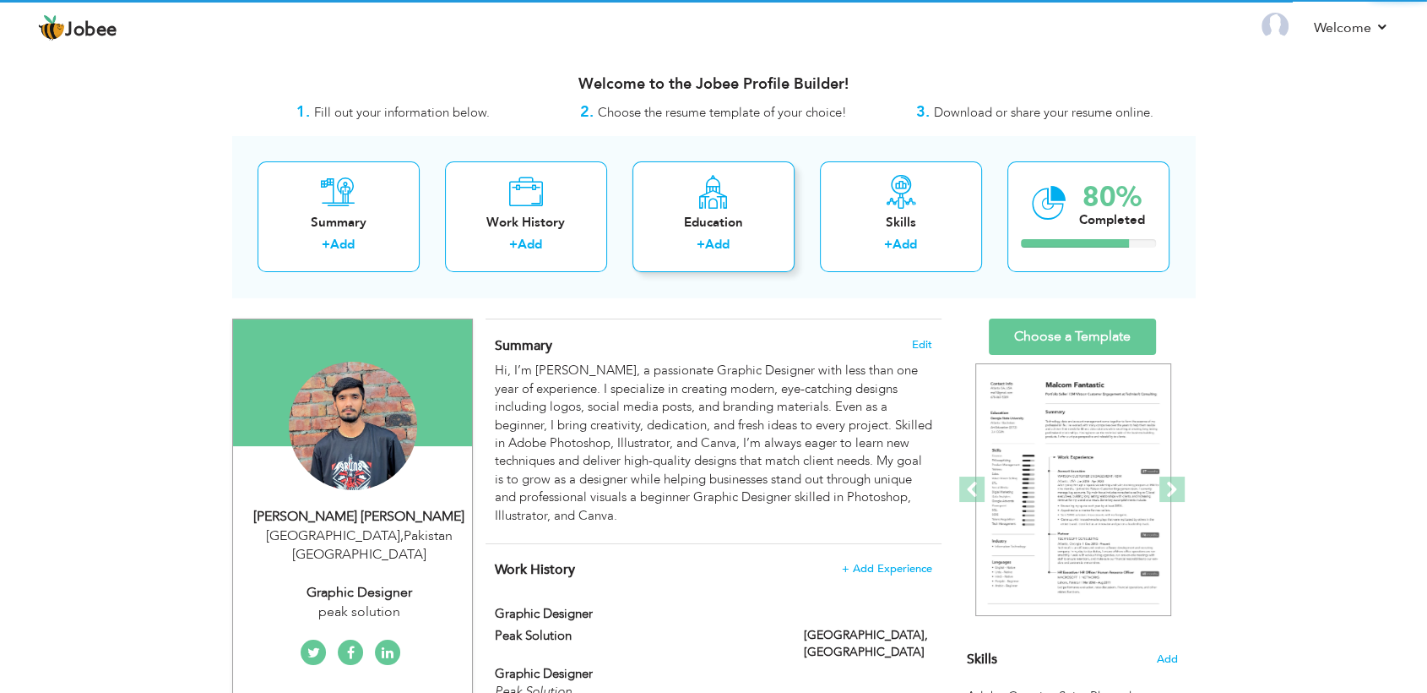
click at [715, 217] on div "Education" at bounding box center [713, 223] width 135 height 18
radio input "true"
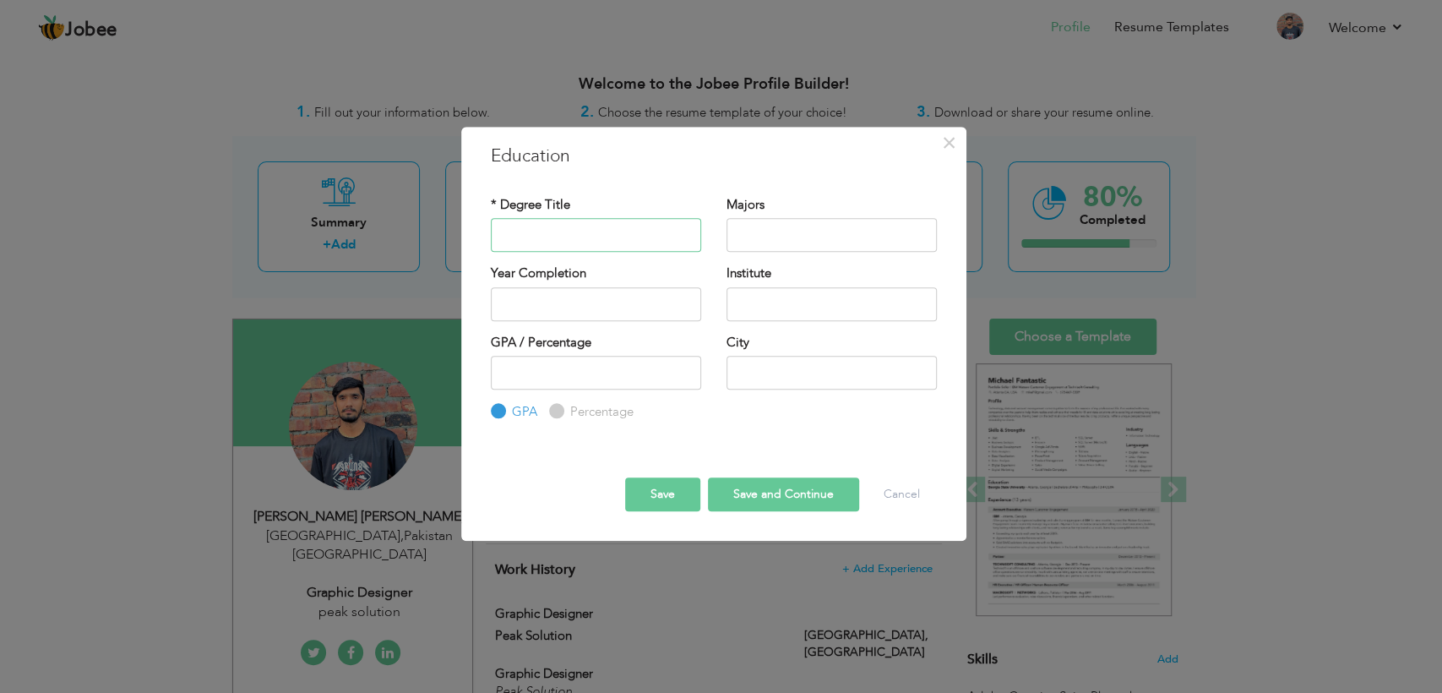
click at [586, 231] on input "text" at bounding box center [596, 235] width 210 height 34
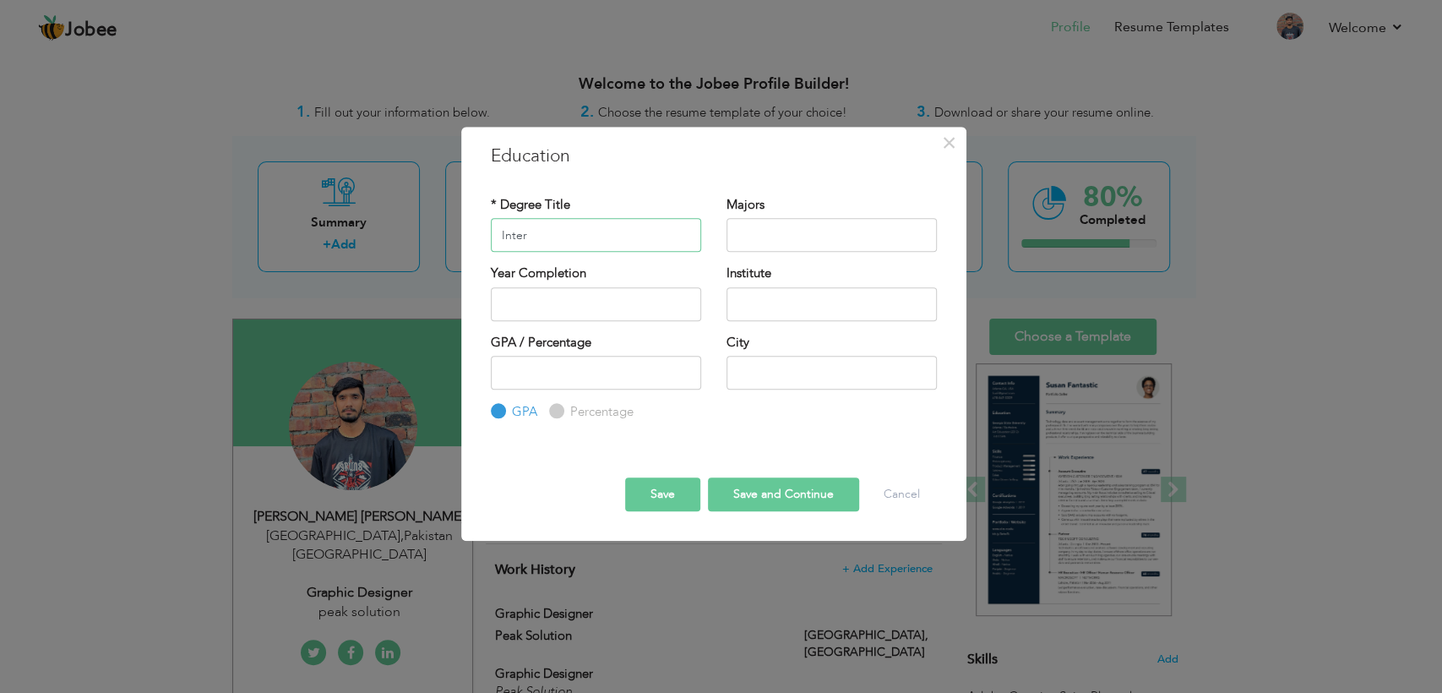
type input "Inter"
click at [778, 232] on input "text" at bounding box center [831, 235] width 210 height 34
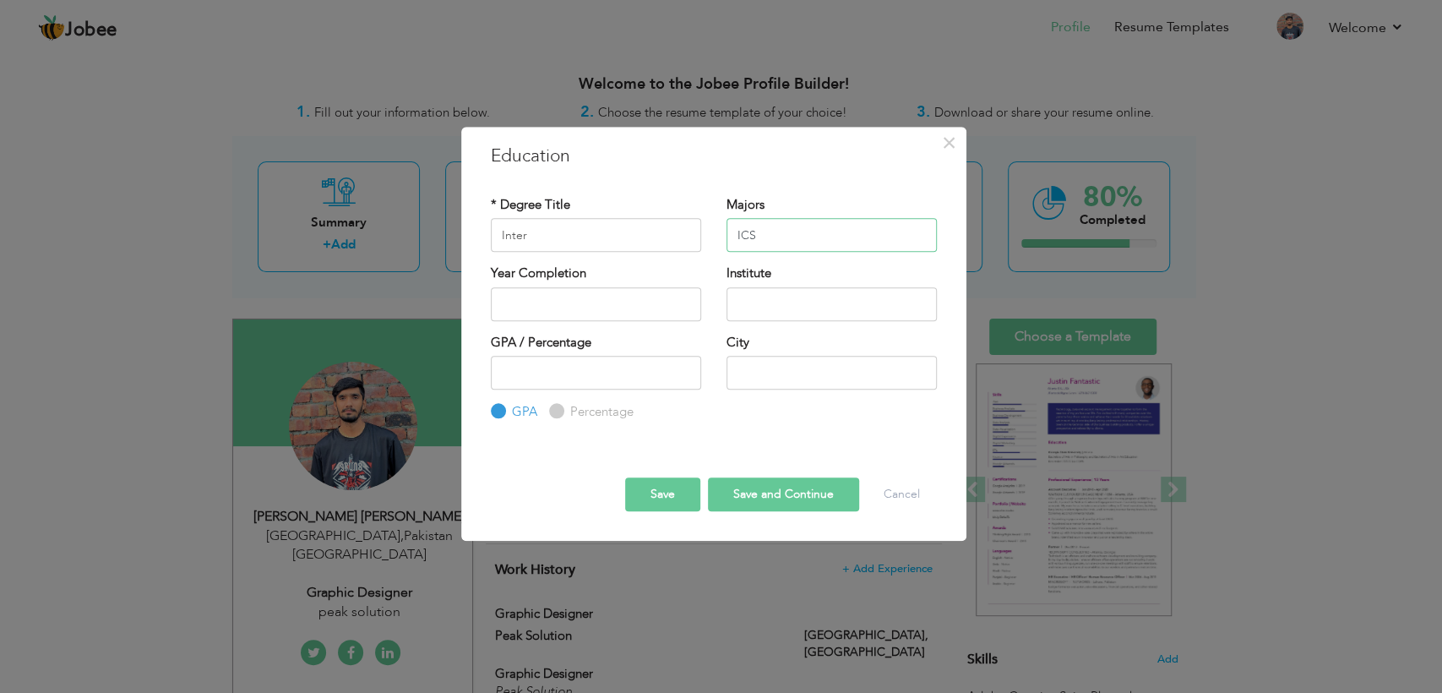
type input "ICS"
click at [549, 241] on input "Inter" at bounding box center [596, 235] width 210 height 34
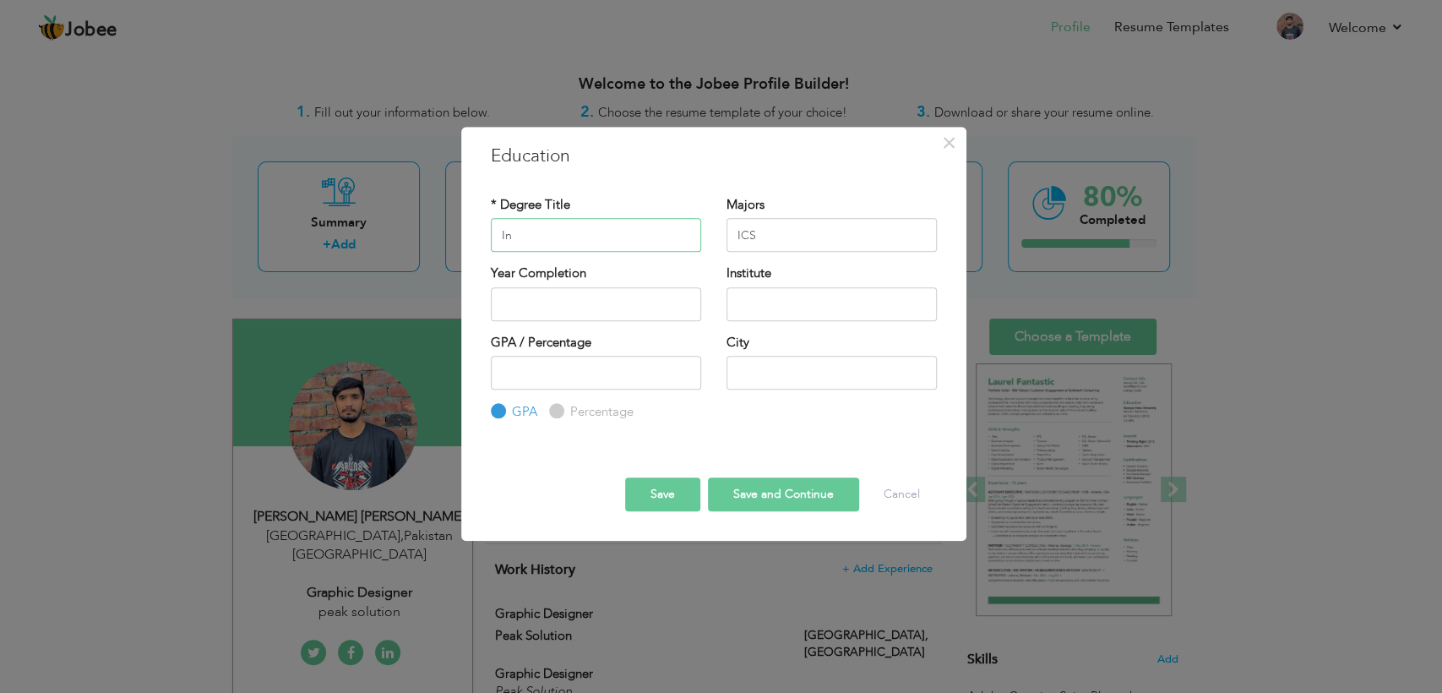
type input "I"
paste input "intermediate"
click at [502, 231] on input "intermediate" at bounding box center [596, 235] width 210 height 34
click at [502, 234] on input "intermediate" at bounding box center [596, 235] width 210 height 34
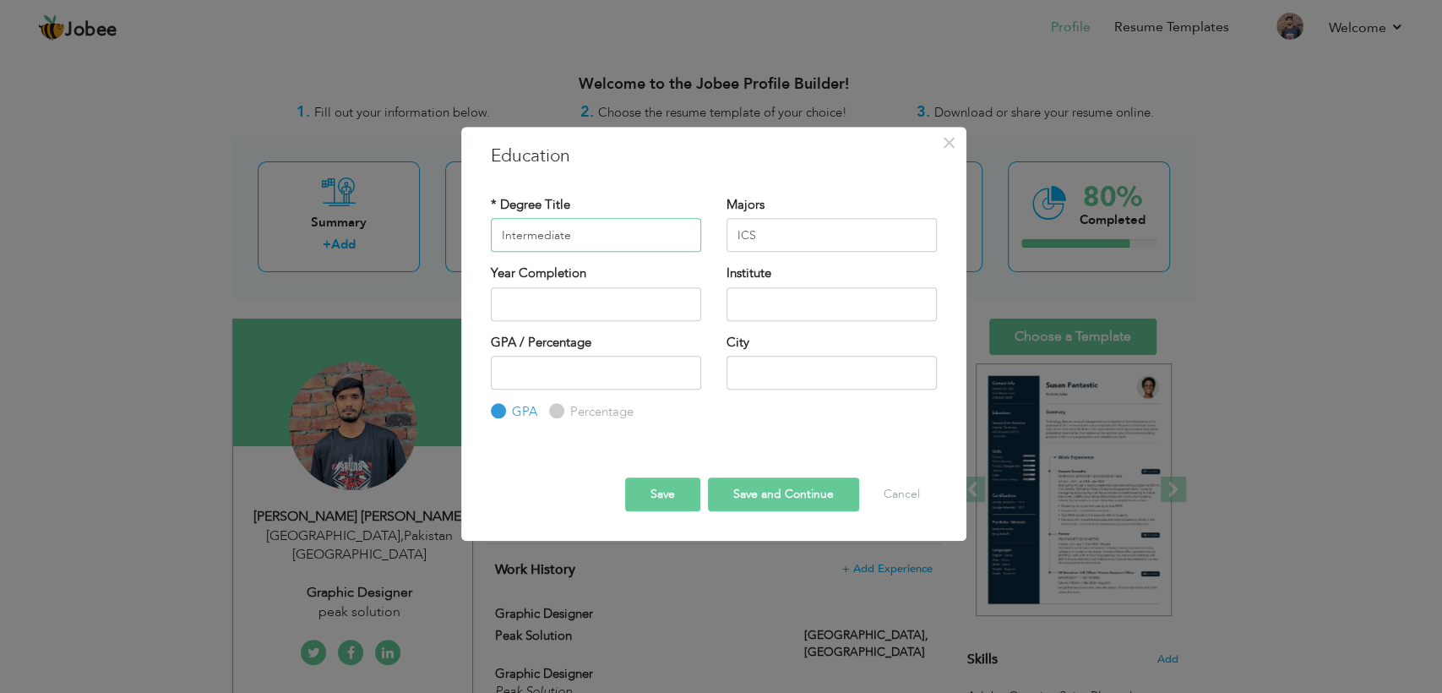
type input "Intermediate"
click at [534, 313] on input "2025" at bounding box center [596, 304] width 210 height 34
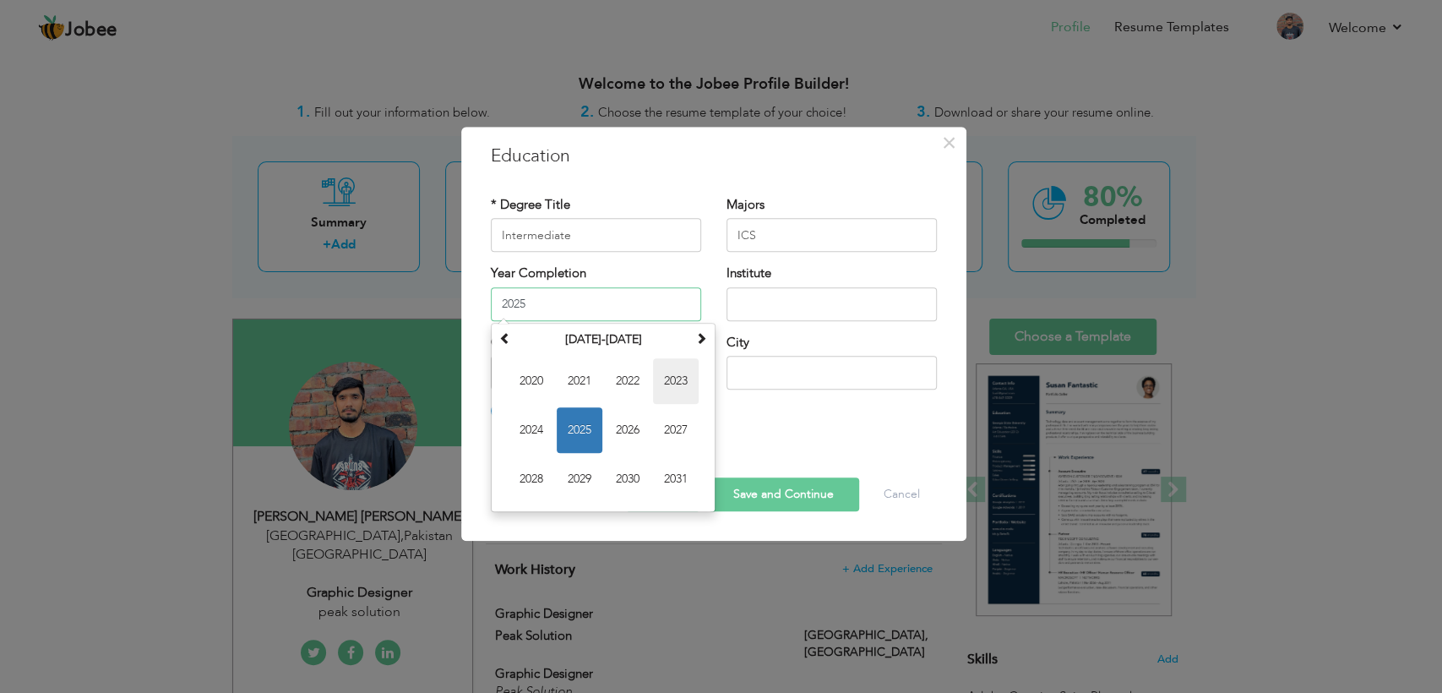
click at [663, 379] on span "2023" at bounding box center [676, 381] width 46 height 46
type input "2023"
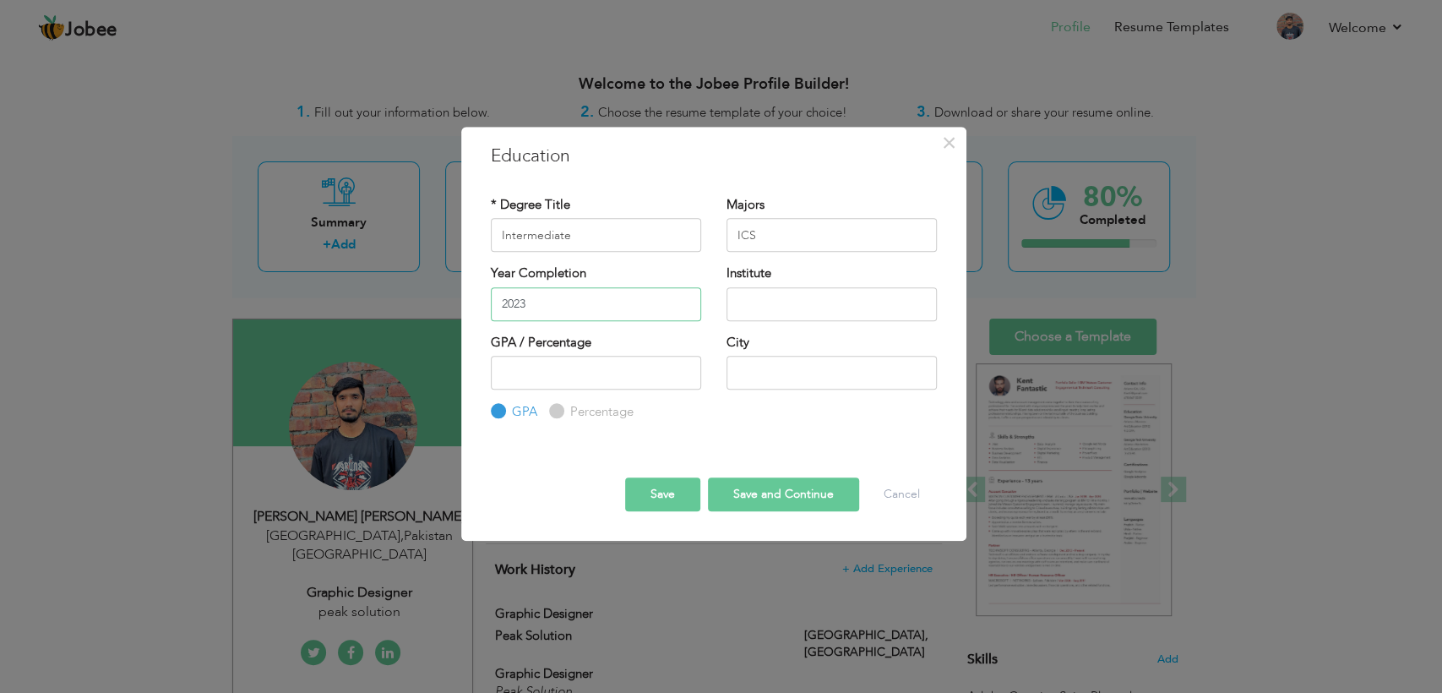
drag, startPoint x: 530, startPoint y: 303, endPoint x: 373, endPoint y: 302, distance: 157.1
click at [373, 302] on div "× Education * Degree Title Intermediate Majors ICS Year Completion" at bounding box center [721, 346] width 1442 height 693
drag, startPoint x: 373, startPoint y: 302, endPoint x: 508, endPoint y: 306, distance: 135.2
click at [508, 306] on div "× Education * Degree Title Intermediate Majors ICS Year Completion" at bounding box center [721, 346] width 1442 height 693
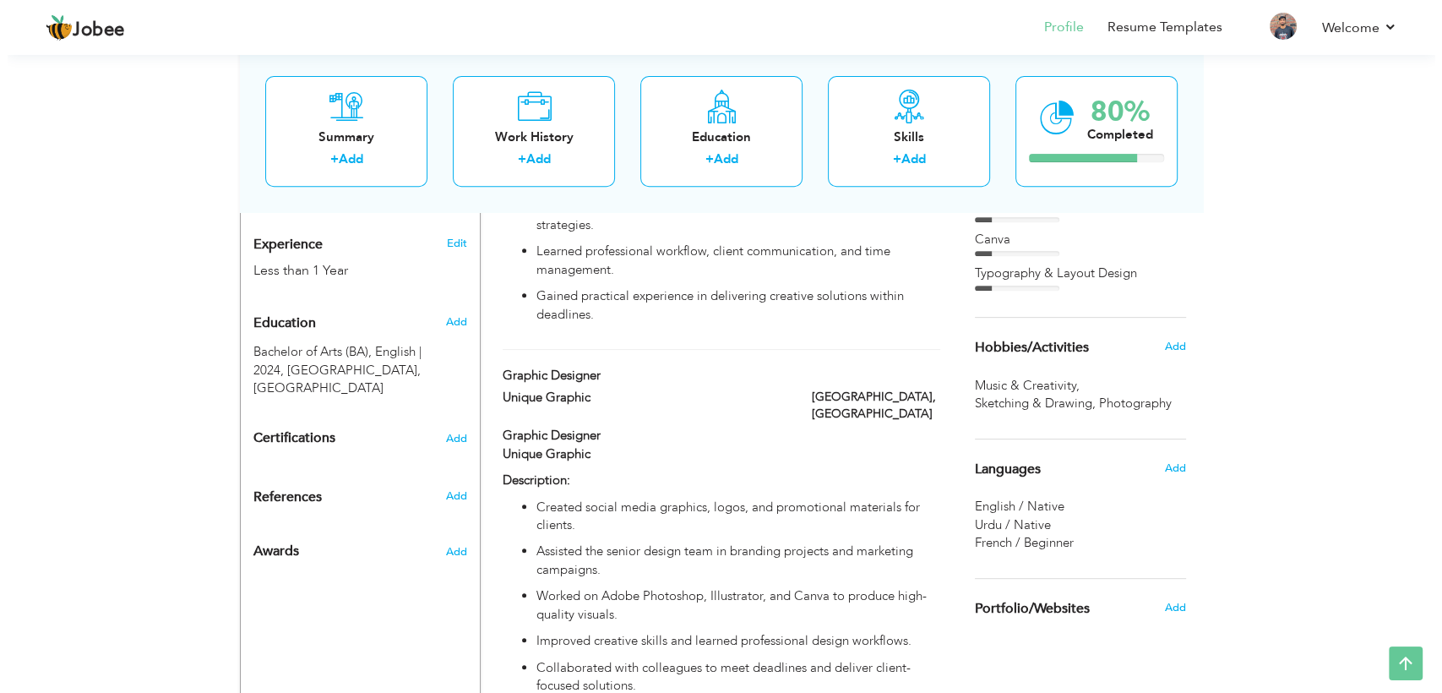
scroll to position [519, 0]
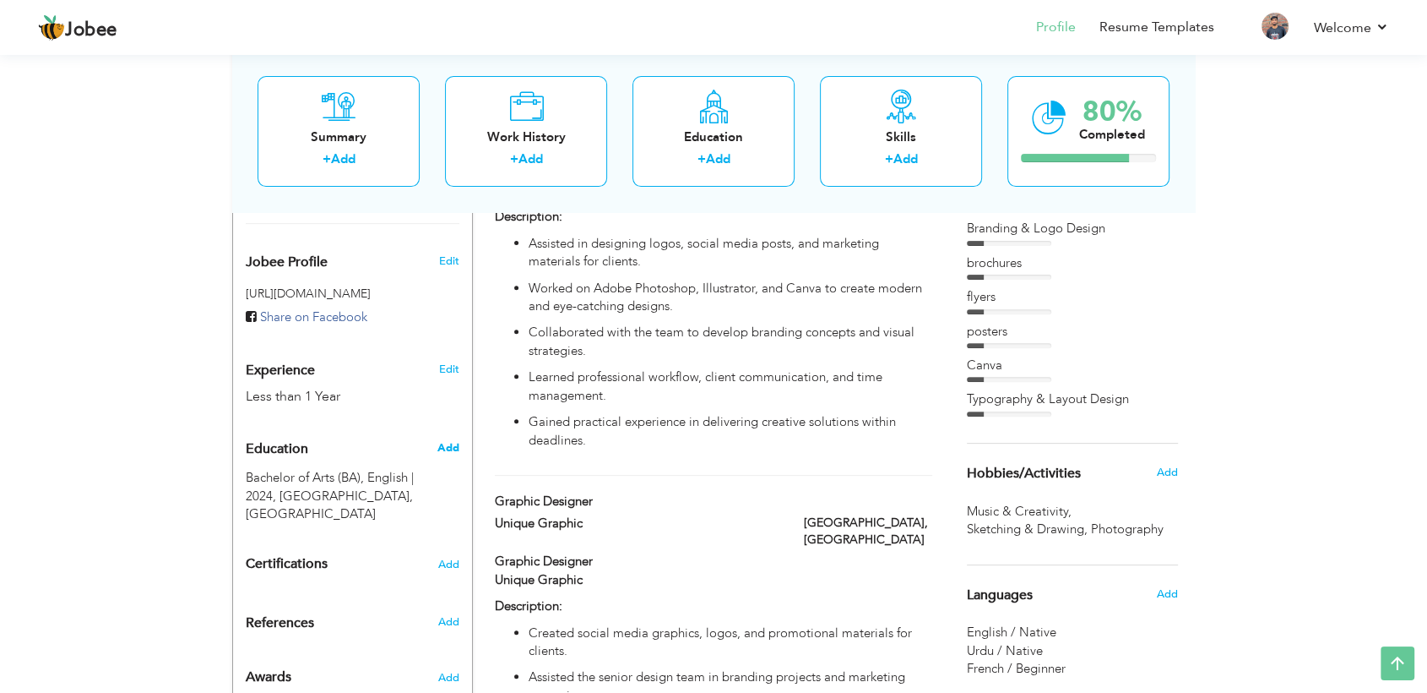
click at [443, 440] on span "Add" at bounding box center [448, 447] width 22 height 15
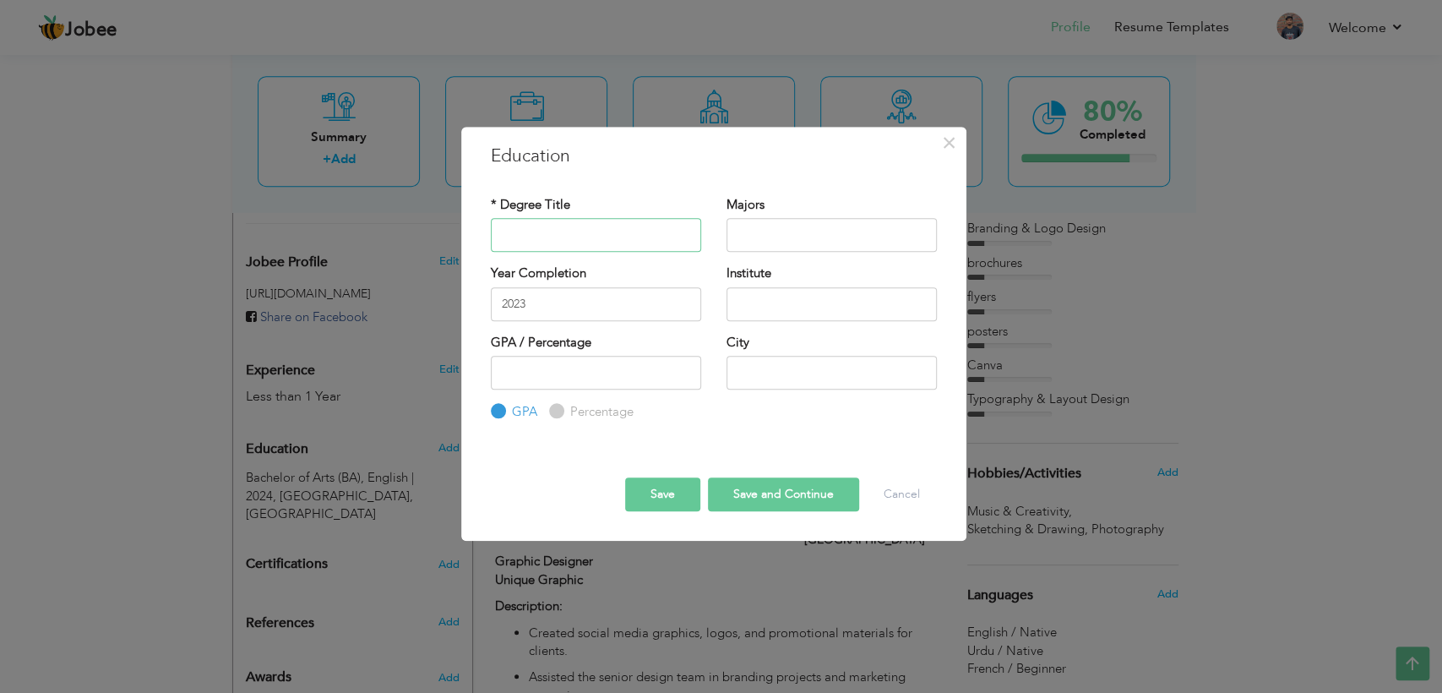
paste input "intermediate"
click at [502, 231] on input "intermediate" at bounding box center [596, 235] width 210 height 34
click at [503, 232] on input "intermediate" at bounding box center [596, 235] width 210 height 34
type input "Intermediate"
click at [803, 245] on input "text" at bounding box center [831, 235] width 210 height 34
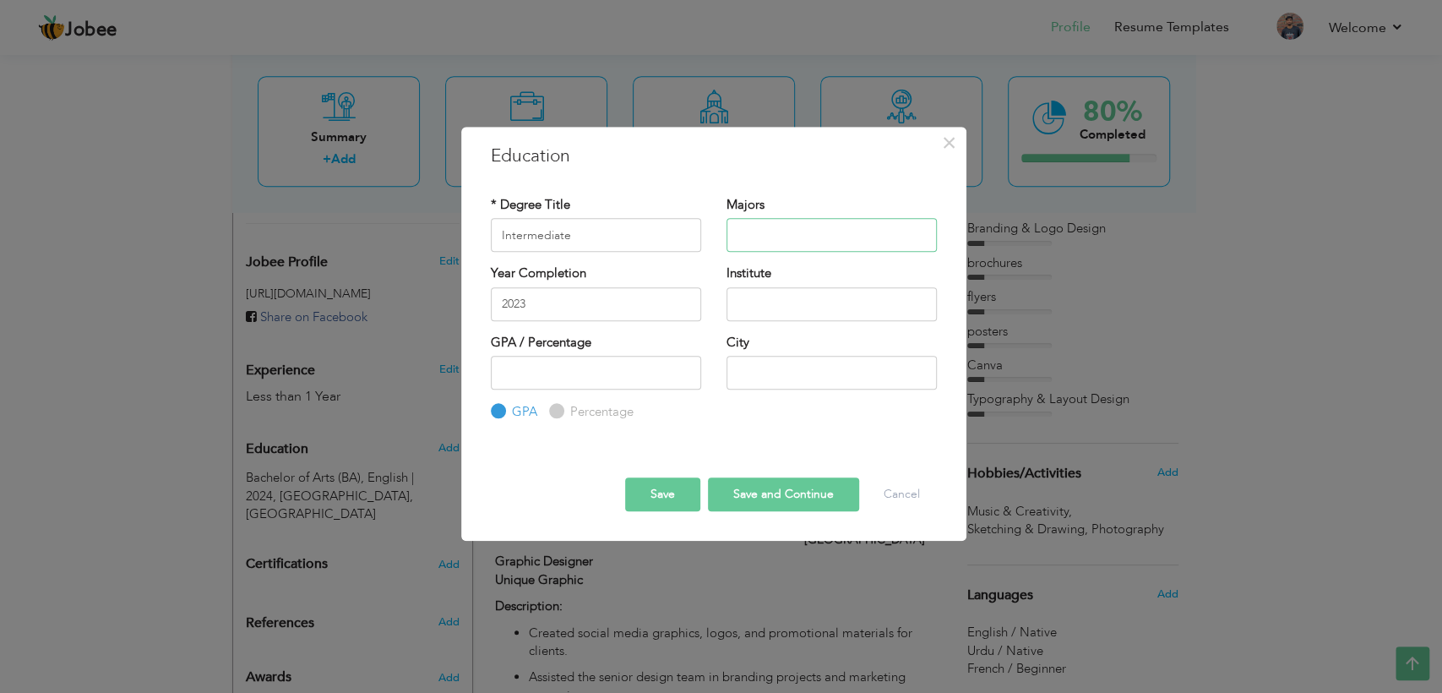
type input "ICS"
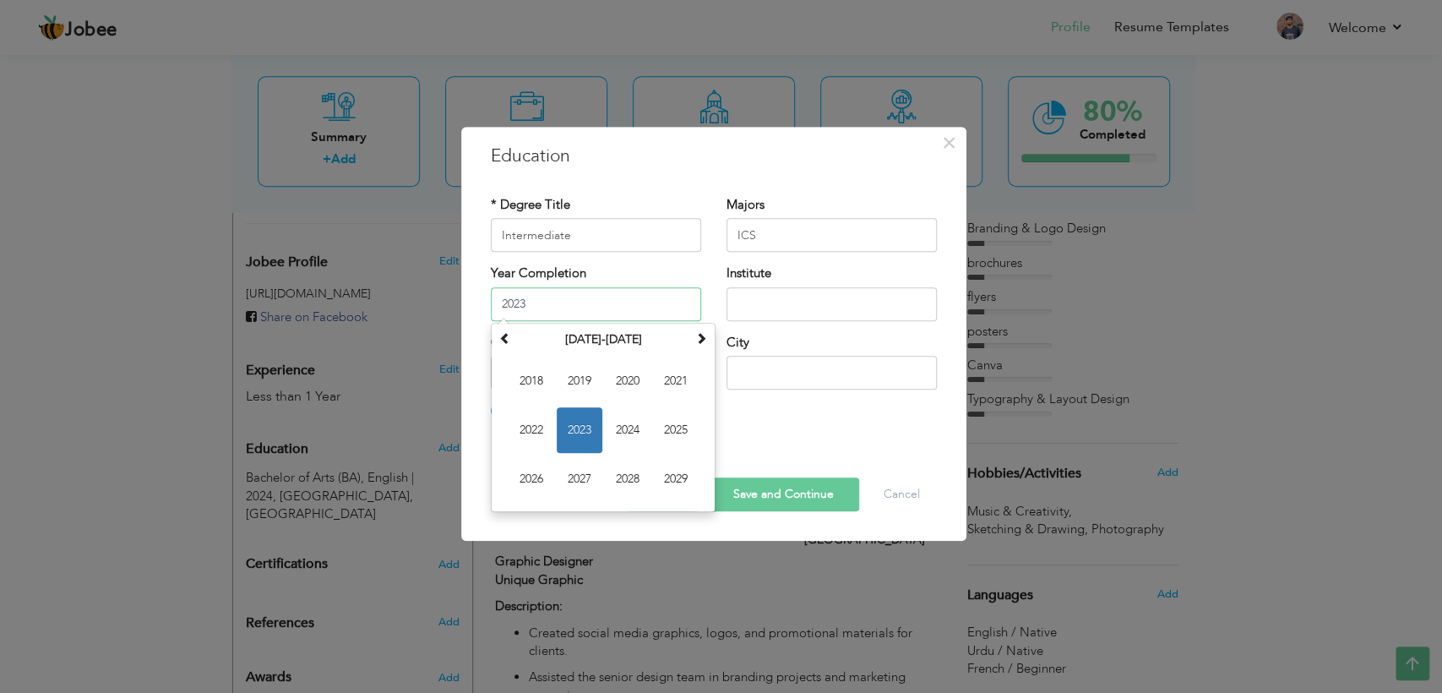
click at [519, 301] on input "2023" at bounding box center [596, 304] width 210 height 34
click at [525, 413] on span "2022" at bounding box center [531, 430] width 46 height 46
type input "2022"
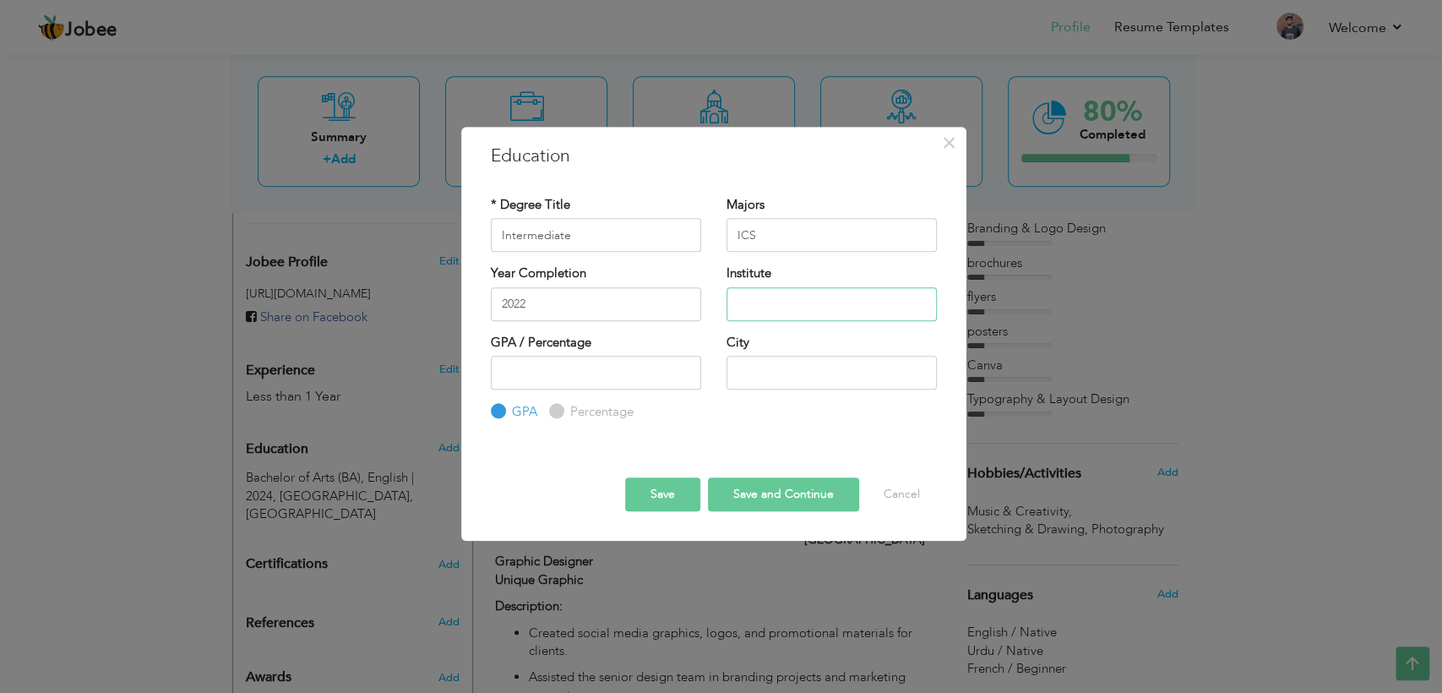
click at [797, 301] on input "text" at bounding box center [831, 304] width 210 height 34
type input "[GEOGRAPHIC_DATA]"
click at [560, 400] on div "GPA Percentage" at bounding box center [596, 389] width 210 height 66
click at [558, 409] on input "Percentage" at bounding box center [554, 411] width 11 height 11
radio input "true"
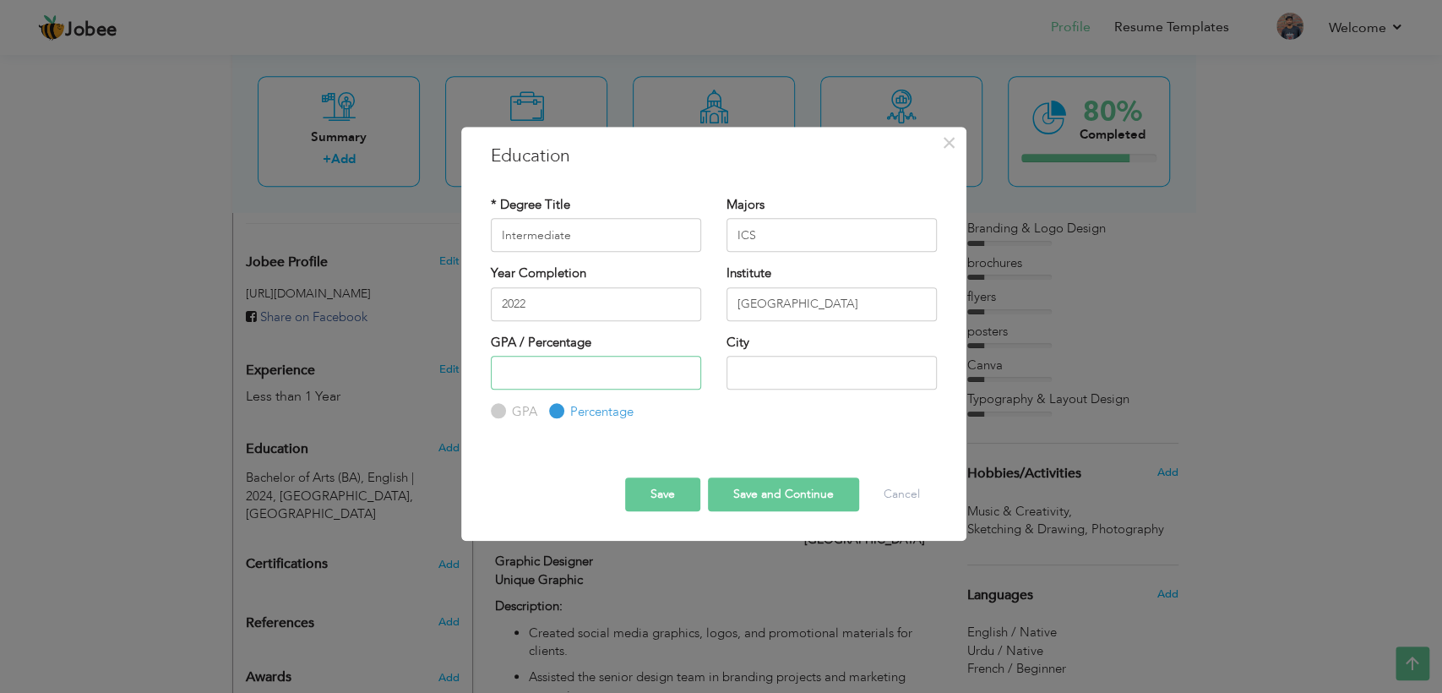
click at [524, 379] on input "number" at bounding box center [596, 373] width 210 height 34
type input "72"
click at [785, 366] on input "text" at bounding box center [831, 373] width 210 height 34
type input "[GEOGRAPHIC_DATA]"
click at [762, 502] on button "Save and Continue" at bounding box center [783, 494] width 151 height 34
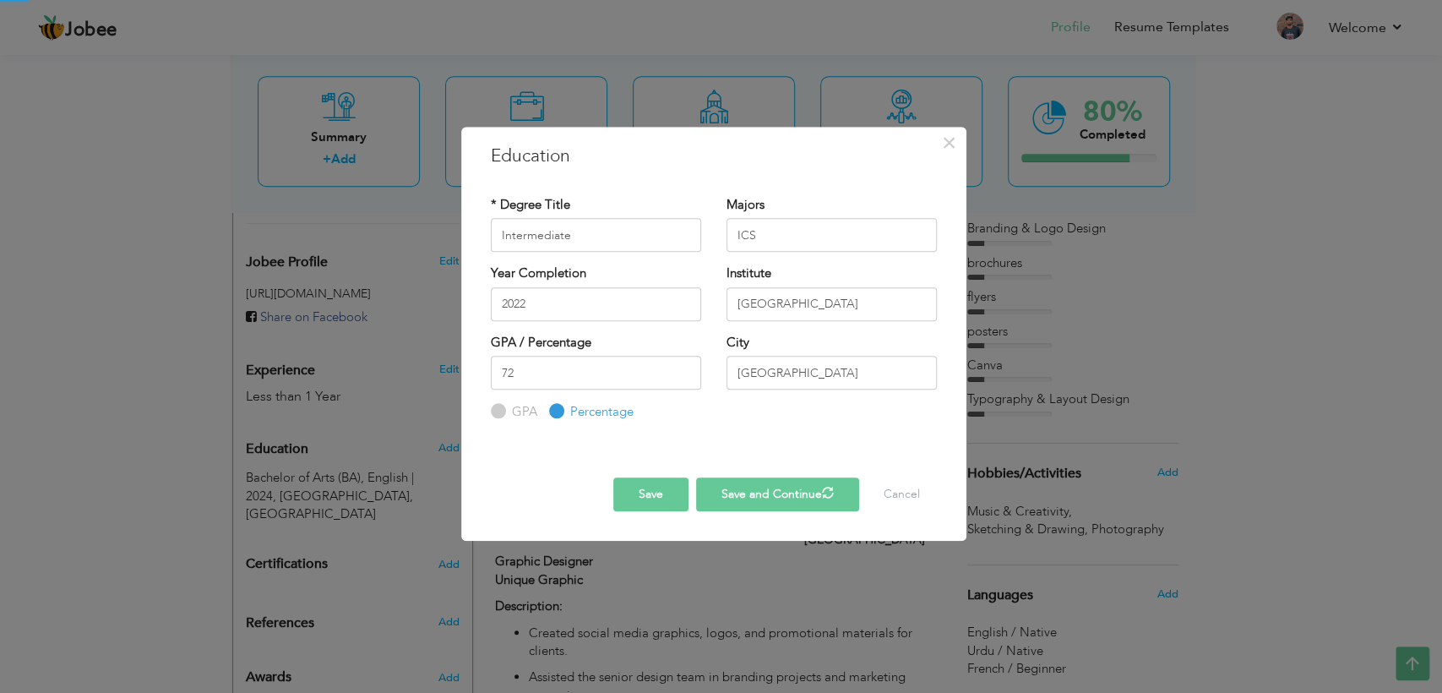
radio input "true"
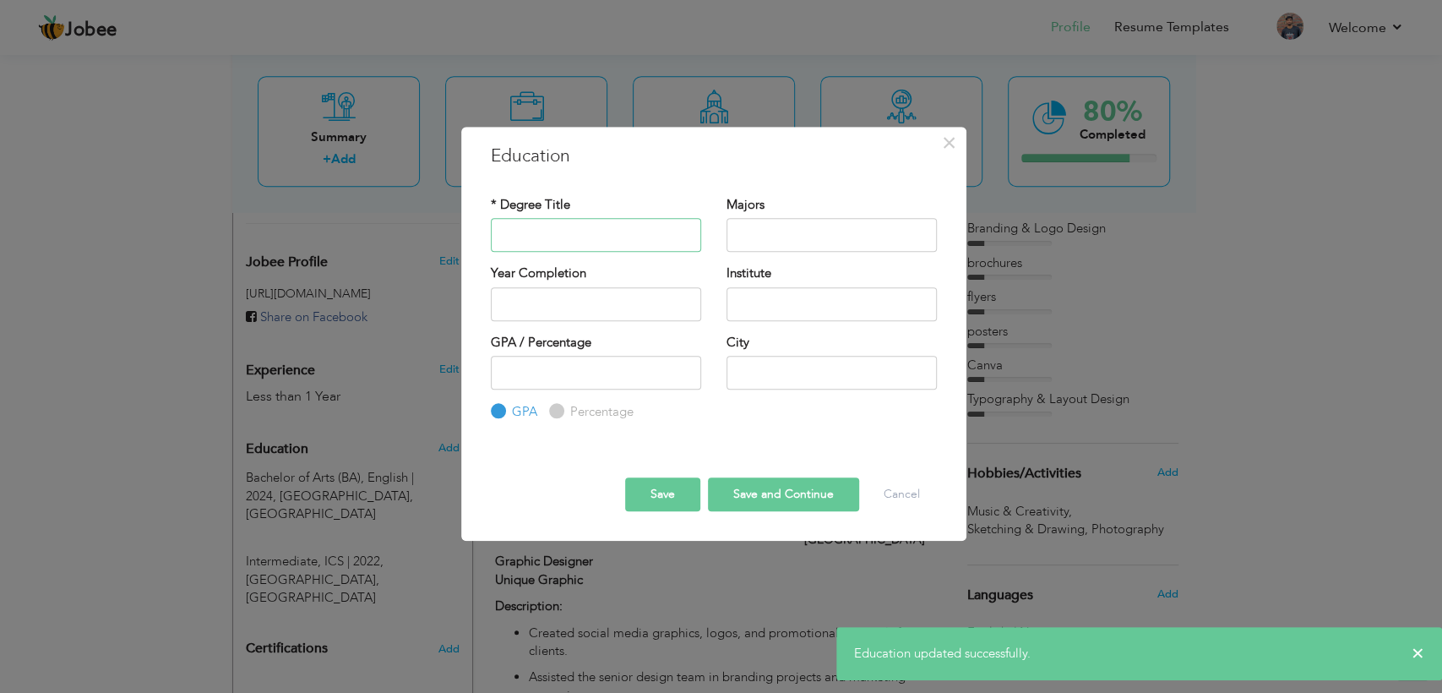
click at [560, 231] on input "text" at bounding box center [596, 235] width 210 height 34
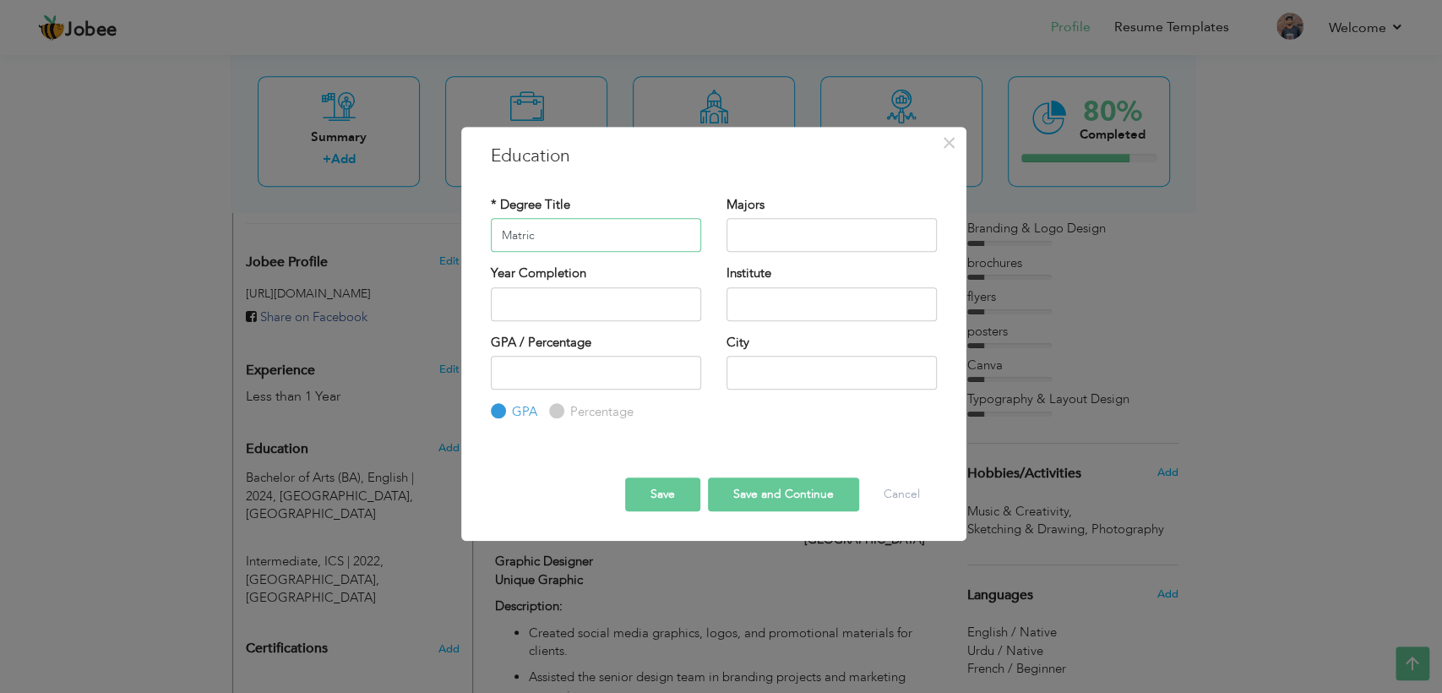
type input "Matric"
click at [790, 232] on input "text" at bounding box center [831, 235] width 210 height 34
type input "S"
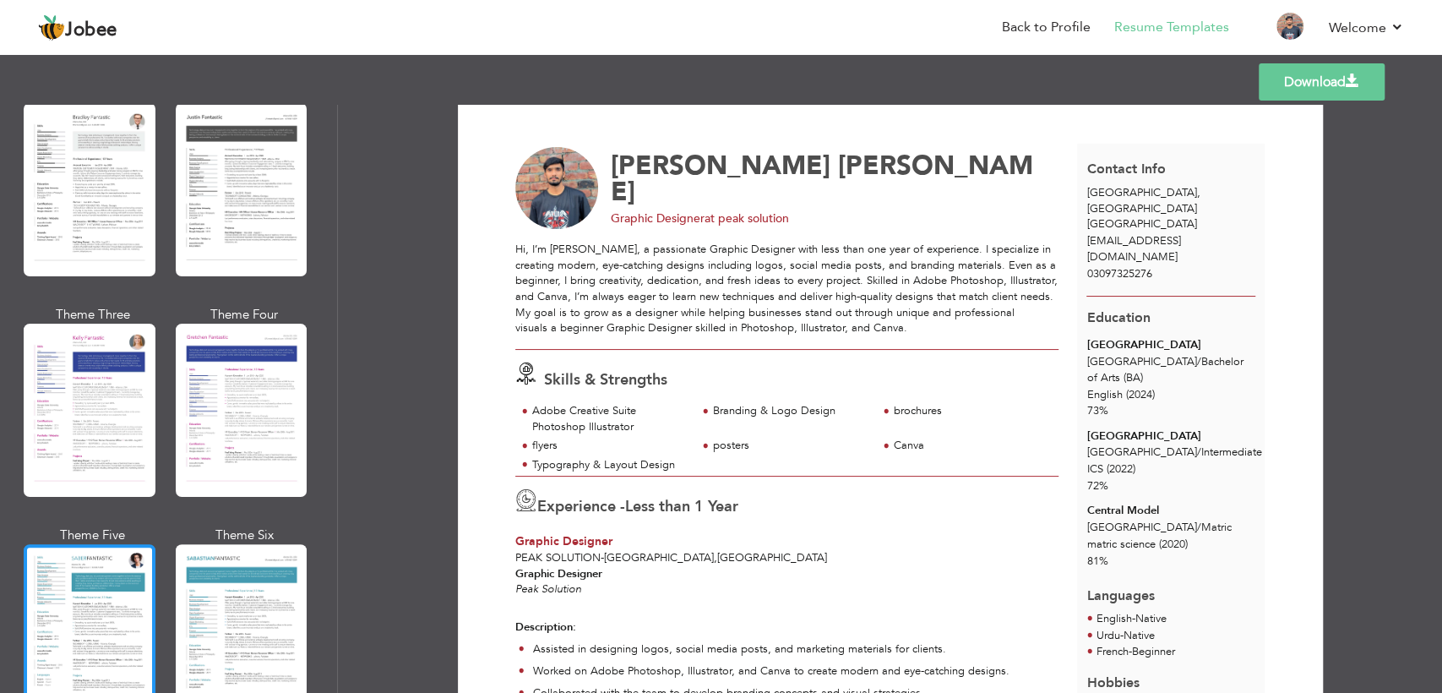
scroll to position [2099, 0]
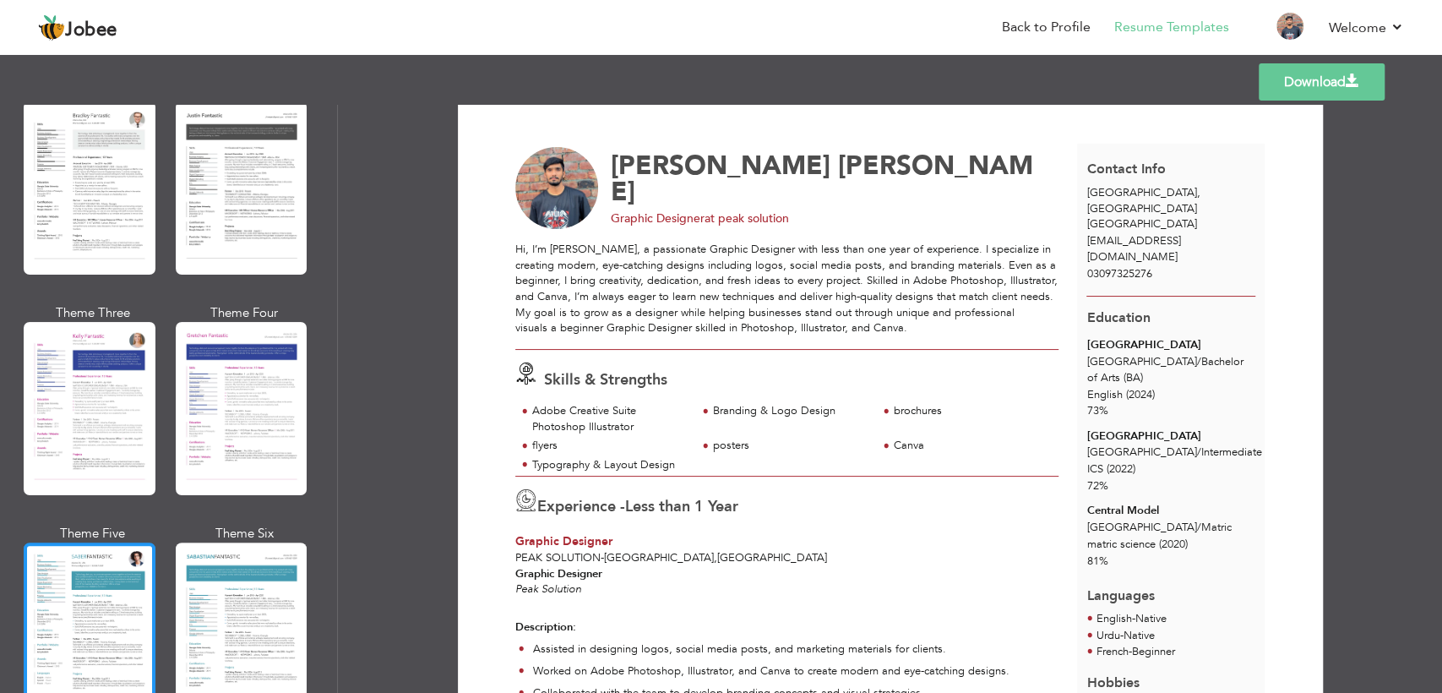
click at [62, 385] on div at bounding box center [90, 408] width 132 height 173
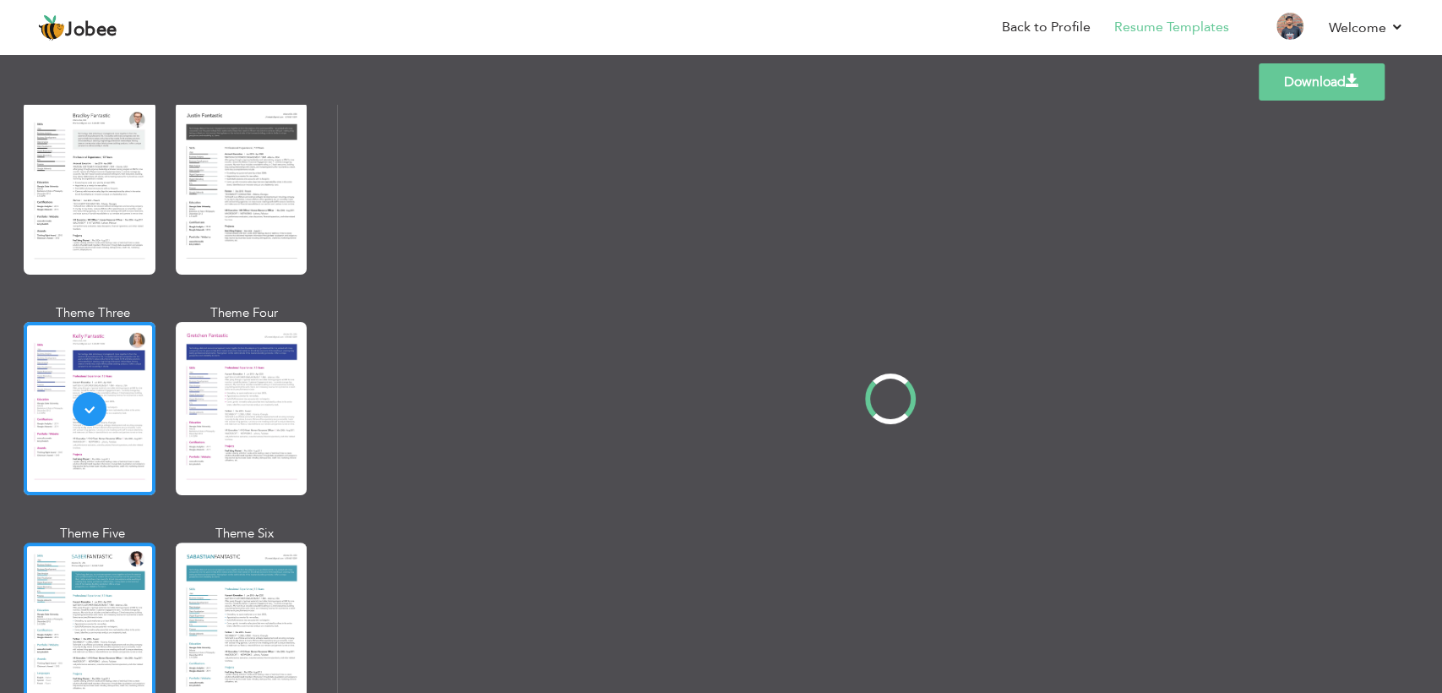
scroll to position [0, 0]
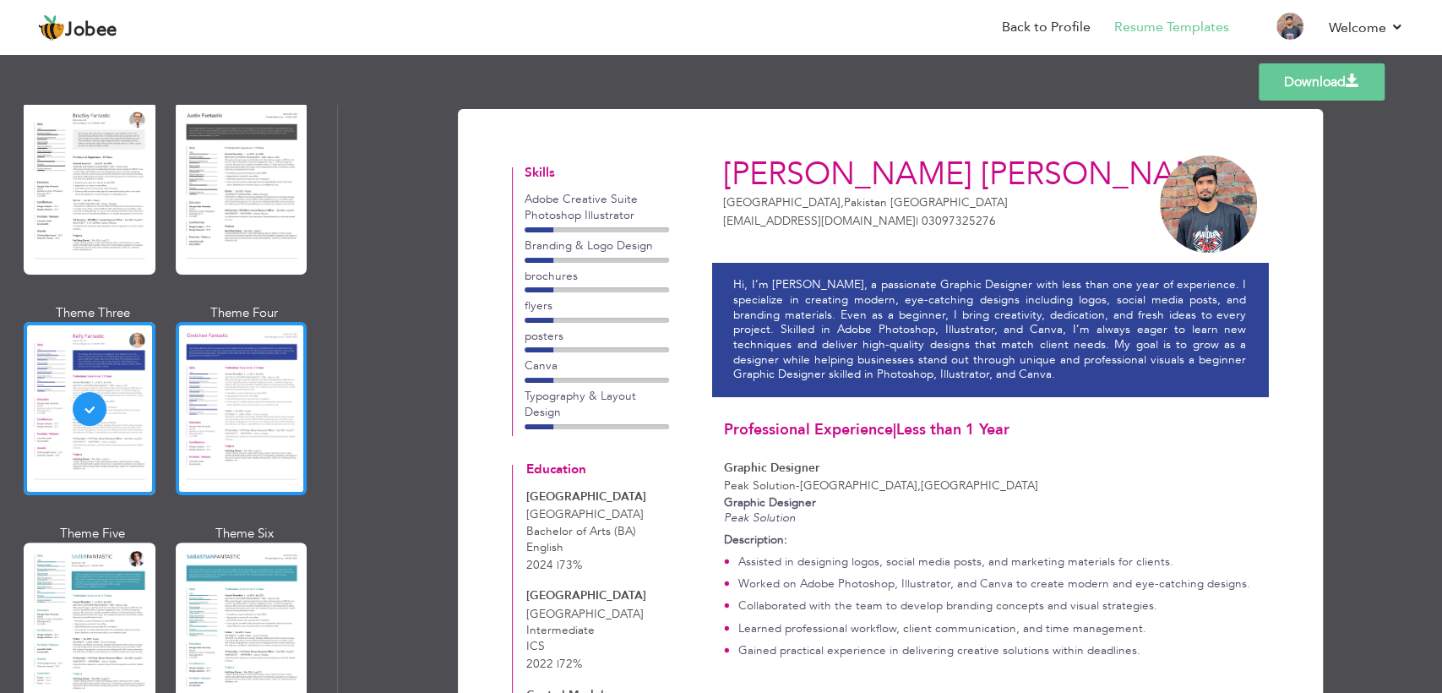
click at [236, 386] on div at bounding box center [242, 408] width 132 height 173
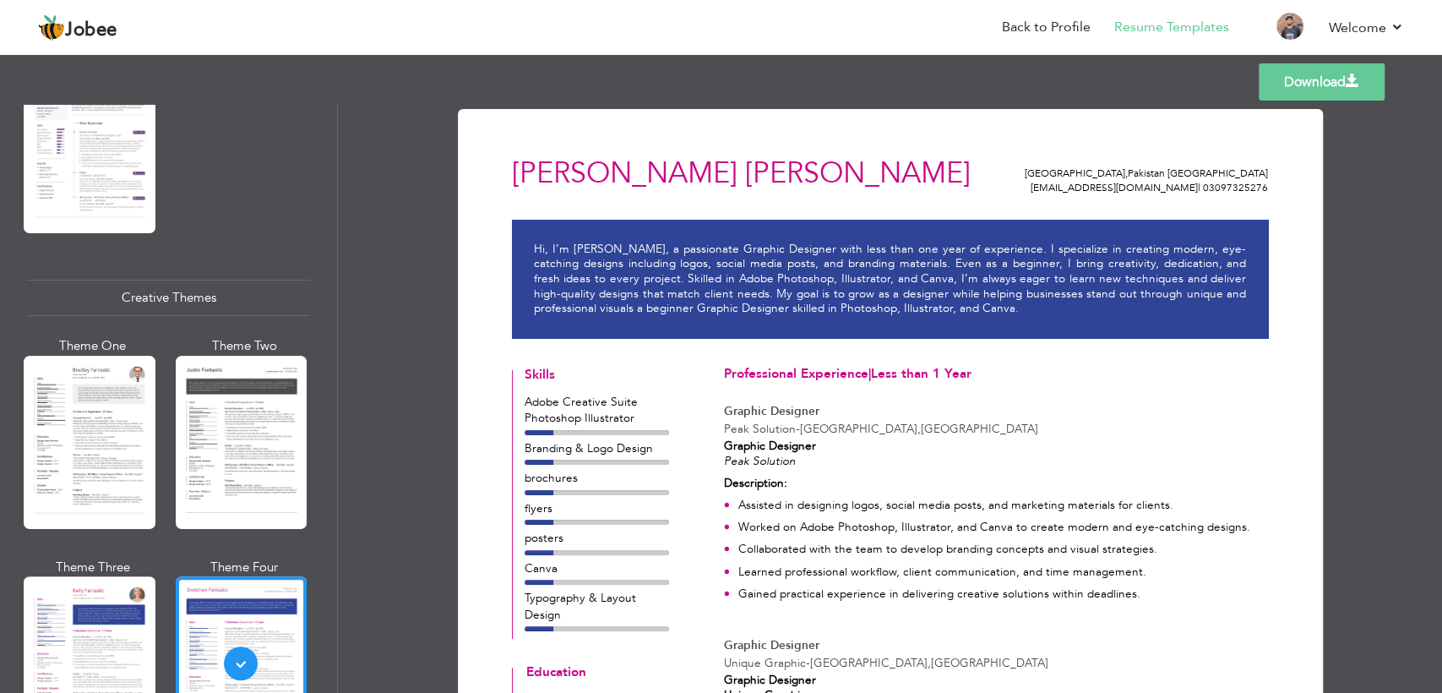
scroll to position [1828, 0]
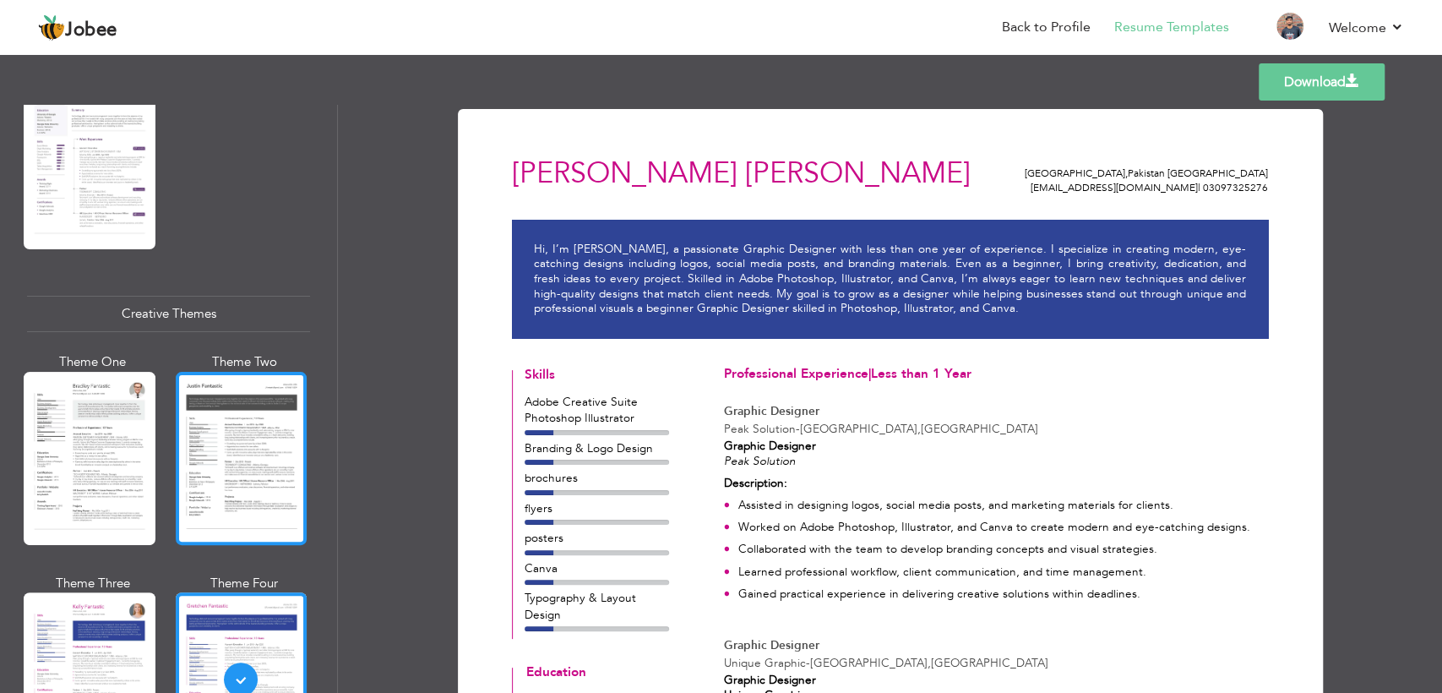
click at [183, 409] on div at bounding box center [242, 458] width 132 height 173
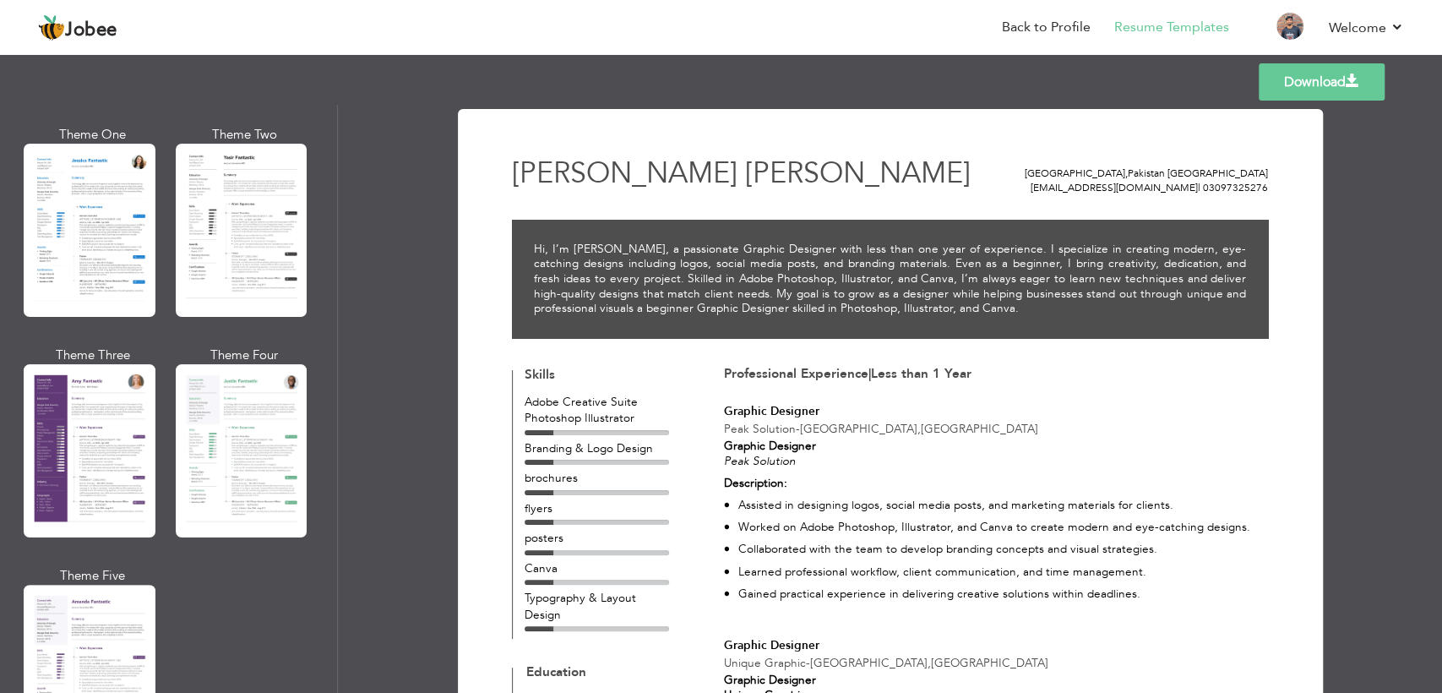
scroll to position [1317, 0]
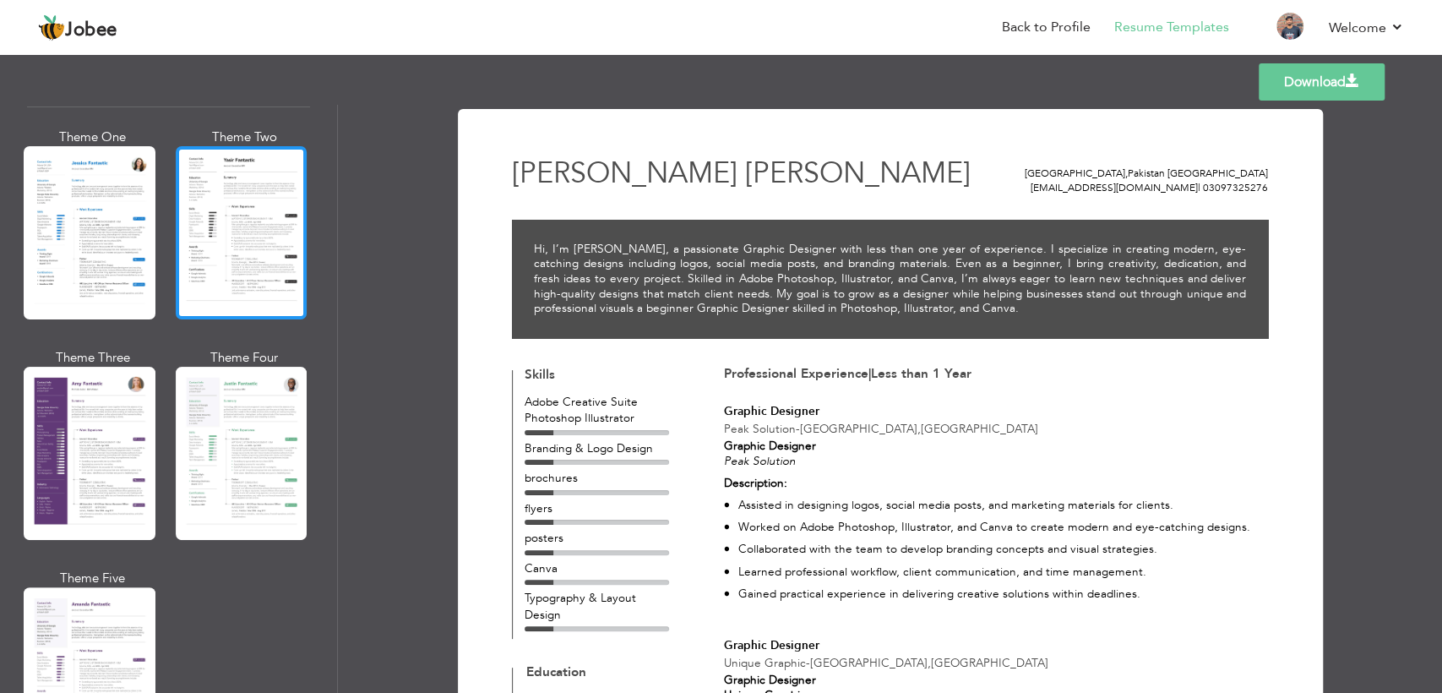
click at [243, 258] on div at bounding box center [242, 232] width 132 height 173
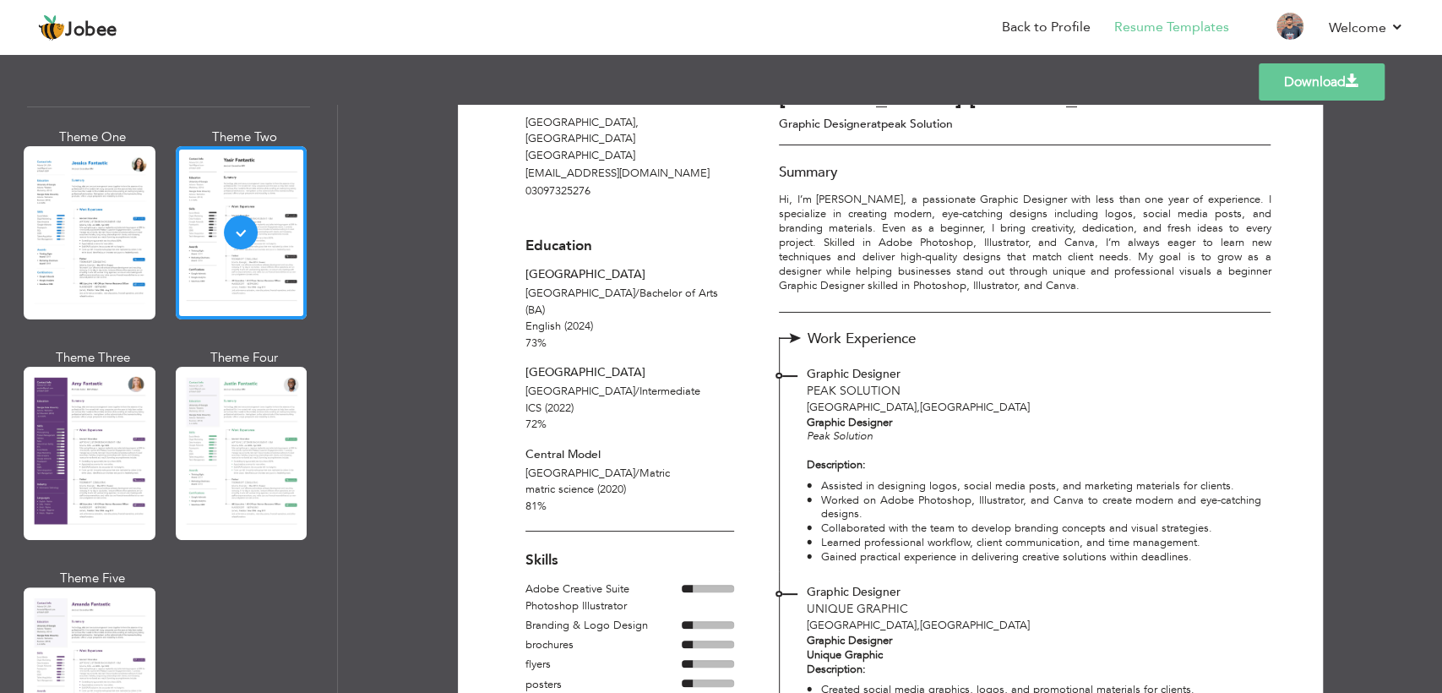
scroll to position [57, 0]
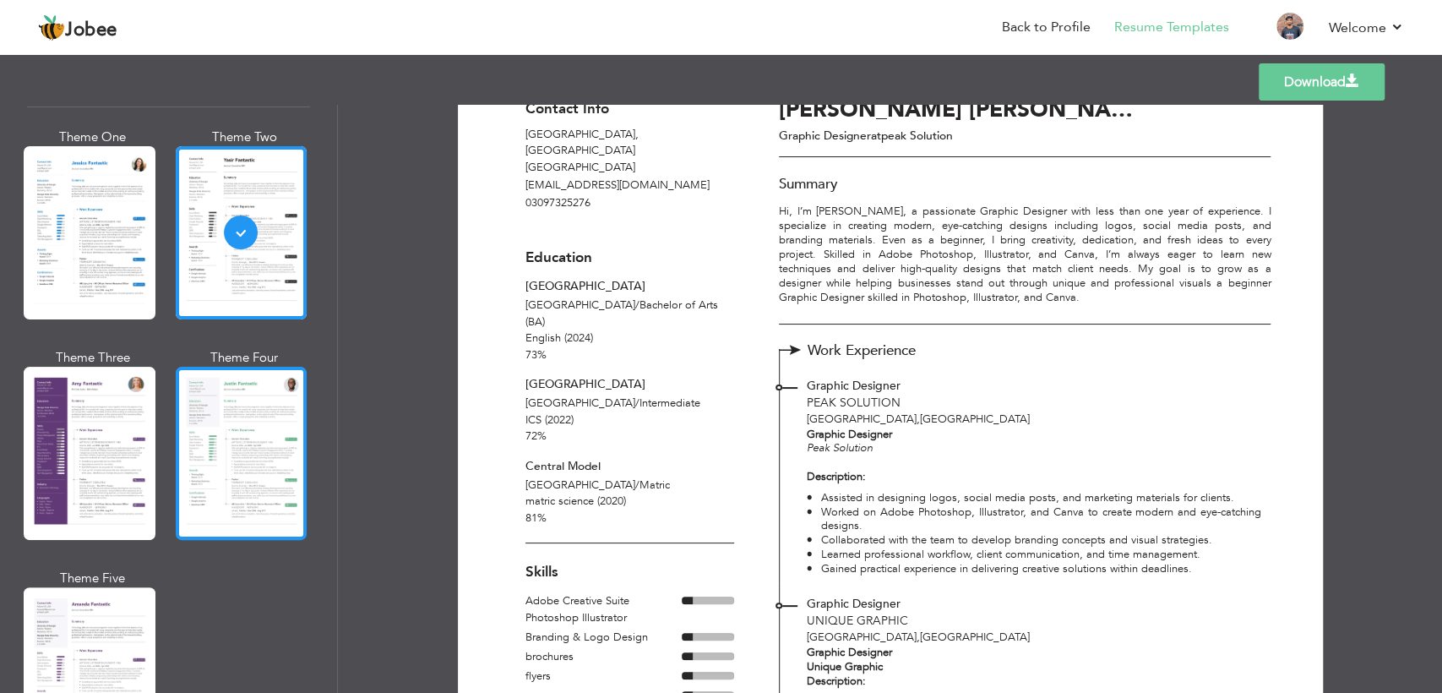
click at [195, 425] on div at bounding box center [242, 453] width 132 height 173
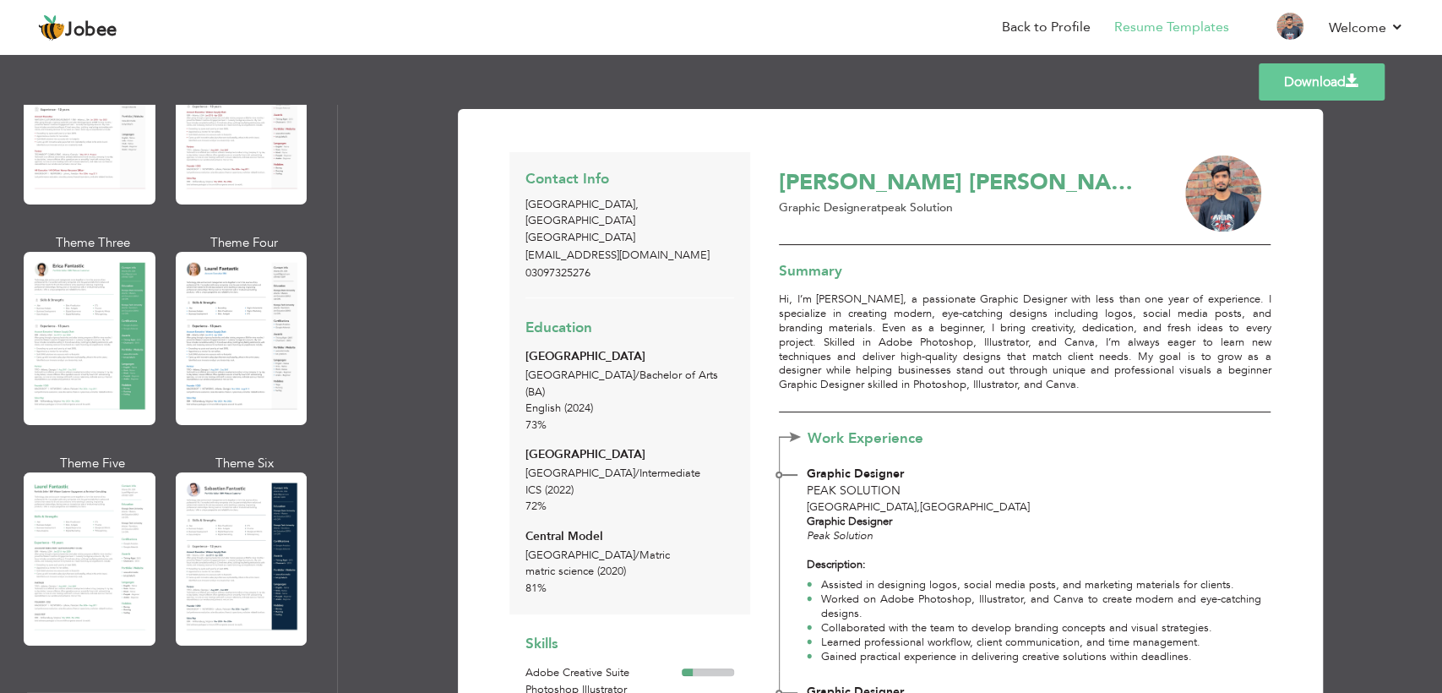
scroll to position [195, 0]
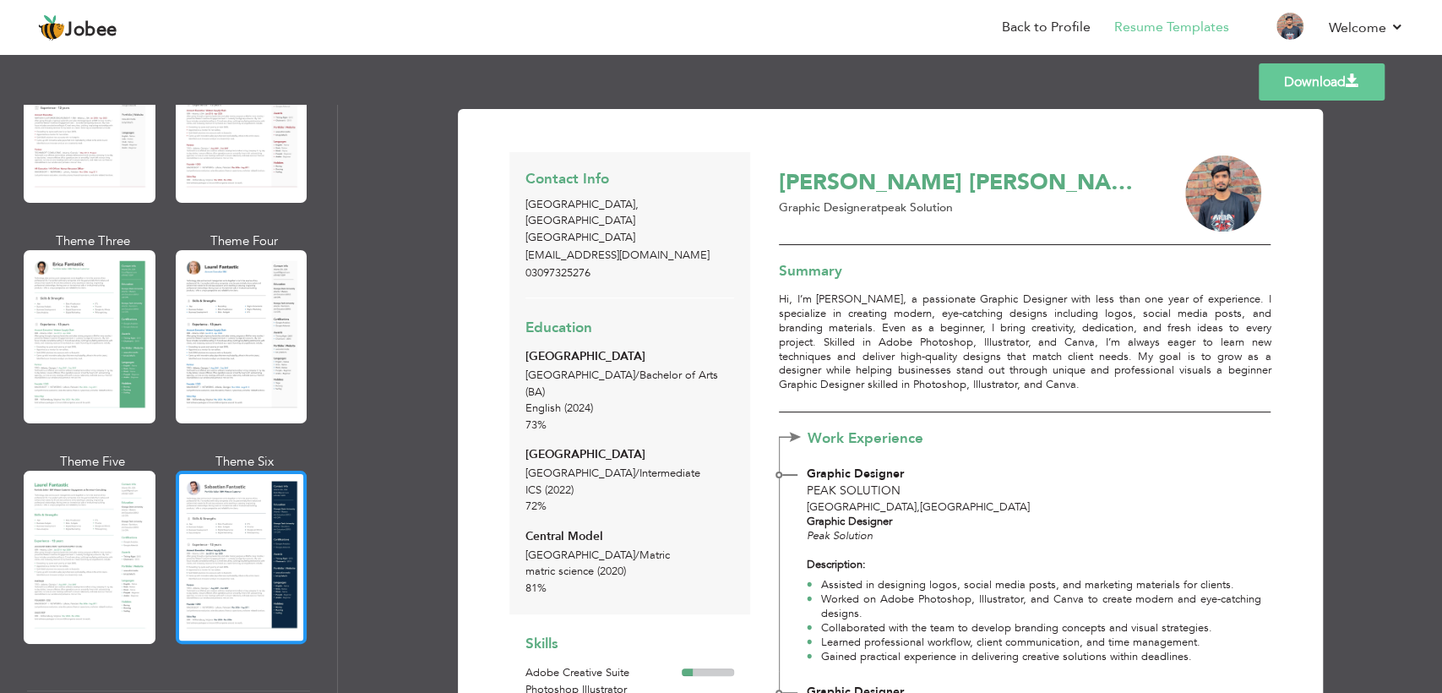
click at [250, 514] on div at bounding box center [242, 556] width 132 height 173
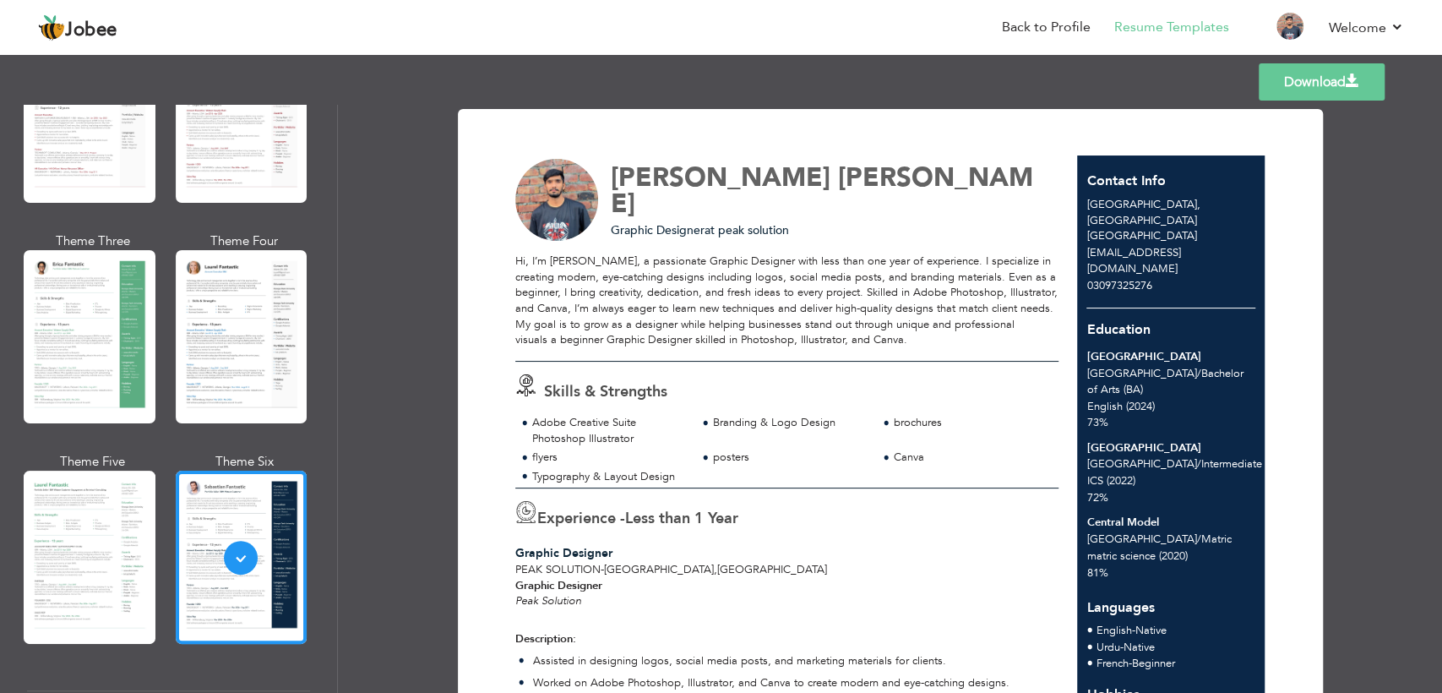
click at [1333, 76] on link "Download" at bounding box center [1321, 81] width 126 height 37
